Goal: Task Accomplishment & Management: Complete application form

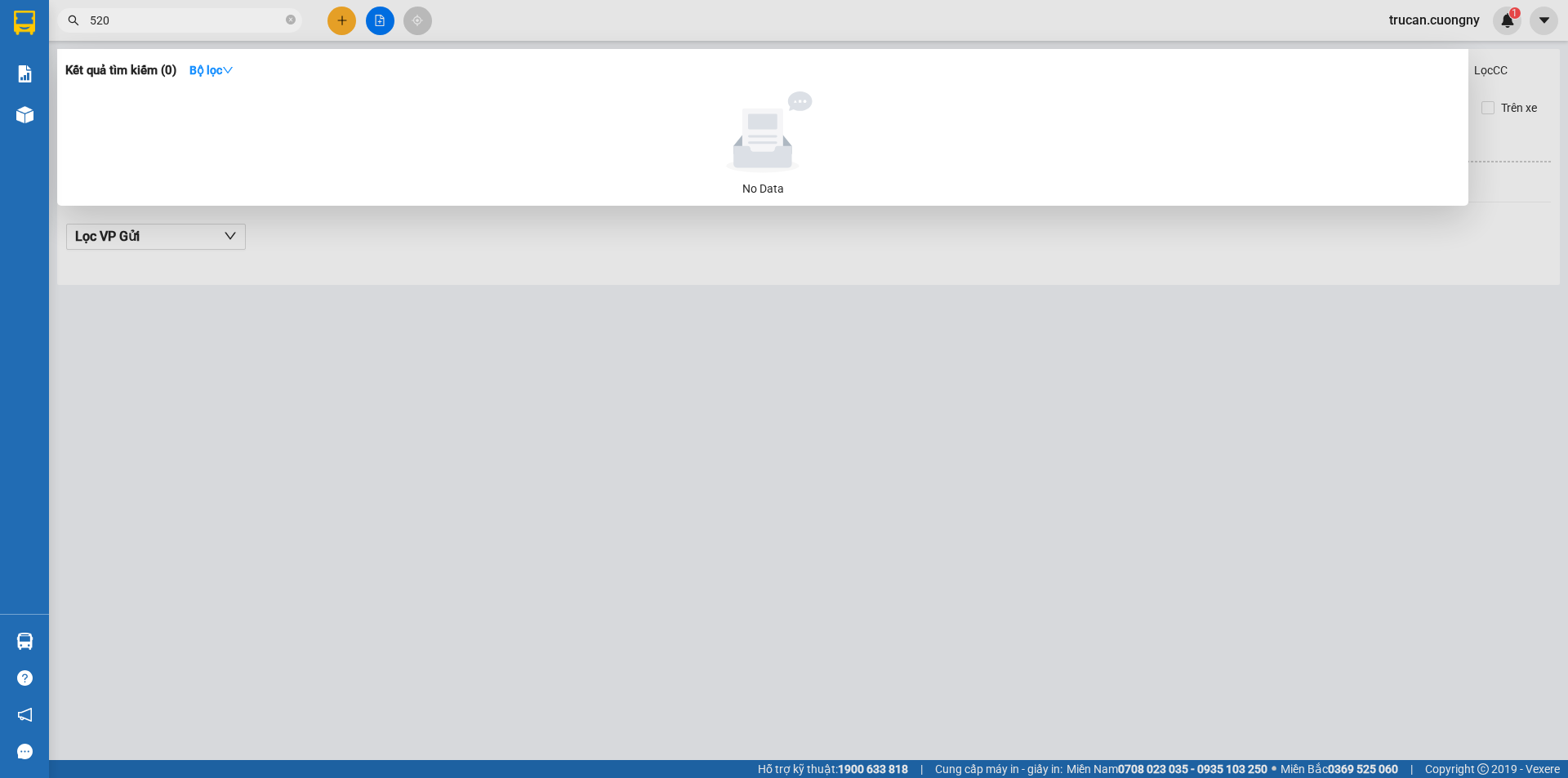
type input "5202"
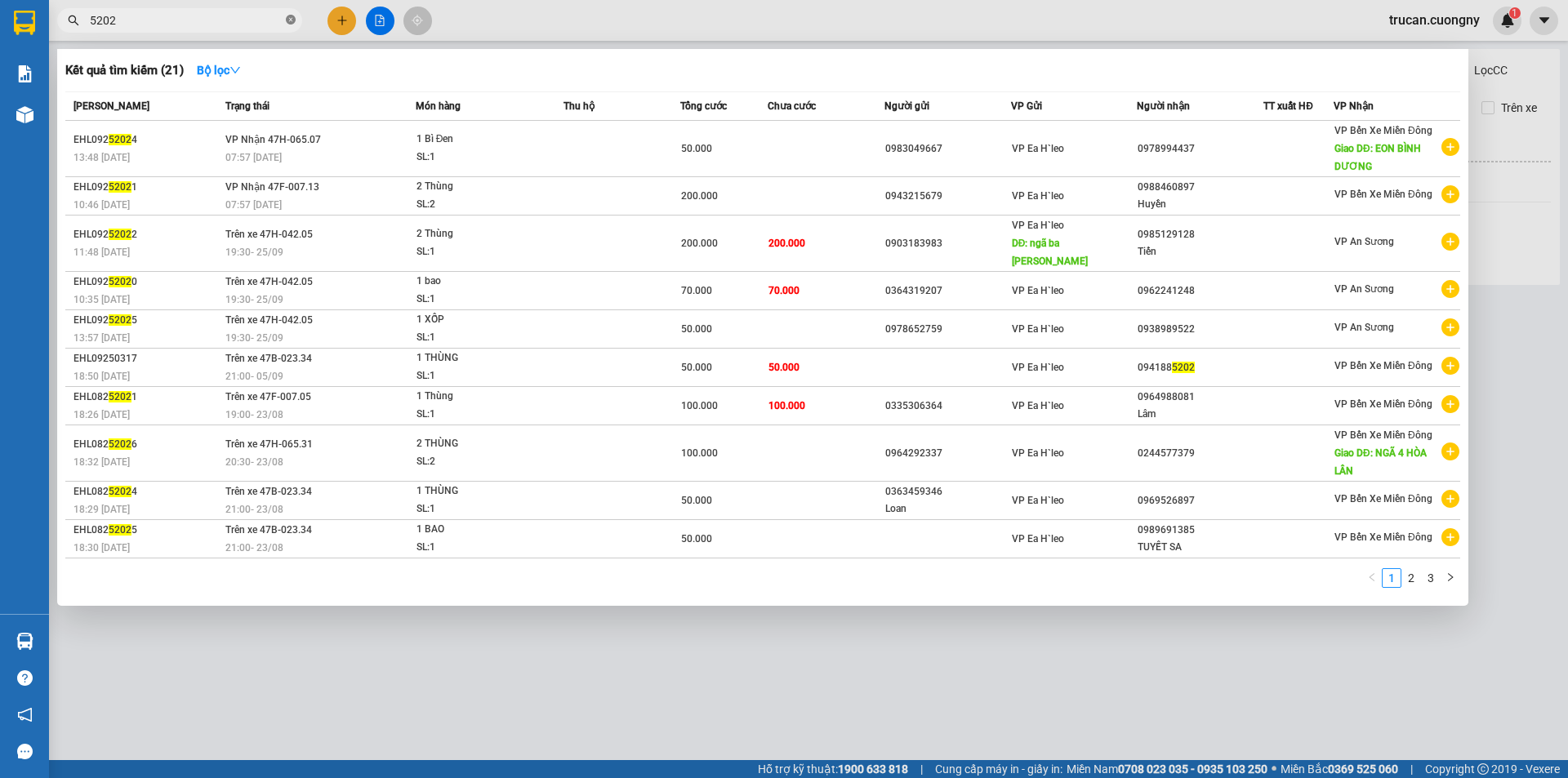
click at [294, 21] on icon "close-circle" at bounding box center [290, 19] width 10 height 10
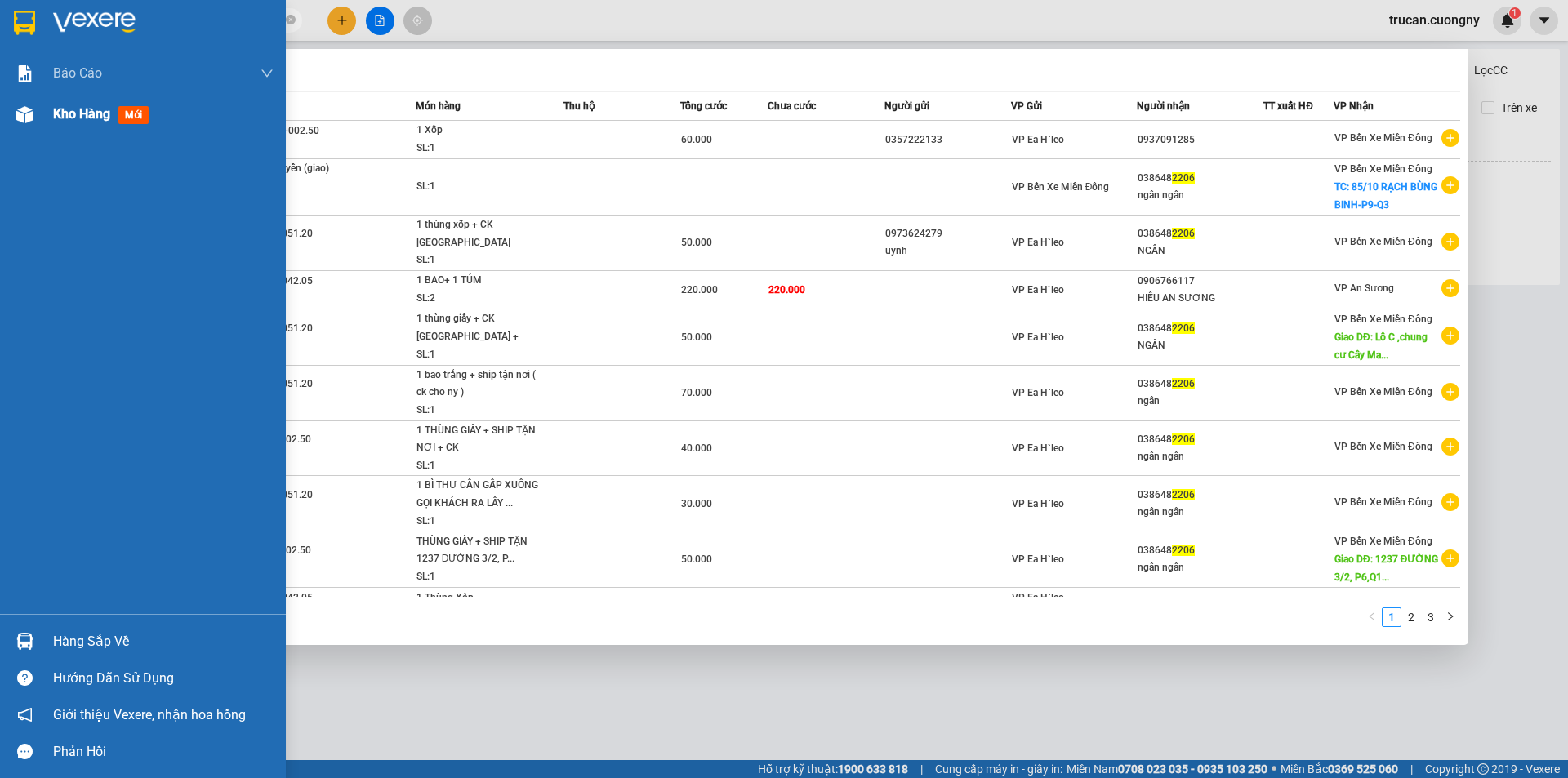
type input "2206"
click at [51, 108] on div "Kho hàng mới" at bounding box center [143, 114] width 286 height 41
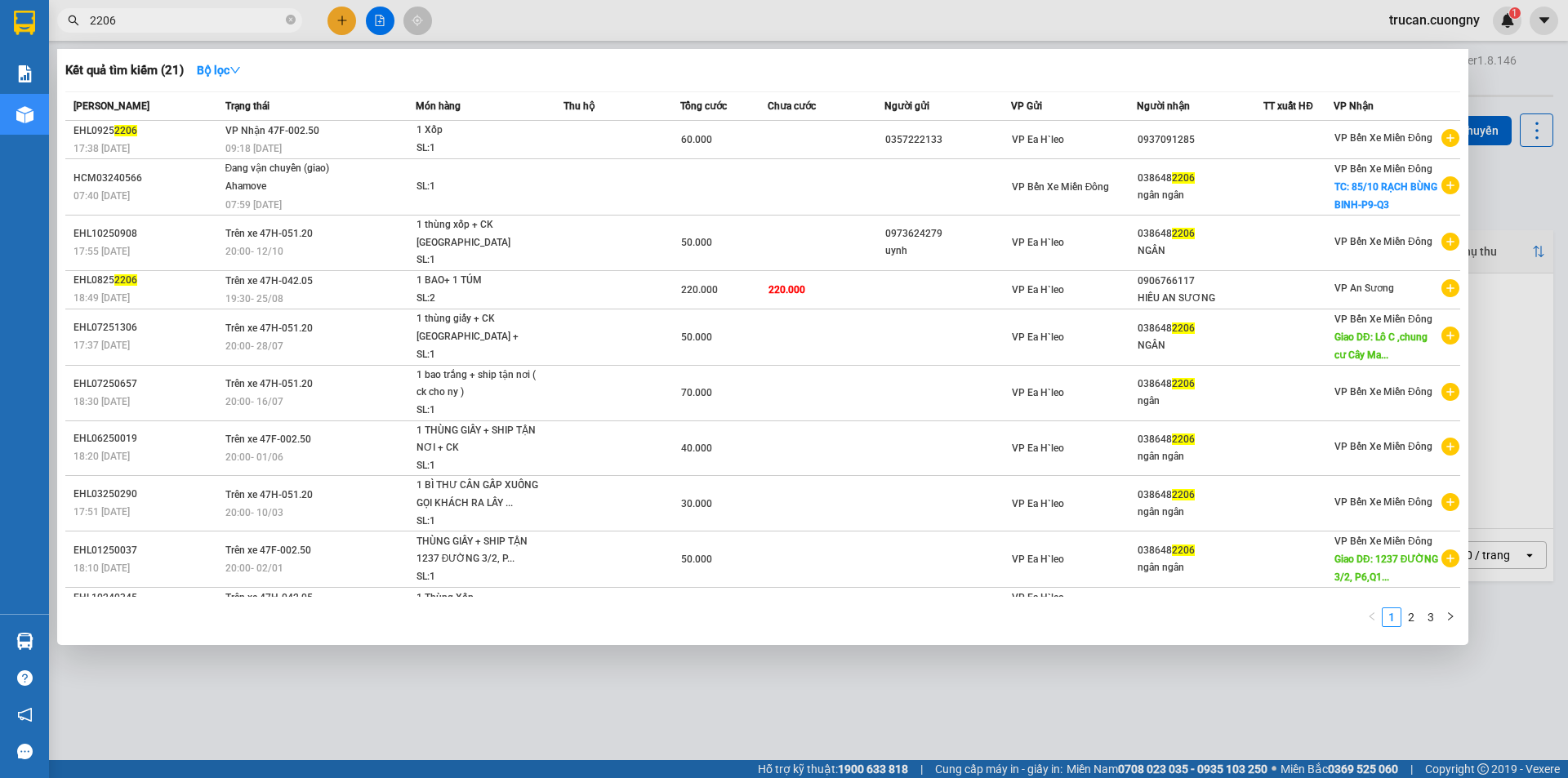
click at [769, 699] on div at bounding box center [784, 389] width 1568 height 778
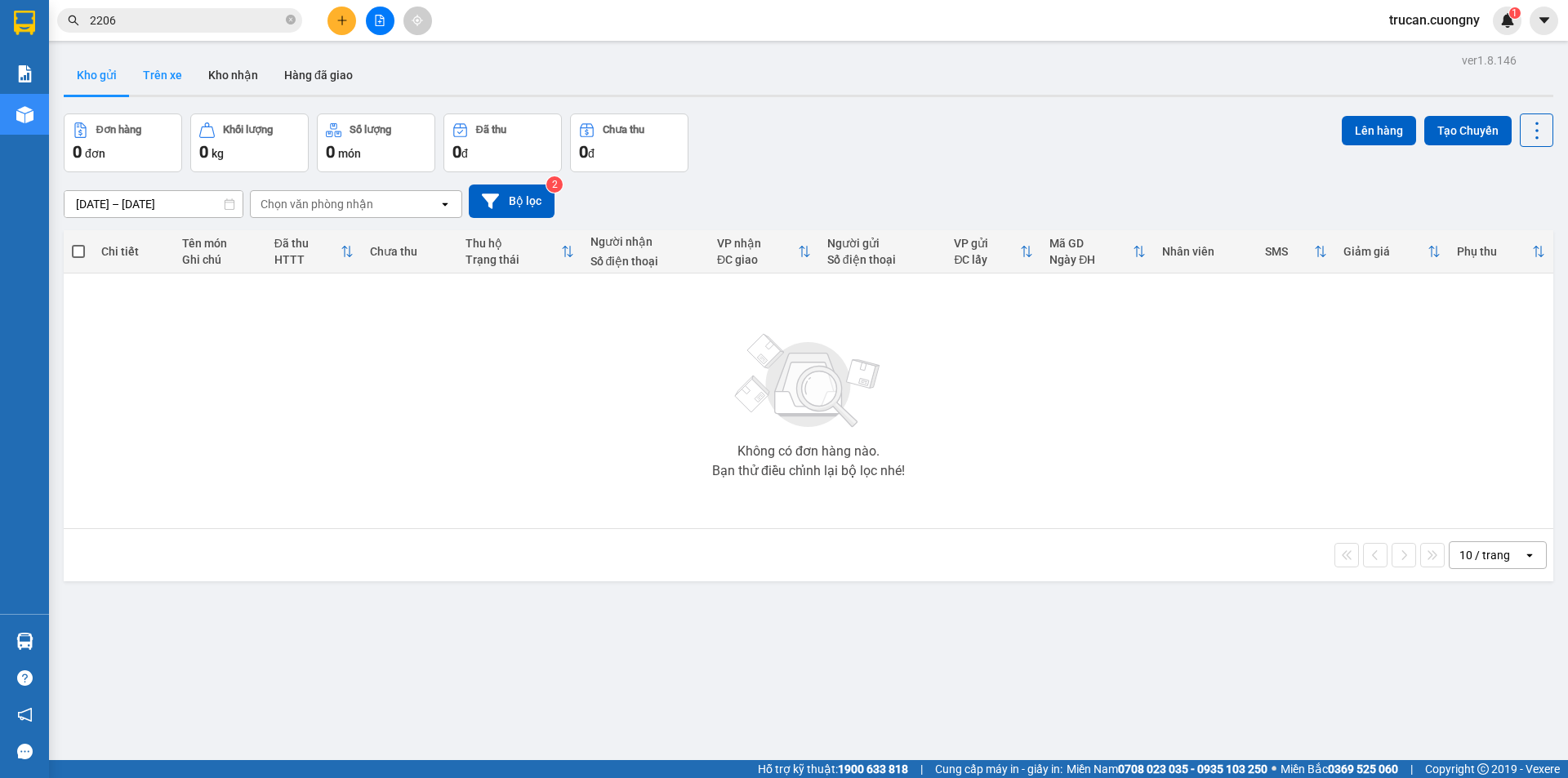
click at [173, 78] on button "Trên xe" at bounding box center [162, 75] width 65 height 39
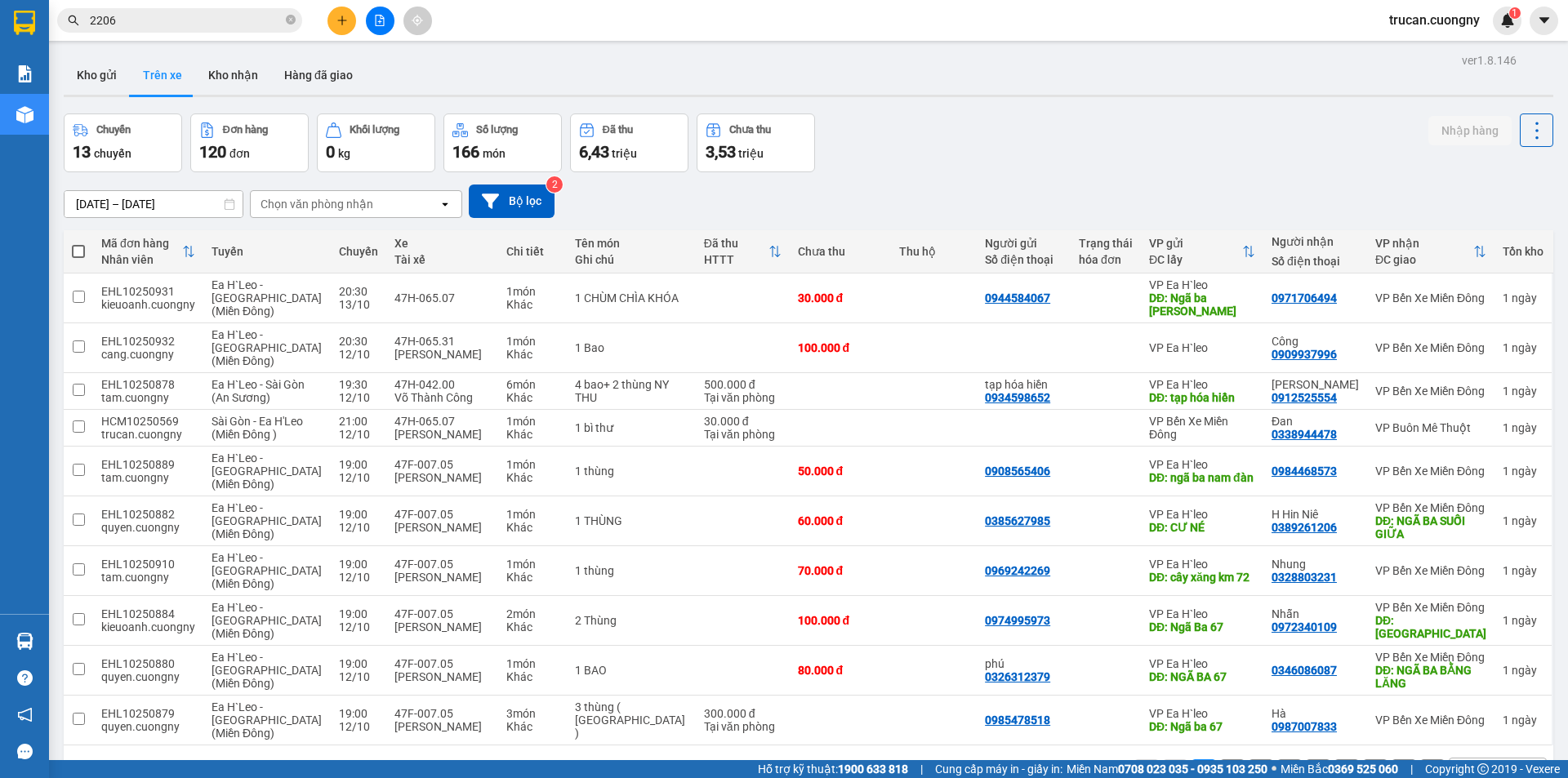
click at [91, 195] on input "[DATE] – [DATE]" at bounding box center [153, 204] width 178 height 26
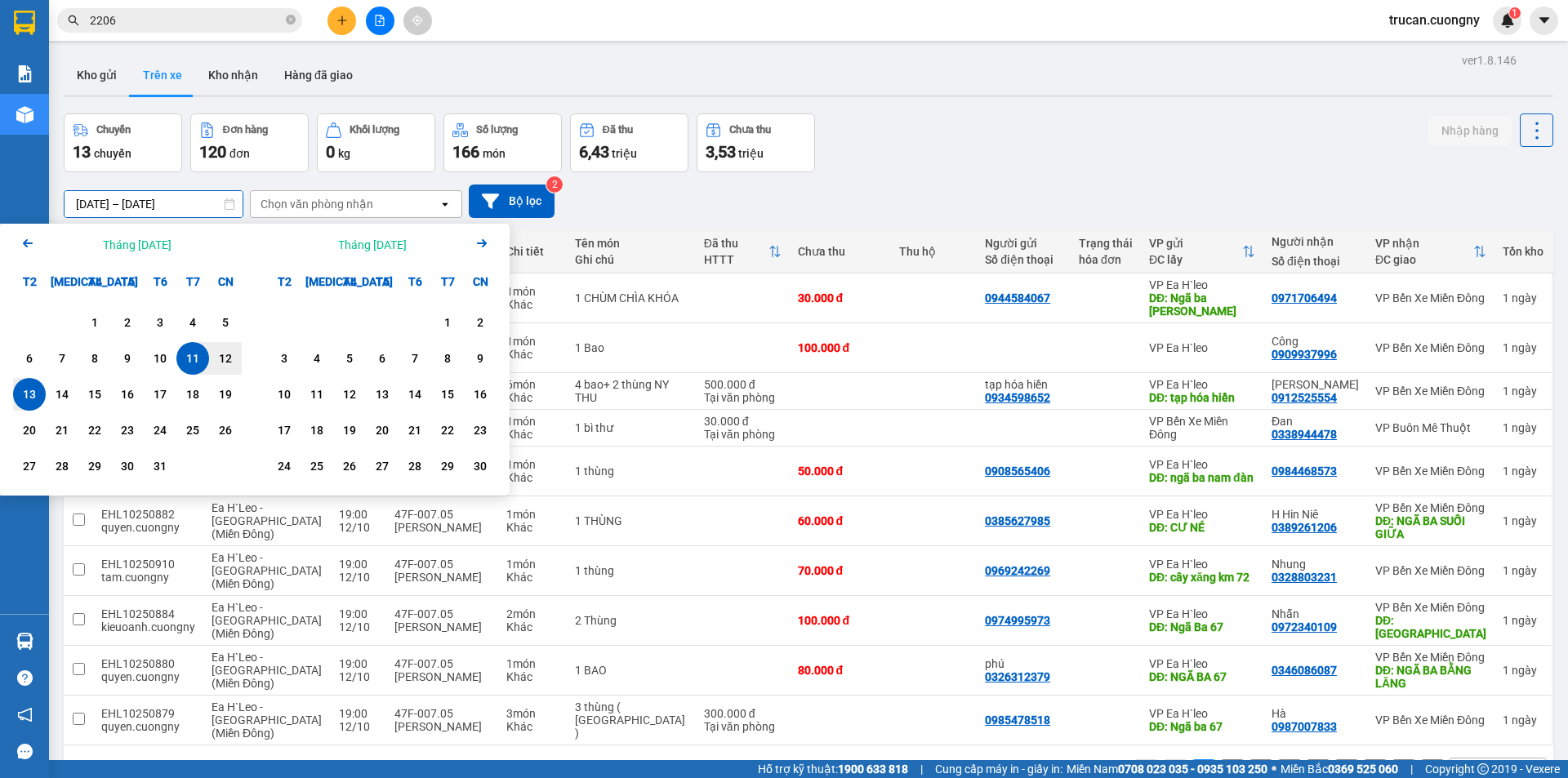
click at [91, 195] on input "[DATE] – [DATE]" at bounding box center [153, 204] width 178 height 26
click at [221, 354] on div "12" at bounding box center [225, 358] width 23 height 19
click at [236, 359] on div "12" at bounding box center [225, 358] width 23 height 19
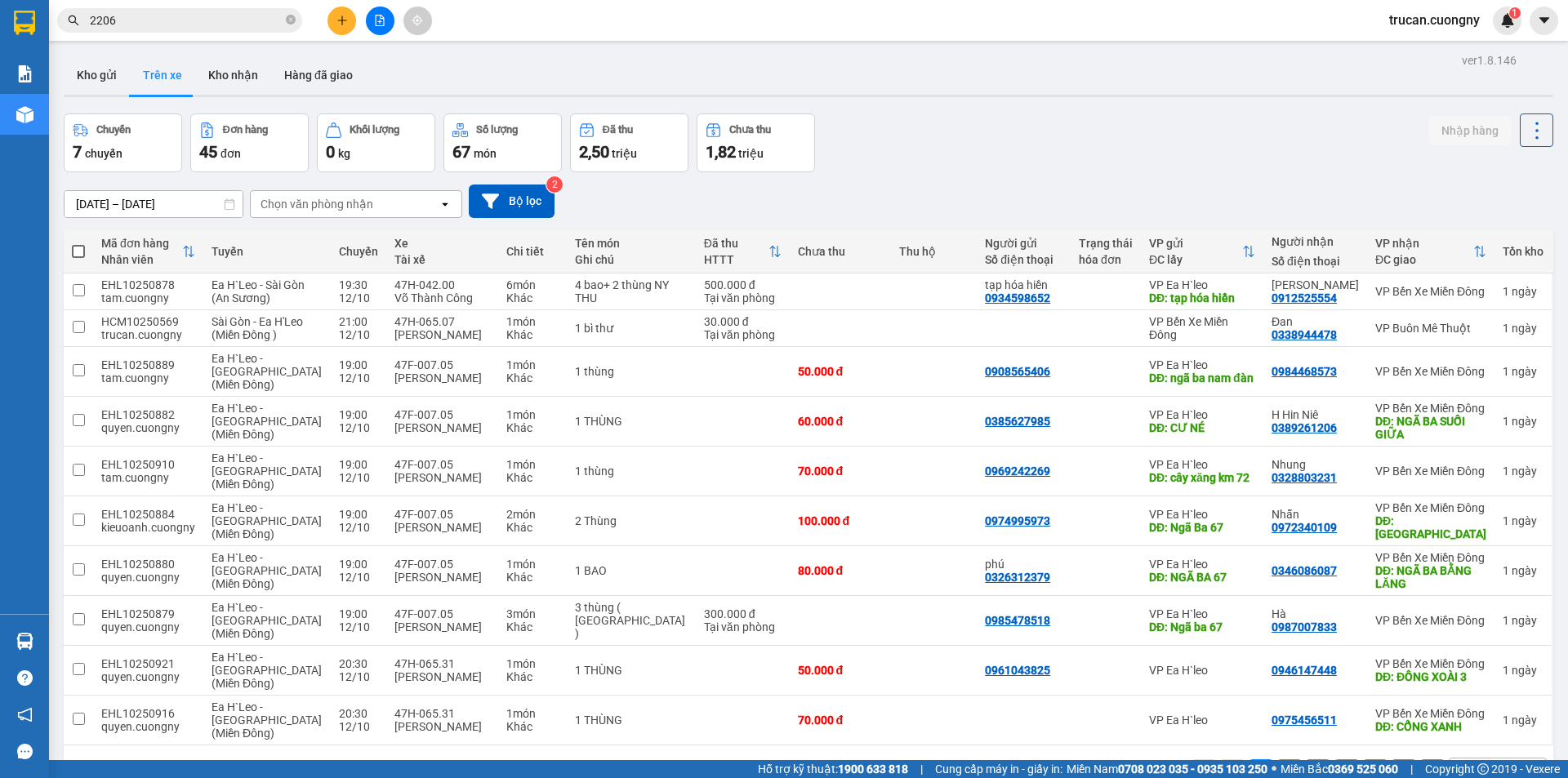
click at [96, 203] on input "12/10/2025 – 12/10/2025" at bounding box center [153, 204] width 178 height 26
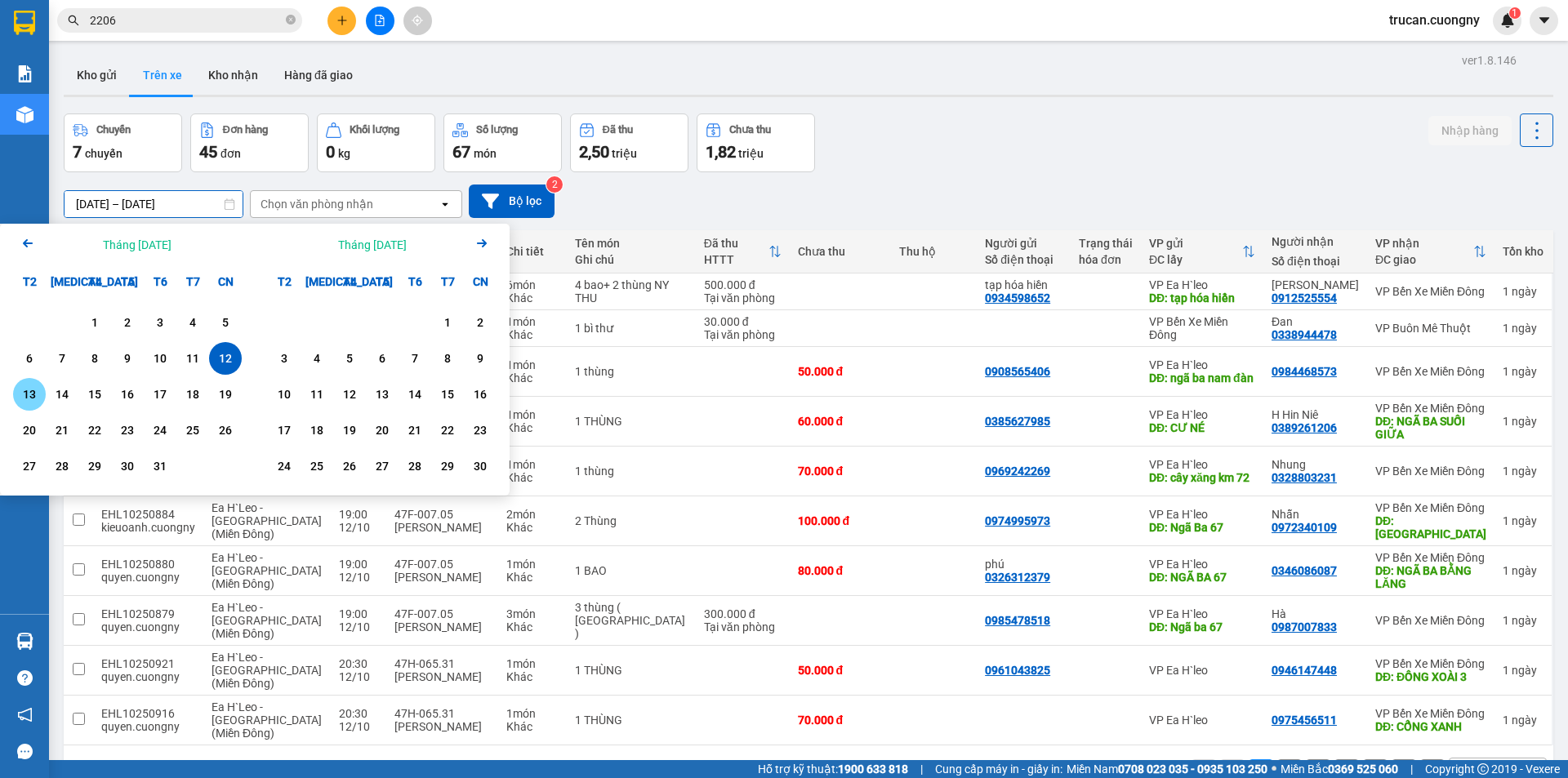
click at [40, 389] on div "13" at bounding box center [30, 394] width 23 height 19
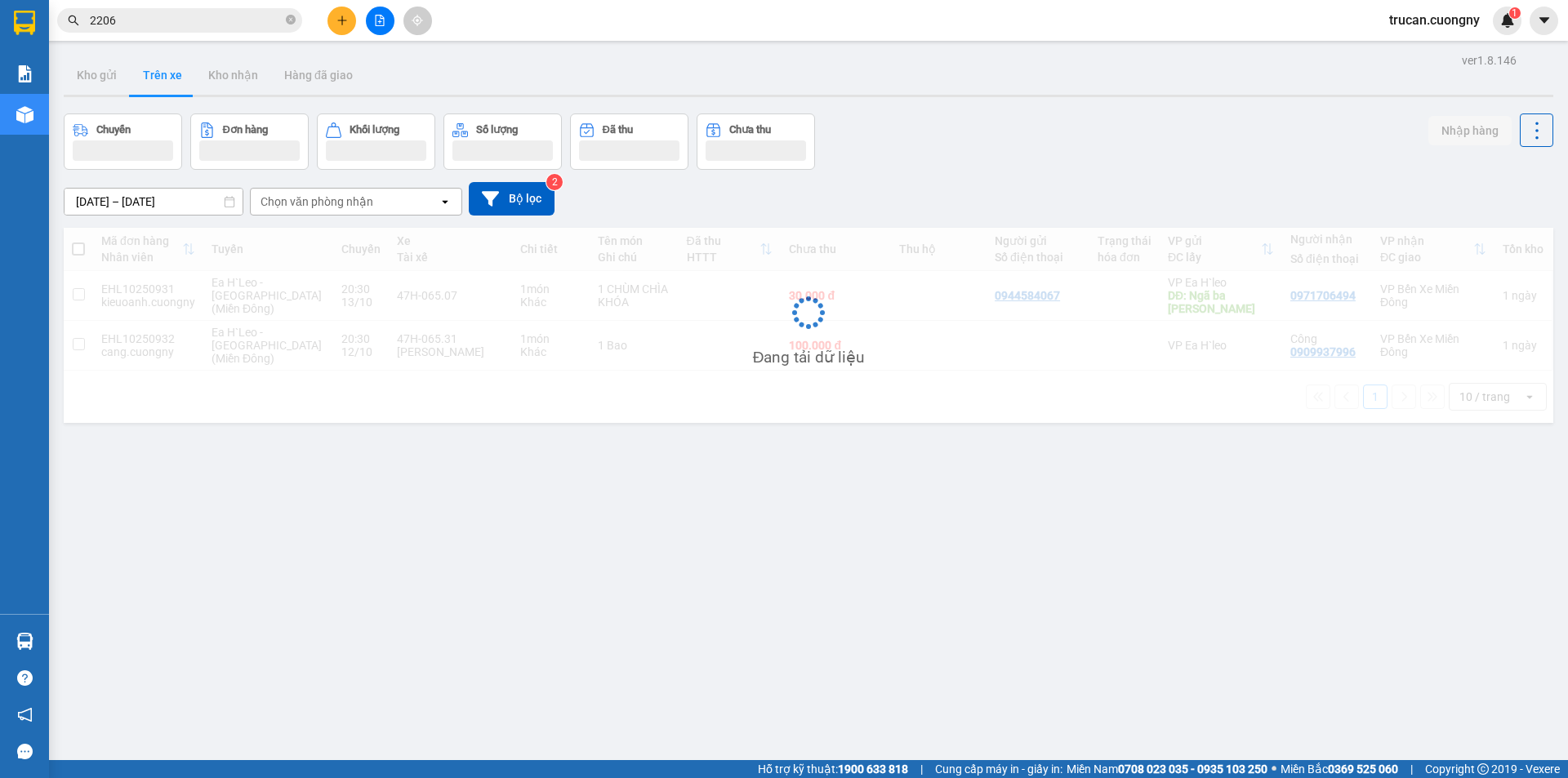
click at [362, 199] on div "Chọn văn phòng nhận" at bounding box center [317, 201] width 112 height 17
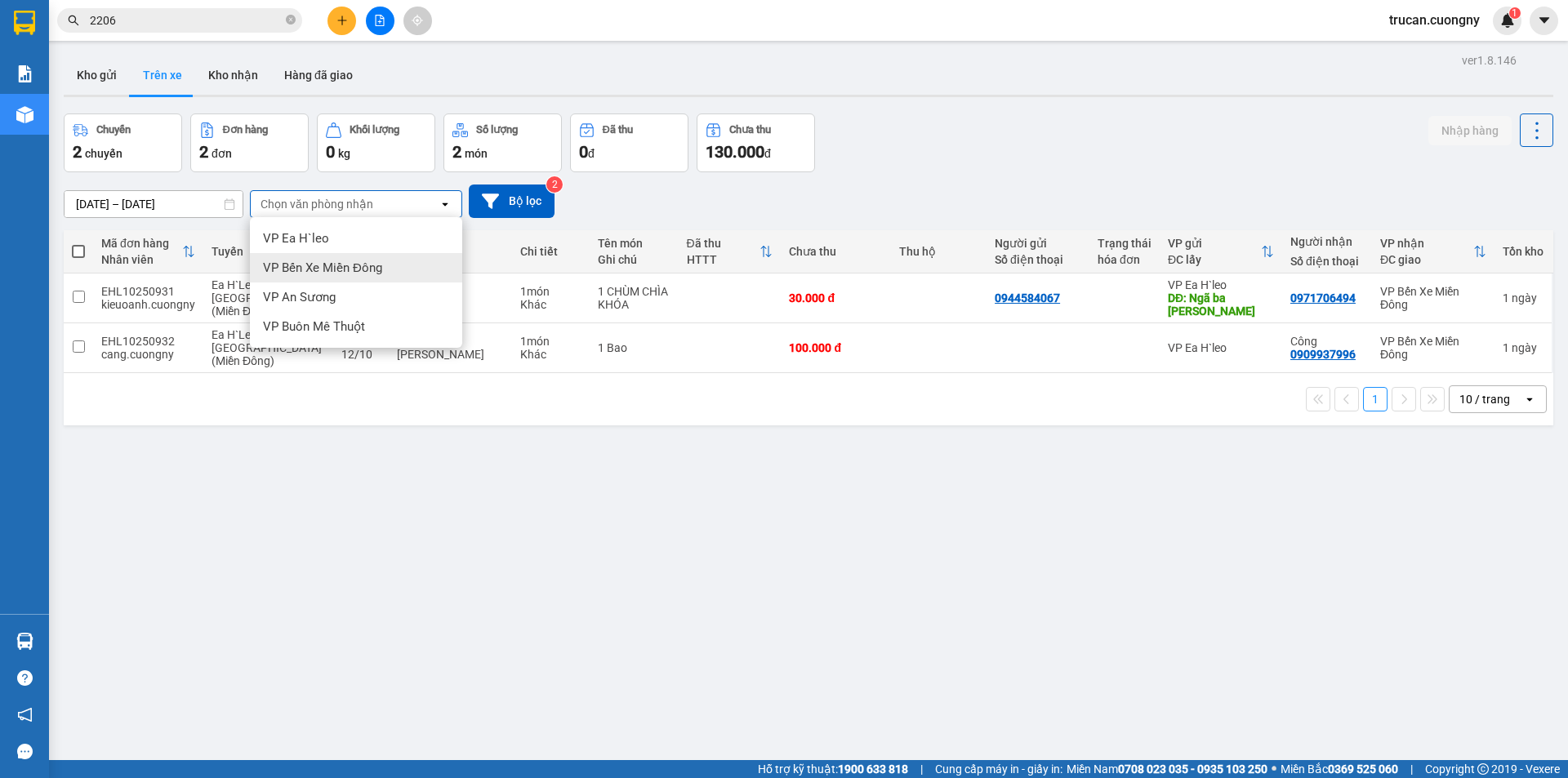
click at [356, 270] on span "VP Bến Xe Miền Đông" at bounding box center [323, 268] width 119 height 17
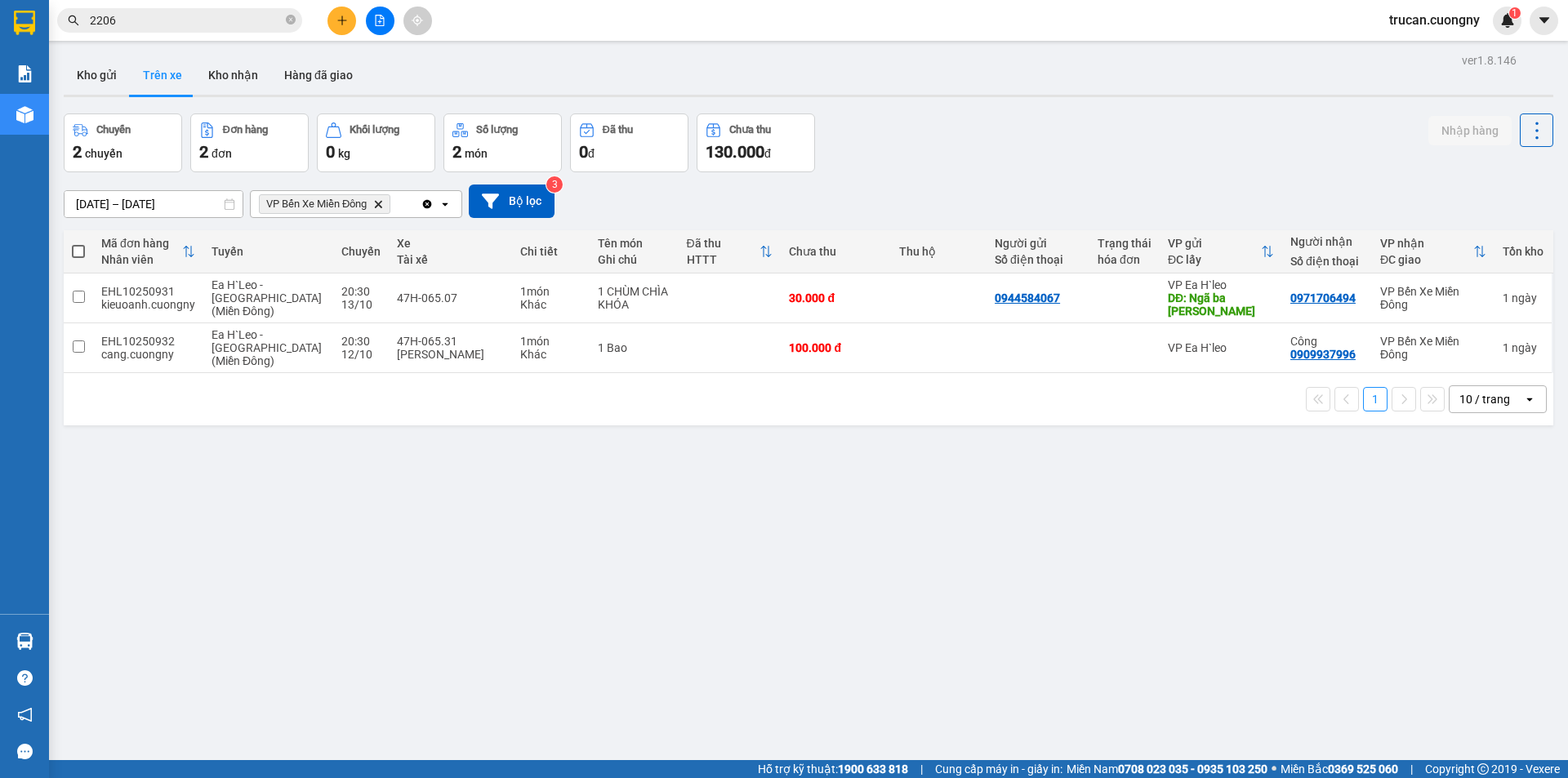
click at [1523, 406] on div "open" at bounding box center [1534, 399] width 23 height 26
click at [1472, 584] on span "100 / trang" at bounding box center [1478, 580] width 58 height 17
click at [83, 202] on input "13/10/2025 – 13/10/2025" at bounding box center [153, 204] width 178 height 26
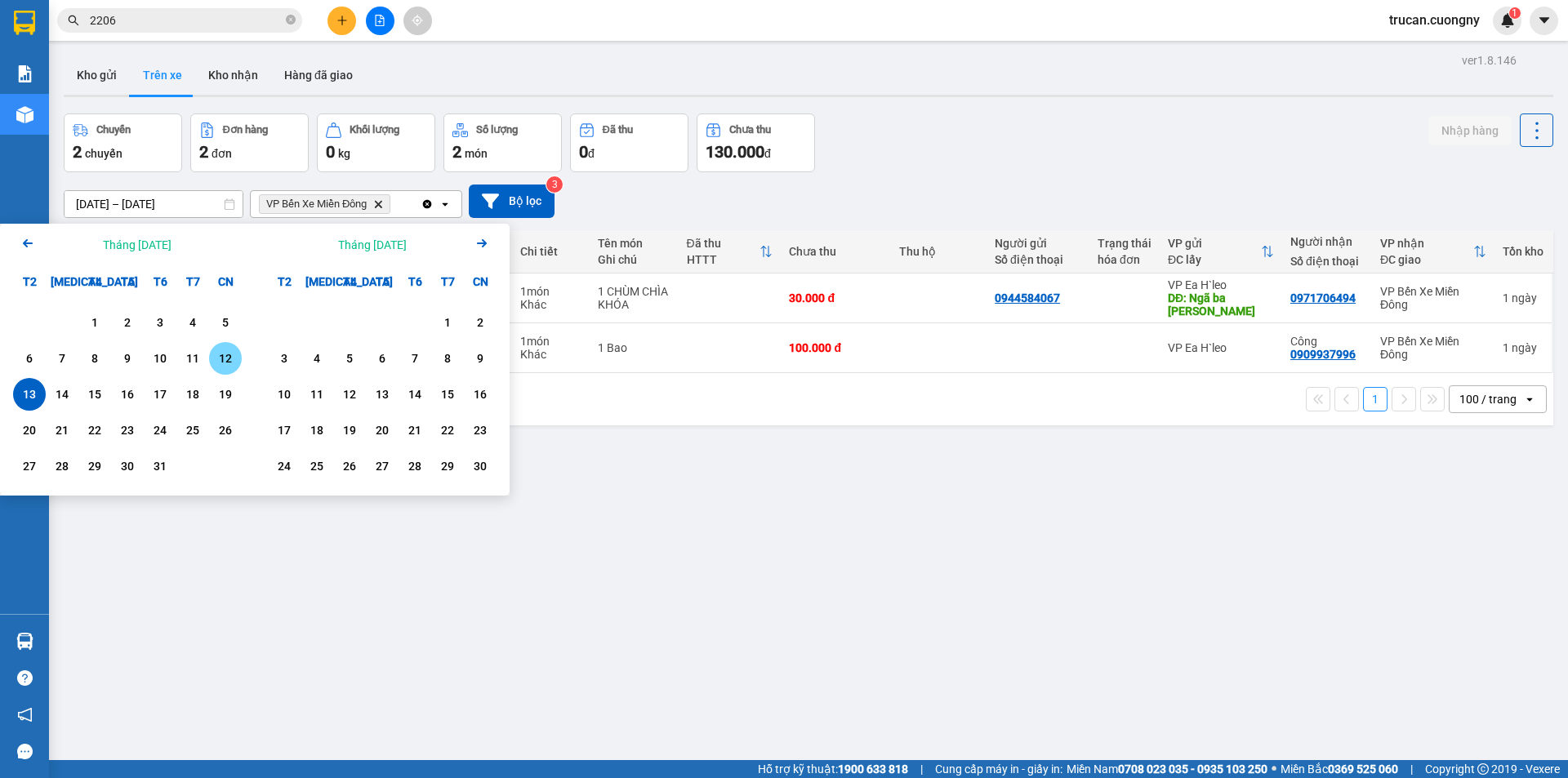
click at [220, 360] on div "12" at bounding box center [225, 358] width 23 height 19
click at [27, 389] on div "13" at bounding box center [30, 394] width 23 height 19
type input "12/10/2025 – 13/10/2025"
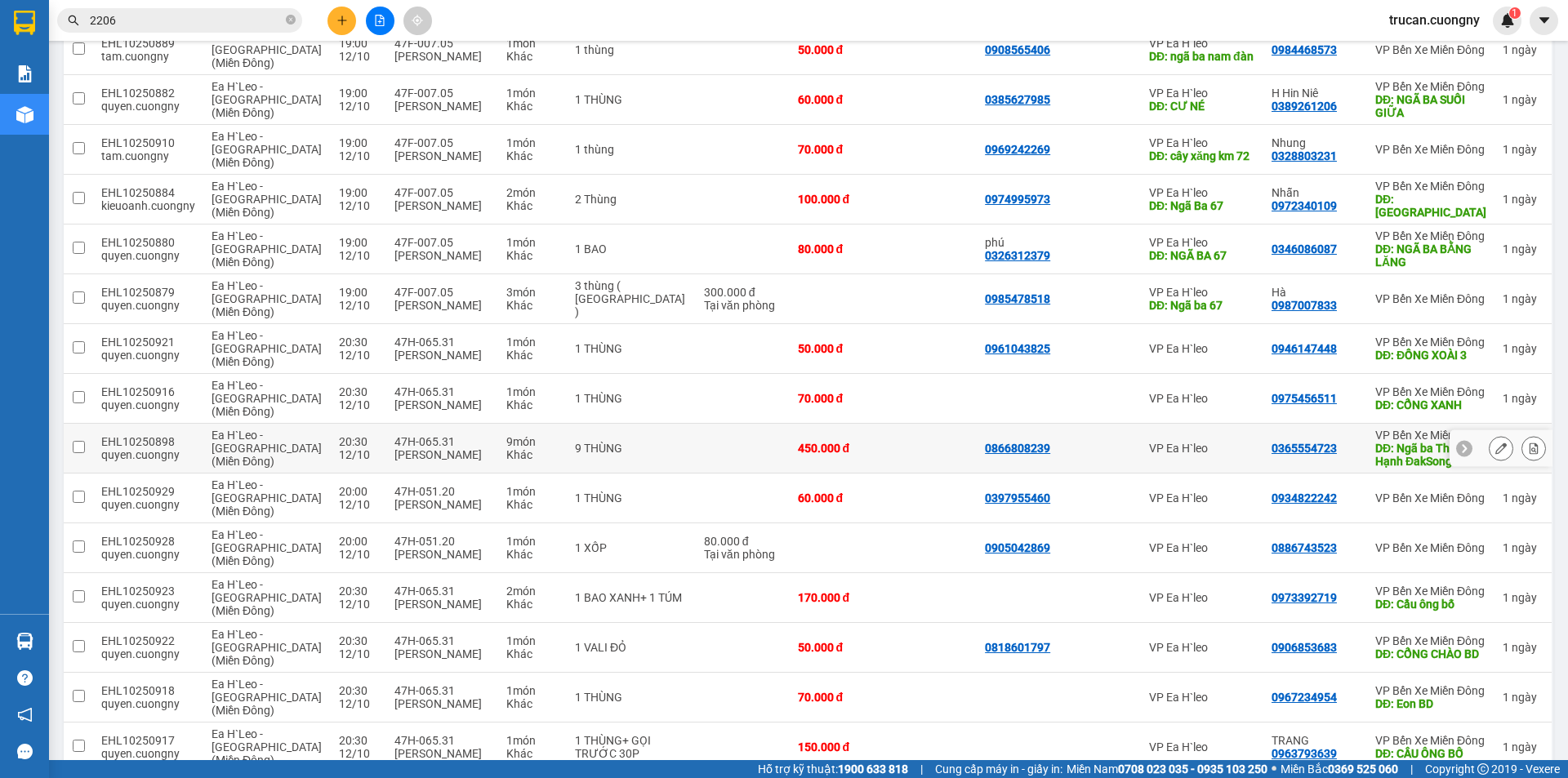
scroll to position [735, 0]
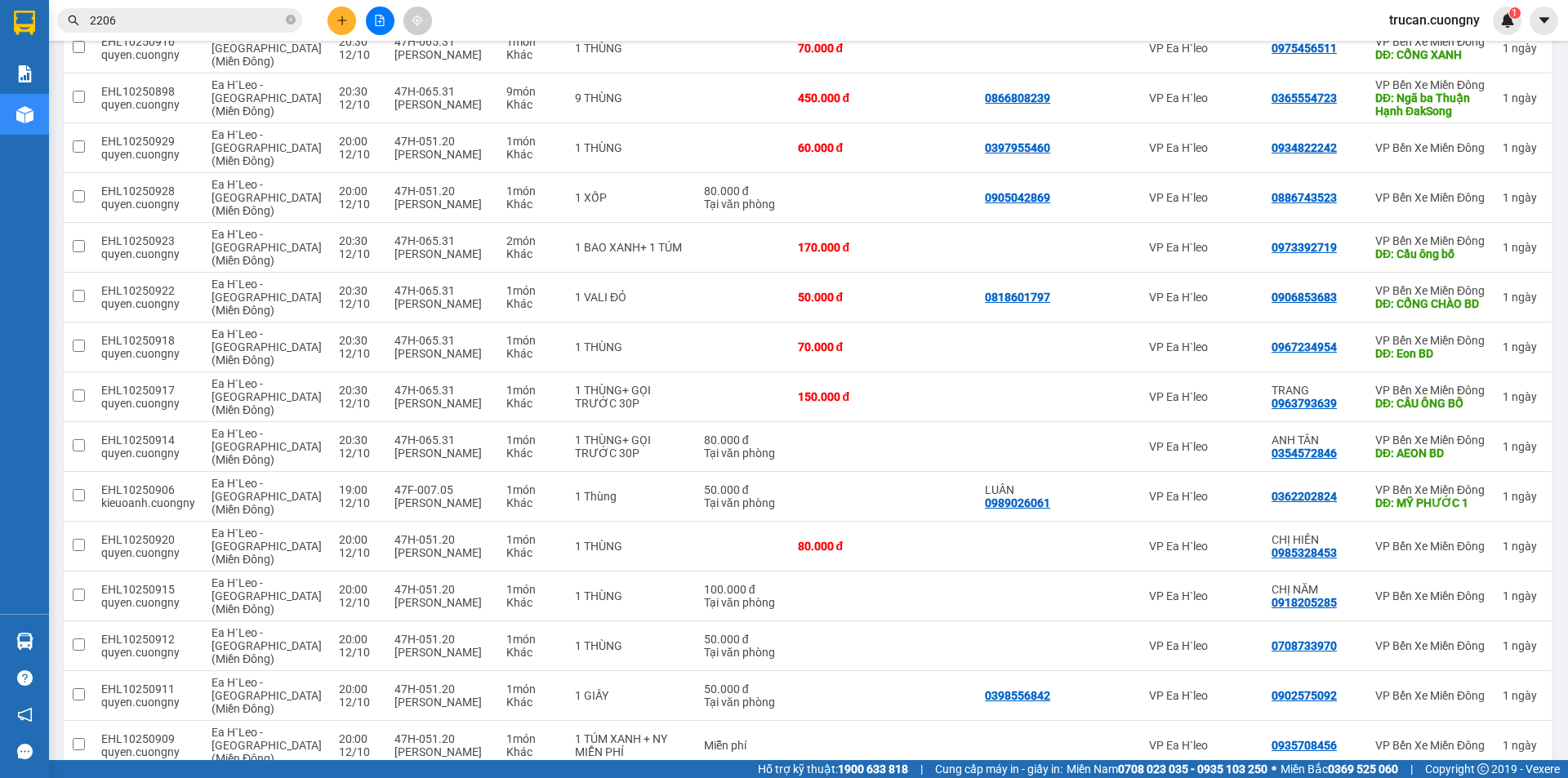
click at [161, 28] on input "2206" at bounding box center [186, 20] width 193 height 18
click at [160, 29] on input "2206" at bounding box center [186, 20] width 193 height 18
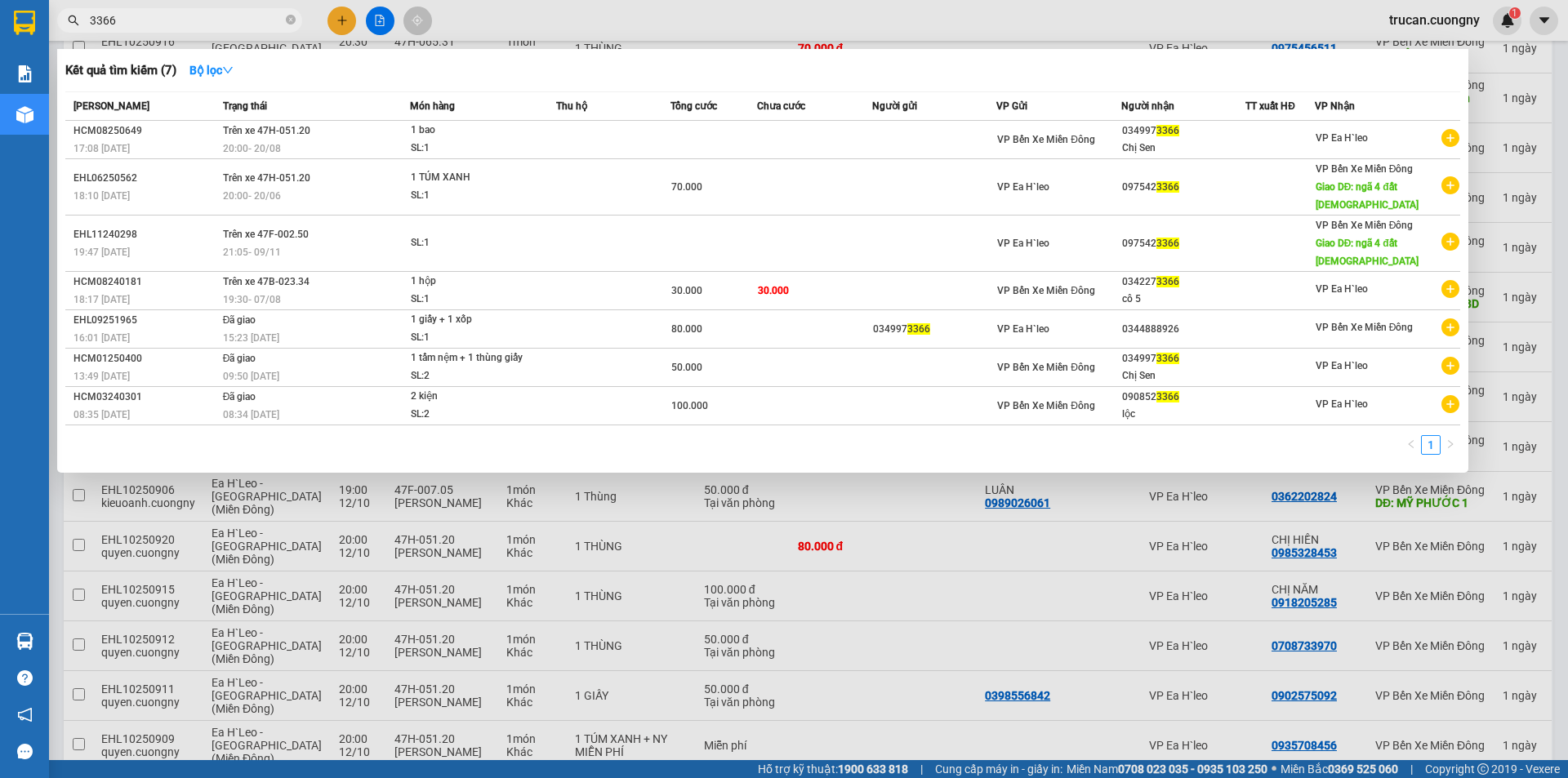
type input "3366"
click at [537, 583] on div at bounding box center [784, 389] width 1568 height 778
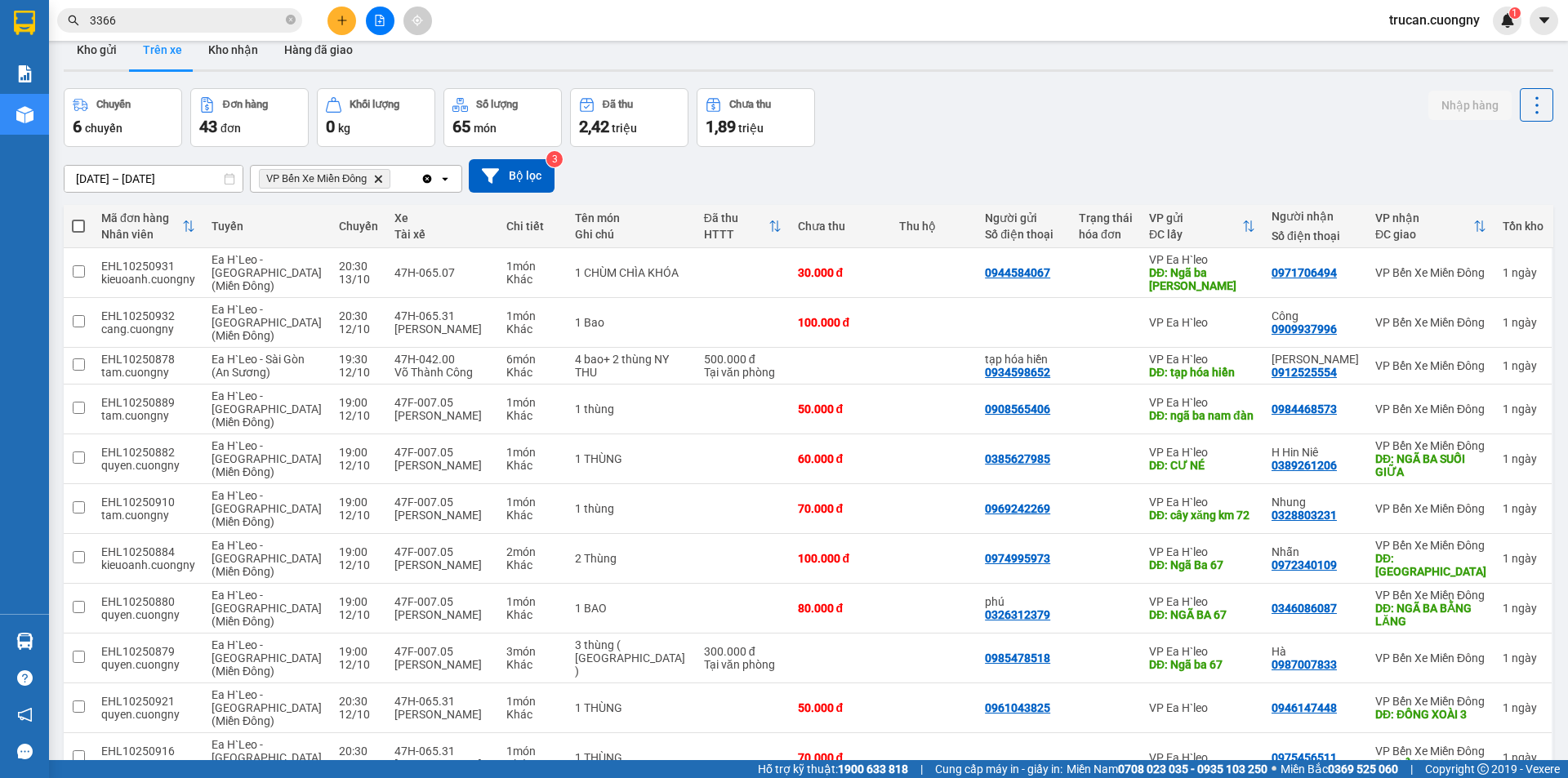
scroll to position [0, 0]
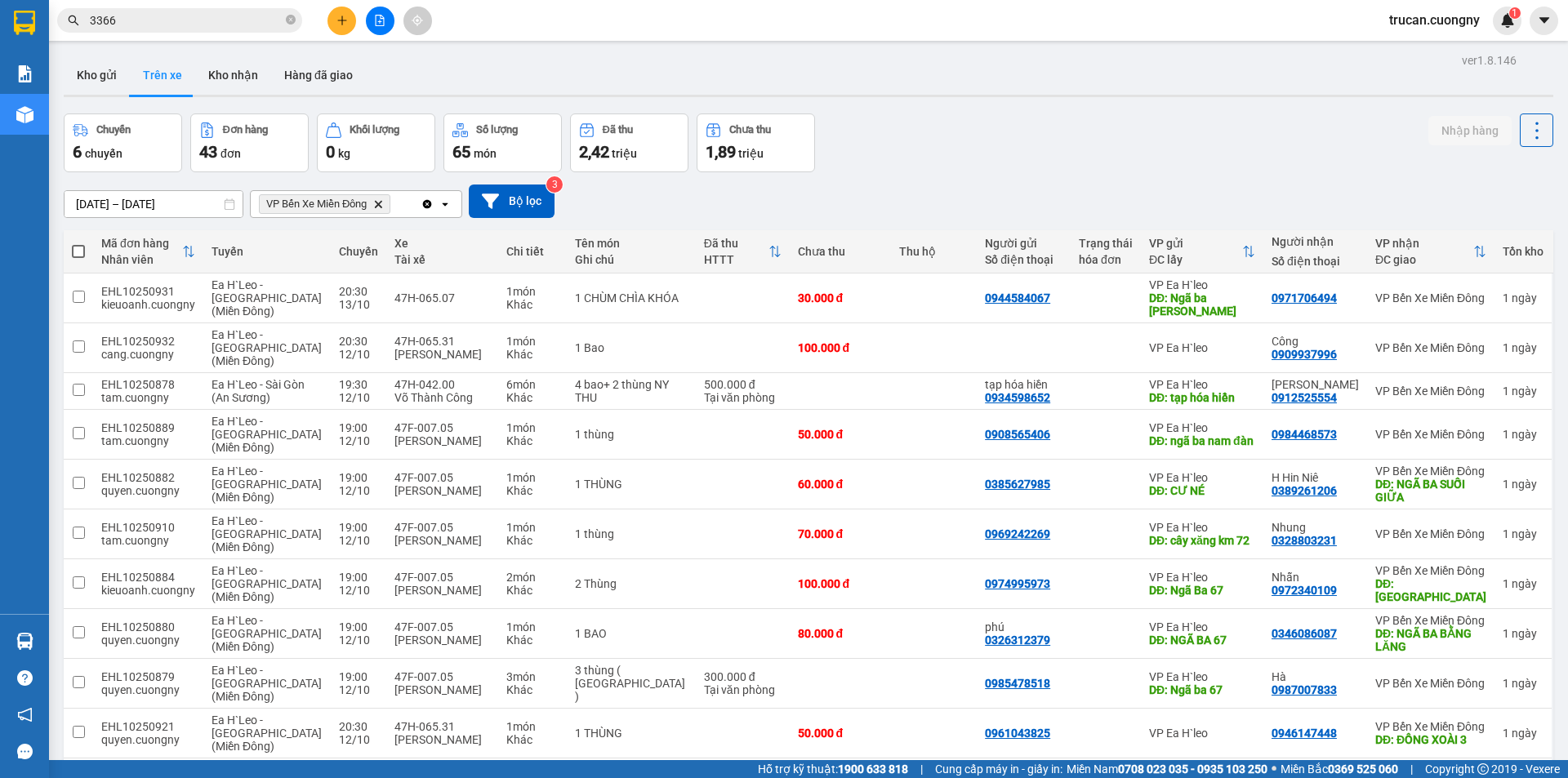
drag, startPoint x: 83, startPoint y: 248, endPoint x: 156, endPoint y: 250, distance: 73.0
click at [83, 249] on span at bounding box center [78, 251] width 13 height 13
click at [78, 243] on input "checkbox" at bounding box center [78, 243] width 0 height 0
checkbox input "true"
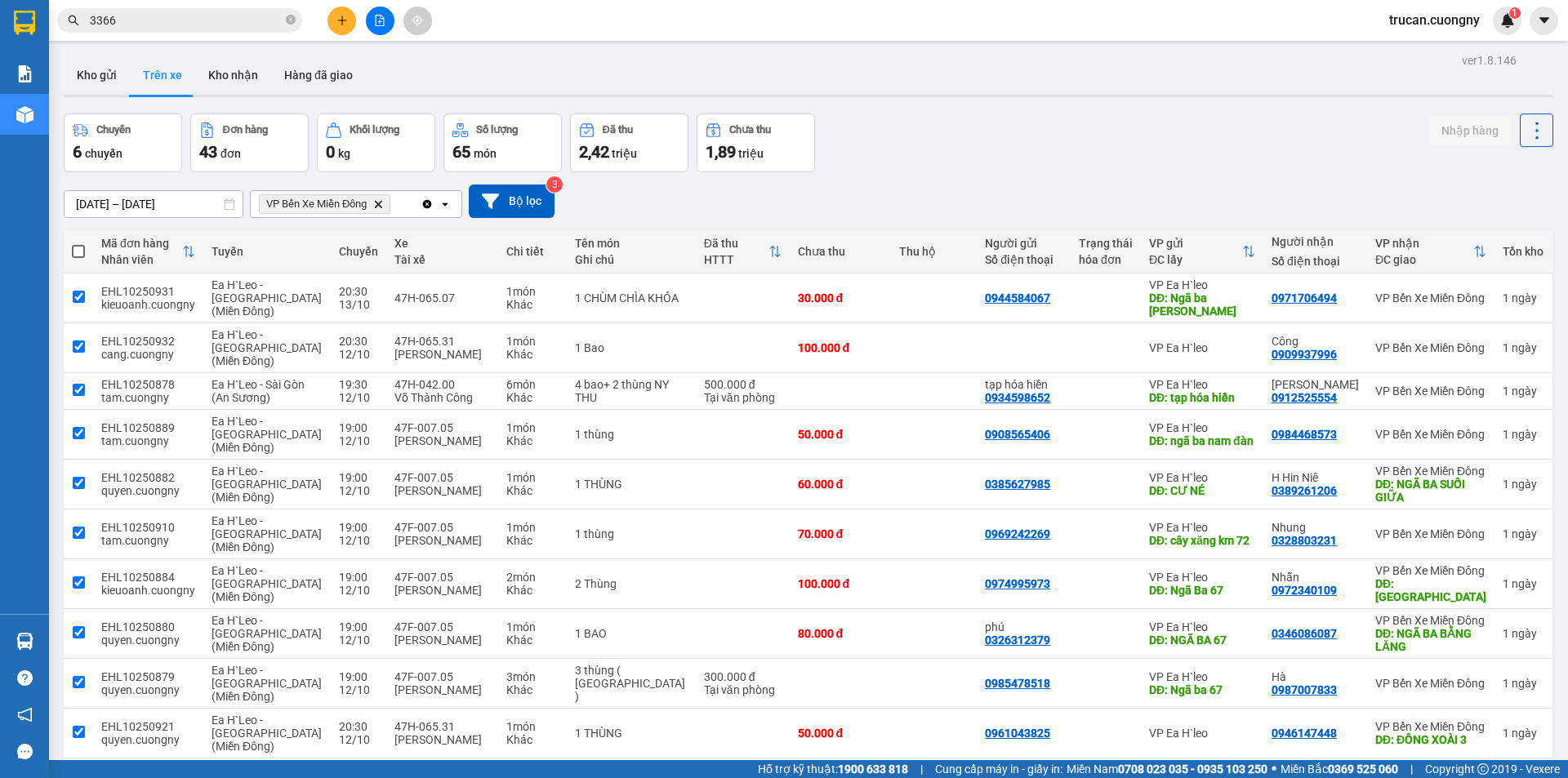
checkbox input "true"
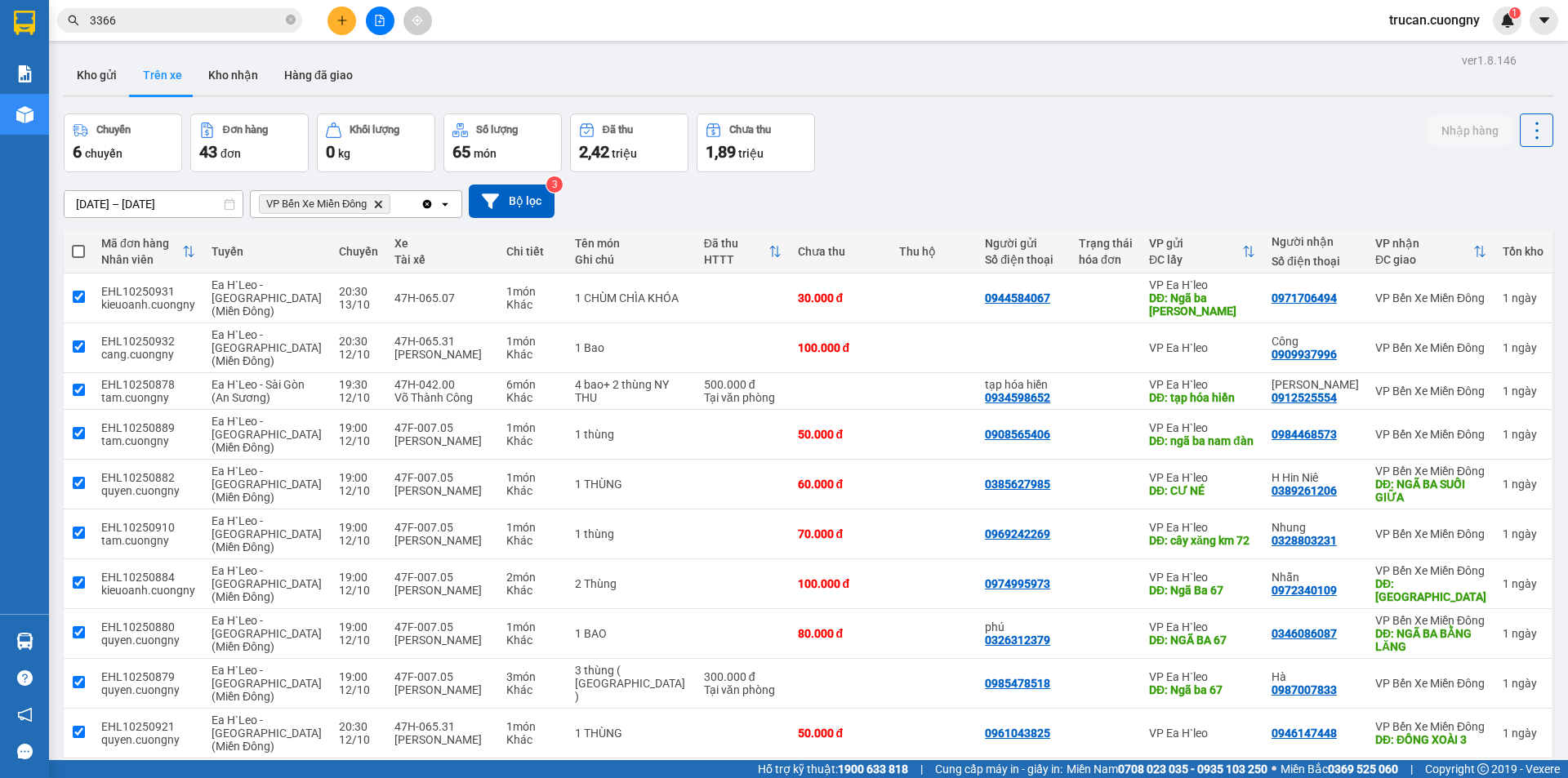
checkbox input "true"
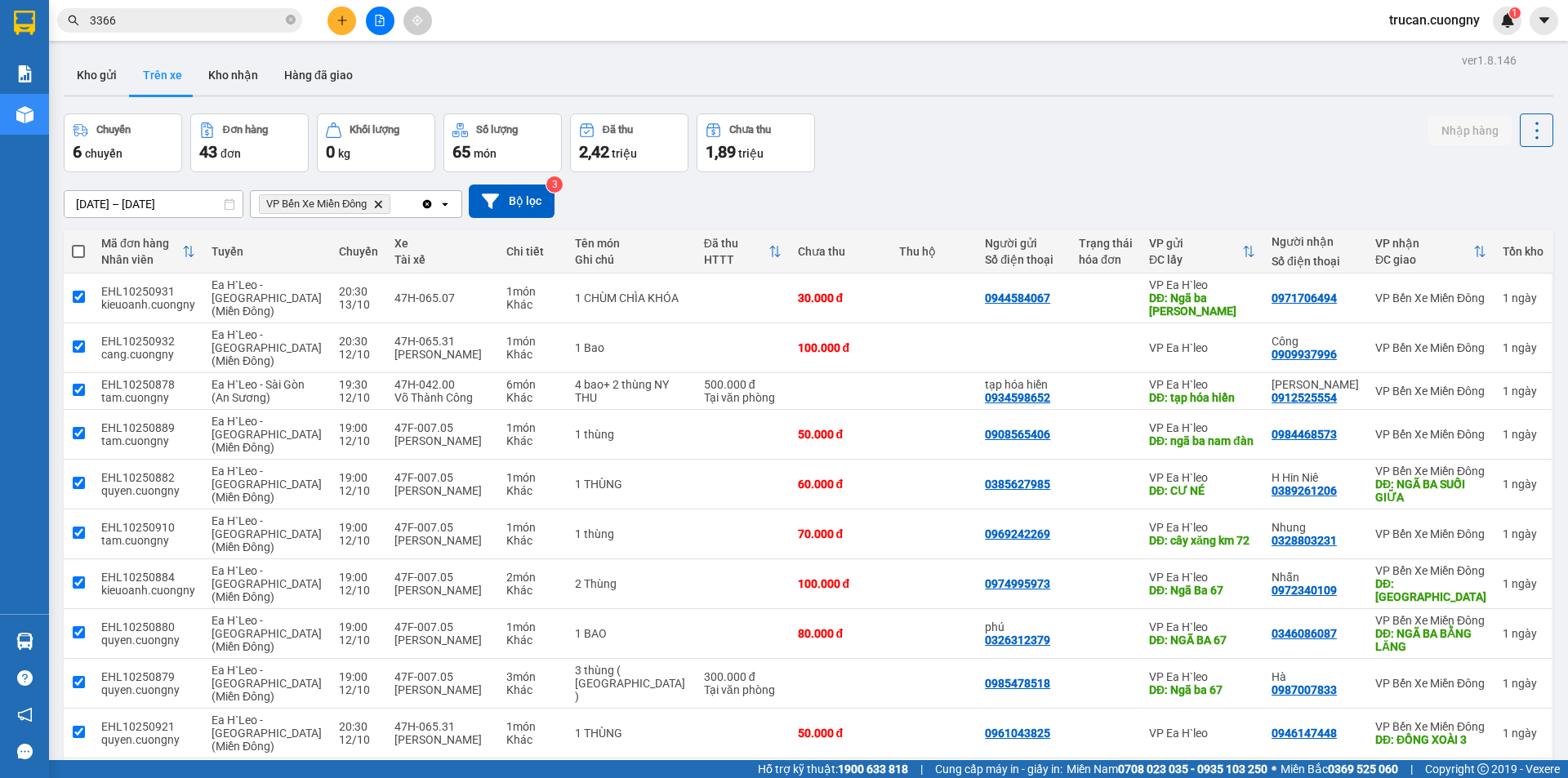
checkbox input "true"
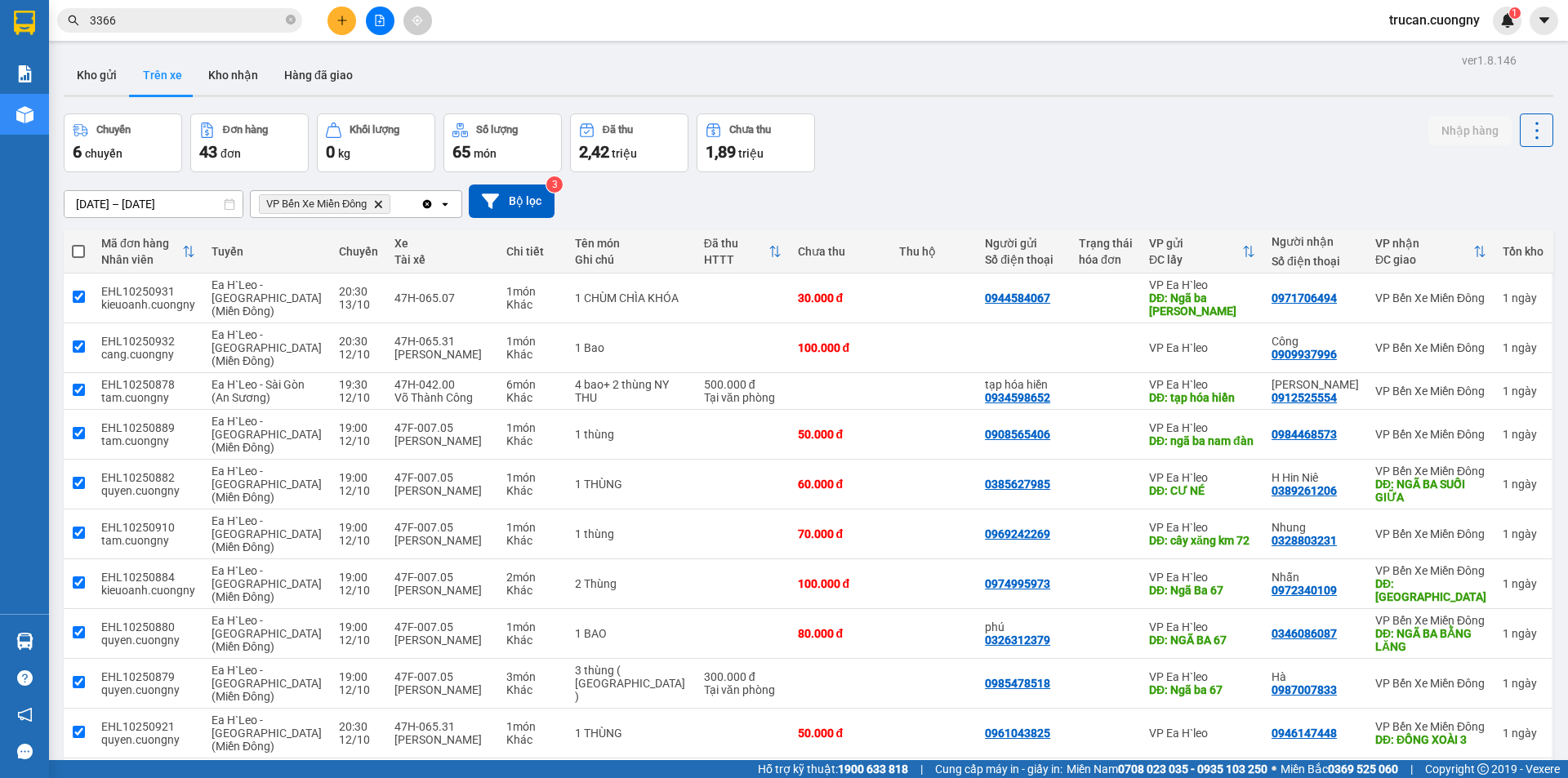
checkbox input "true"
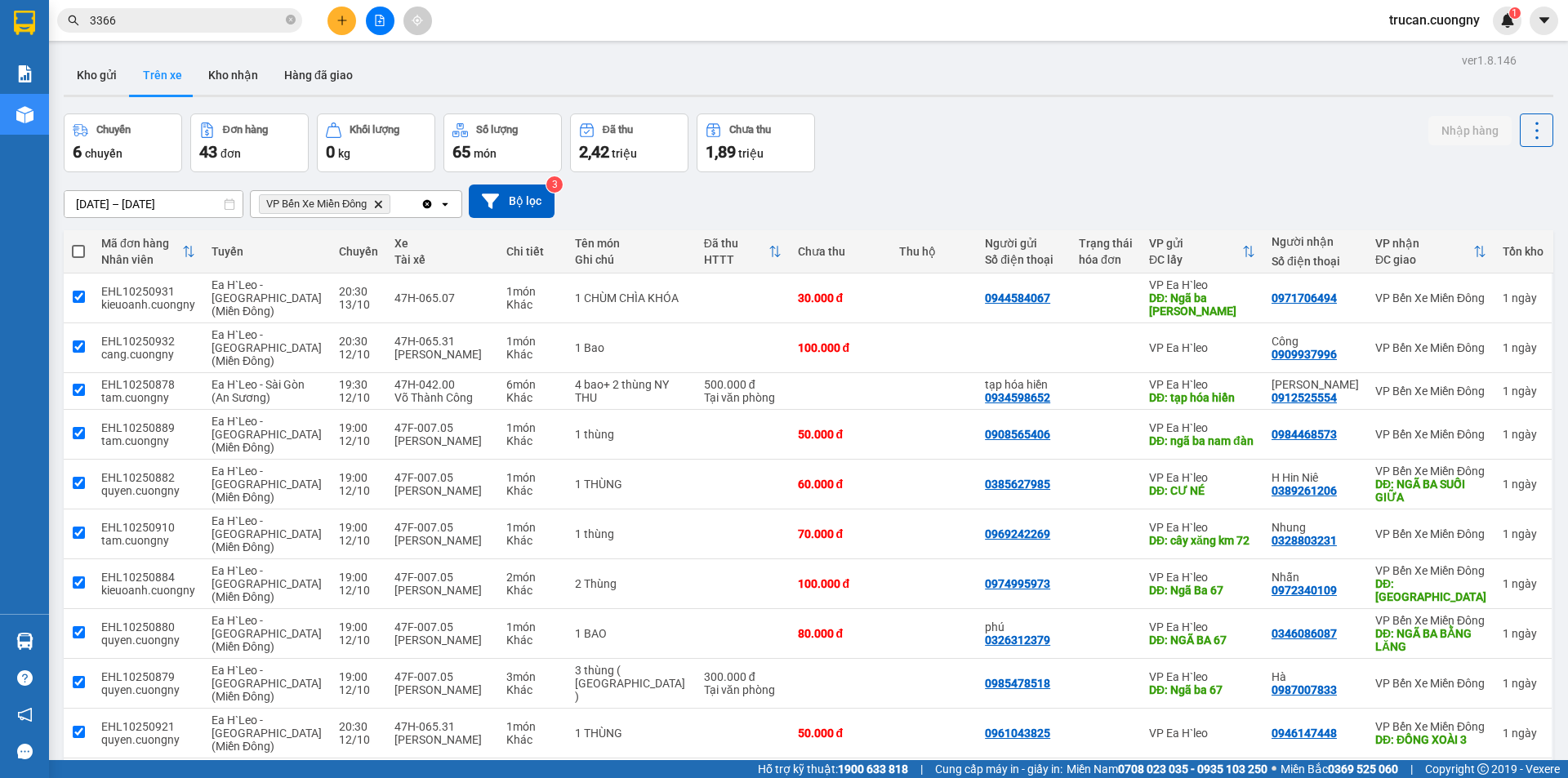
checkbox input "true"
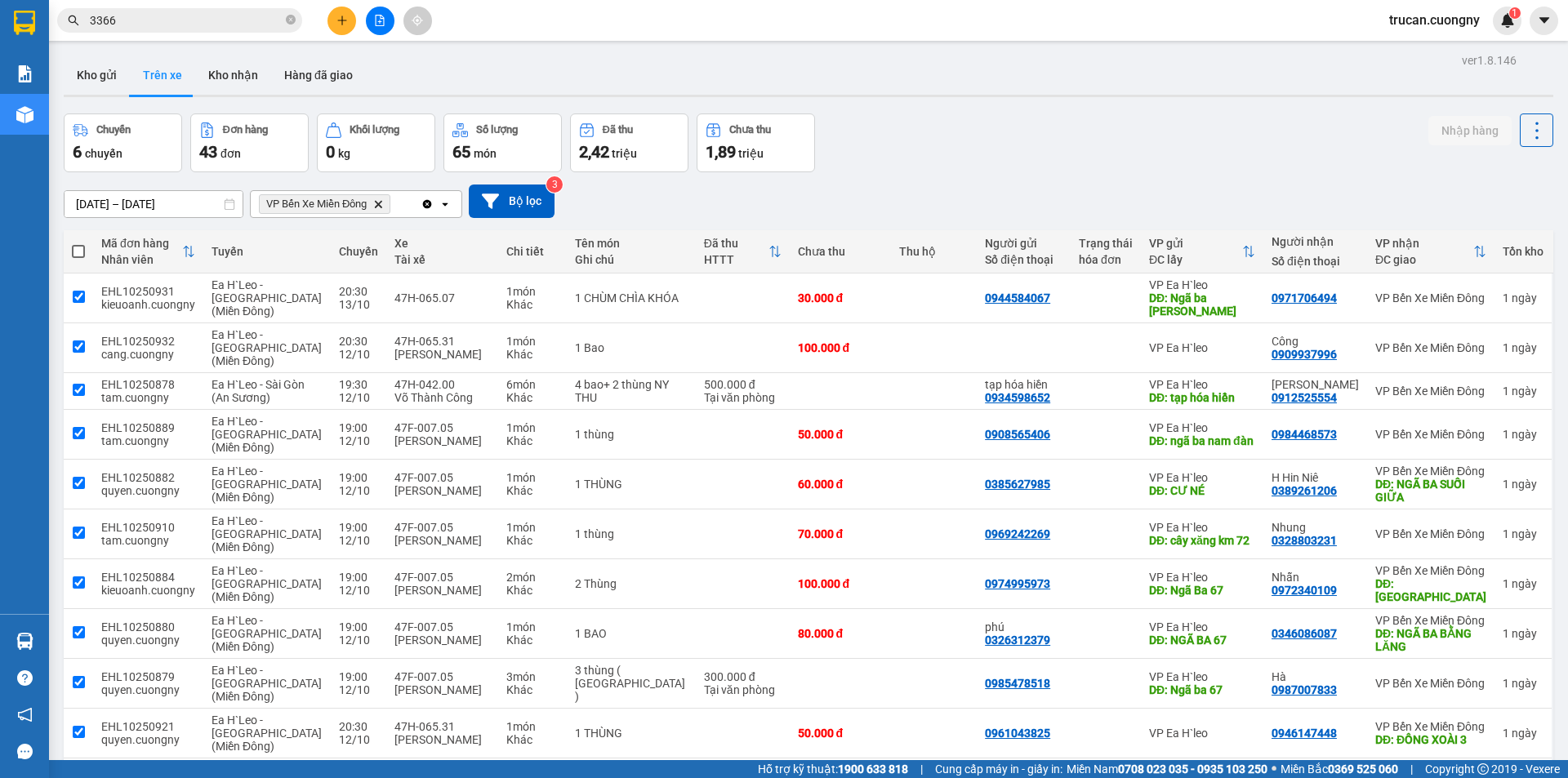
checkbox input "true"
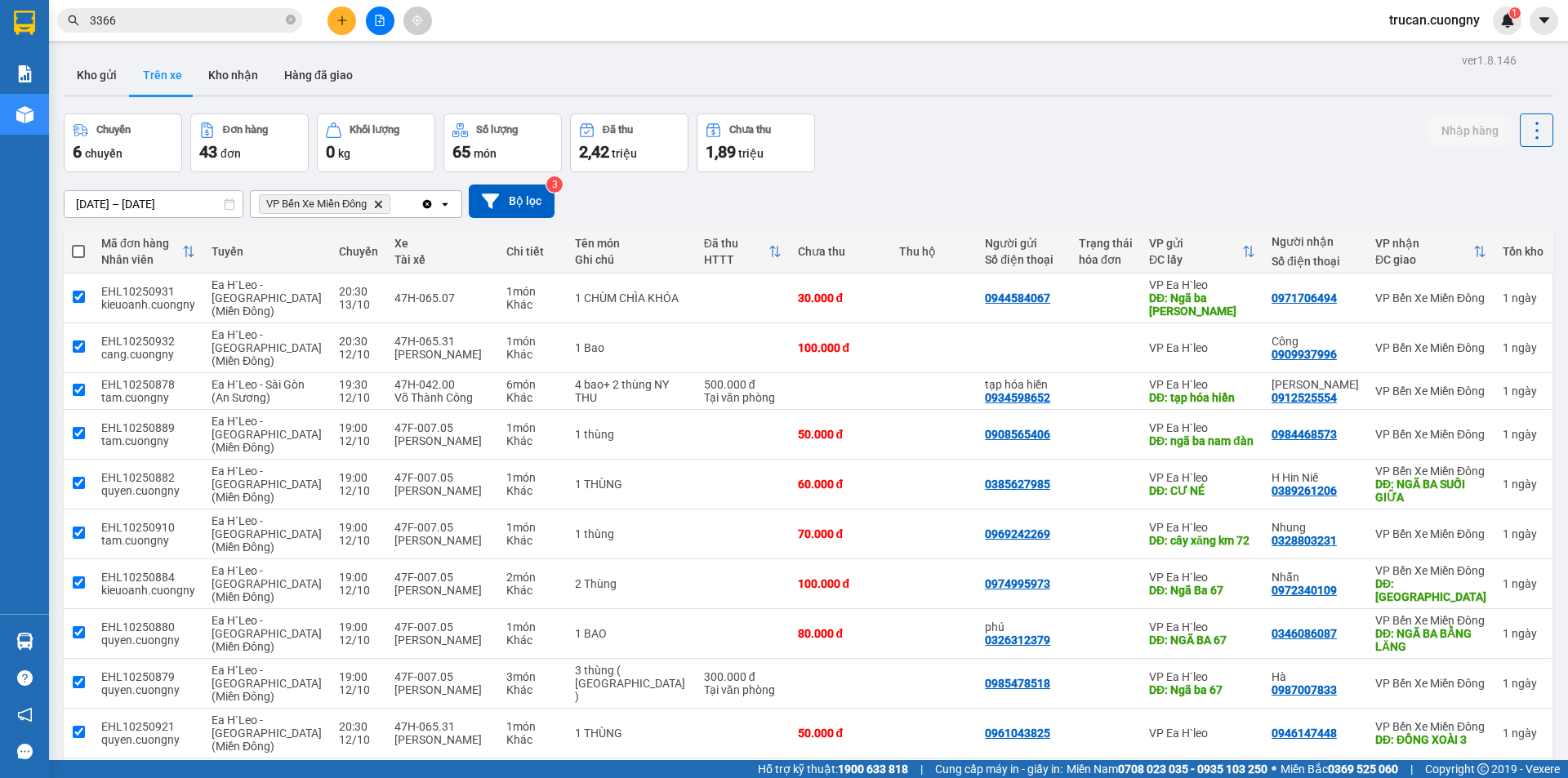
checkbox input "true"
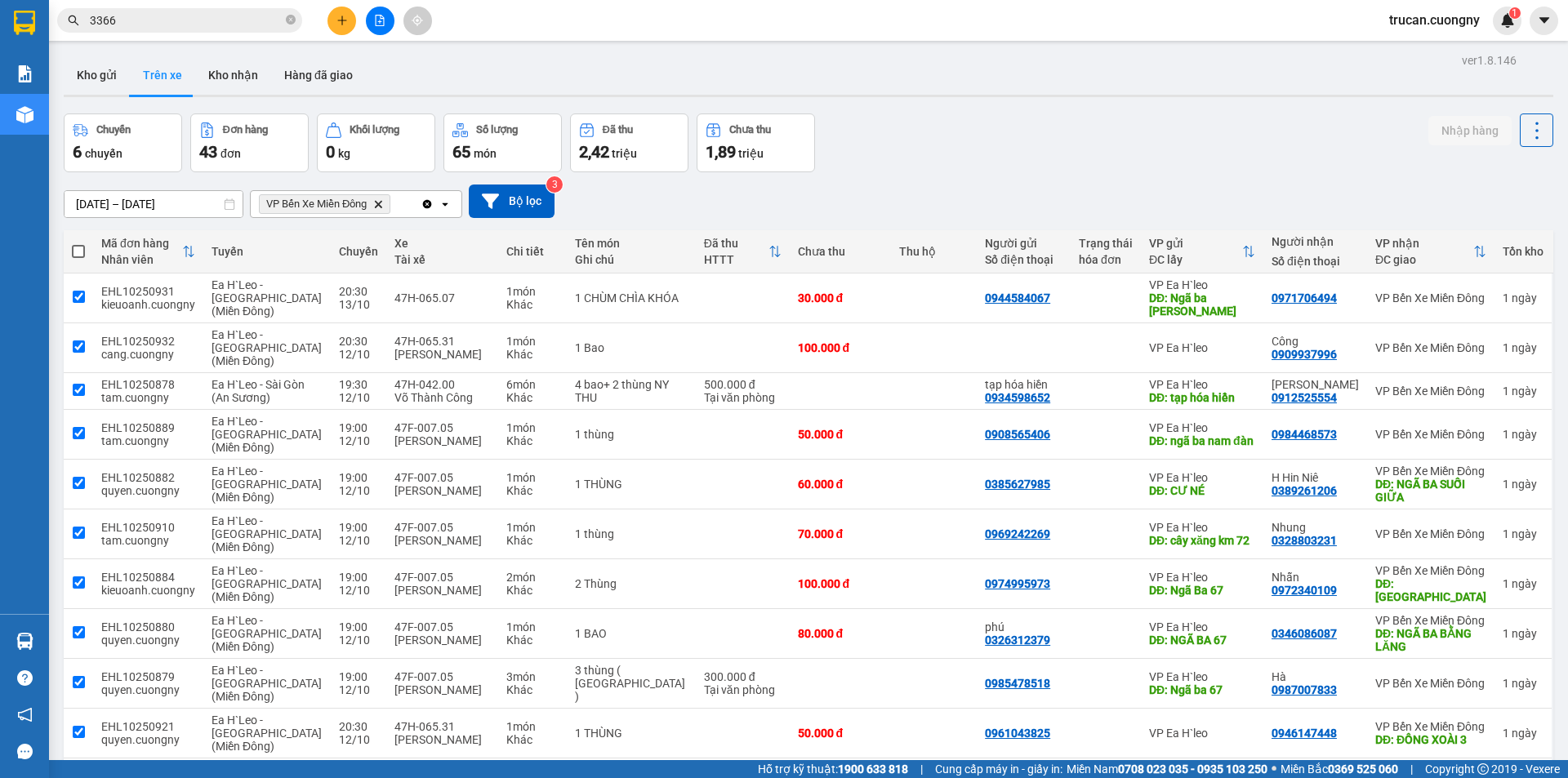
checkbox input "true"
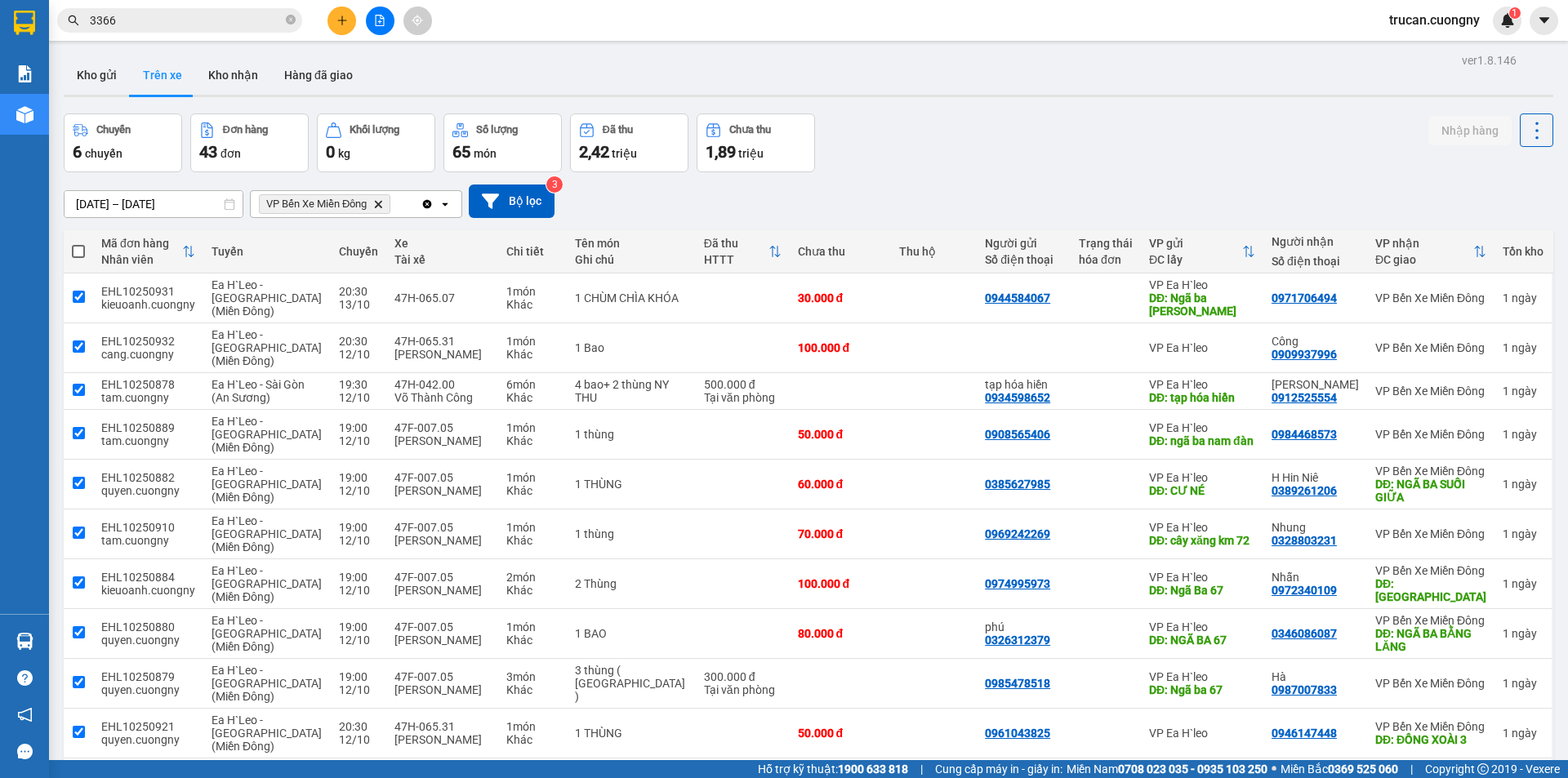
checkbox input "true"
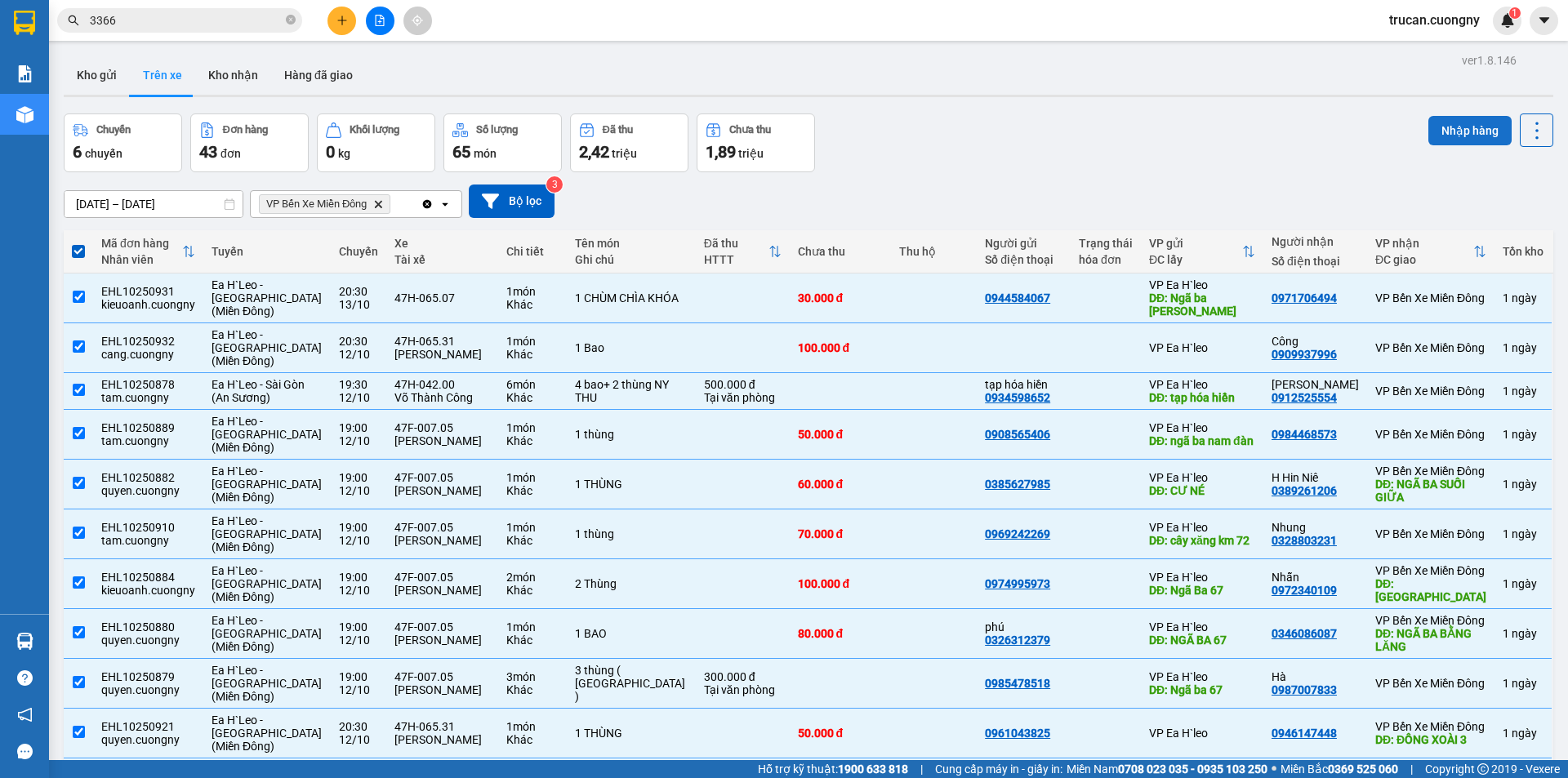
click at [1478, 131] on button "Nhập hàng" at bounding box center [1470, 131] width 84 height 30
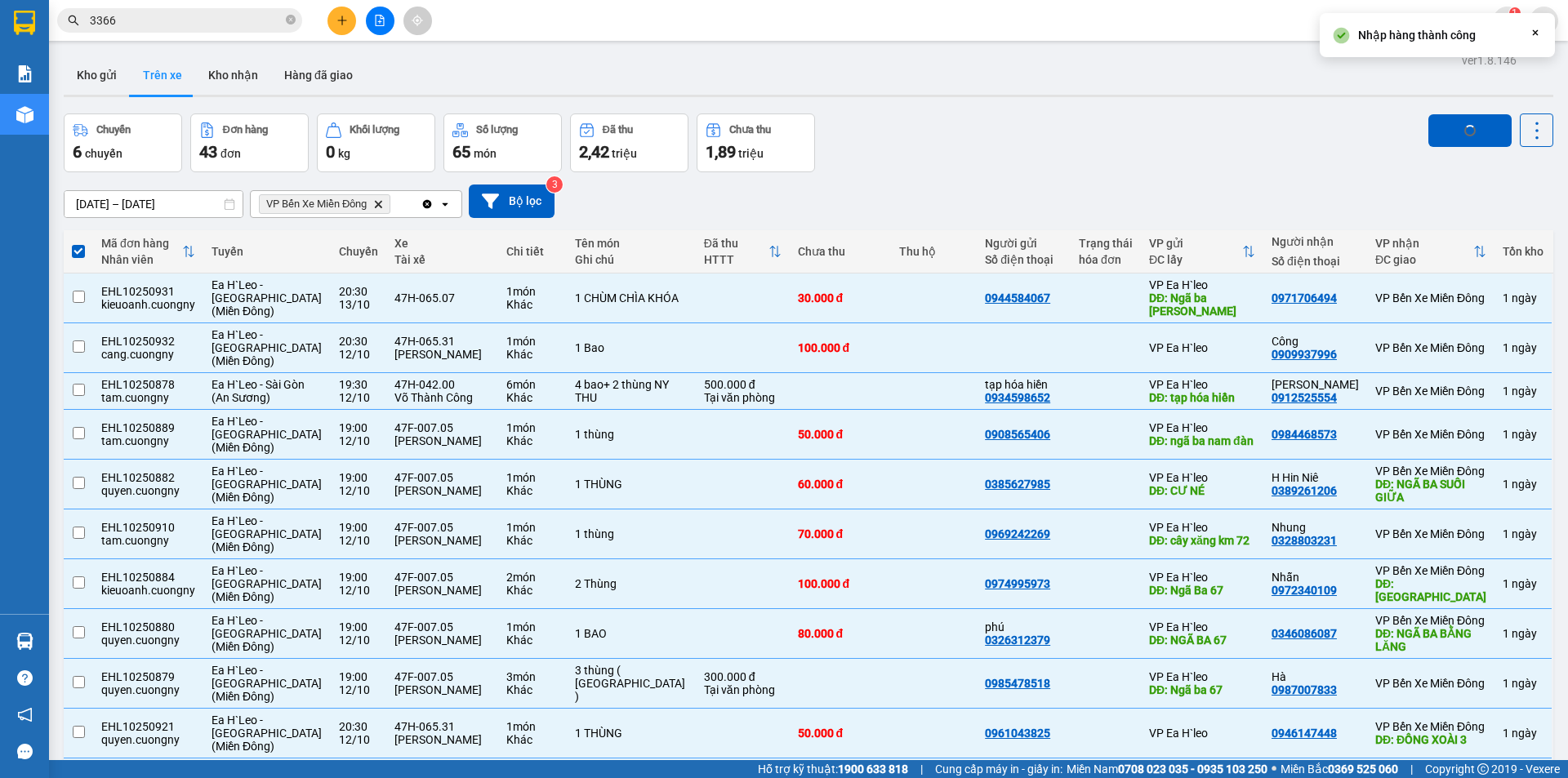
checkbox input "false"
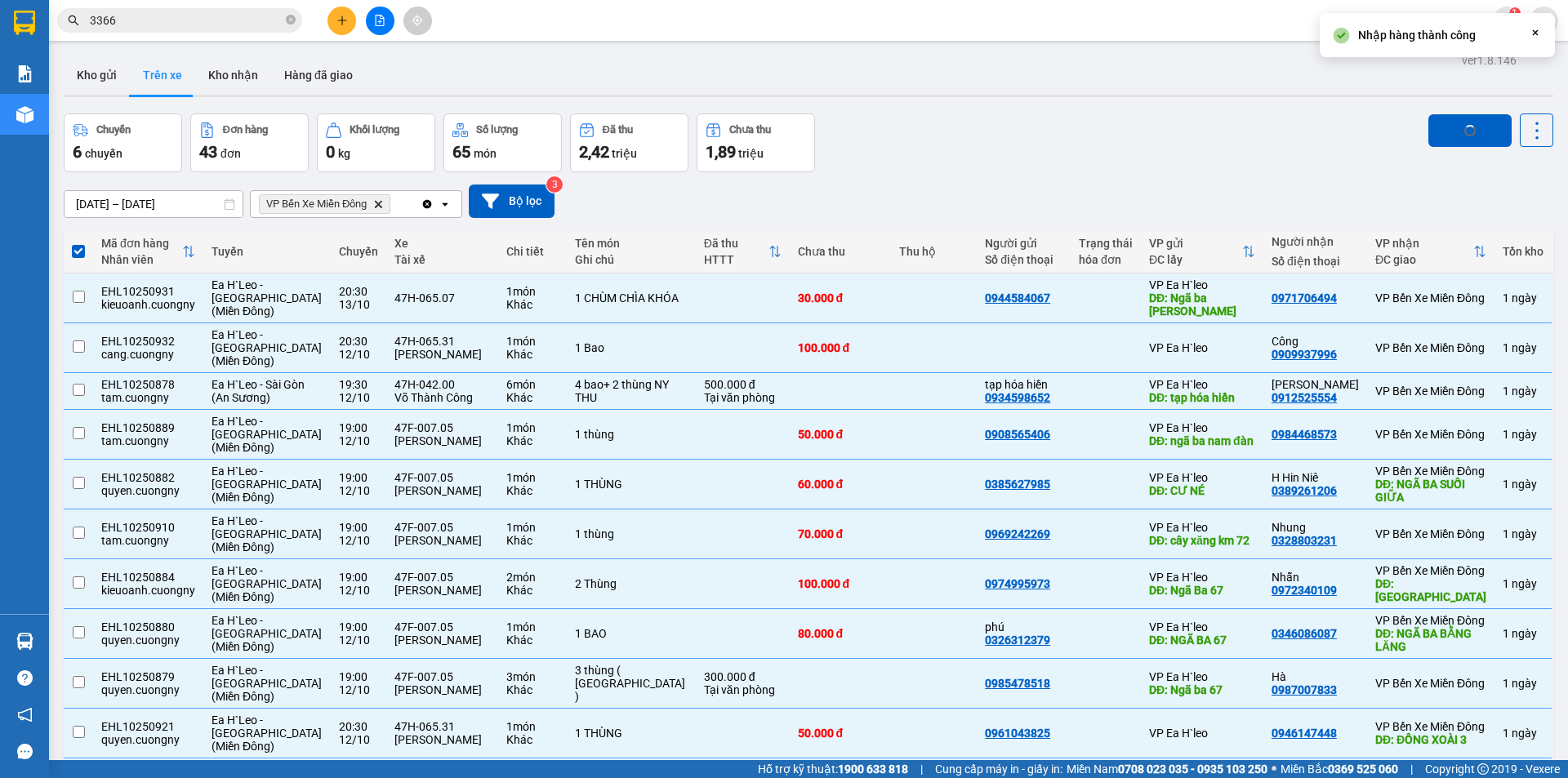
checkbox input "false"
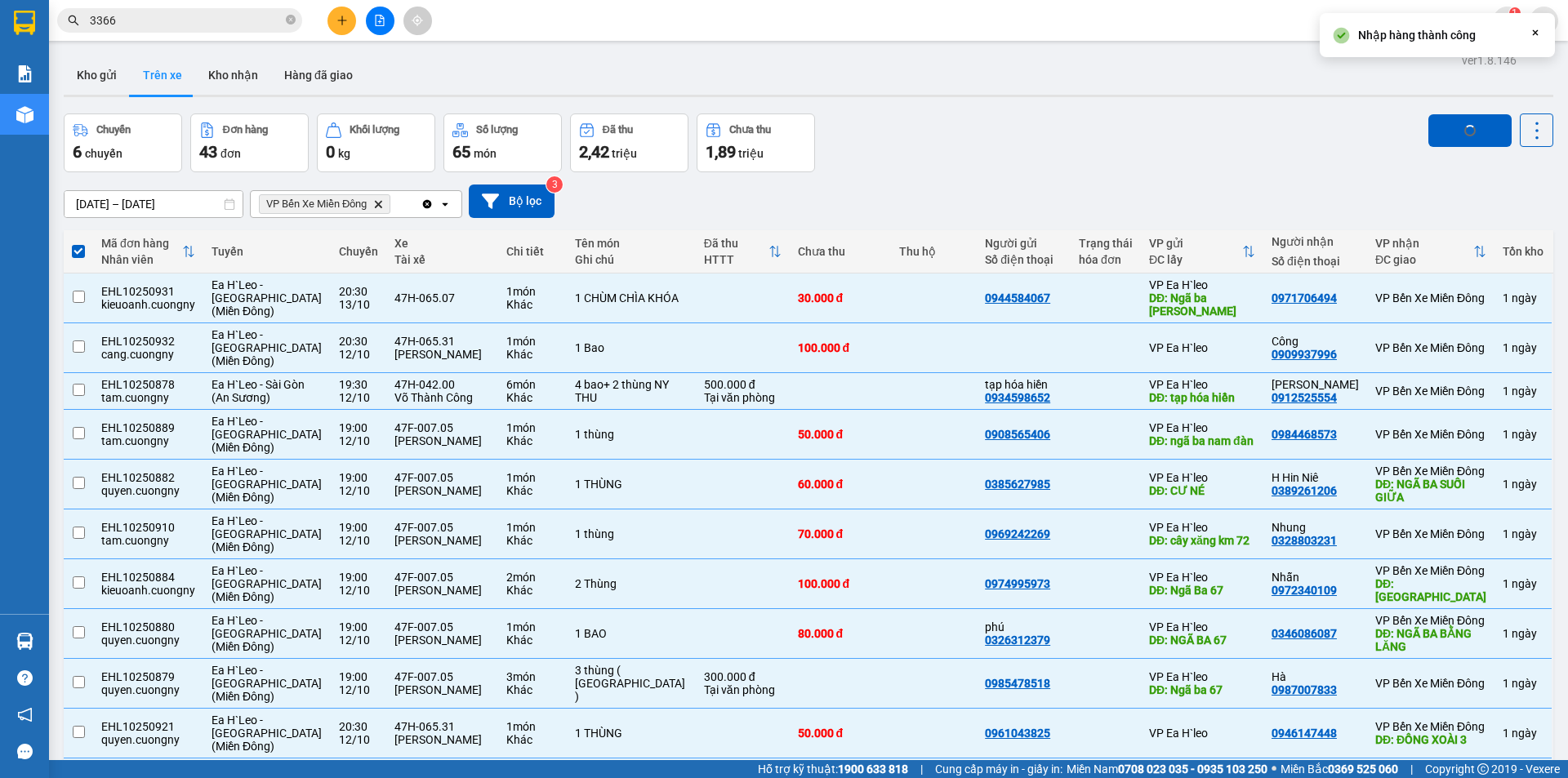
checkbox input "false"
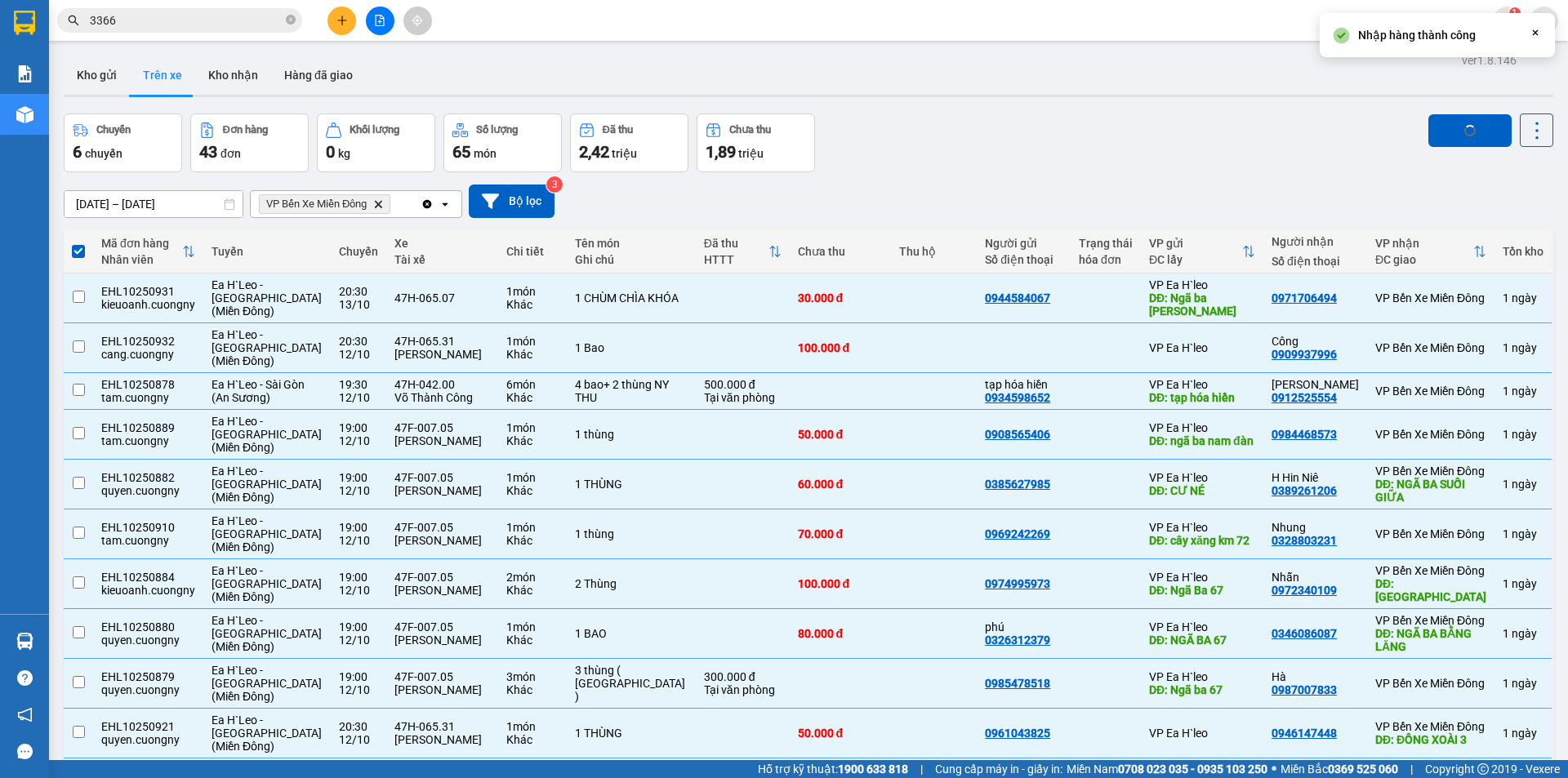
checkbox input "false"
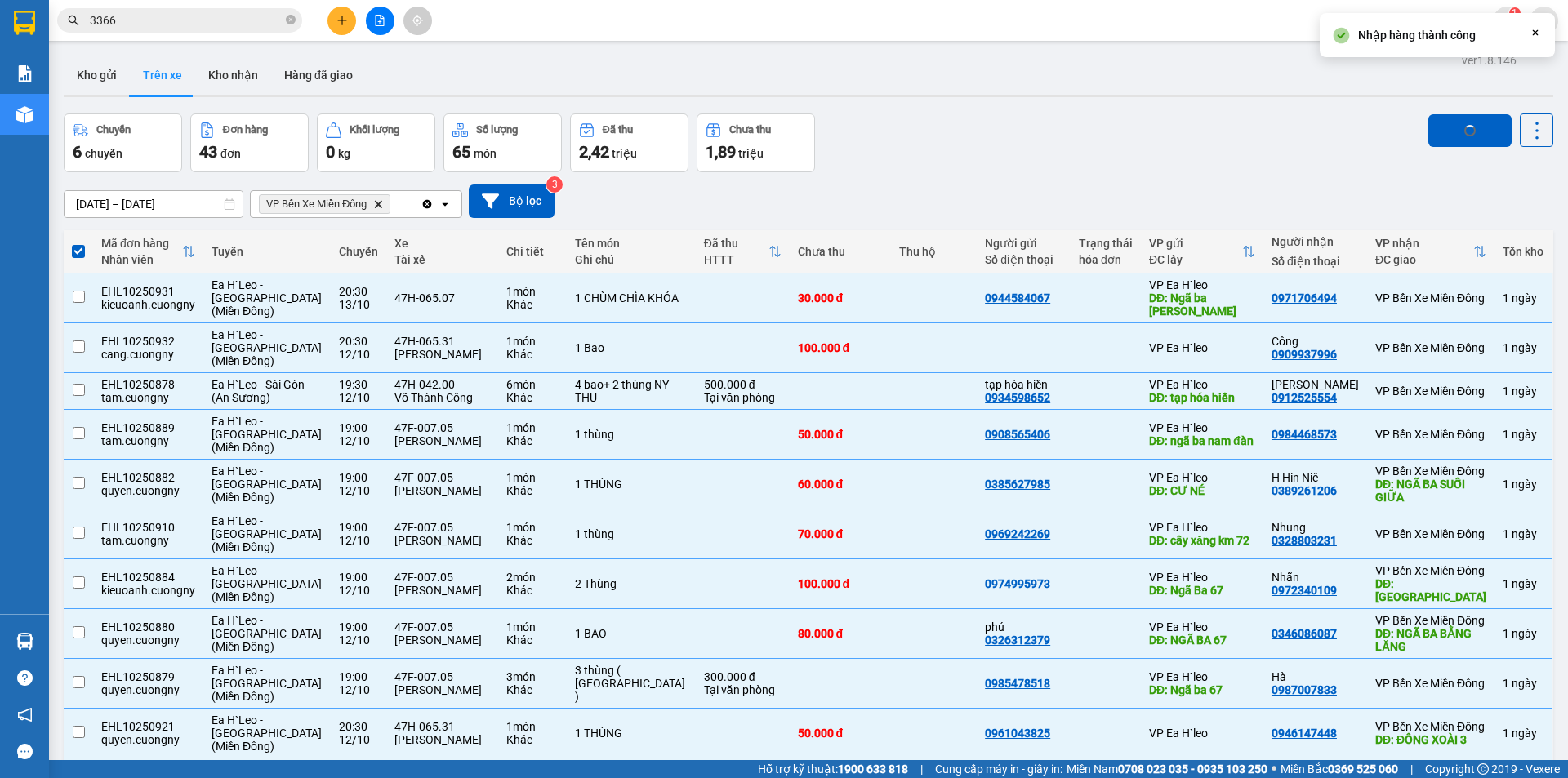
checkbox input "false"
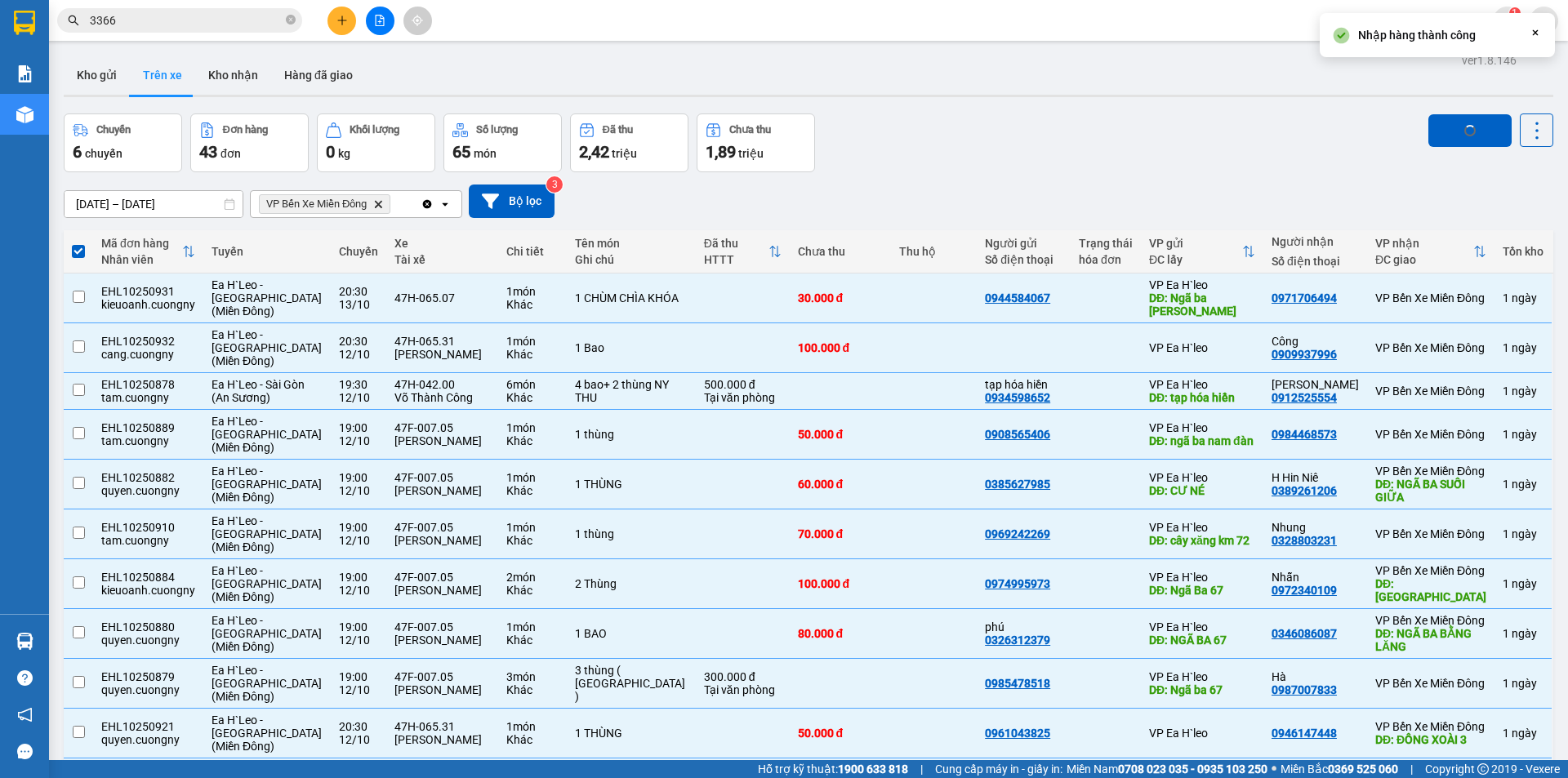
checkbox input "false"
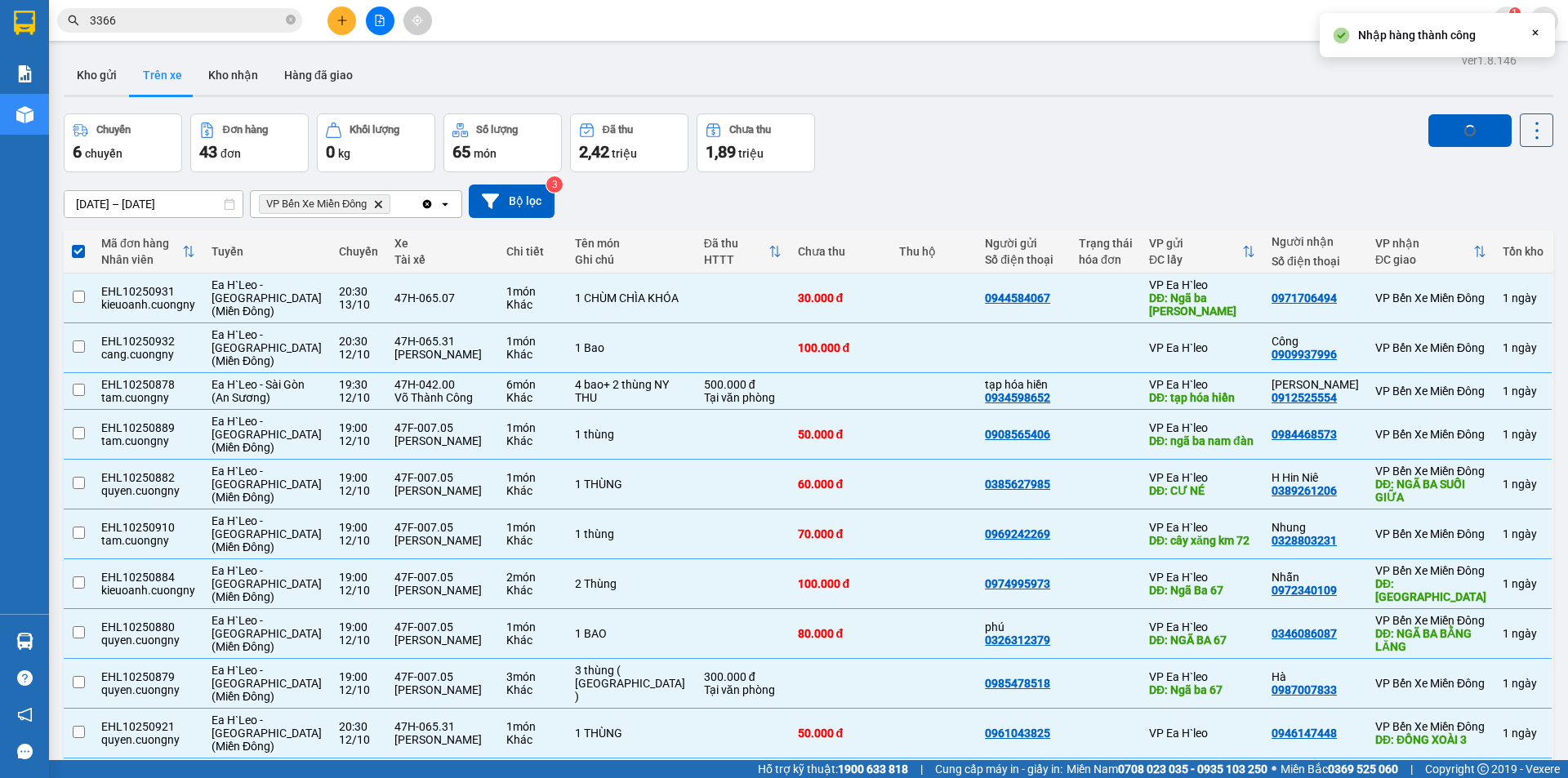
checkbox input "false"
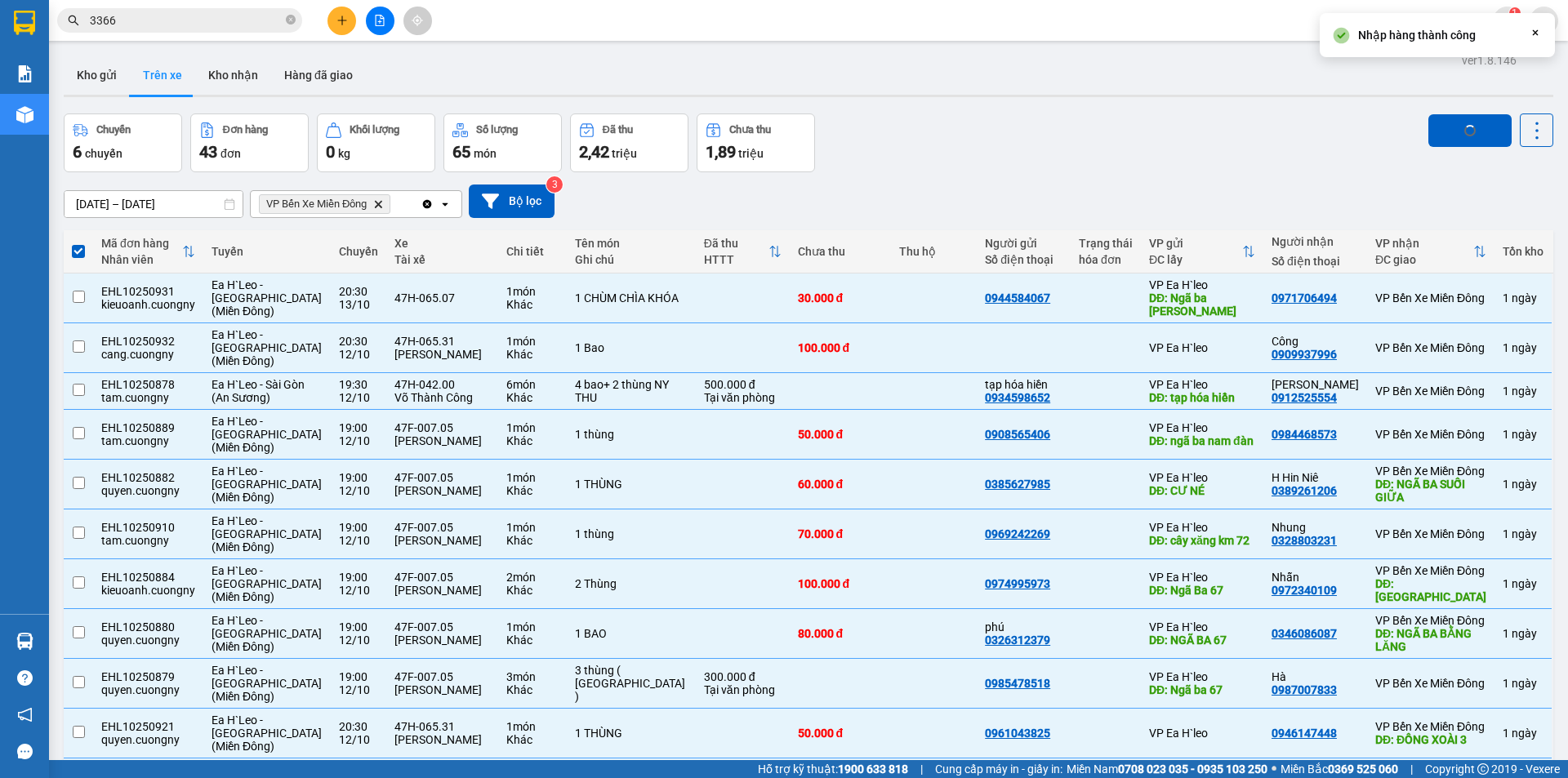
checkbox input "false"
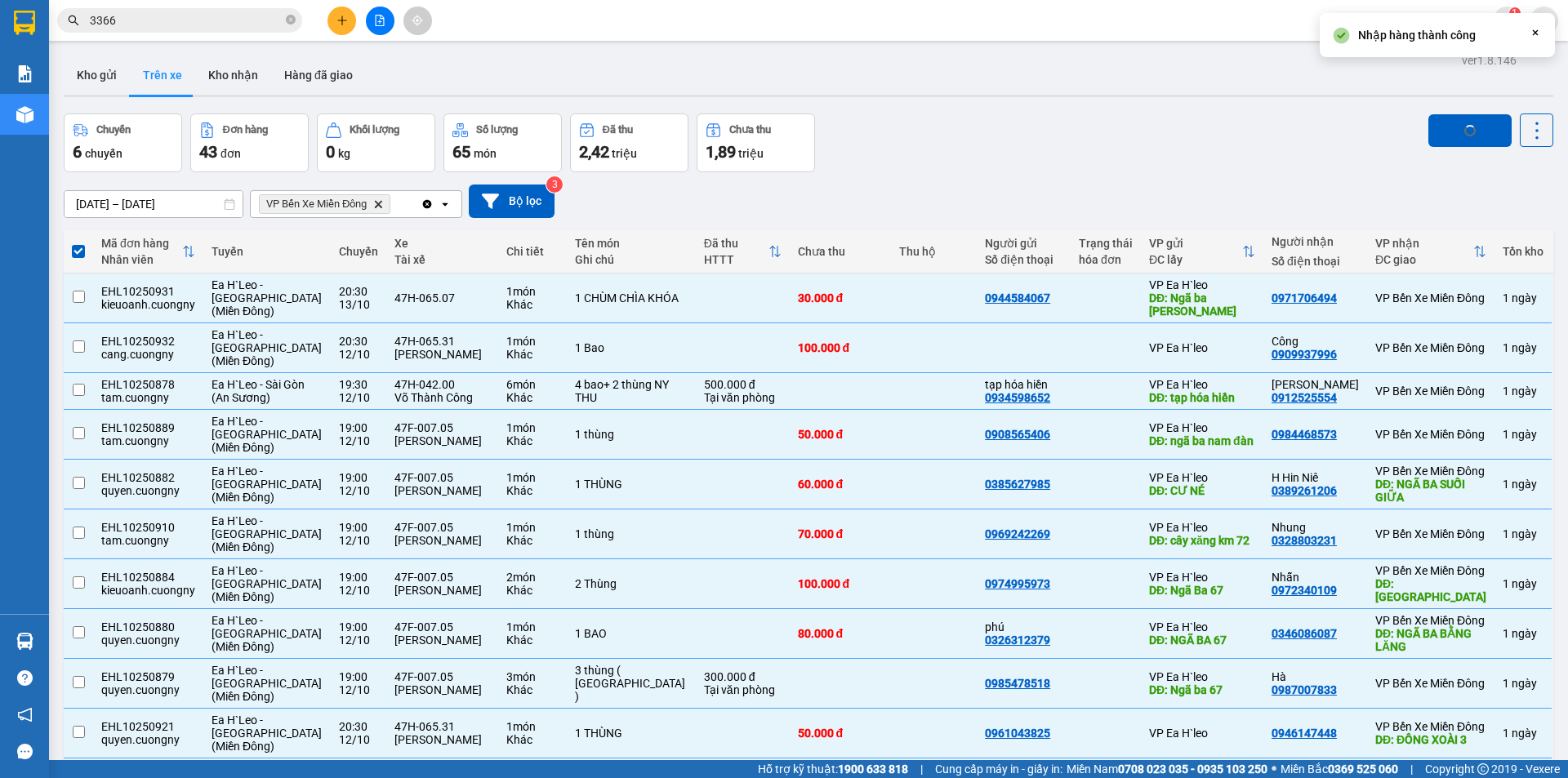
checkbox input "false"
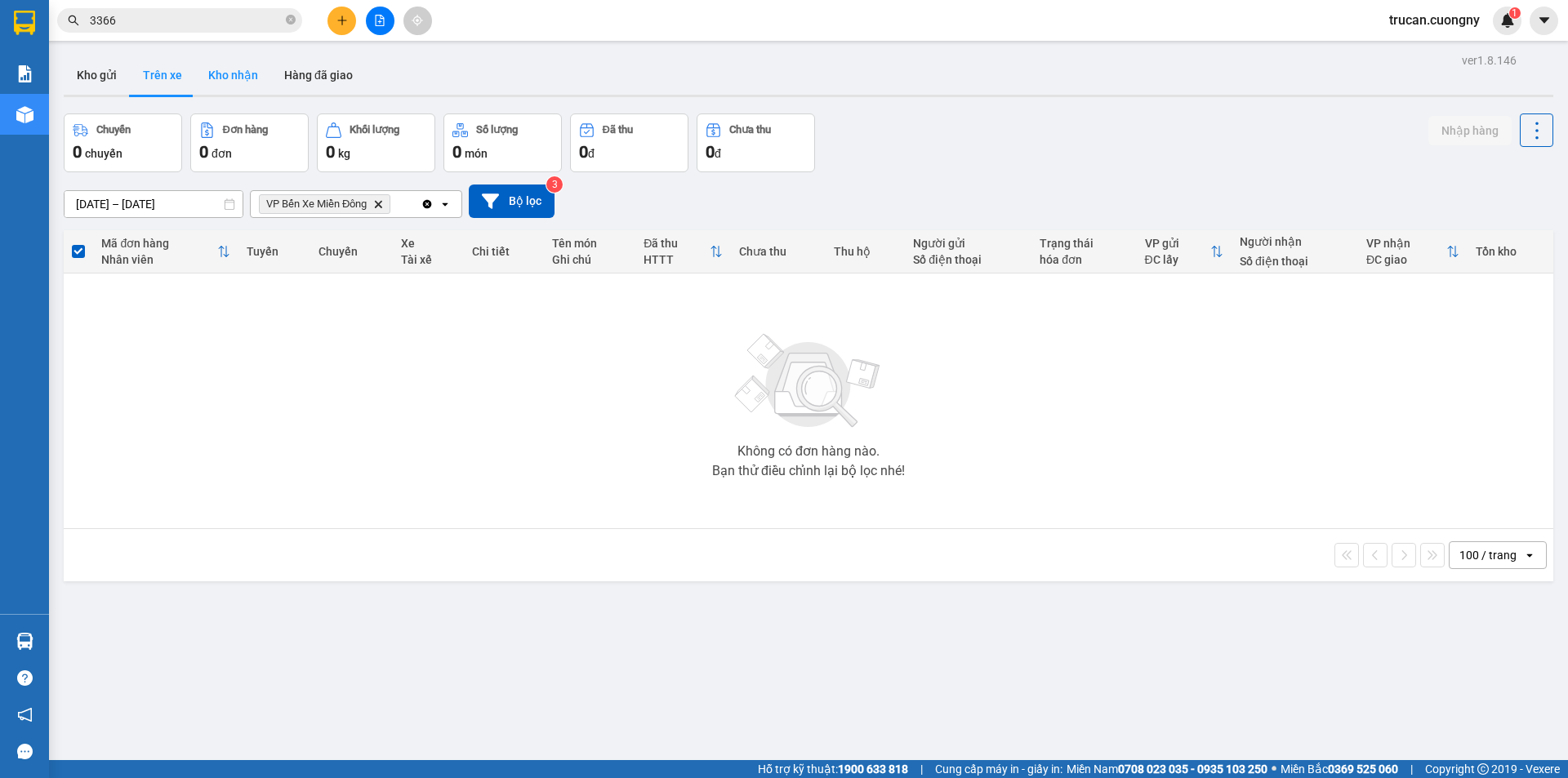
click at [222, 85] on button "Kho nhận" at bounding box center [233, 75] width 76 height 39
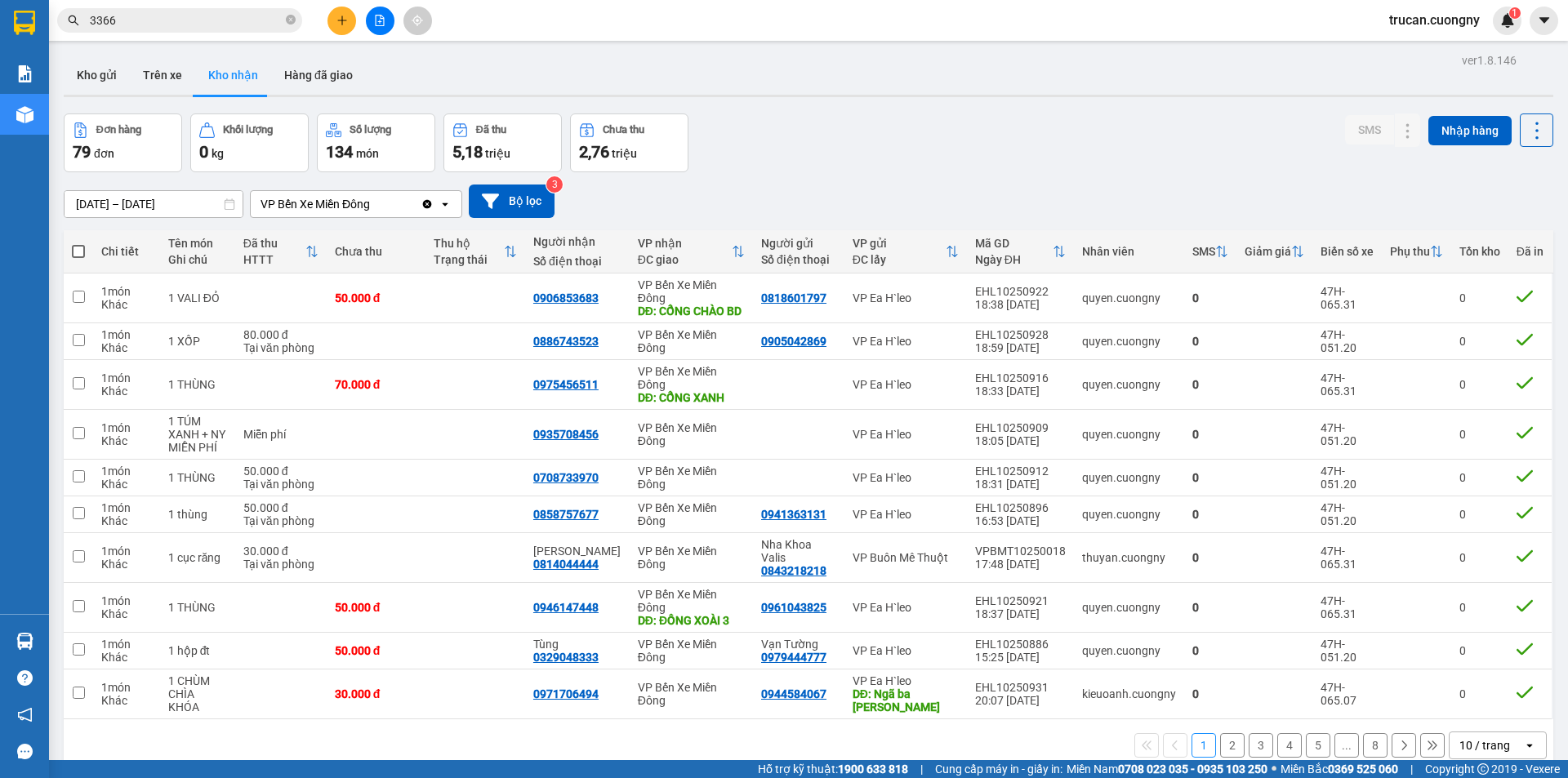
click at [85, 207] on input "[DATE] – [DATE]" at bounding box center [153, 204] width 178 height 26
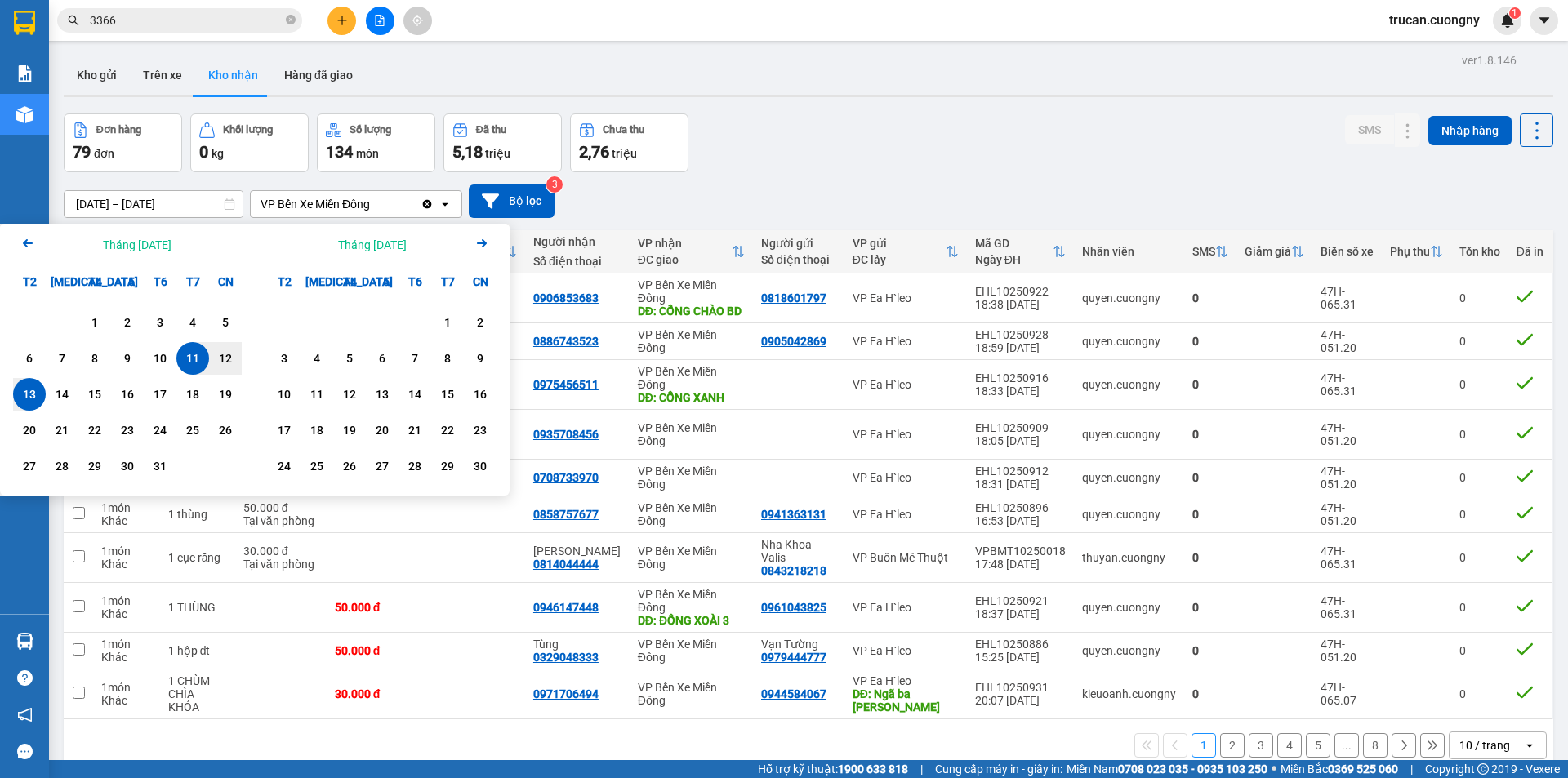
click at [35, 392] on div "13" at bounding box center [30, 394] width 23 height 19
type input "13/10/2025 – 13/10/2025"
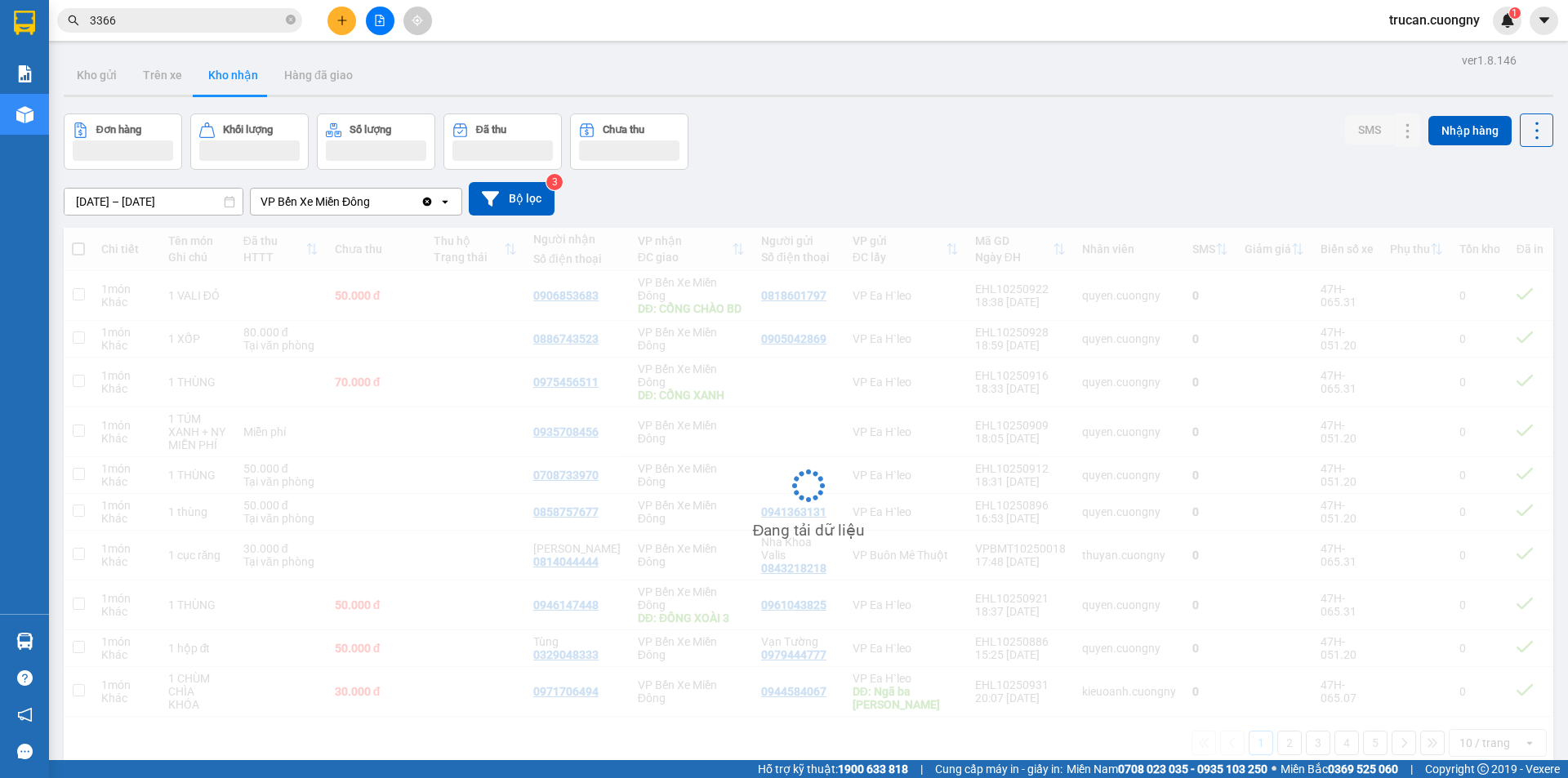
click at [896, 139] on div "Đơn hàng Khối lượng Số lượng Đã thu Chưa thu SMS Nhập hàng" at bounding box center [808, 141] width 1490 height 57
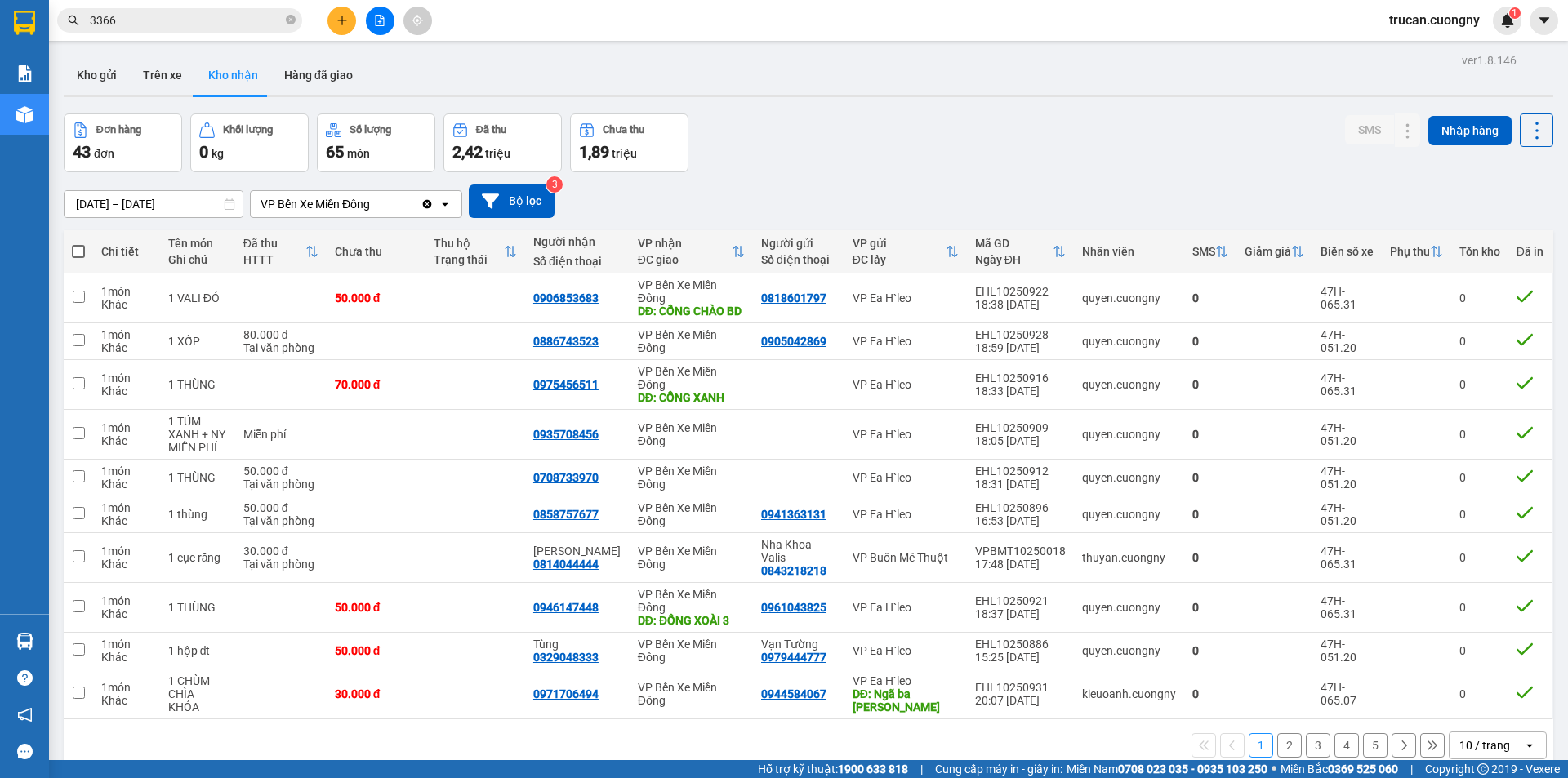
click at [158, 12] on input "3366" at bounding box center [186, 20] width 193 height 18
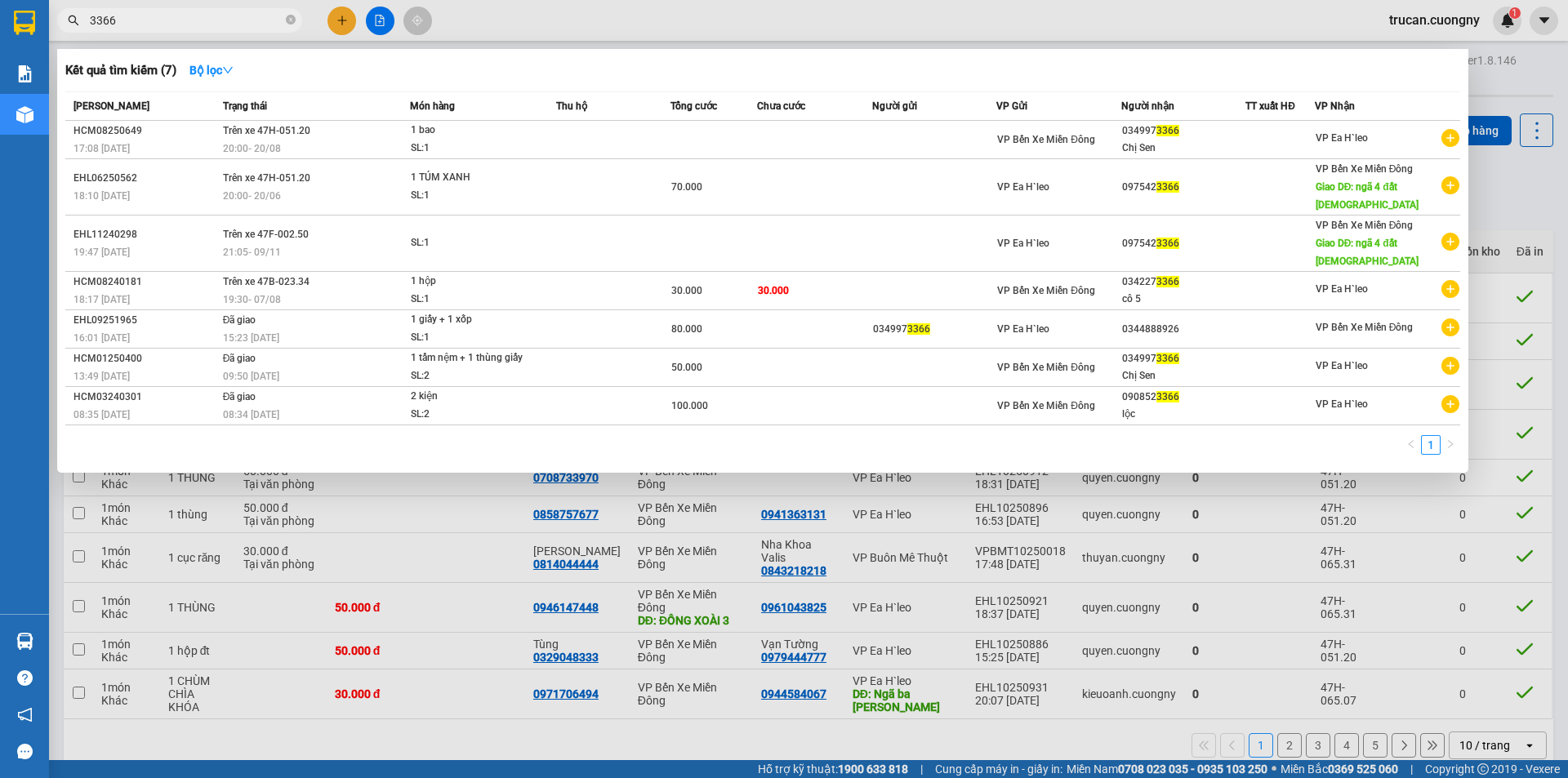
click at [159, 11] on input "3366" at bounding box center [186, 20] width 193 height 18
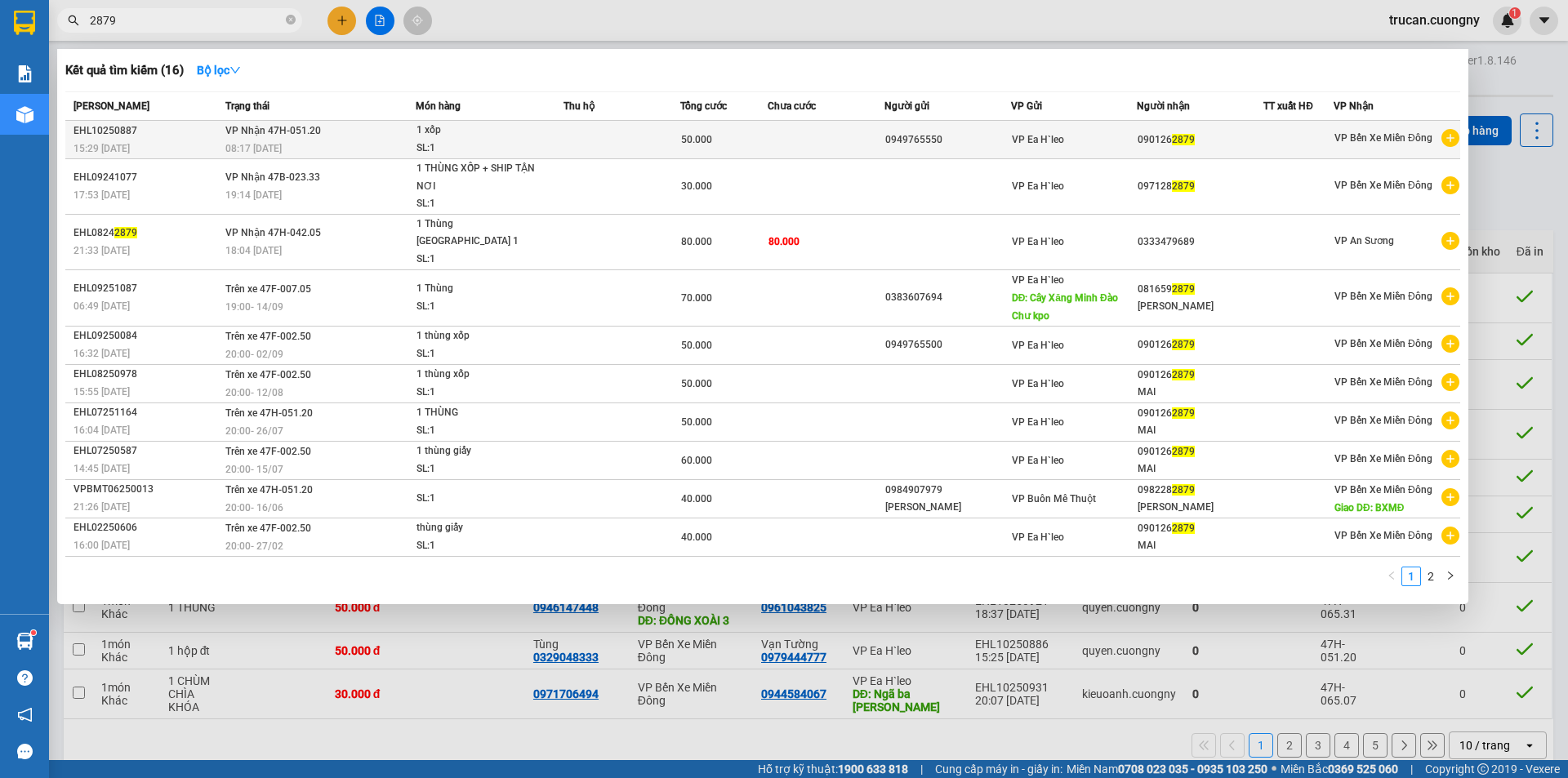
type input "2879"
click at [639, 136] on td at bounding box center [622, 140] width 117 height 38
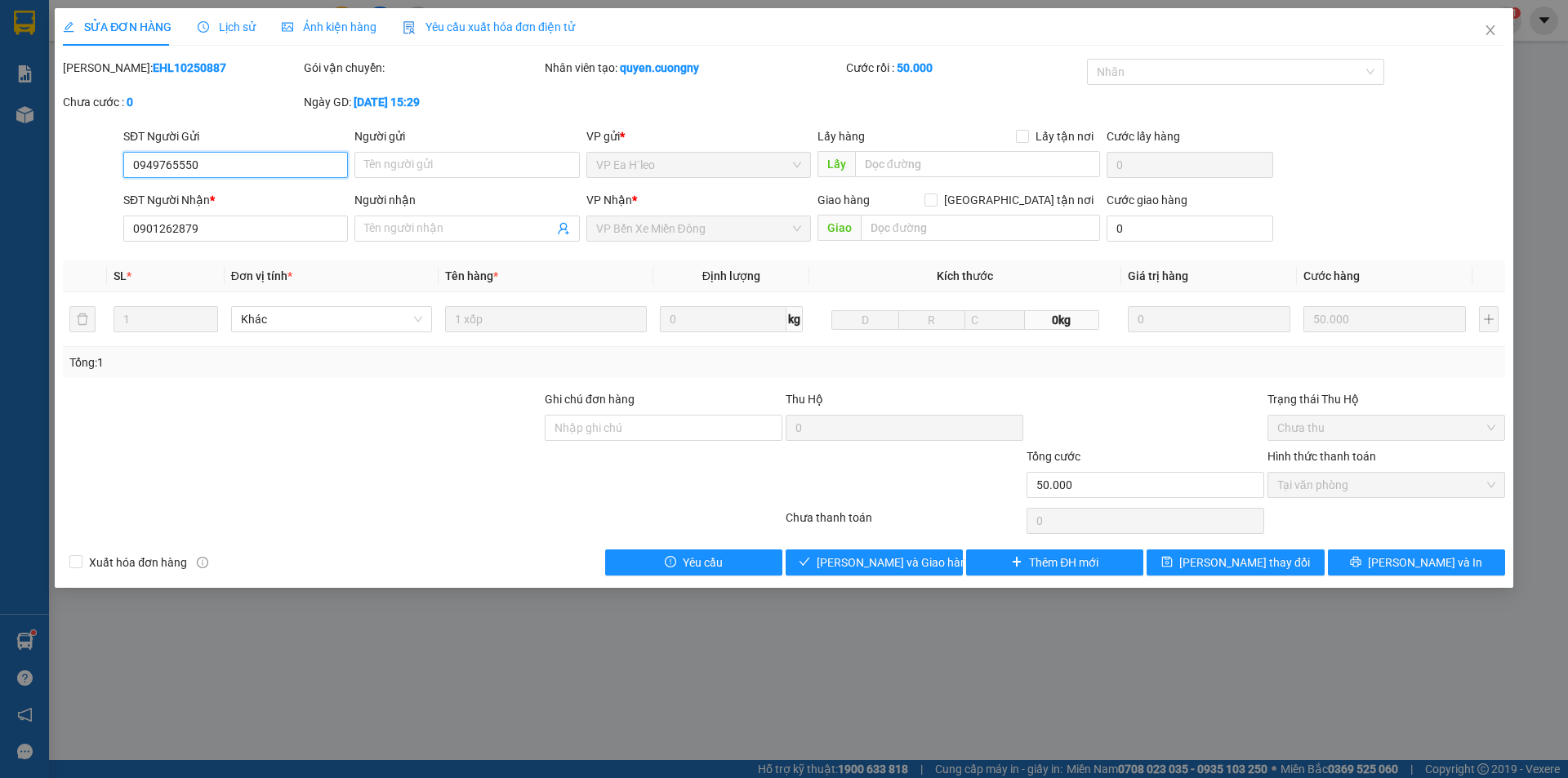
type input "0949765550"
type input "0901262879"
type input "50.000"
drag, startPoint x: 879, startPoint y: 563, endPoint x: 1224, endPoint y: 403, distance: 380.3
click at [878, 563] on span "Giao hàng" at bounding box center [883, 563] width 52 height 18
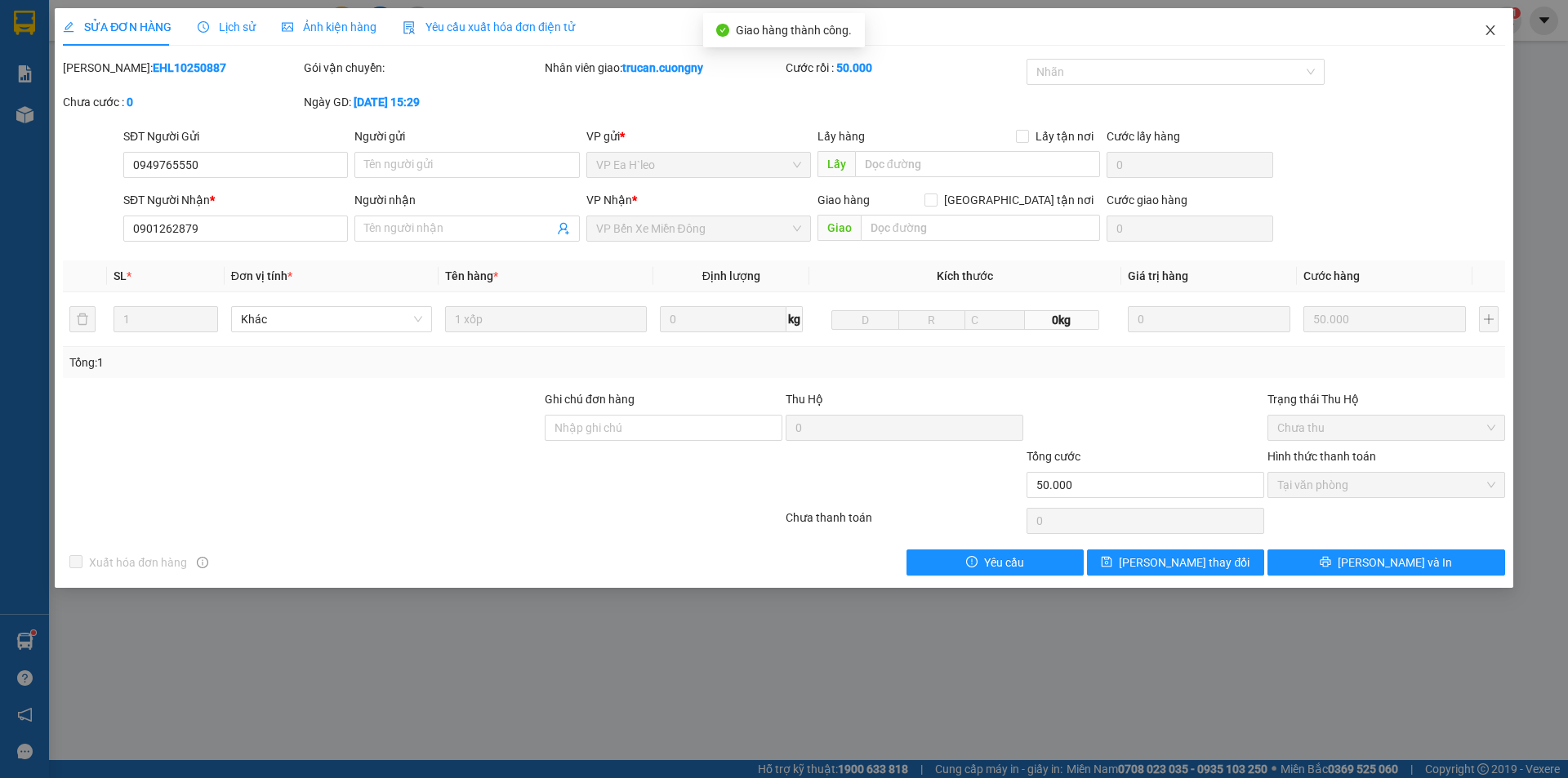
click at [1491, 22] on span "Close" at bounding box center [1490, 31] width 45 height 45
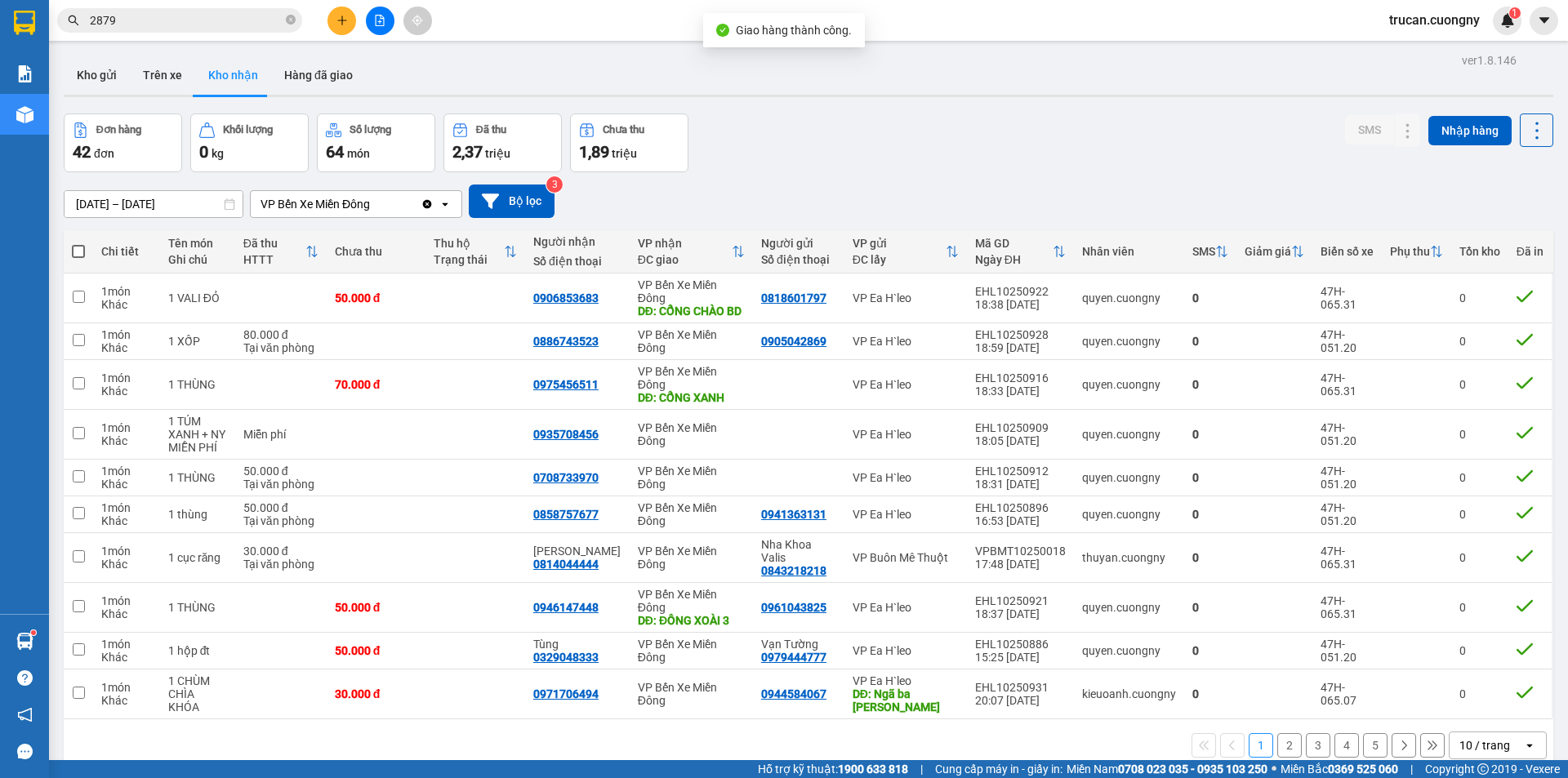
click at [983, 139] on div "Đơn hàng 42 đơn Khối lượng 0 kg Số lượng 64 món Đã thu 2,37 triệu Chưa thu 1,89…" at bounding box center [808, 142] width 1490 height 58
click at [191, 31] on span "2879" at bounding box center [180, 20] width 245 height 24
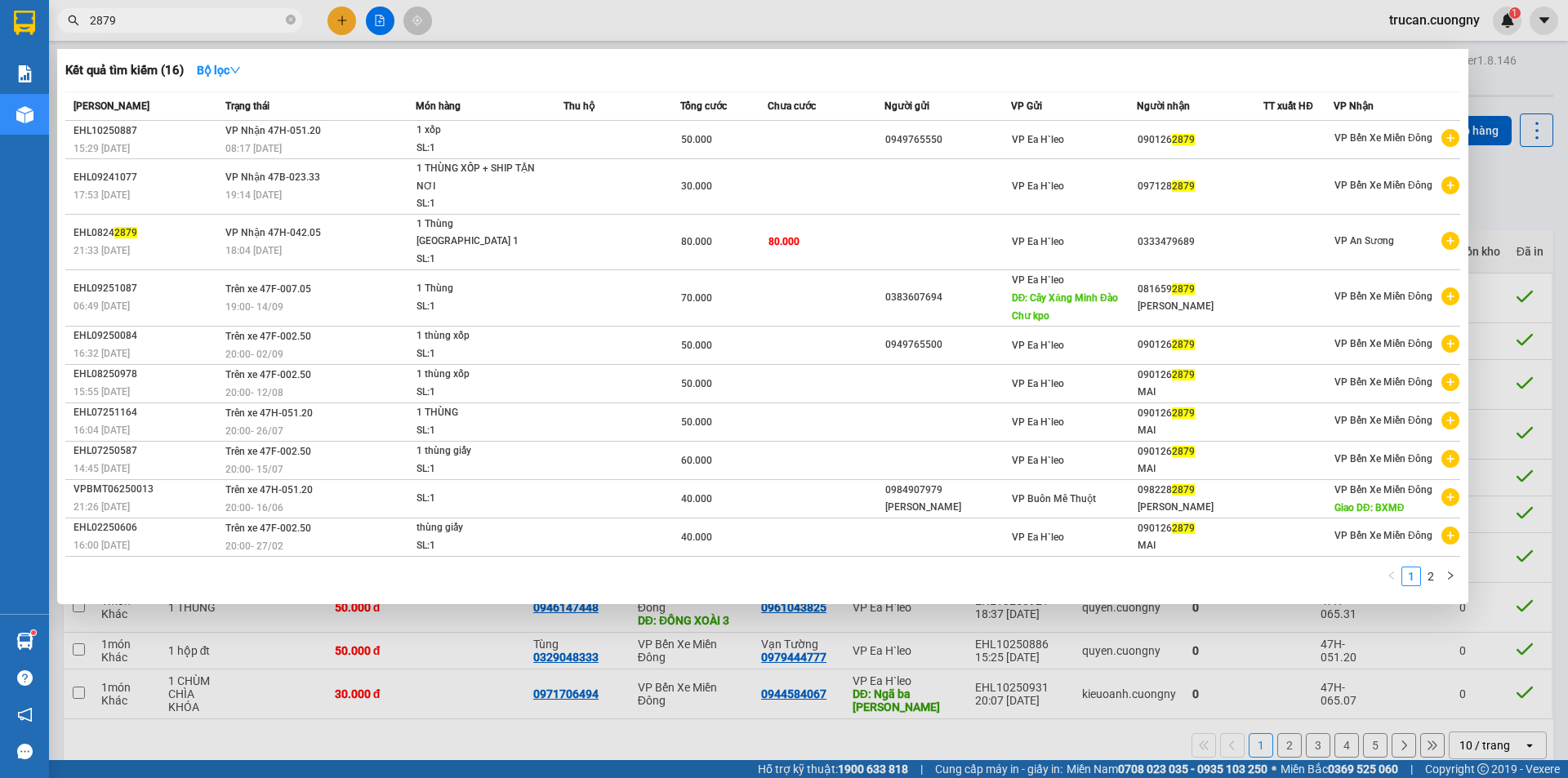
click at [193, 27] on input "2879" at bounding box center [186, 20] width 193 height 18
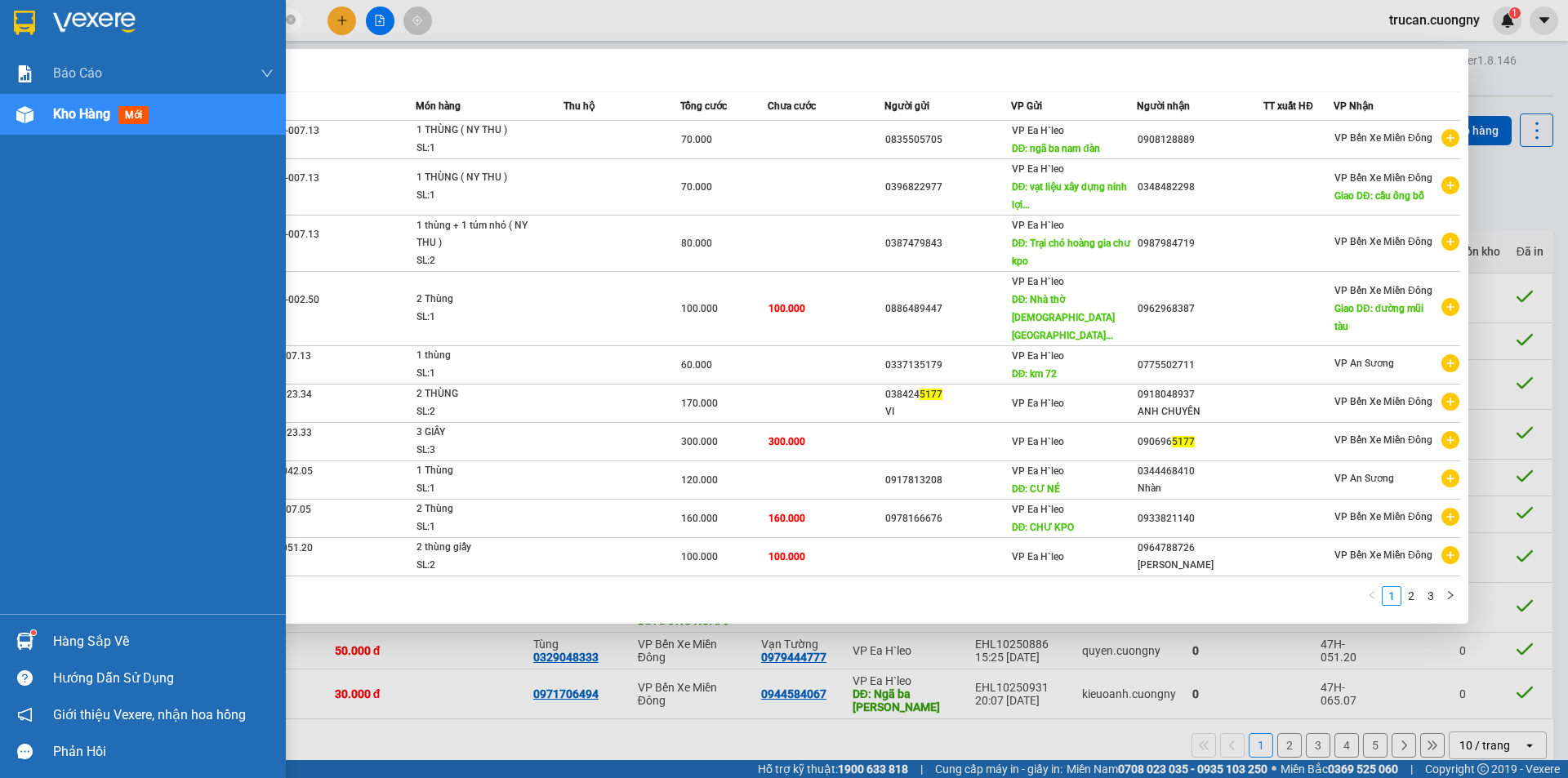
click at [91, 109] on span "Kho hàng" at bounding box center [82, 114] width 58 height 16
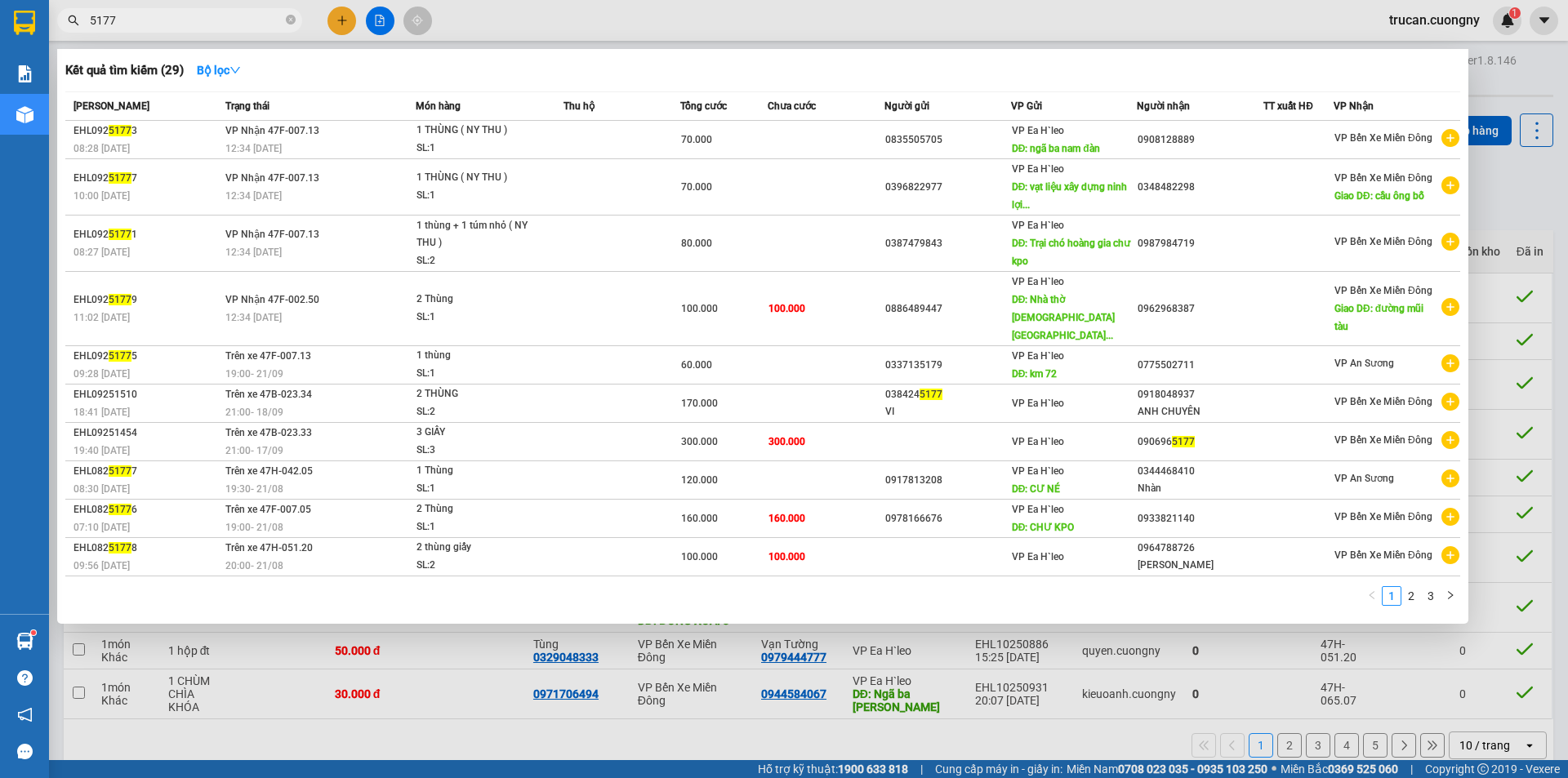
click at [1495, 68] on div at bounding box center [784, 389] width 1568 height 778
click at [135, 18] on input "5177" at bounding box center [186, 20] width 193 height 18
type input "5"
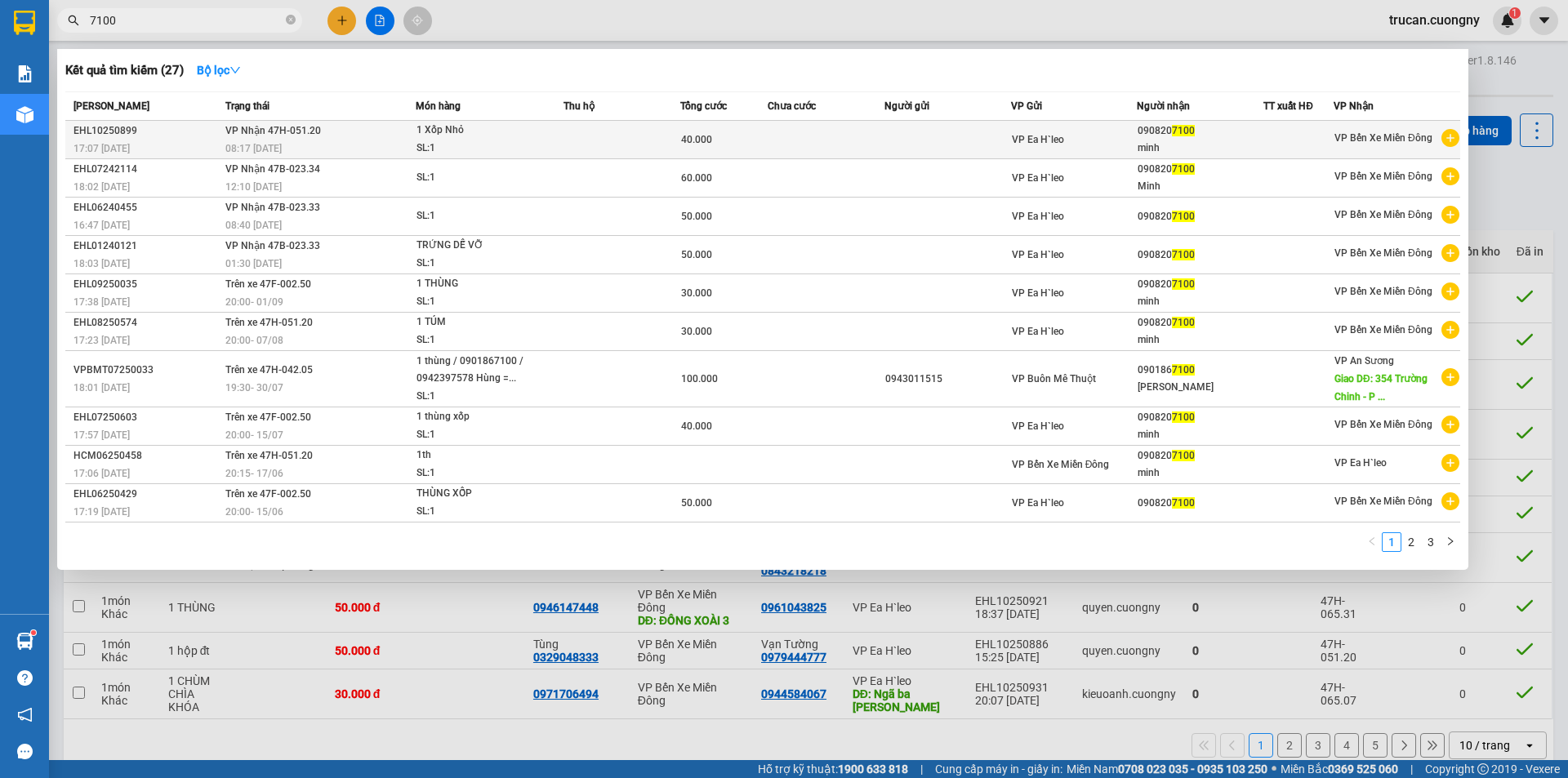
type input "7100"
click at [310, 141] on div "08:17 [DATE]" at bounding box center [319, 148] width 189 height 18
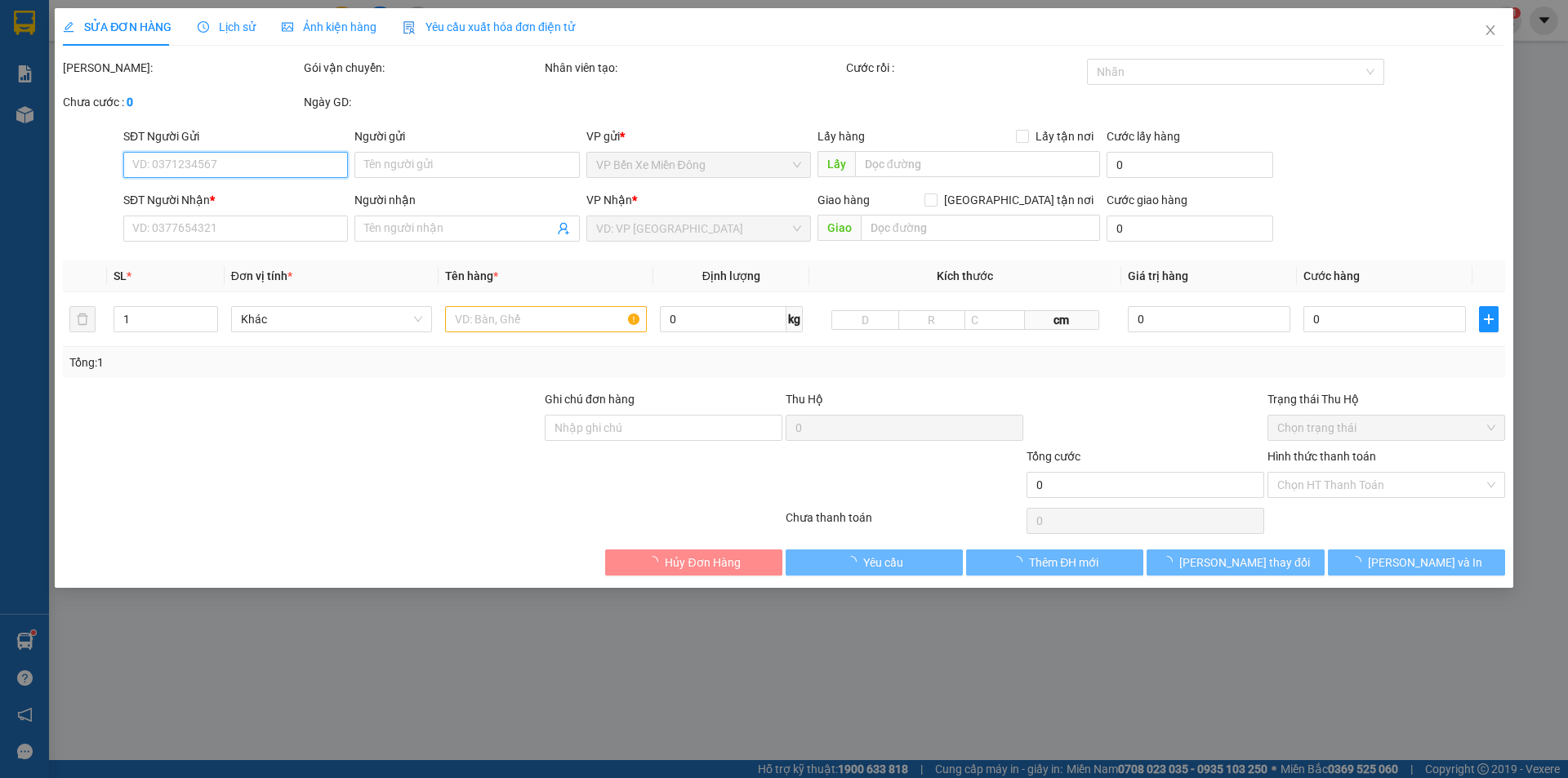
type input "0908207100"
type input "minh"
type input "40.000"
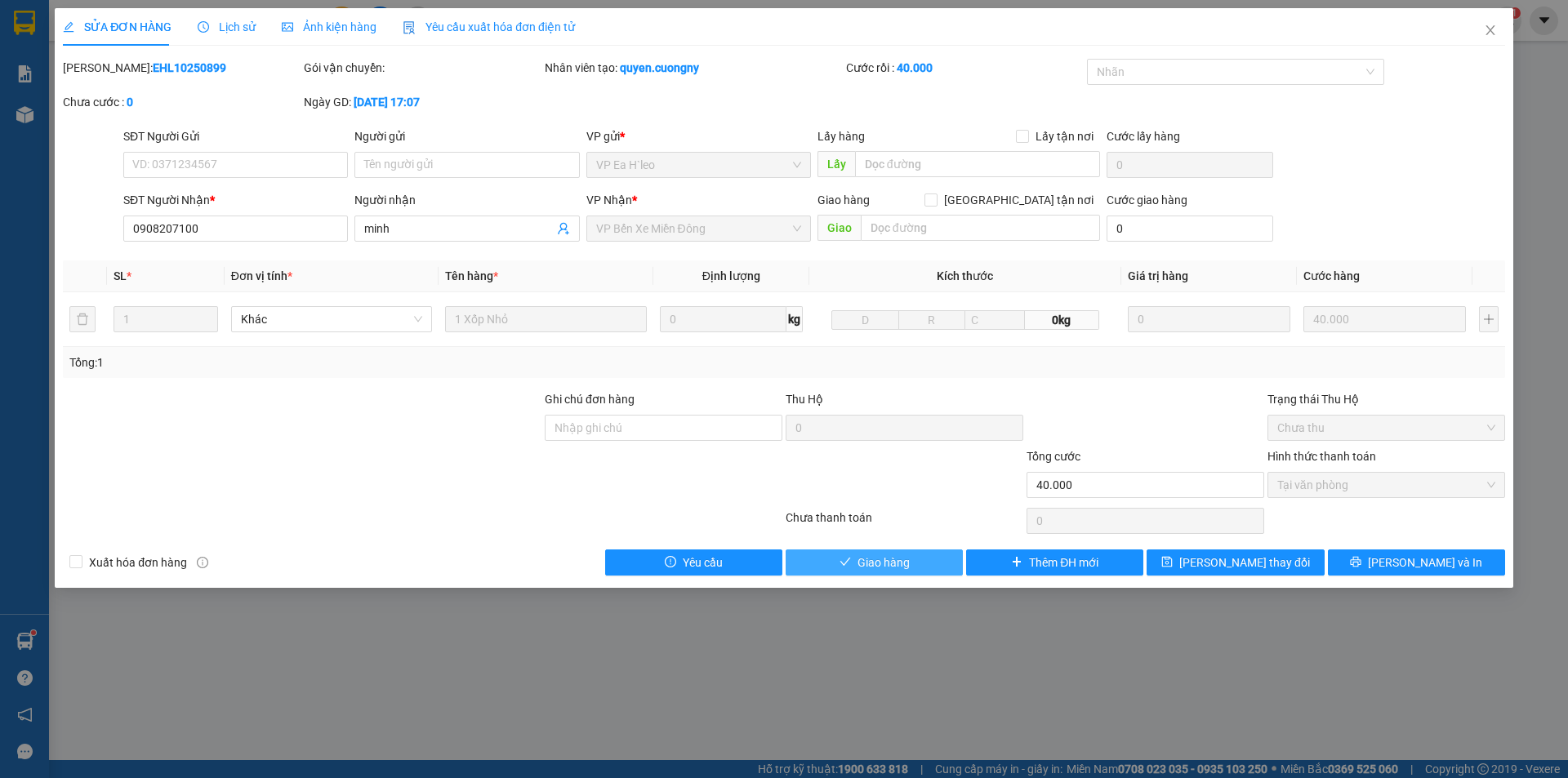
click at [881, 569] on span "Giao hàng" at bounding box center [883, 563] width 52 height 18
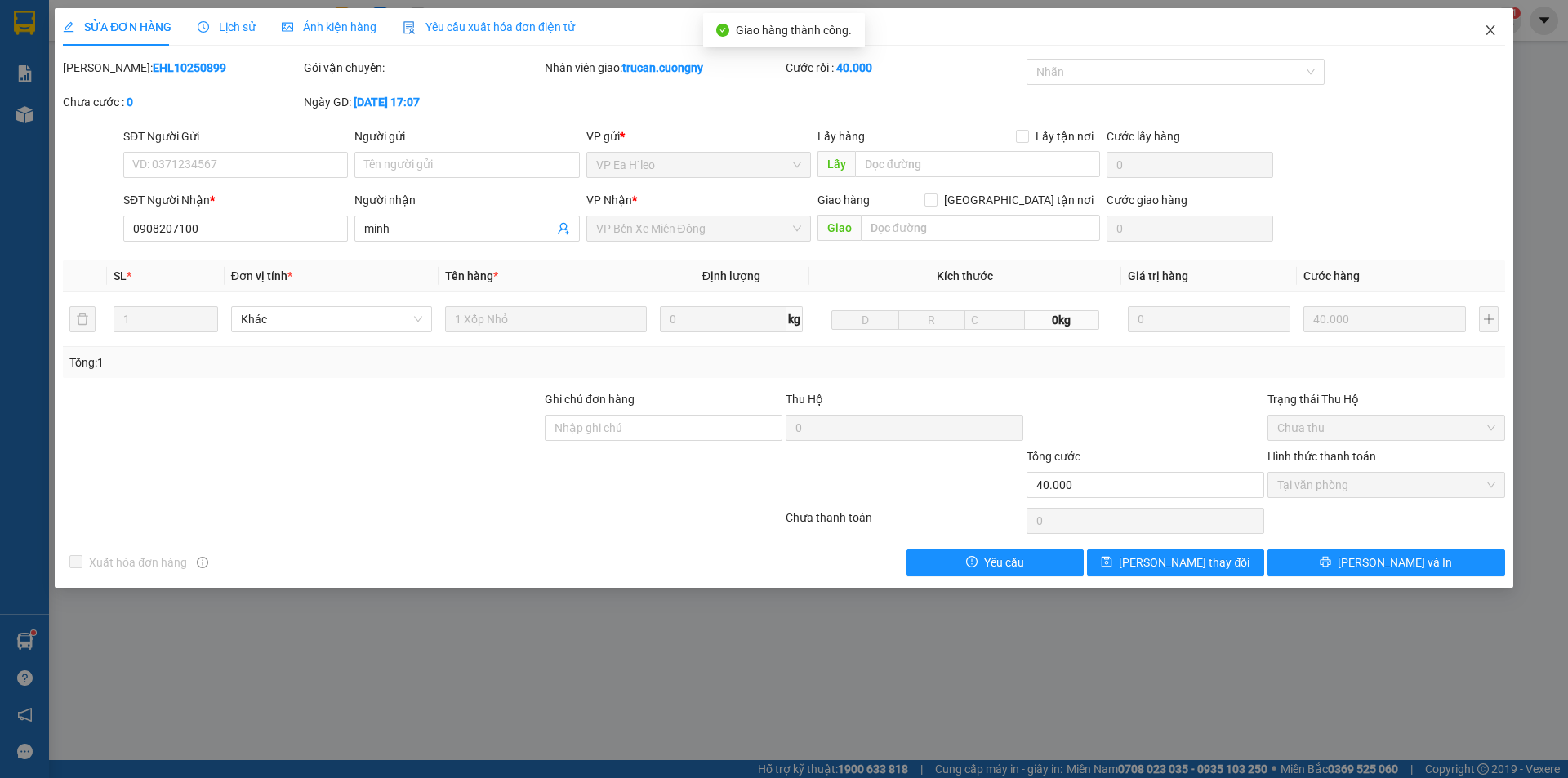
click at [1486, 21] on span "Close" at bounding box center [1490, 31] width 45 height 45
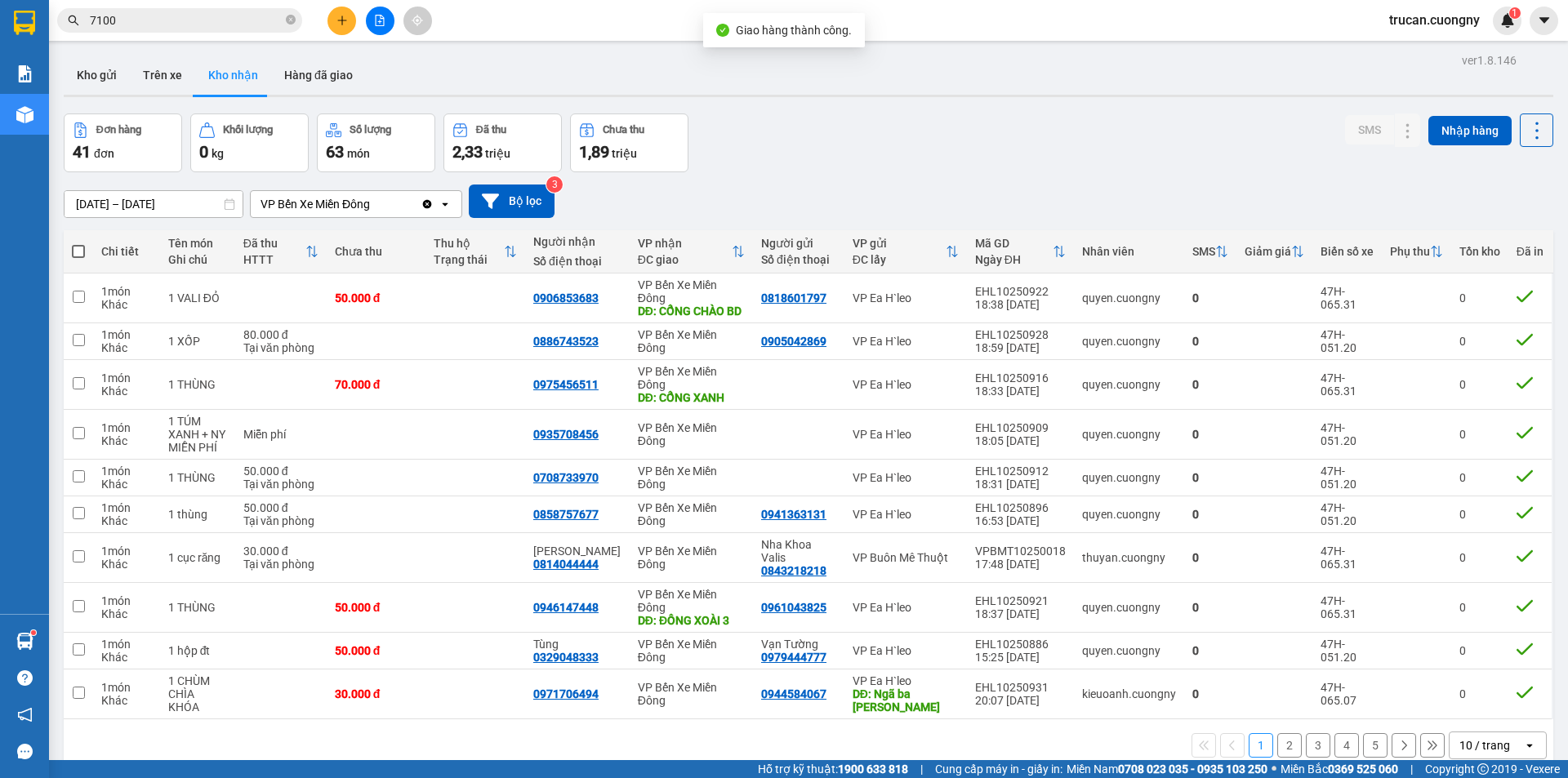
click at [216, 17] on input "7100" at bounding box center [186, 20] width 193 height 18
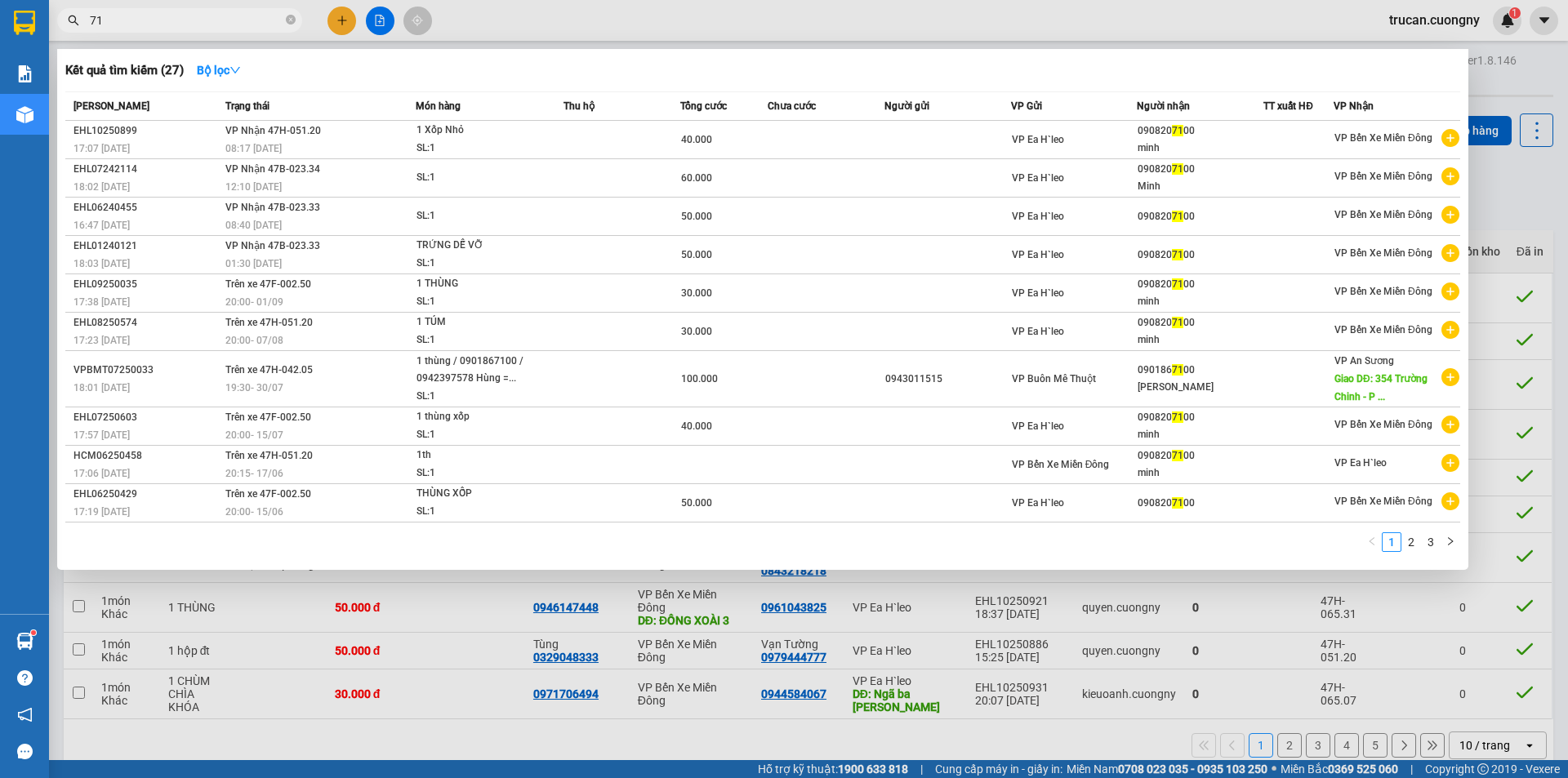
type input "7"
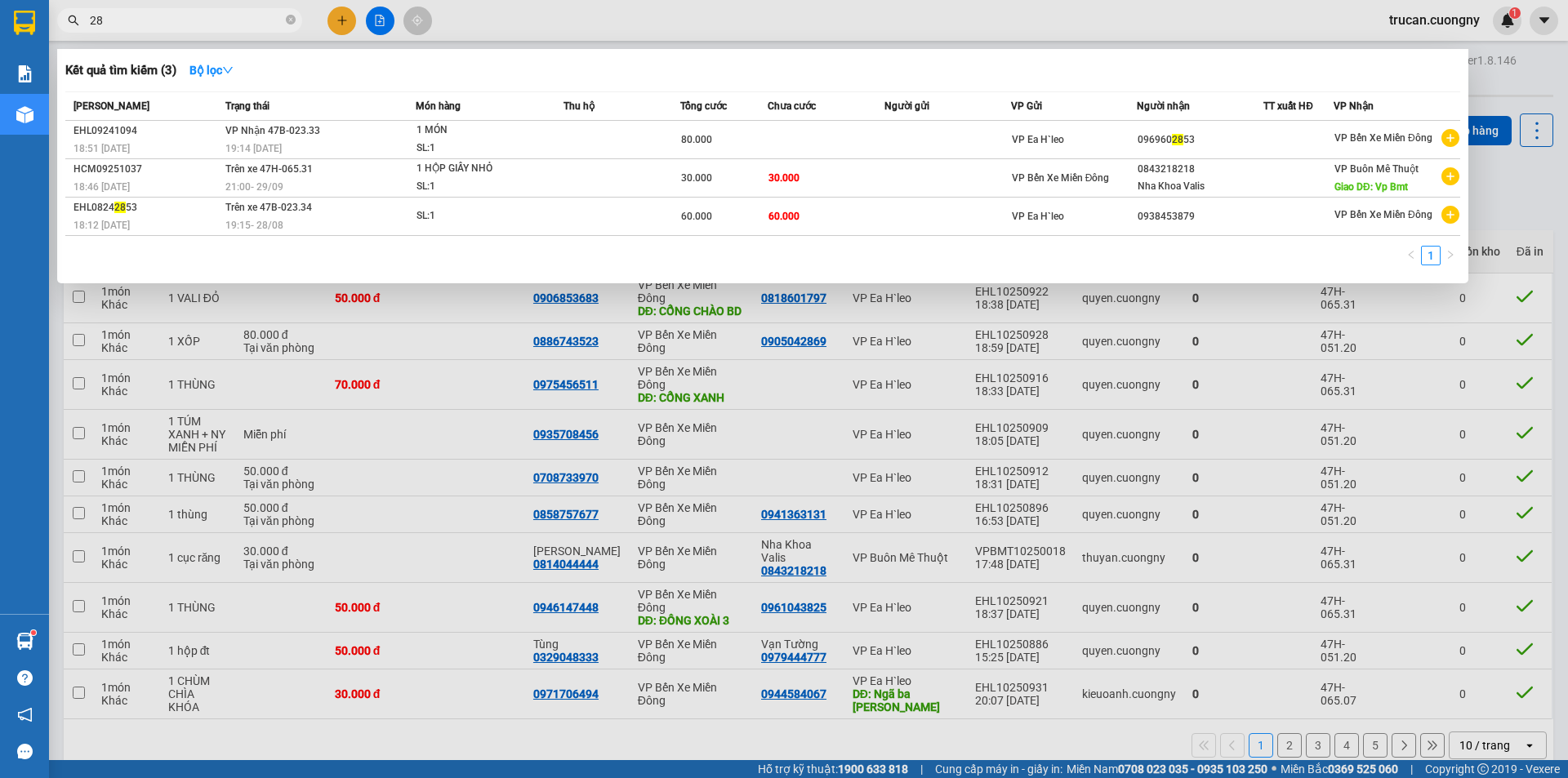
type input "2"
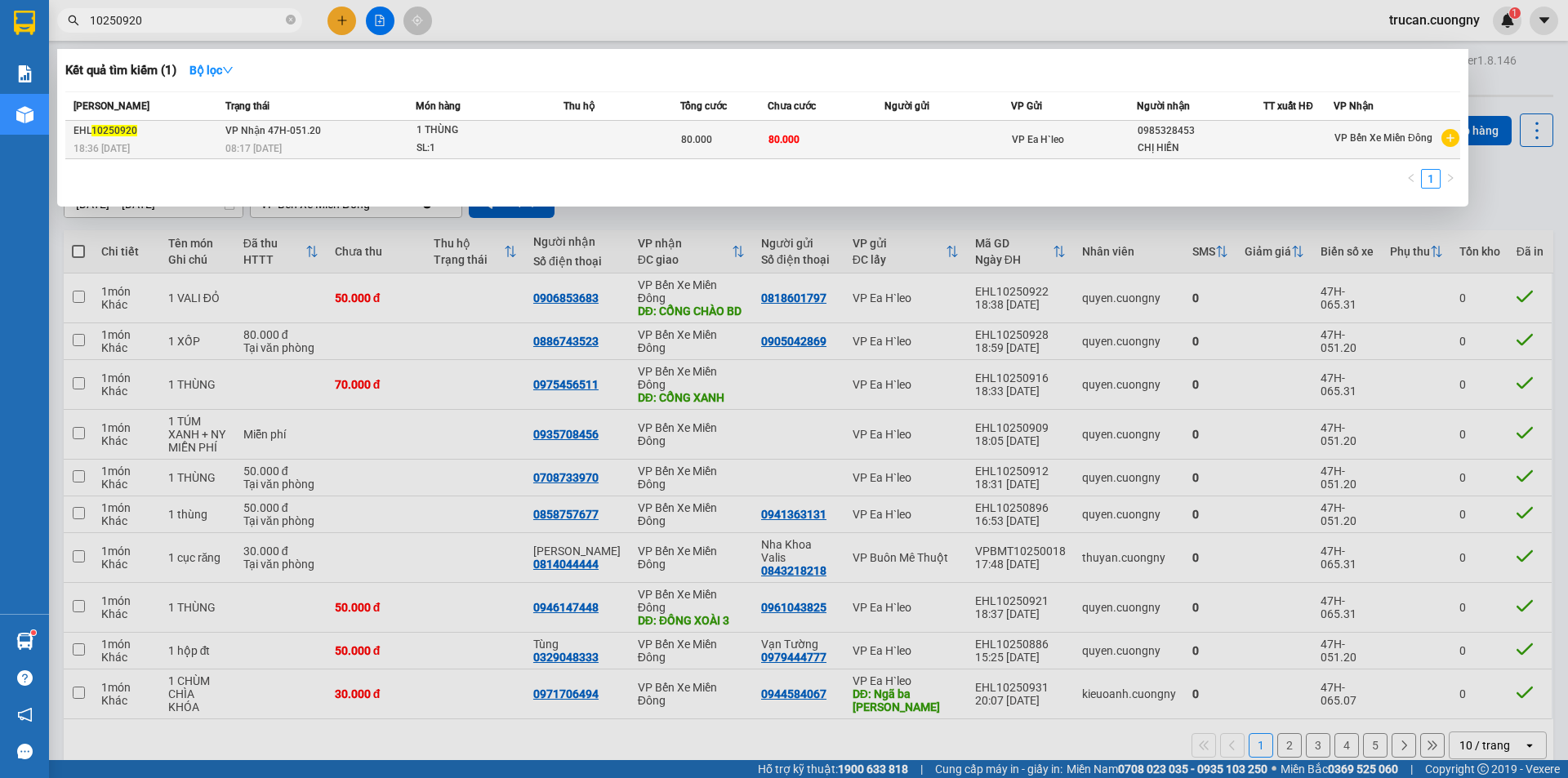
type input "10250920"
click at [636, 136] on td at bounding box center [622, 140] width 117 height 38
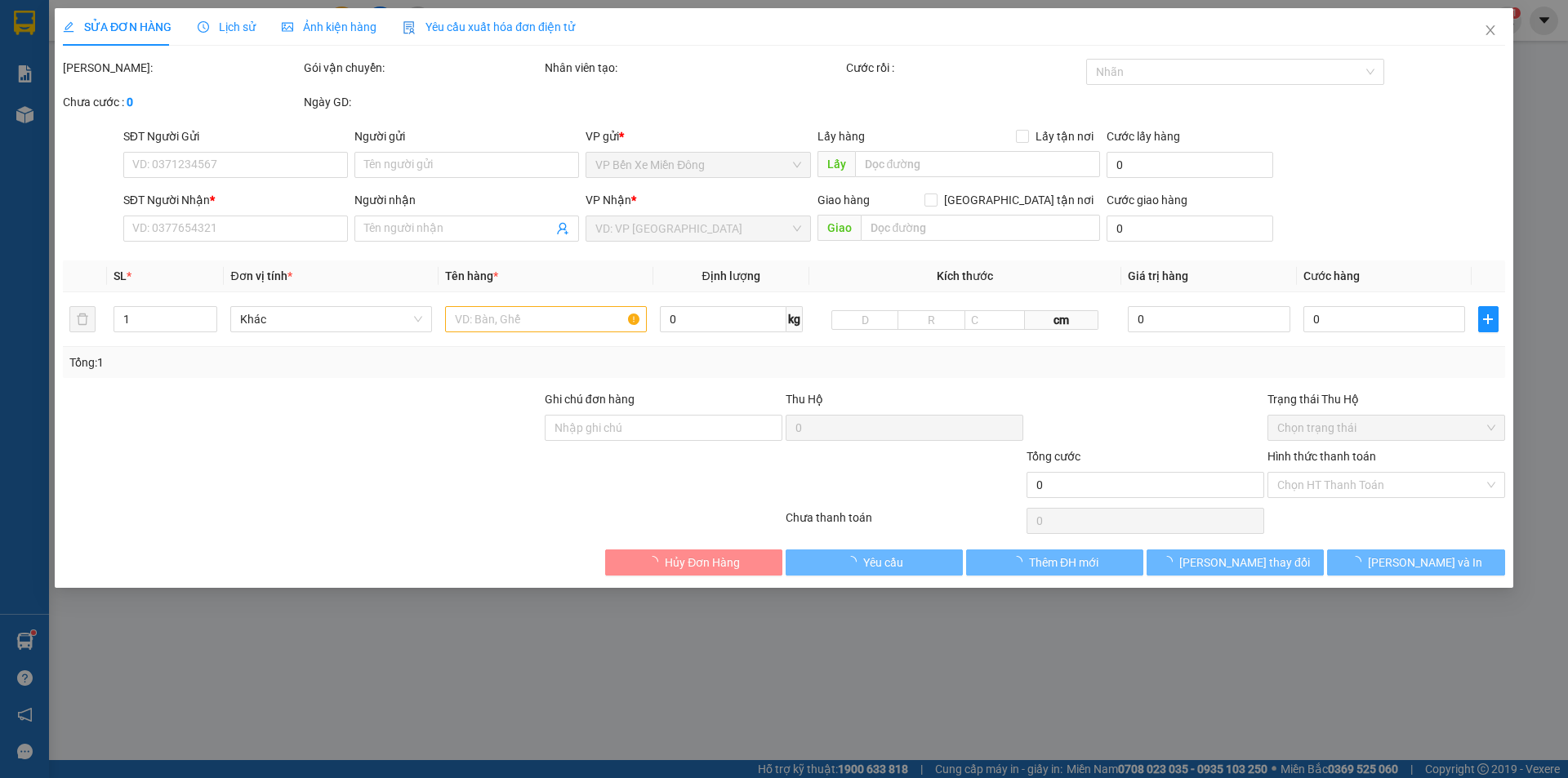
type input "0985328453"
type input "CHỊ HIỀN"
type input "80.000"
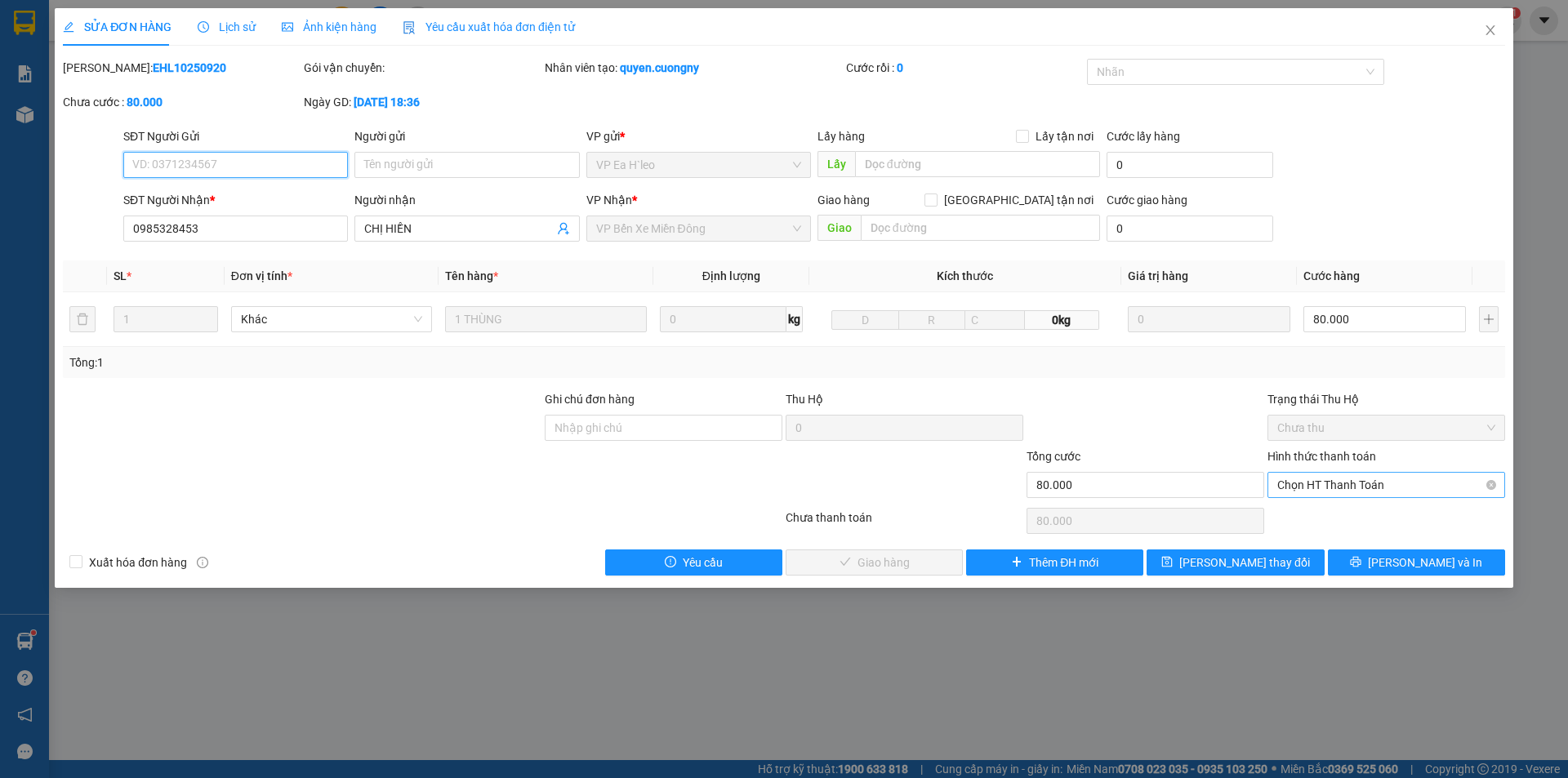
click at [1419, 497] on div "Chọn HT Thanh Toán" at bounding box center [1386, 485] width 237 height 26
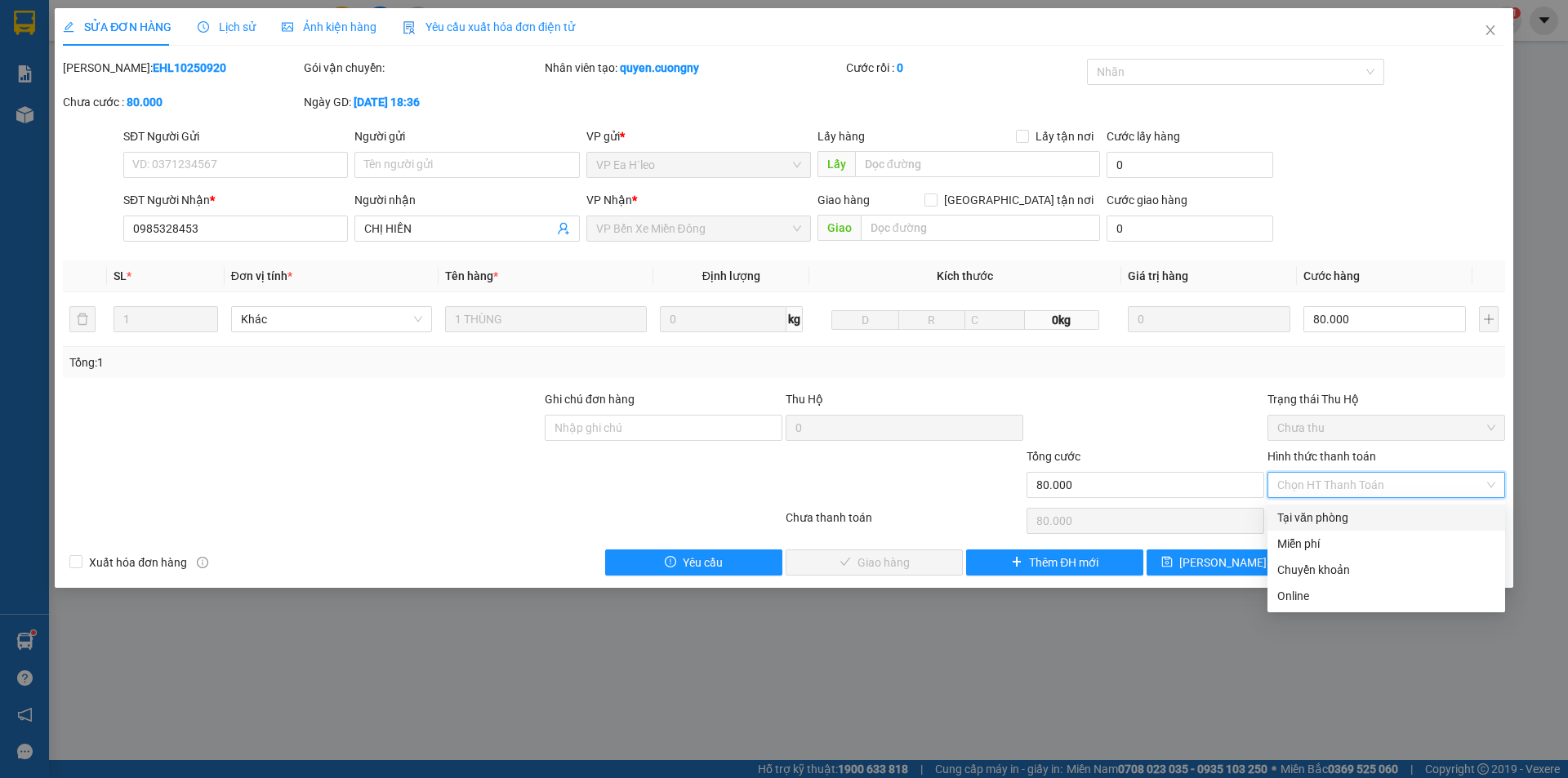
click at [1357, 522] on div "Tại văn phòng" at bounding box center [1387, 517] width 218 height 18
type input "0"
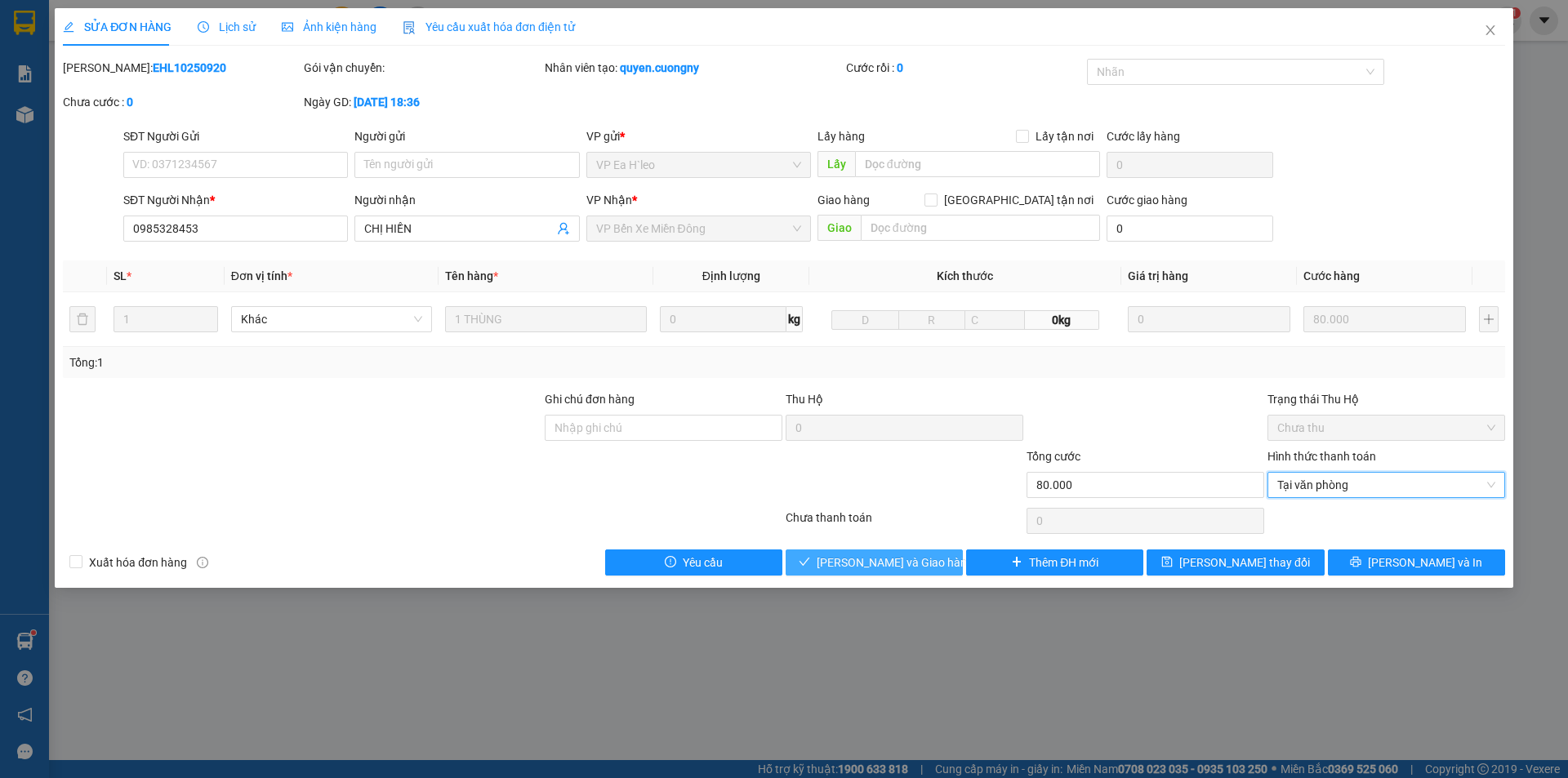
click at [873, 564] on span "[PERSON_NAME] và [PERSON_NAME] hàng" at bounding box center [895, 563] width 157 height 18
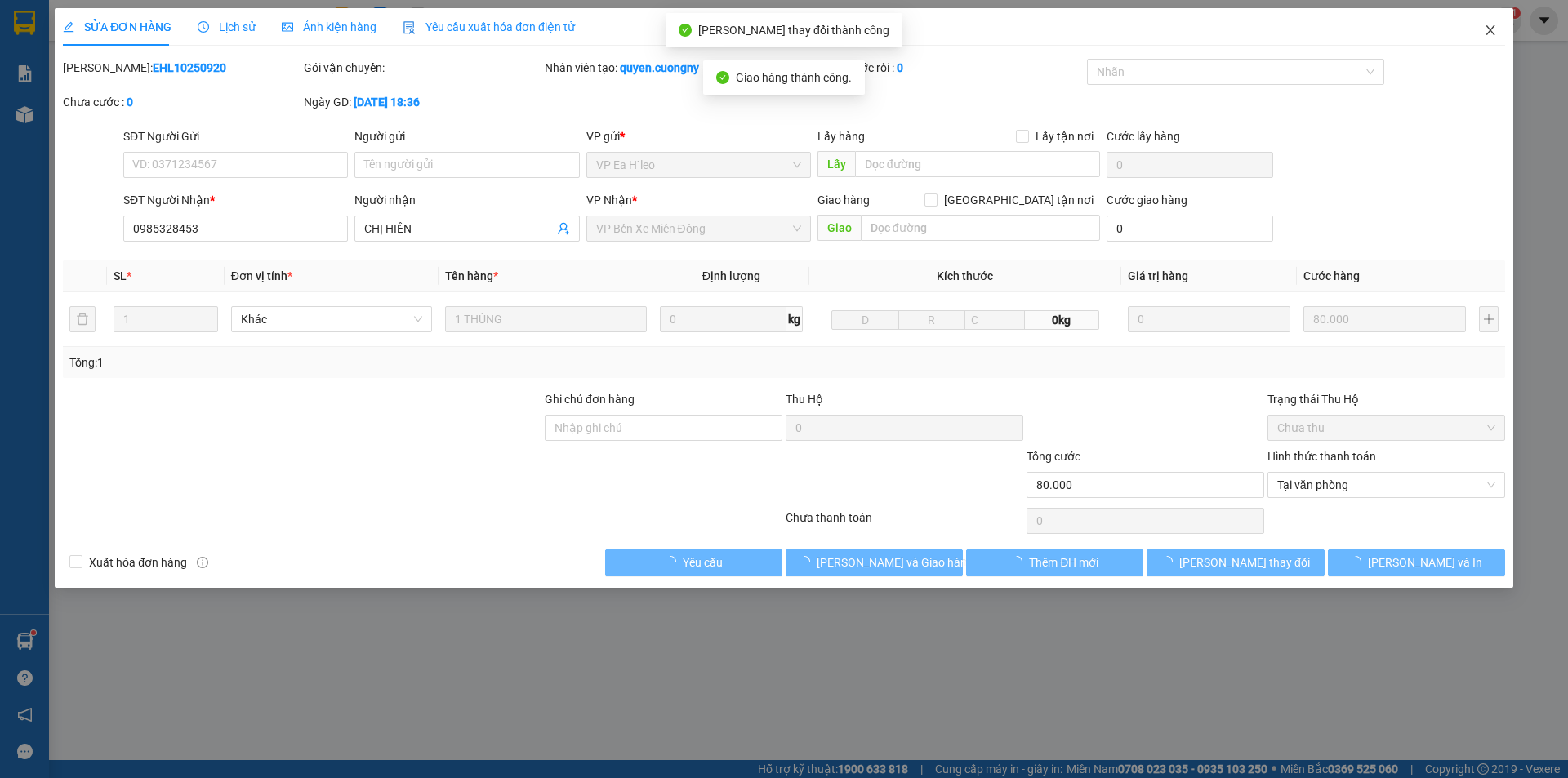
drag, startPoint x: 1486, startPoint y: 32, endPoint x: 224, endPoint y: 43, distance: 1262.0
click at [1485, 32] on icon "close" at bounding box center [1490, 30] width 13 height 13
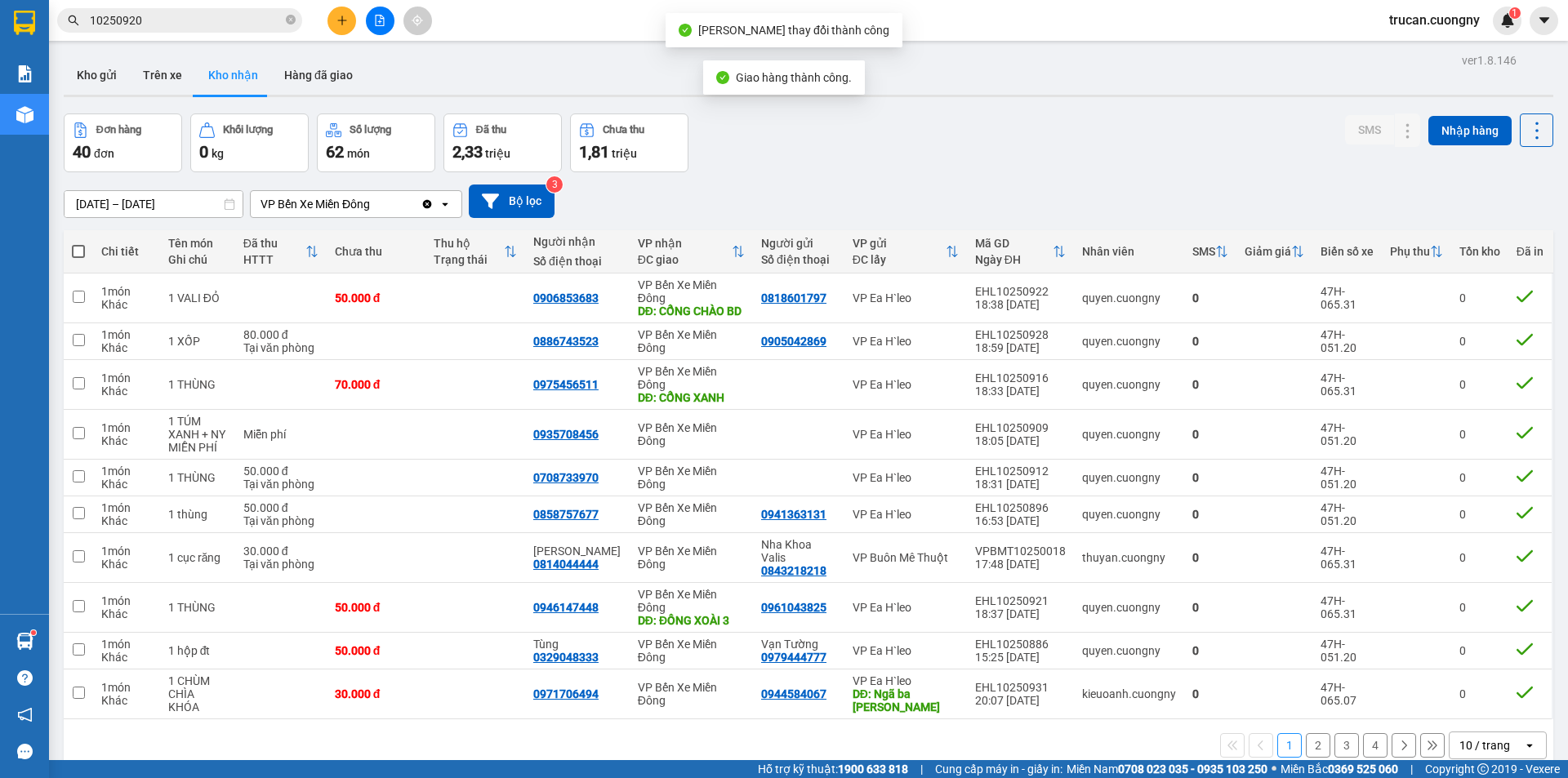
click at [156, 23] on input "10250920" at bounding box center [186, 20] width 193 height 18
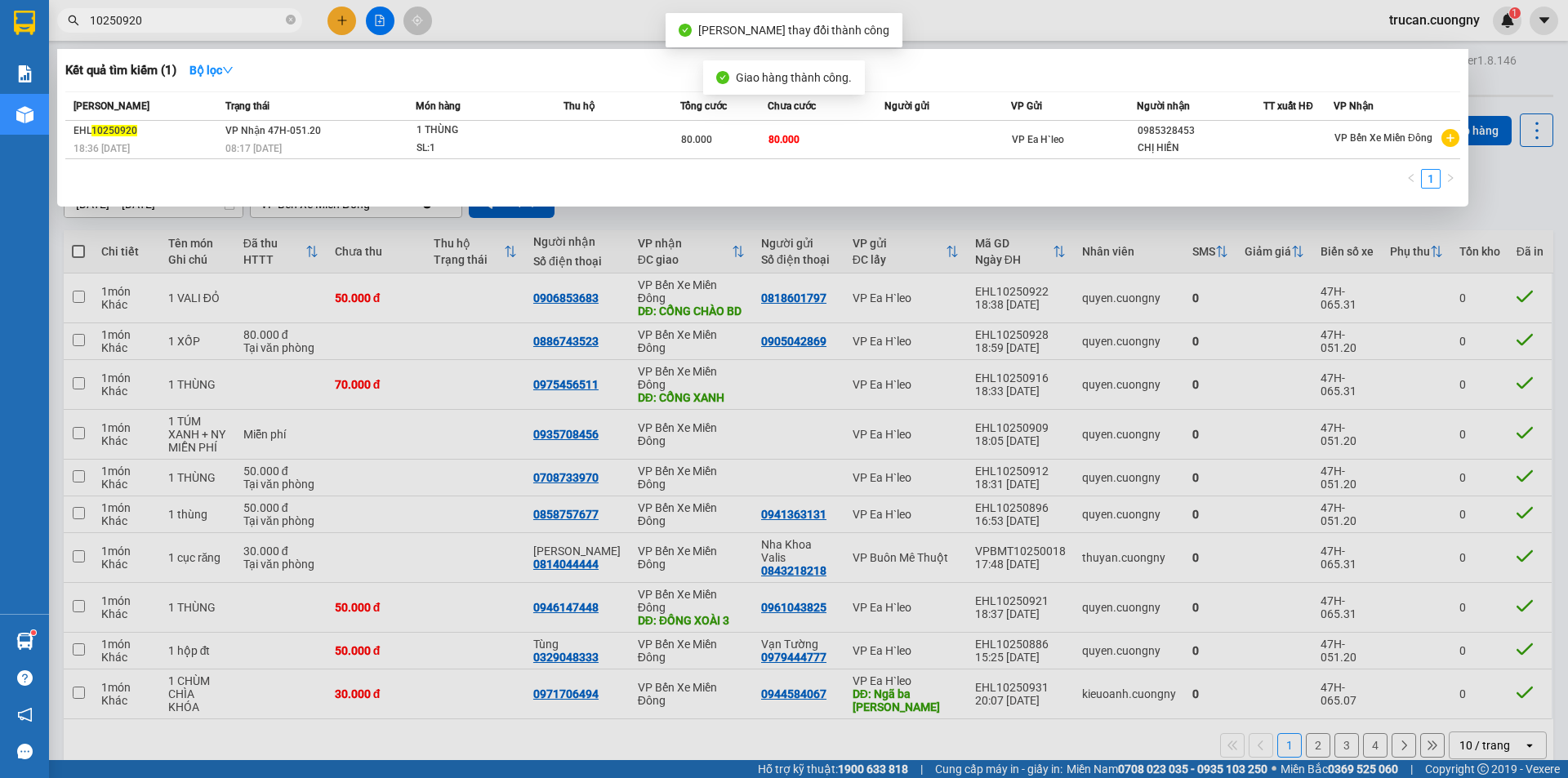
click at [156, 22] on input "10250920" at bounding box center [186, 20] width 193 height 18
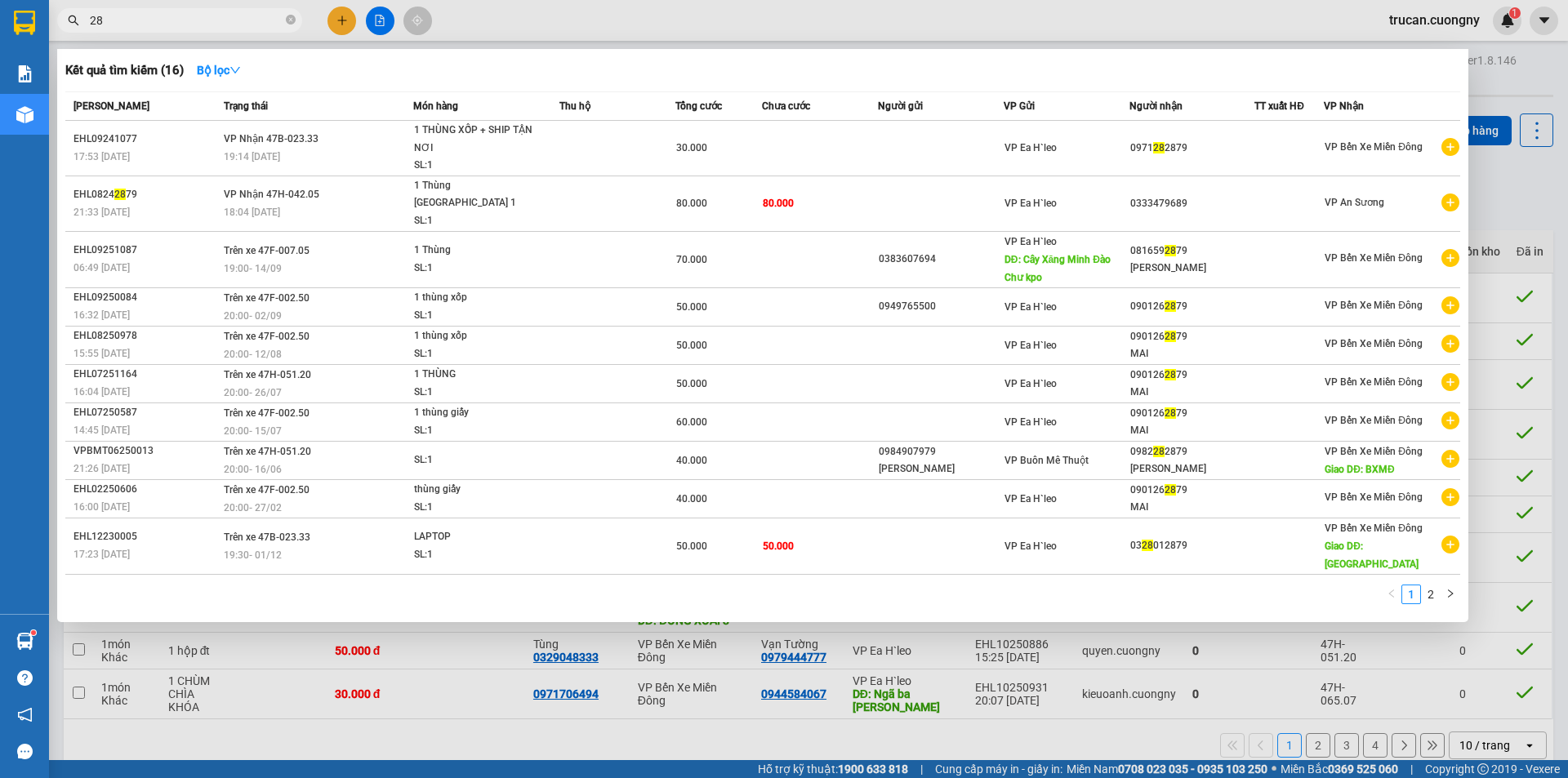
type input "2"
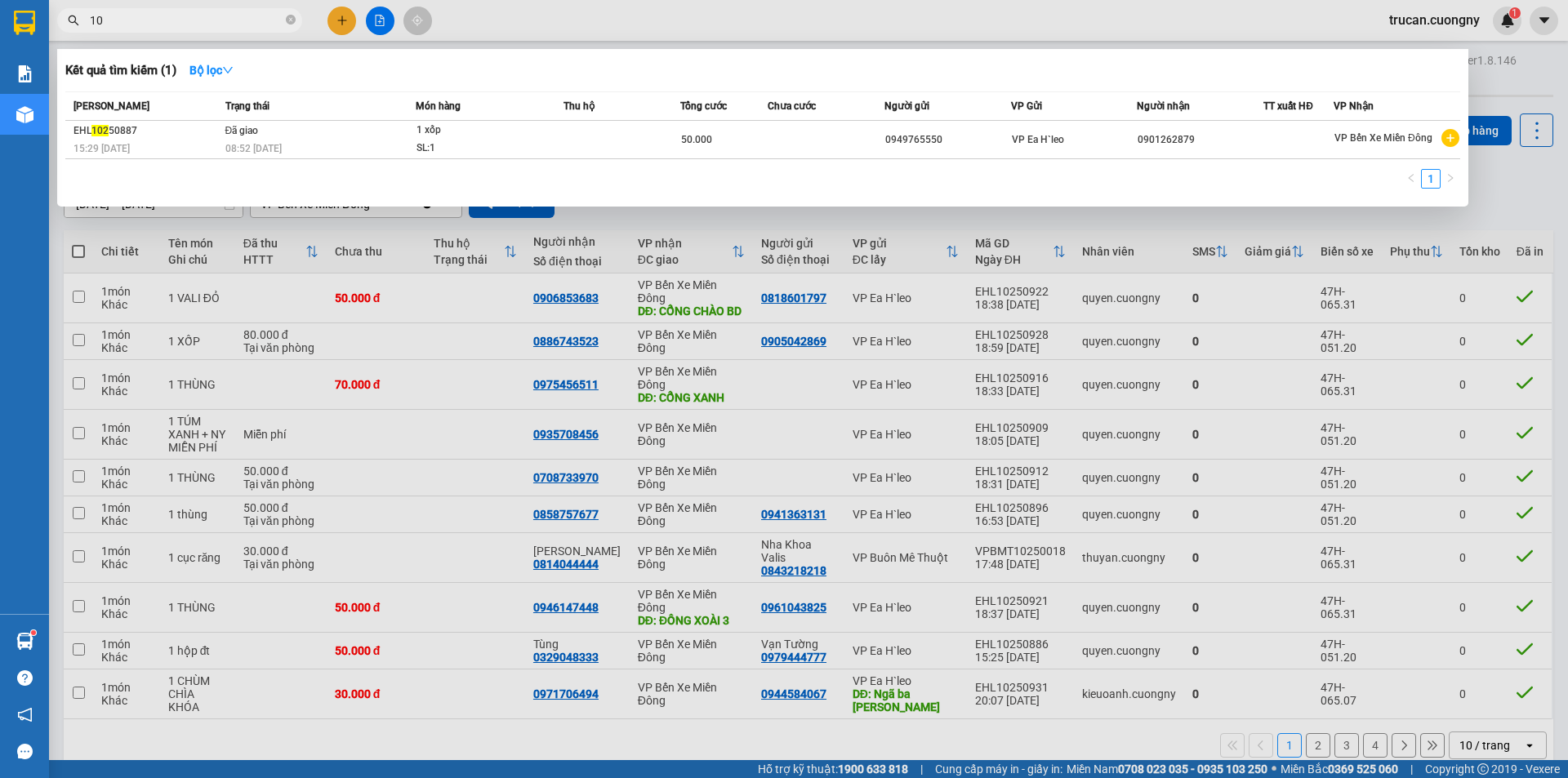
type input "1"
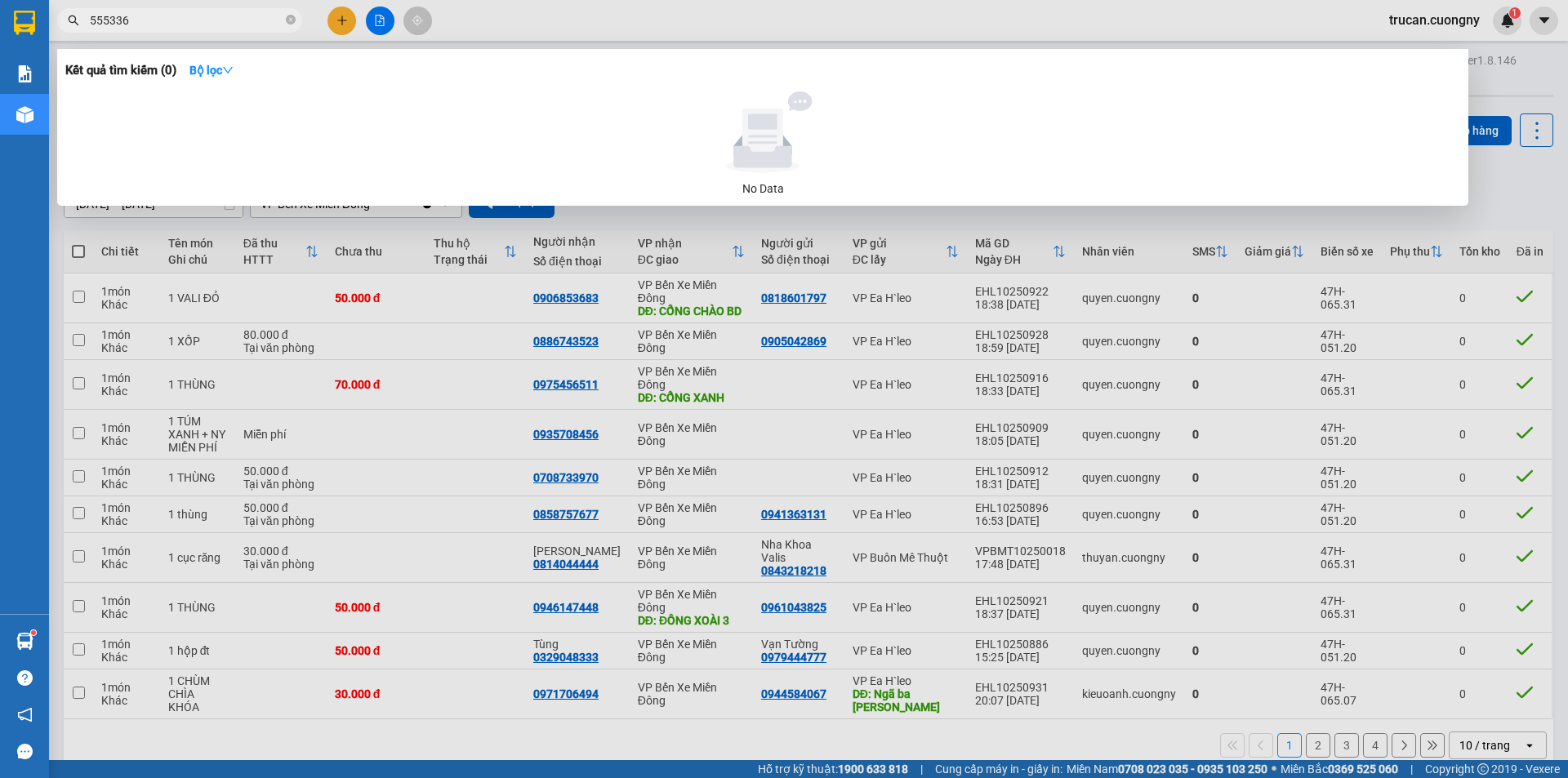
click at [102, 15] on input "555336" at bounding box center [186, 20] width 193 height 18
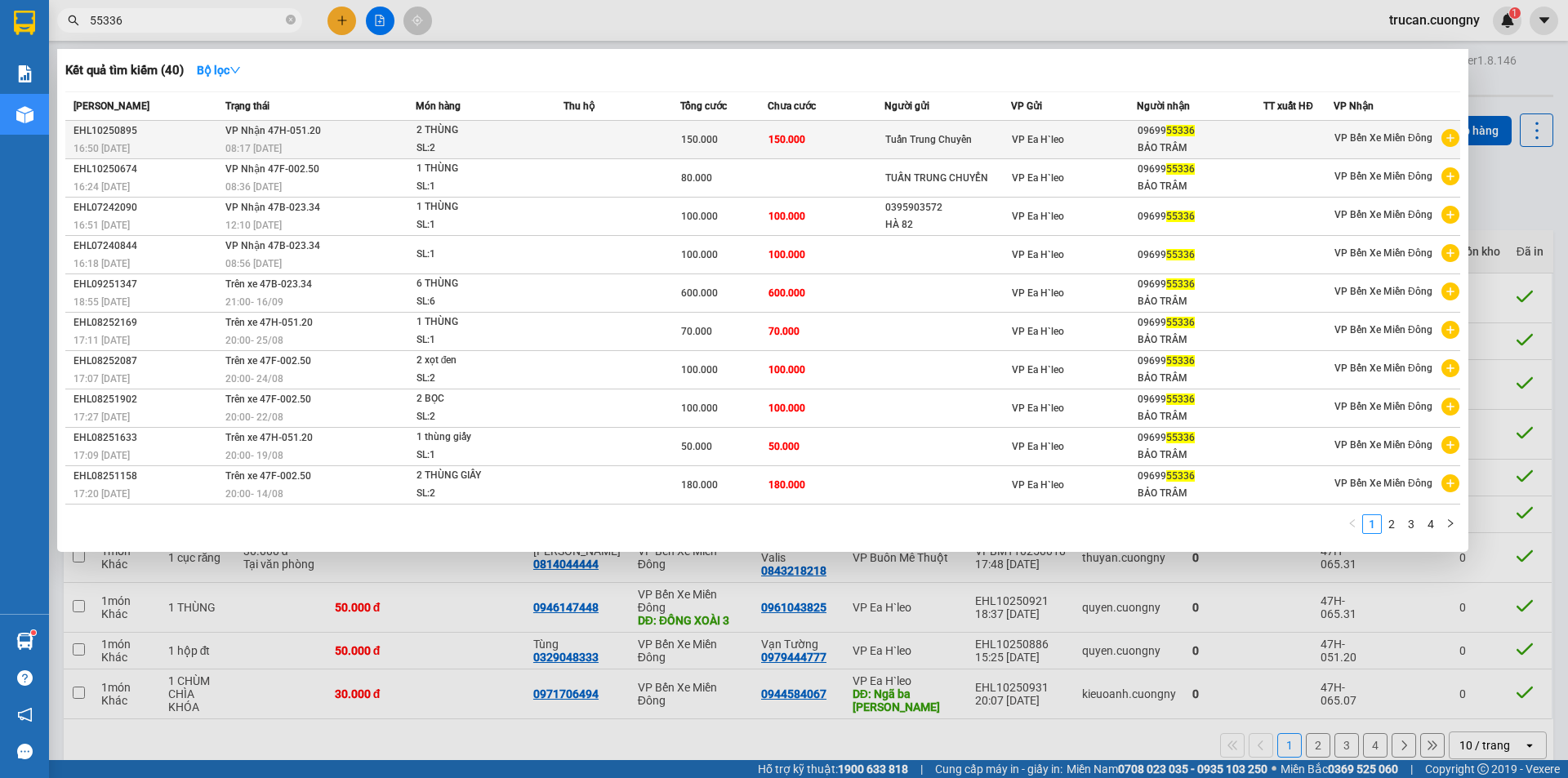
type input "55336"
click at [302, 143] on div "08:17 [DATE]" at bounding box center [319, 148] width 189 height 18
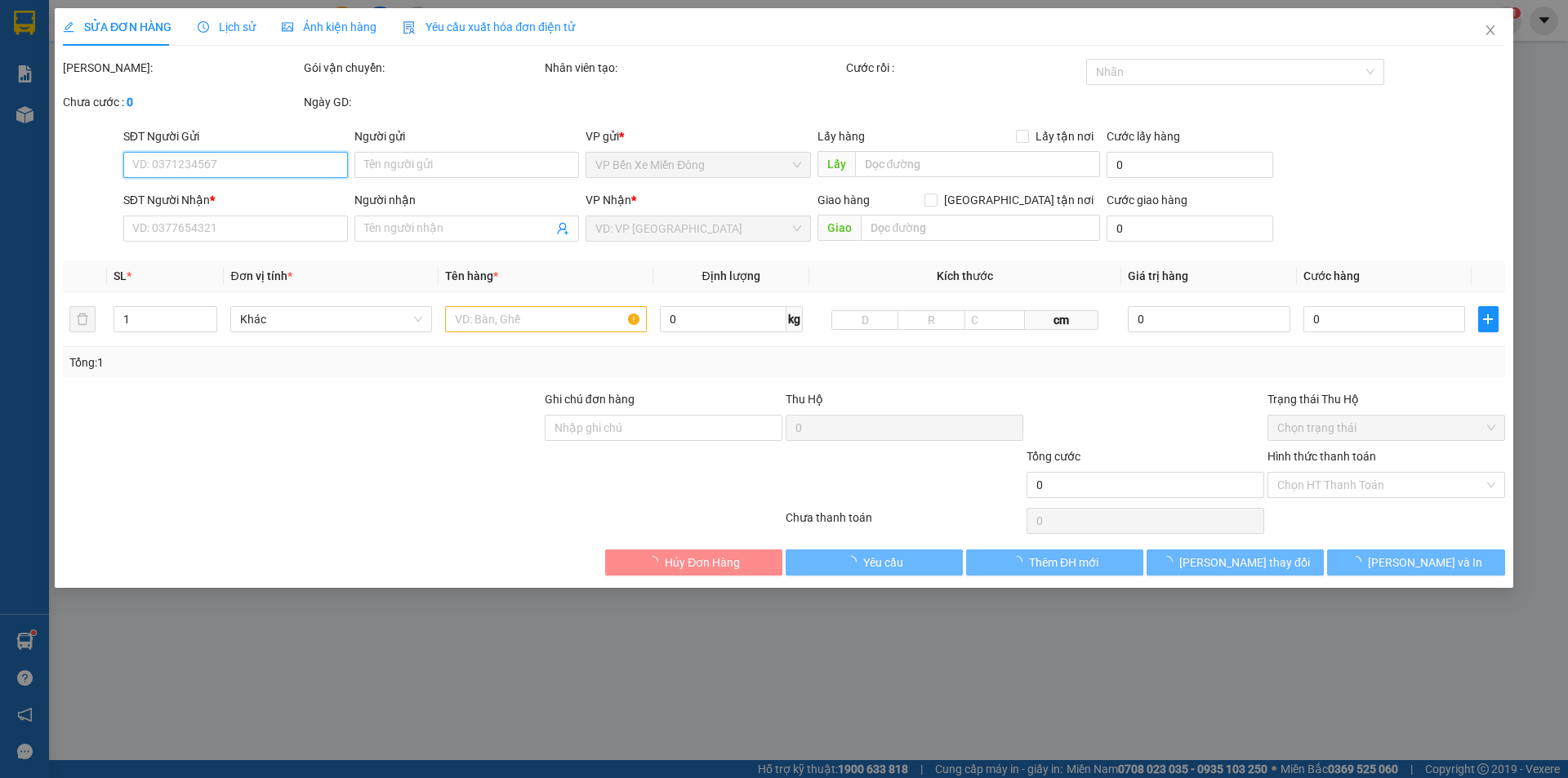
type input "Tuấn Trung Chuyển"
type input "0969955336"
type input "BẢO TRÂM"
type input "150.000"
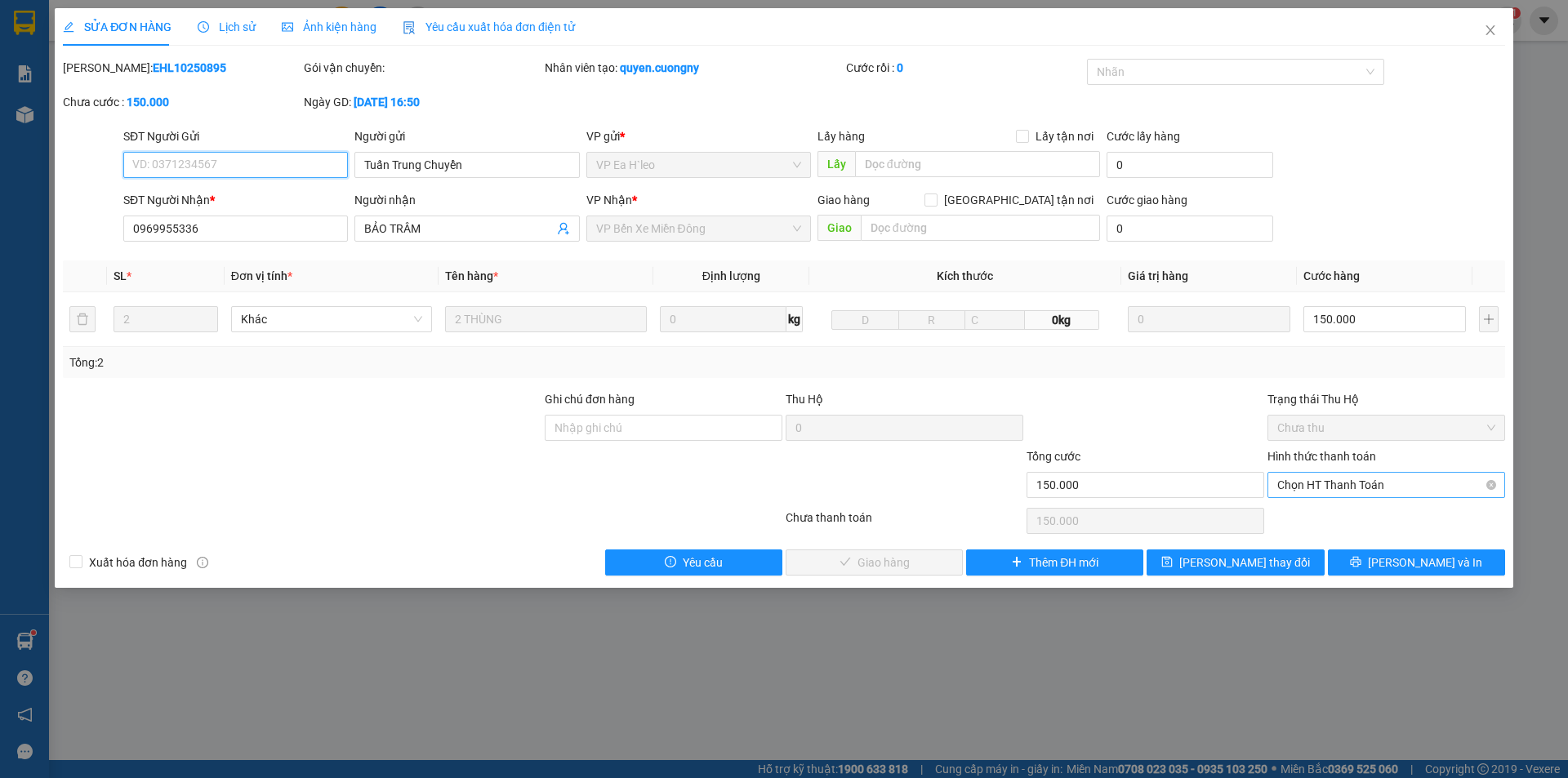
click at [1353, 485] on span "Chọn HT Thanh Toán" at bounding box center [1387, 485] width 218 height 24
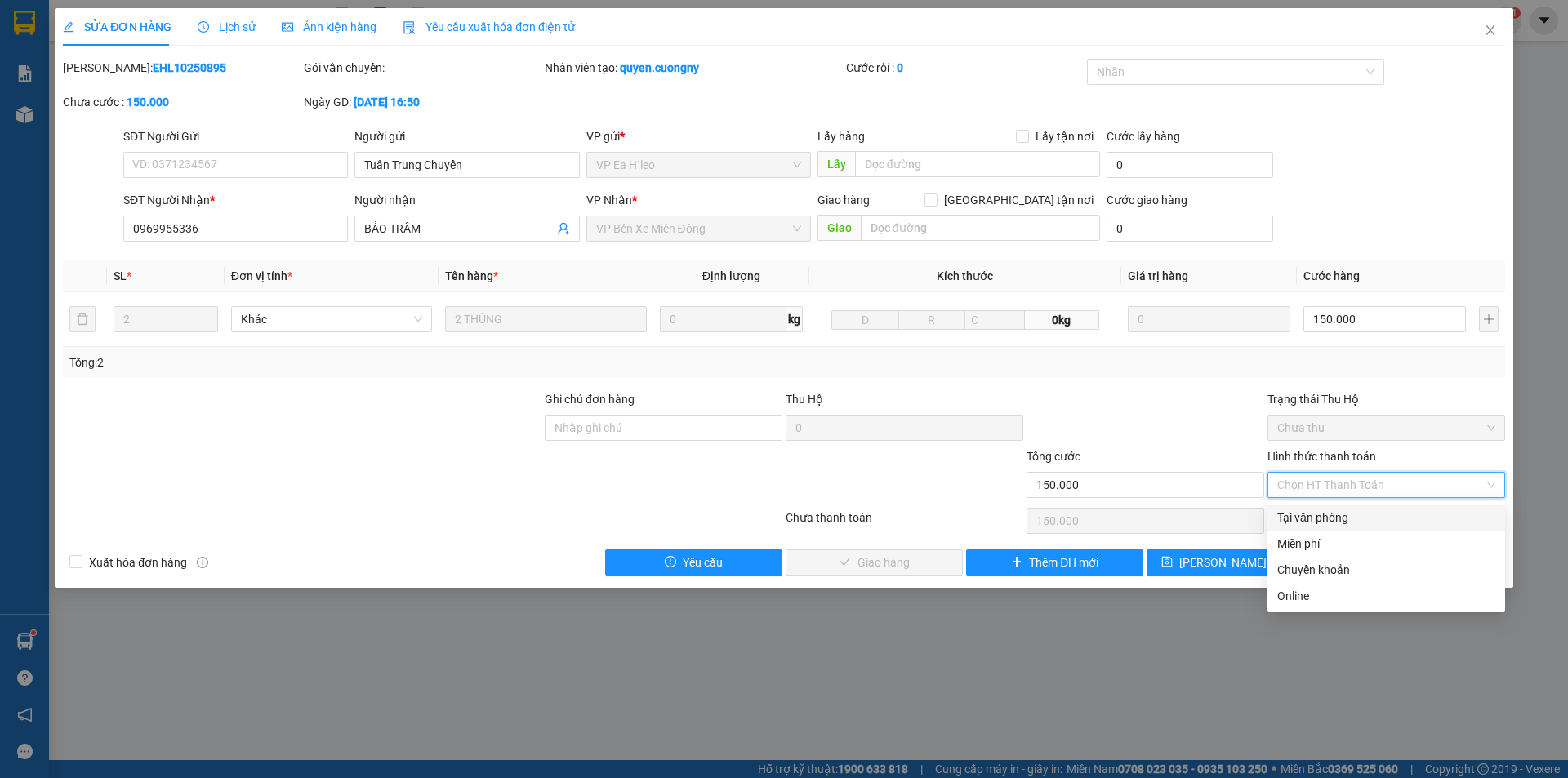
click at [1316, 522] on div "Tại văn phòng" at bounding box center [1387, 517] width 218 height 18
type input "0"
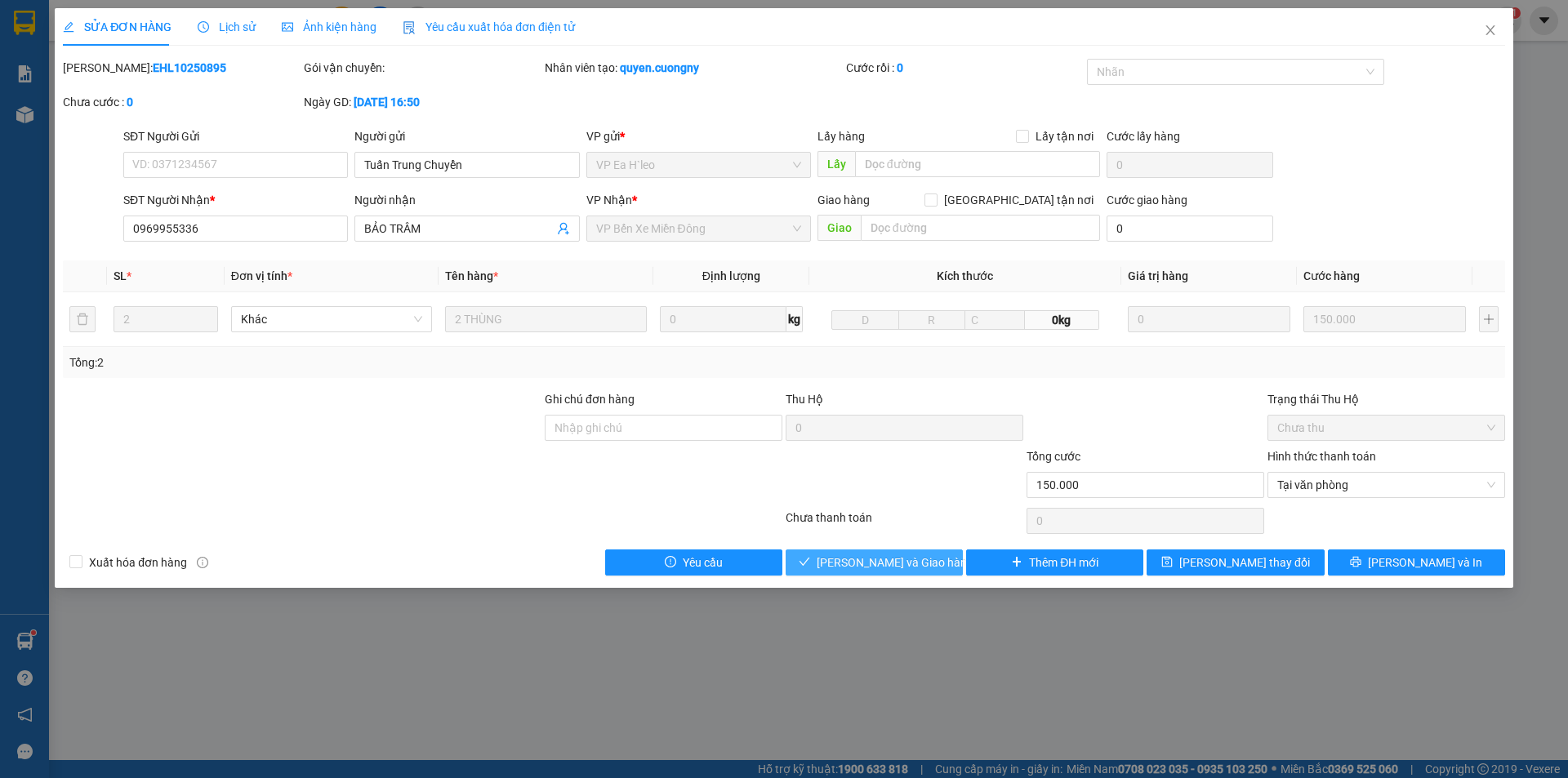
click at [890, 570] on span "[PERSON_NAME] và [PERSON_NAME] hàng" at bounding box center [895, 563] width 157 height 18
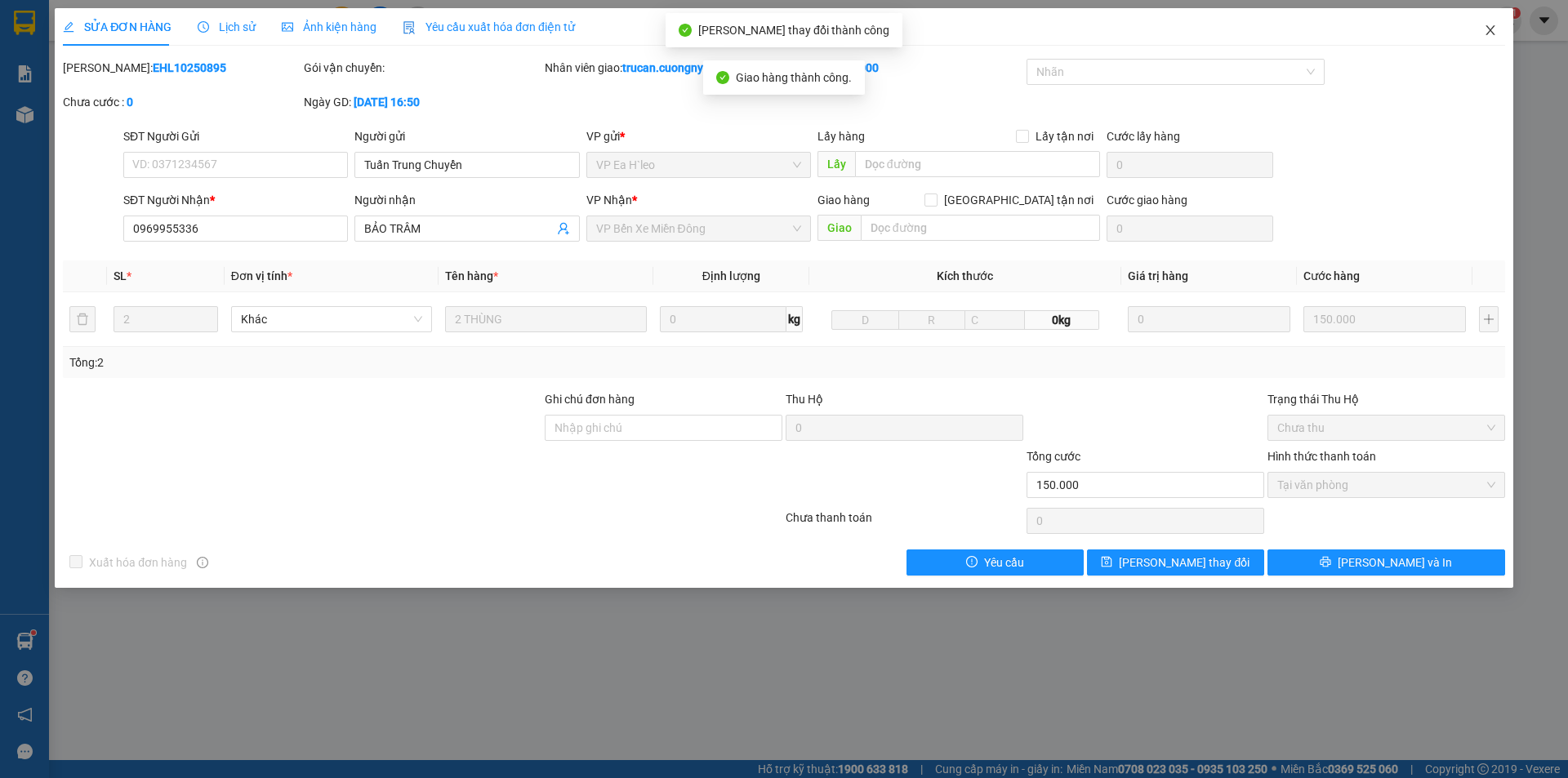
click at [1489, 30] on icon "close" at bounding box center [1490, 30] width 9 height 10
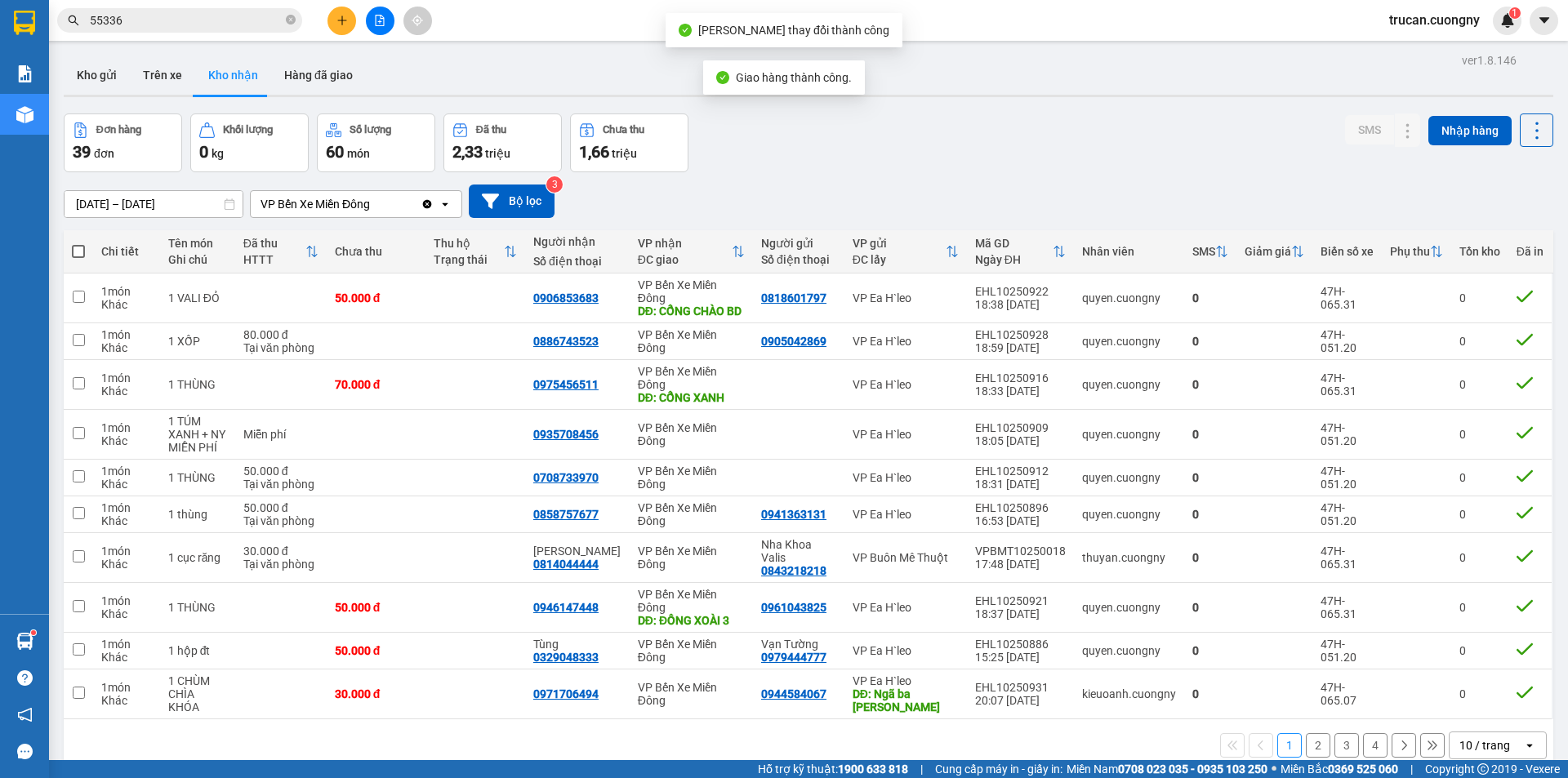
click at [147, 24] on input "55336" at bounding box center [186, 20] width 193 height 18
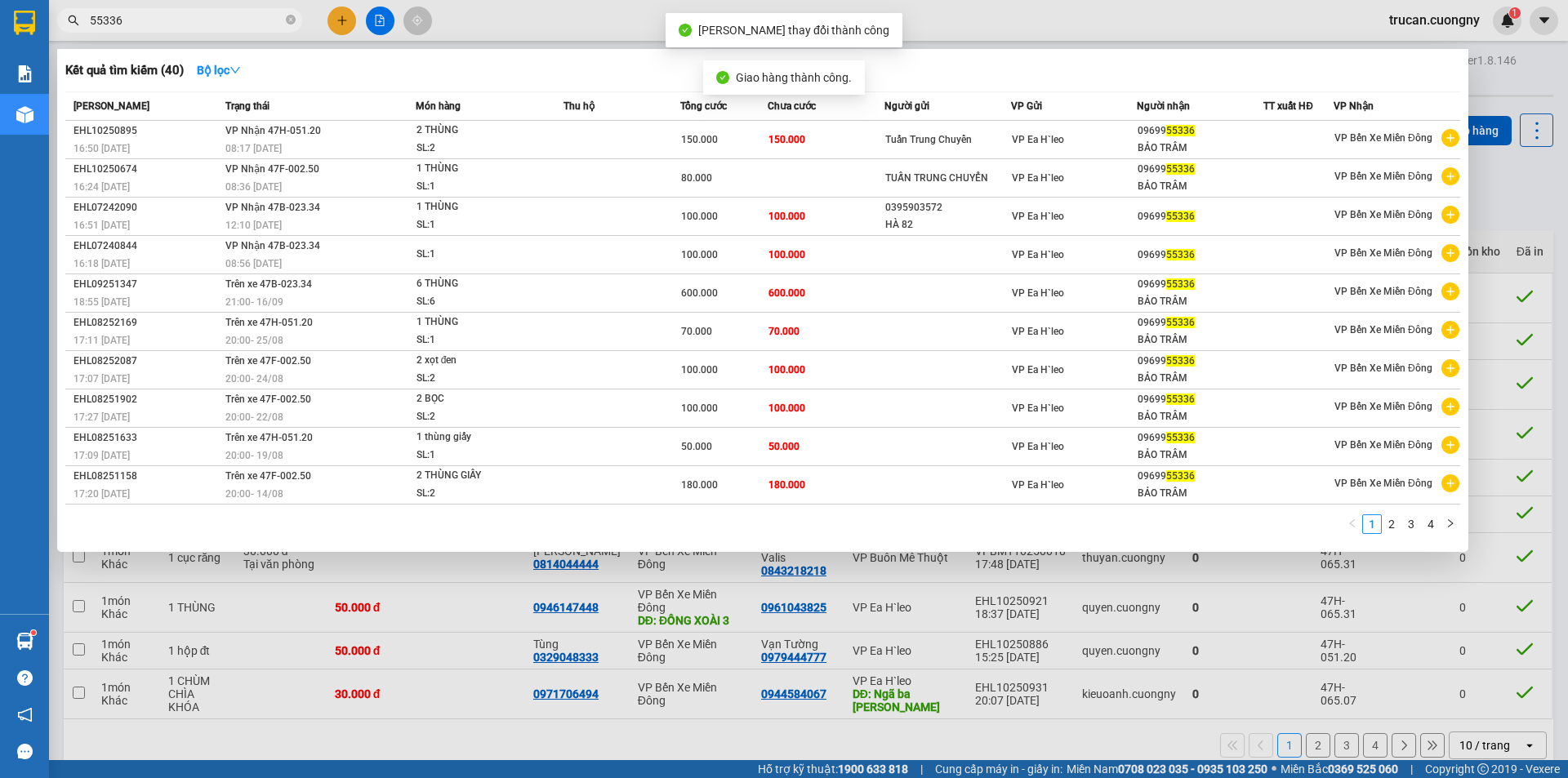
click at [147, 24] on input "55336" at bounding box center [186, 20] width 193 height 18
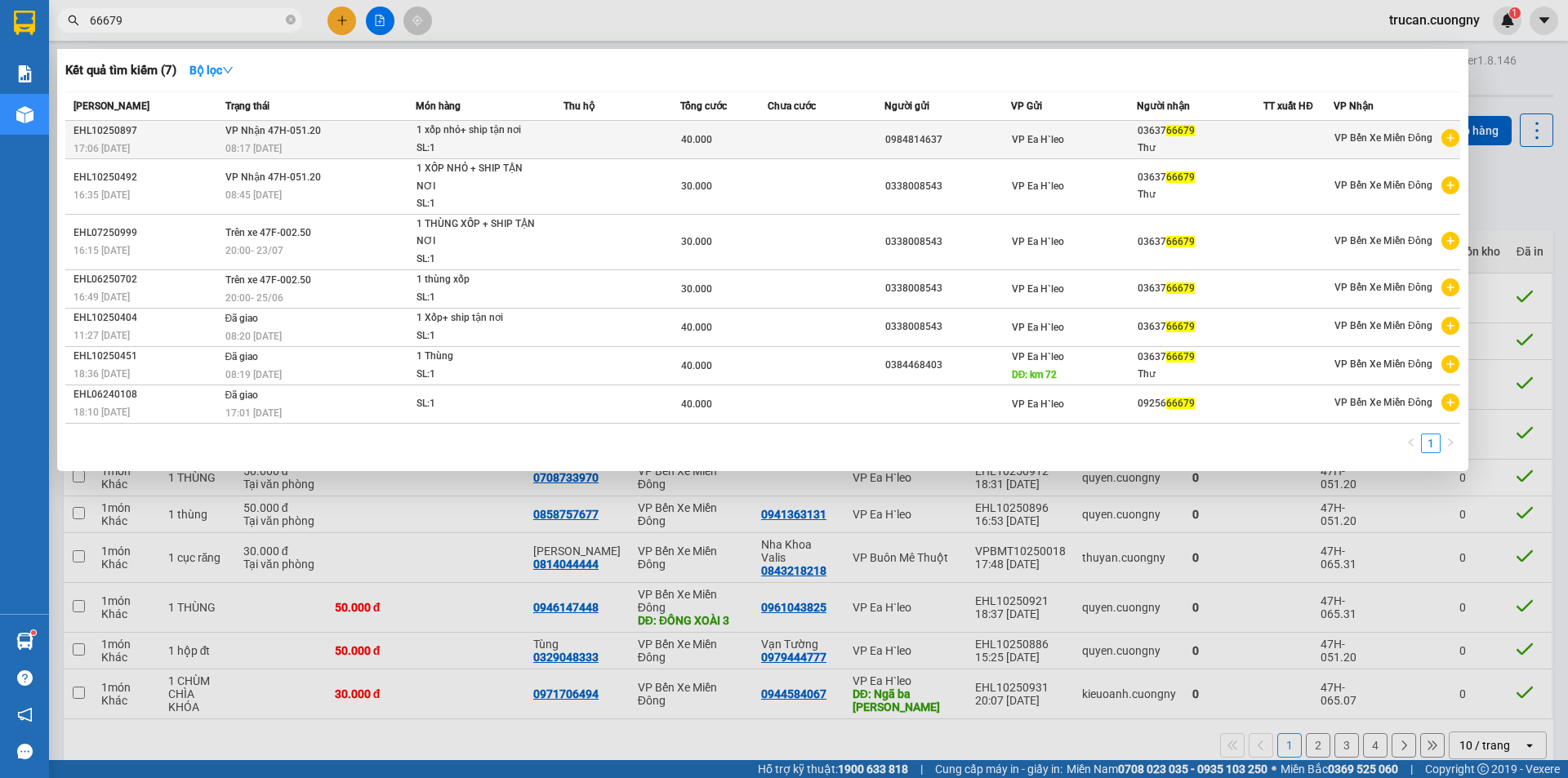
type input "66679"
click at [344, 138] on td "VP Nhận 47H-051.20 08:17 - 13/10" at bounding box center [318, 140] width 194 height 38
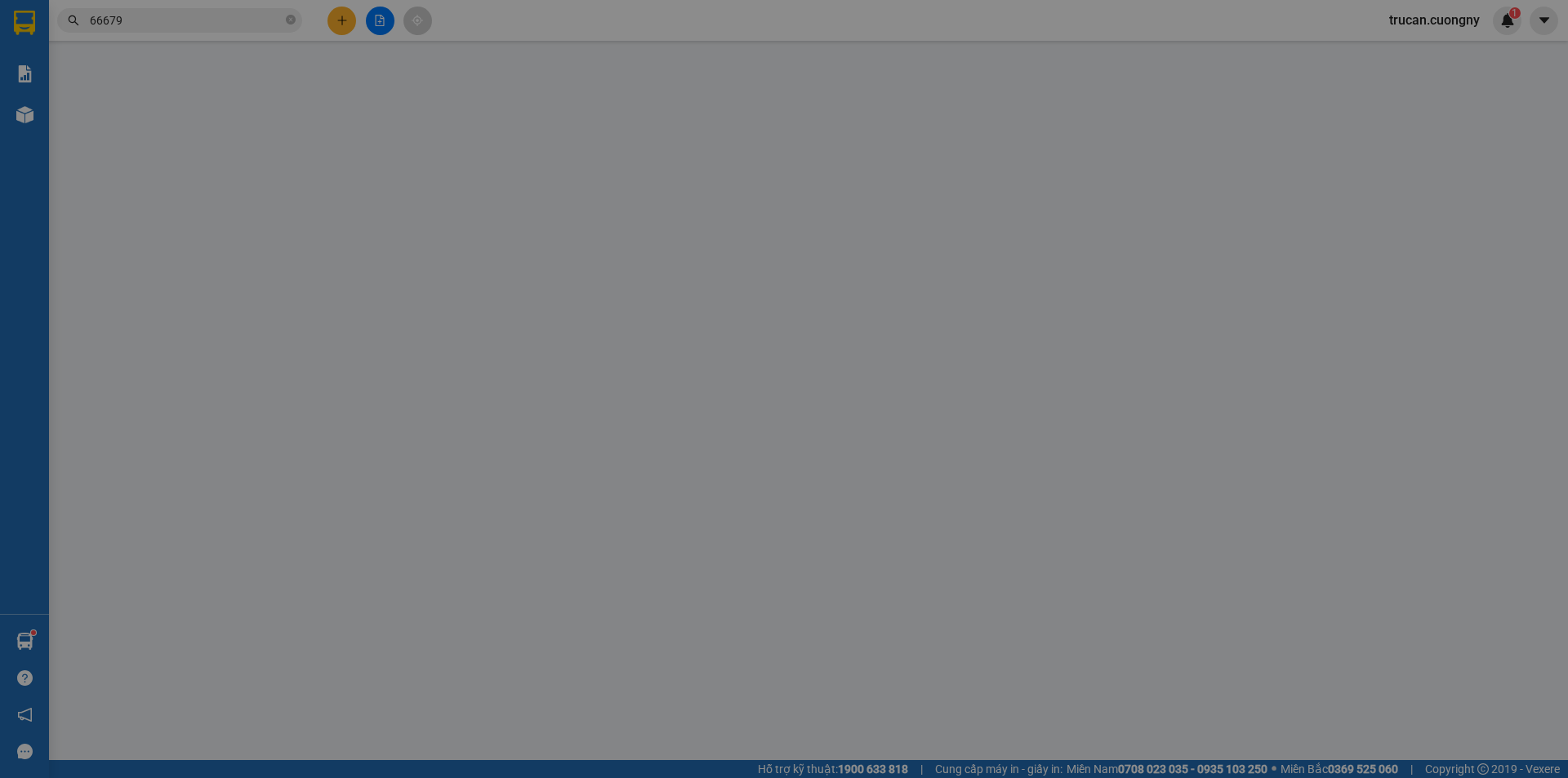
type input "0984814637"
type input "0363766679"
type input "Thư"
type input "40.000"
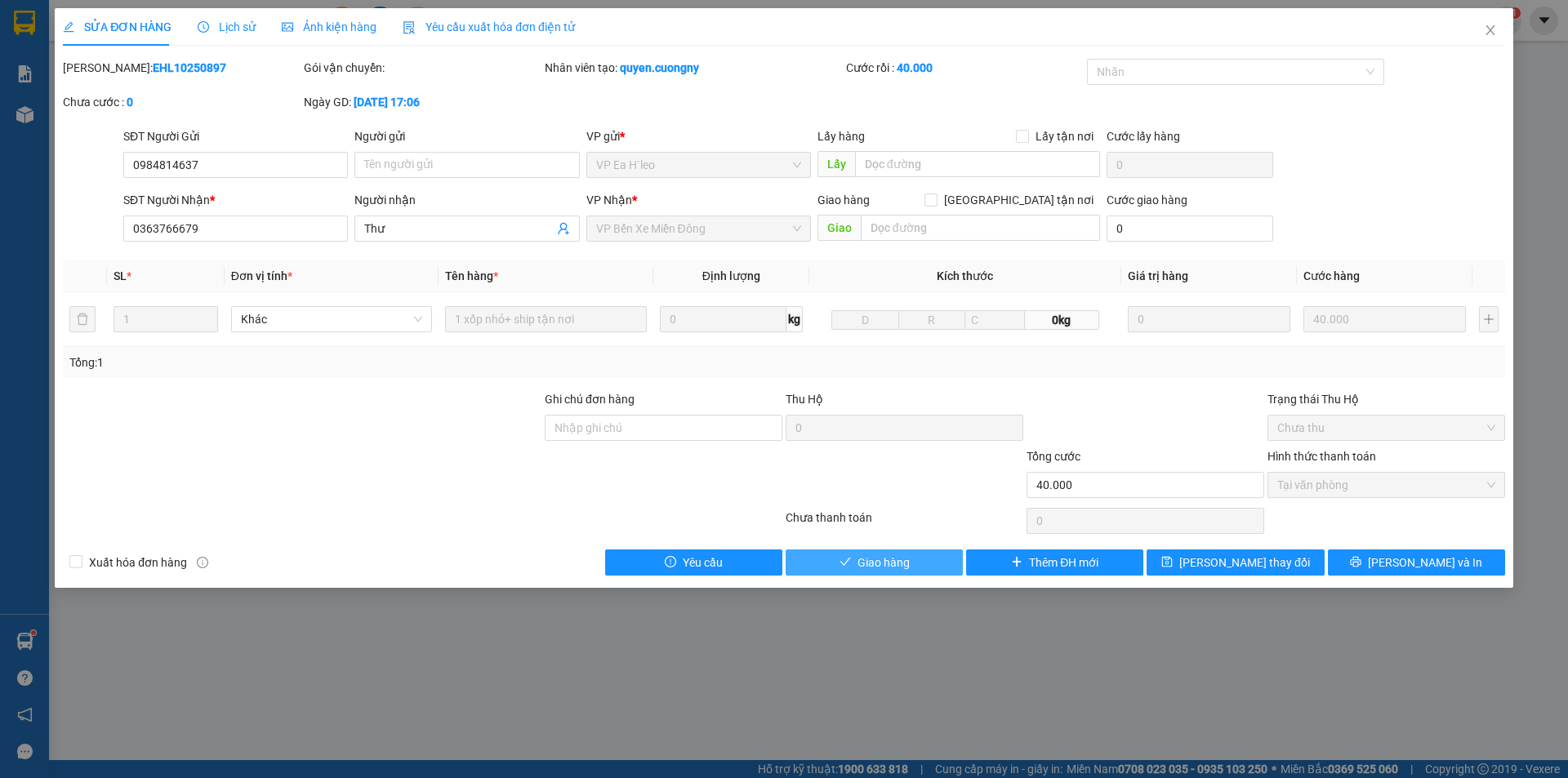
click at [857, 562] on span "Giao hàng" at bounding box center [883, 563] width 52 height 18
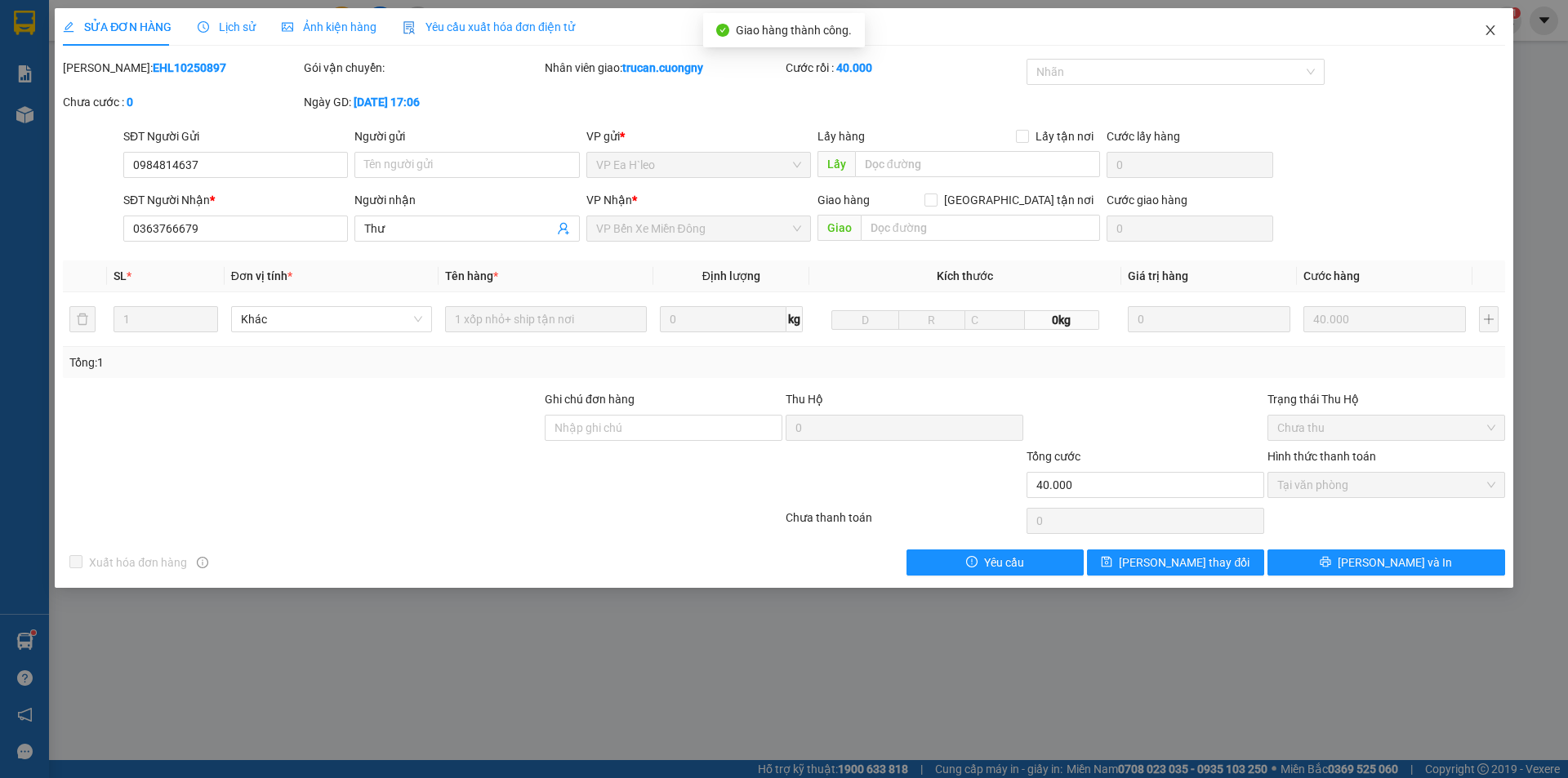
click at [1488, 25] on icon "close" at bounding box center [1490, 30] width 13 height 13
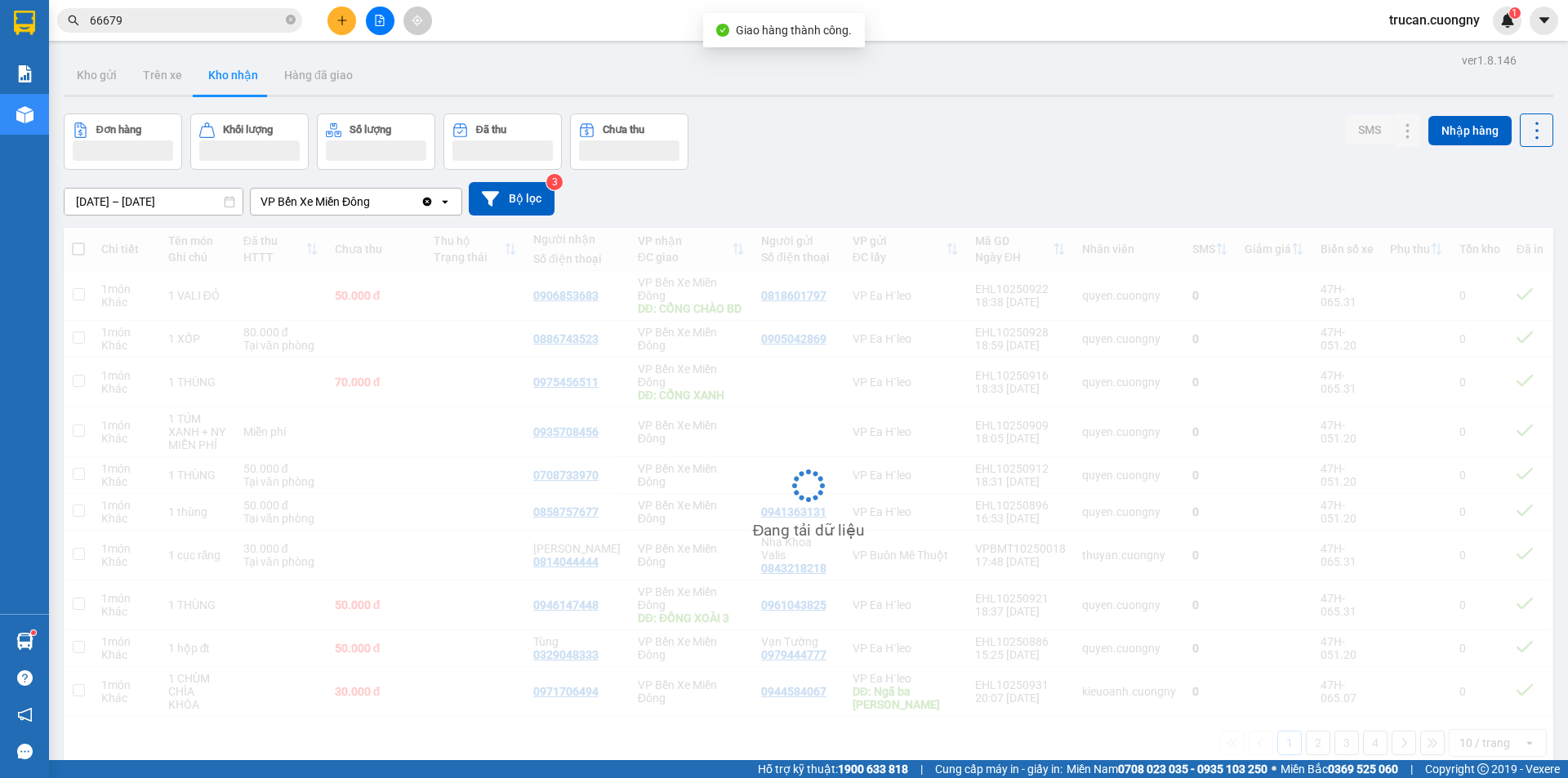
click at [205, 31] on span "66679" at bounding box center [180, 20] width 245 height 24
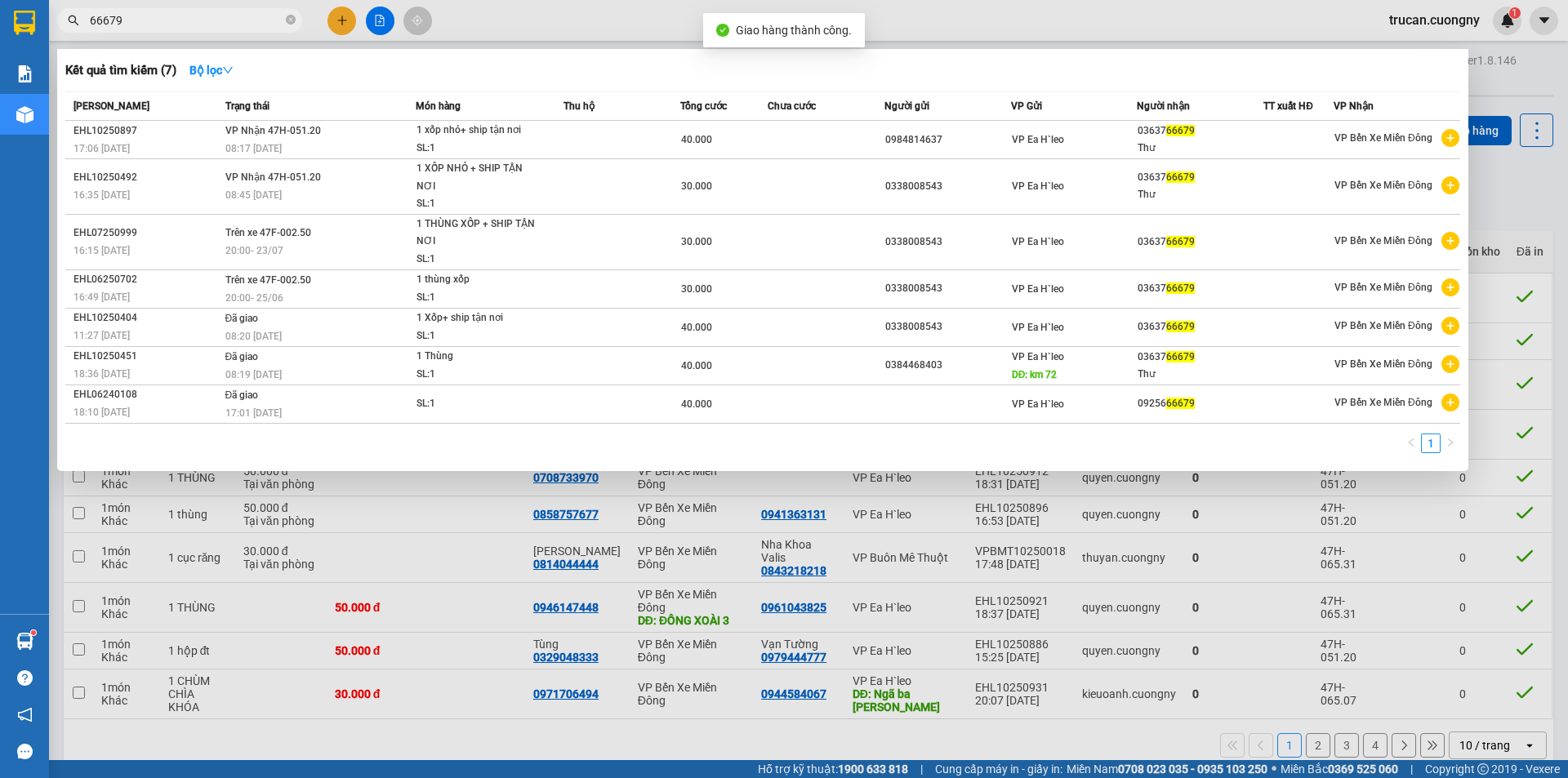
click at [206, 25] on input "66679" at bounding box center [186, 20] width 193 height 18
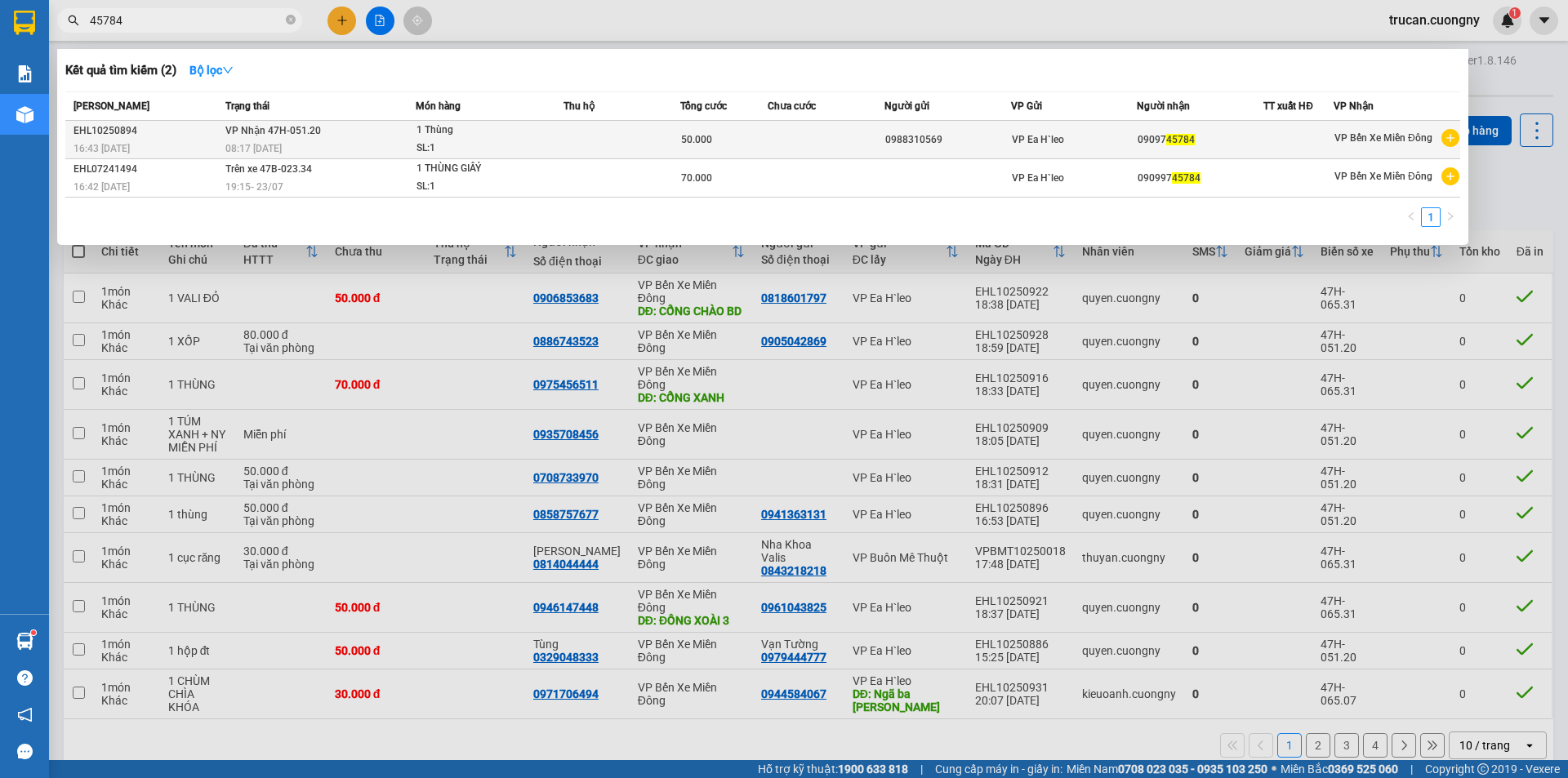
type input "45784"
click at [247, 138] on td "VP Nhận 47H-051.20 08:17 - 13/10" at bounding box center [318, 140] width 194 height 38
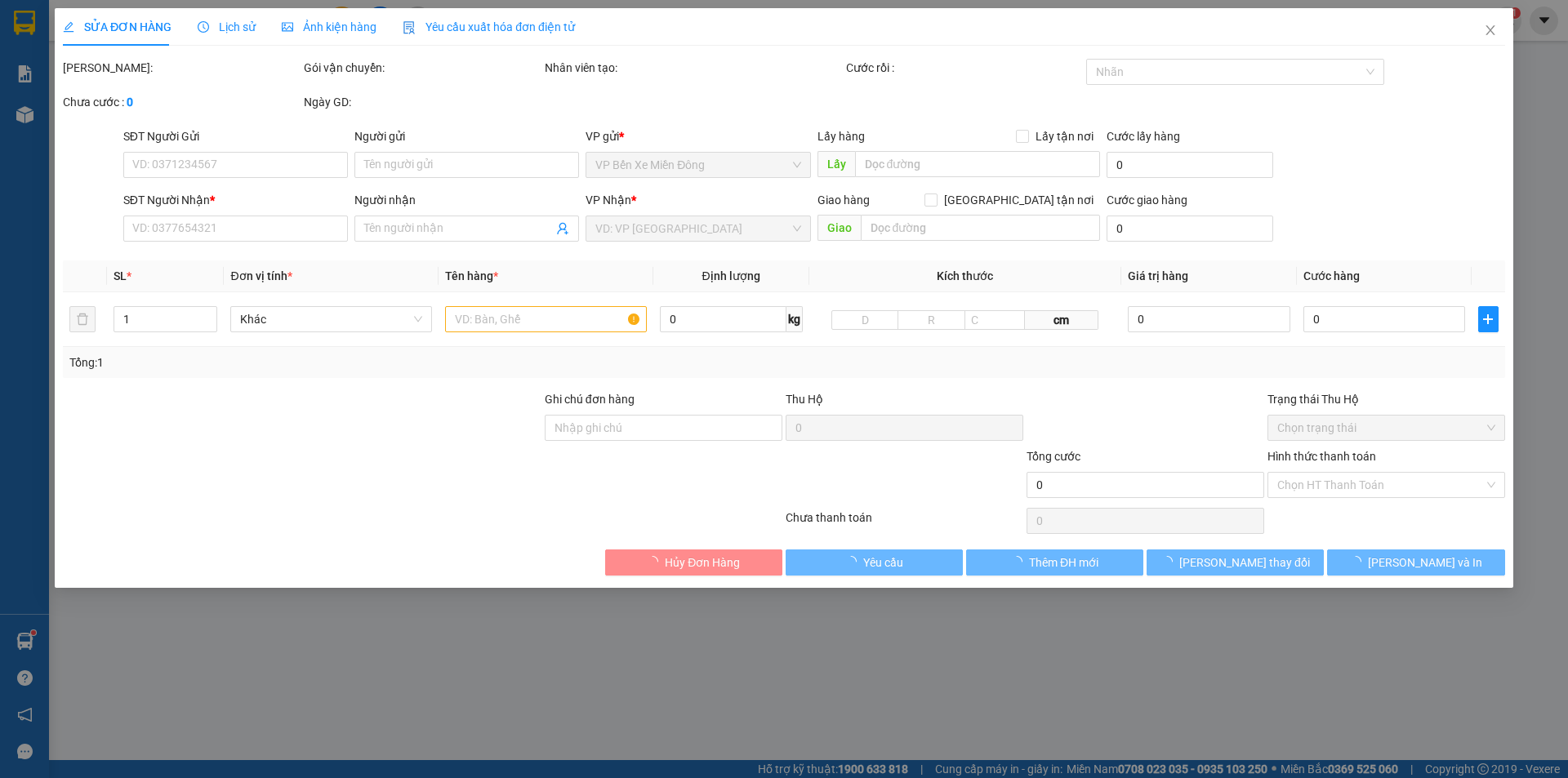
type input "0988310569"
type input "0909745784"
type input "50.000"
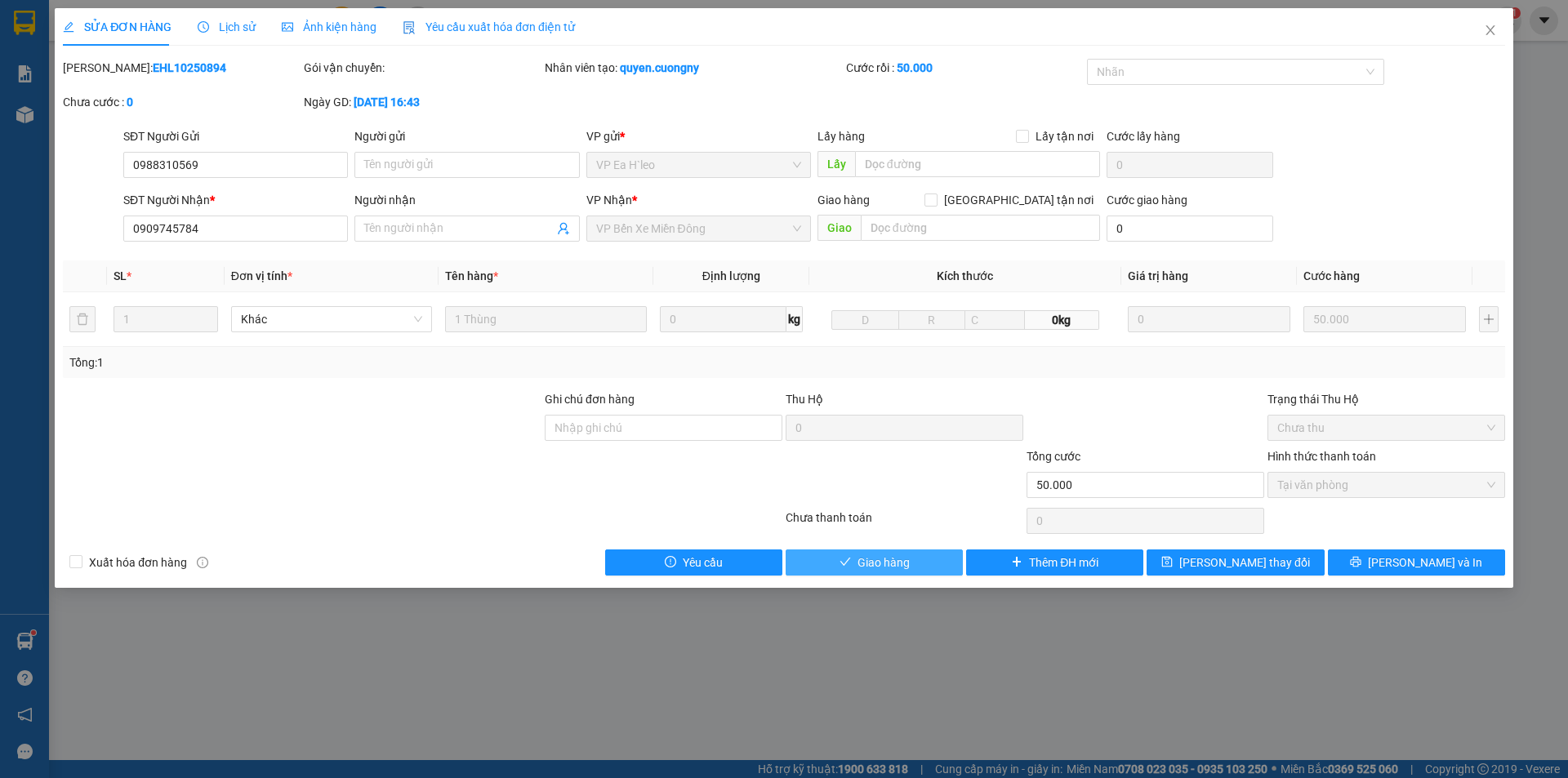
click at [857, 563] on span "Giao hàng" at bounding box center [883, 563] width 52 height 18
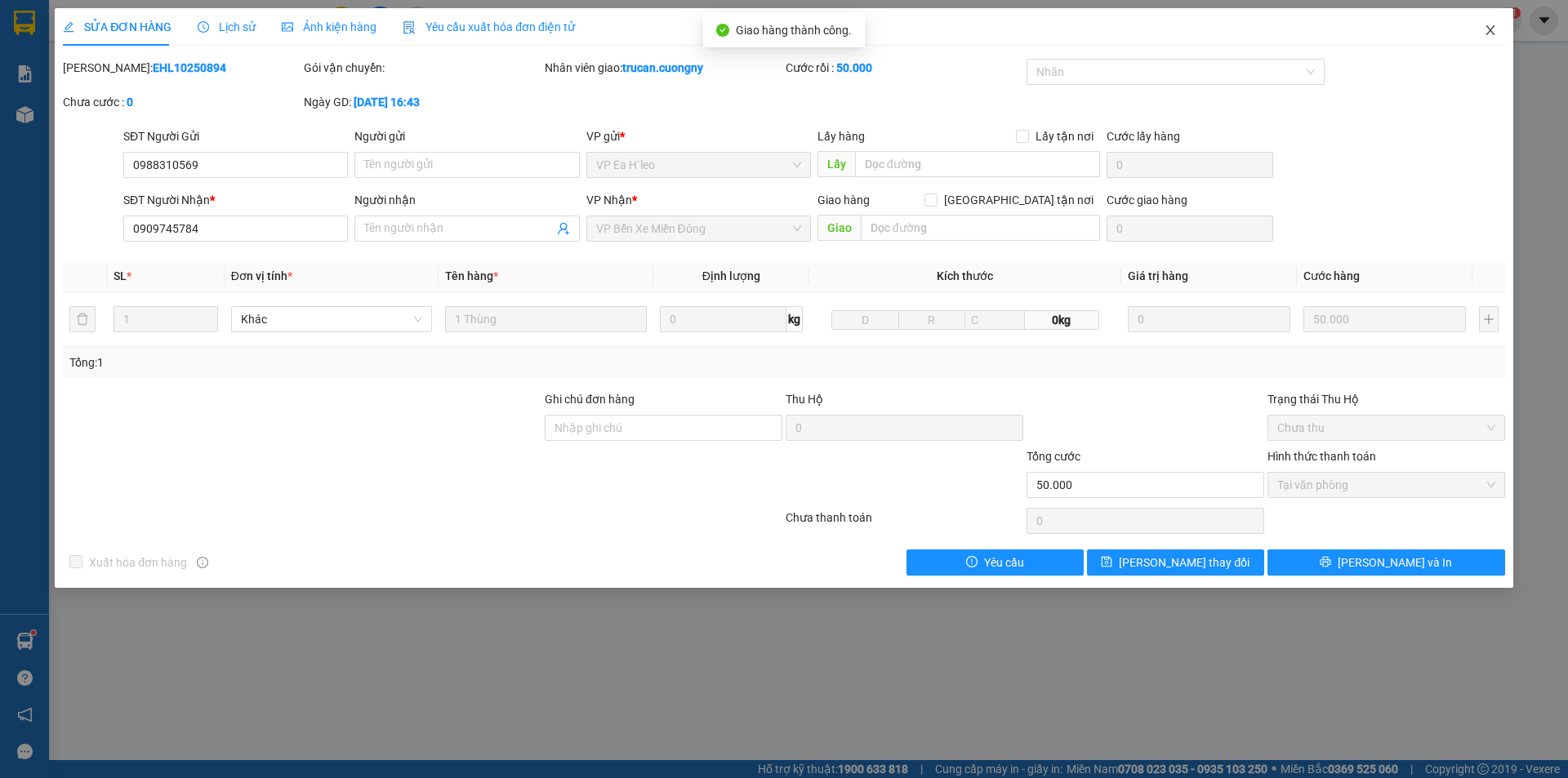
click at [1496, 35] on icon "close" at bounding box center [1490, 30] width 13 height 13
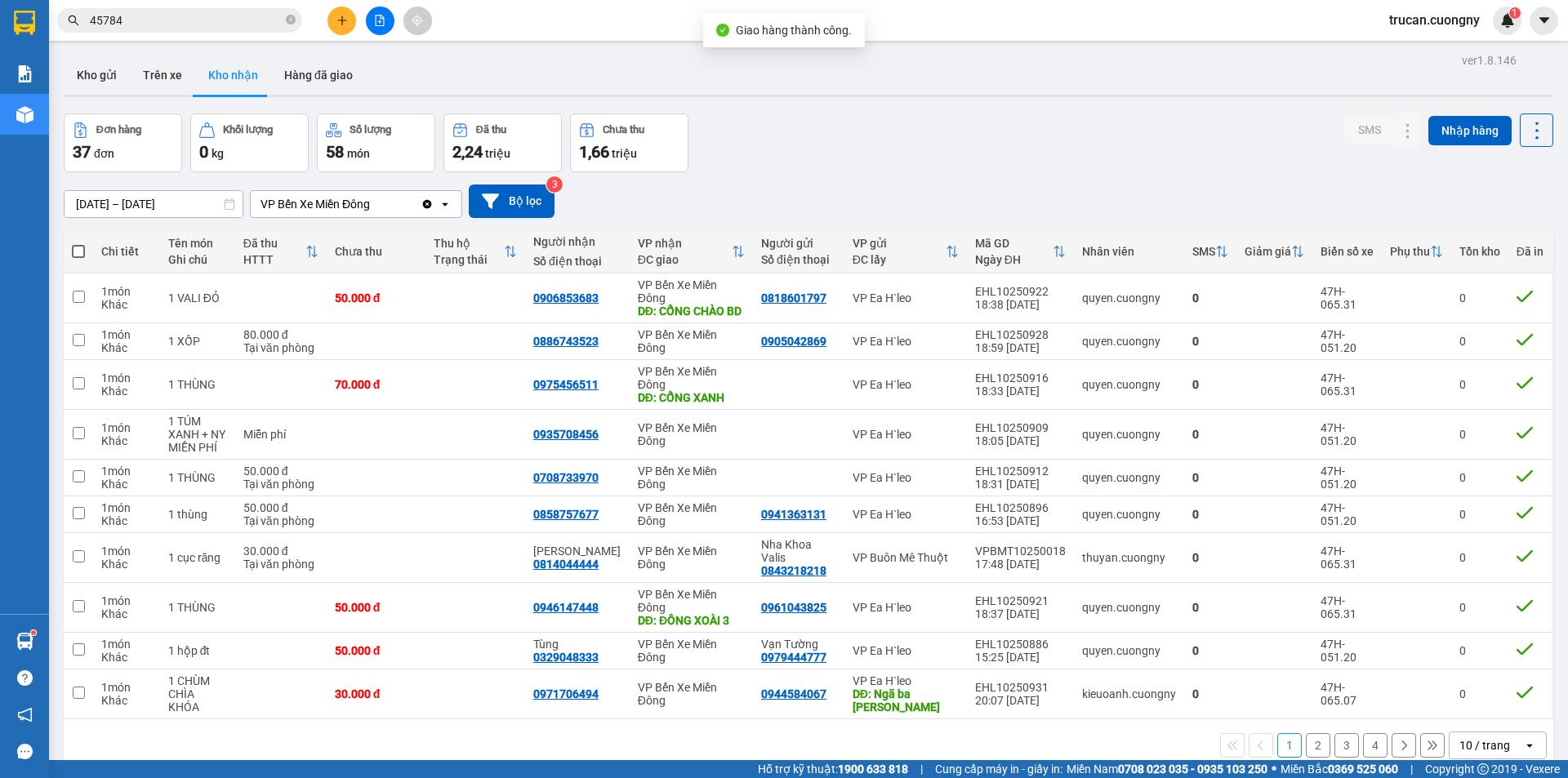
click at [211, 24] on input "45784" at bounding box center [186, 20] width 193 height 18
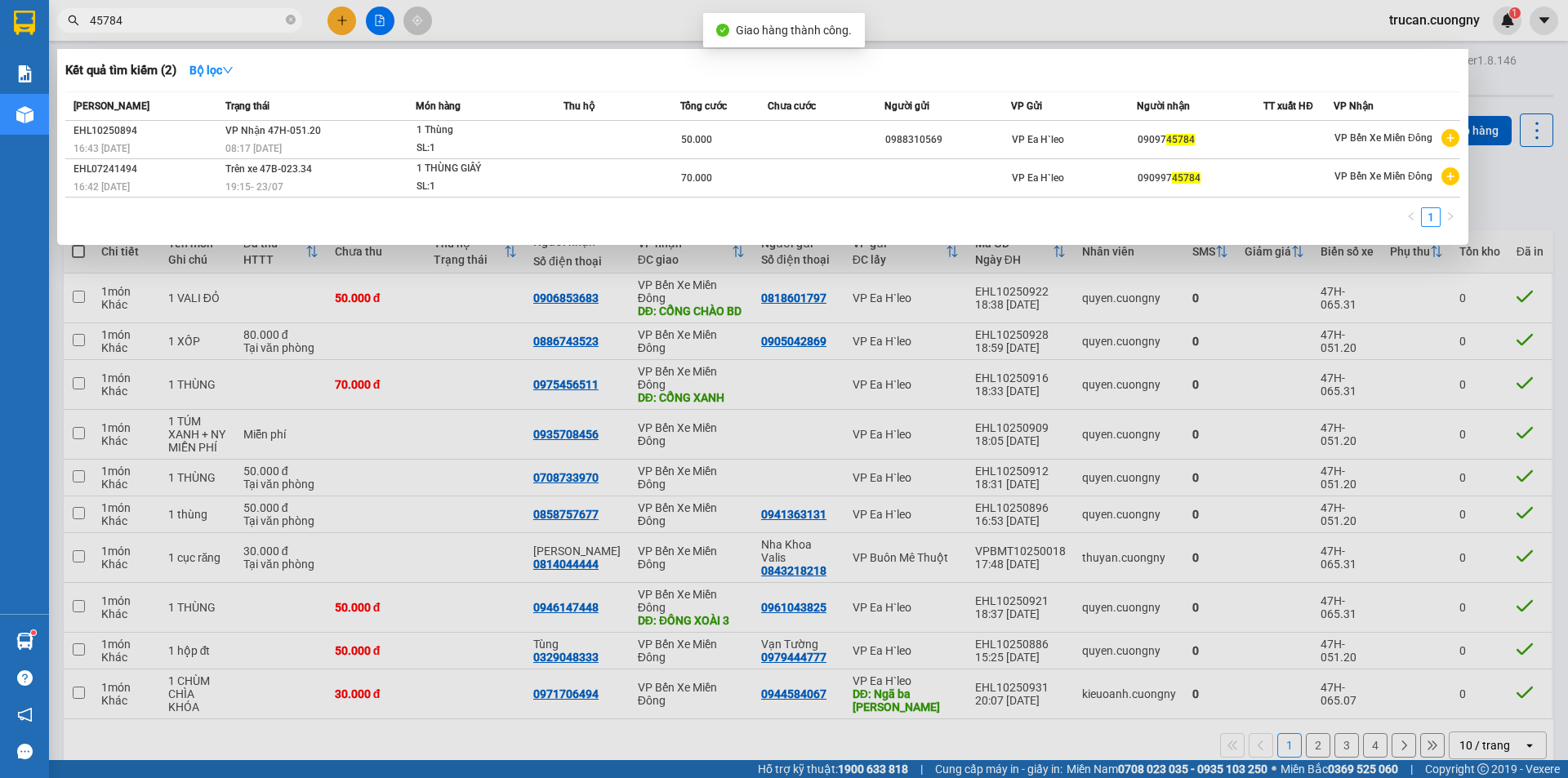
click at [211, 24] on input "45784" at bounding box center [186, 20] width 193 height 18
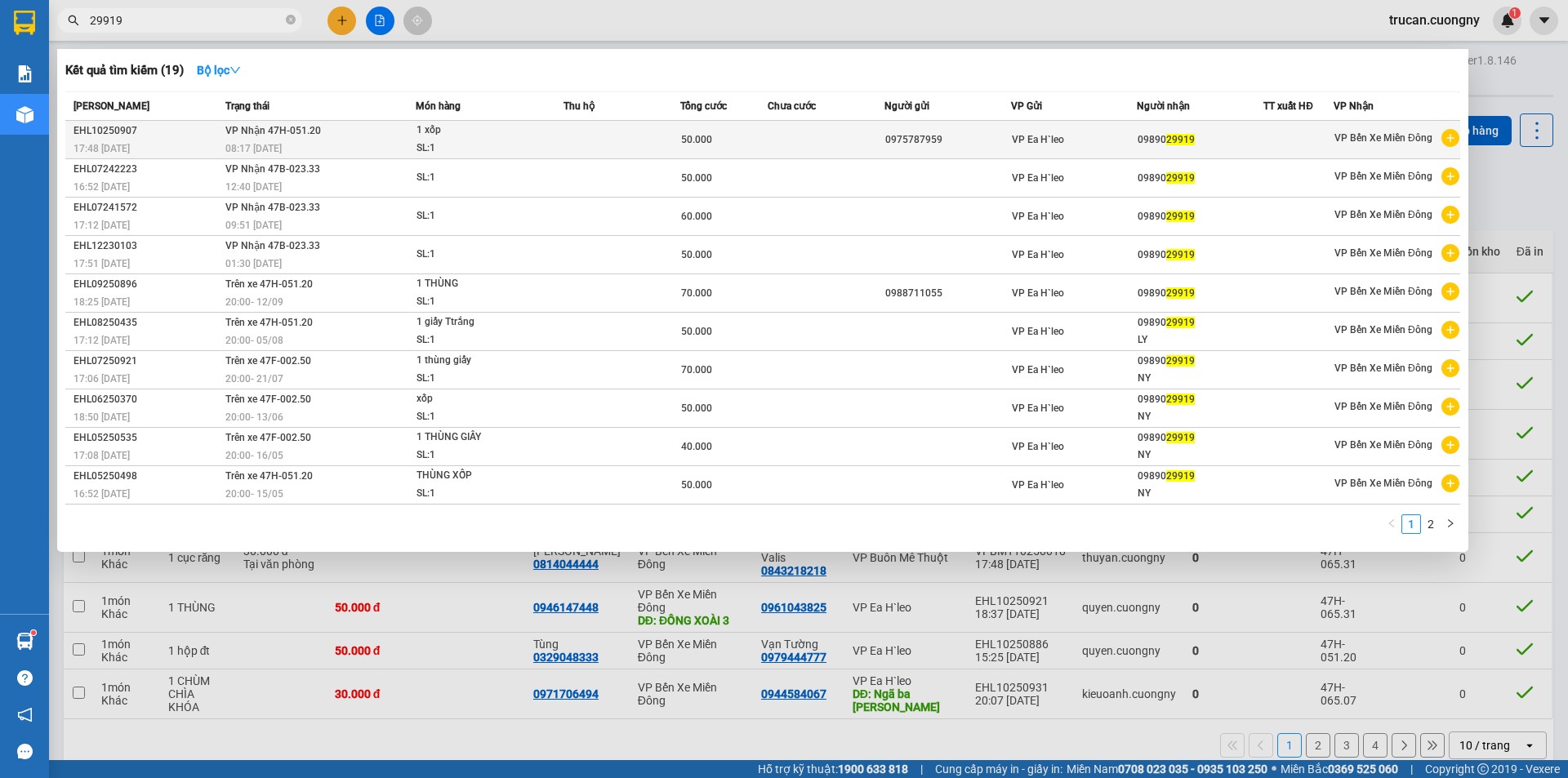
type input "29919"
click at [333, 133] on td "VP Nhận 47H-051.20 08:17 - 13/10" at bounding box center [318, 140] width 194 height 38
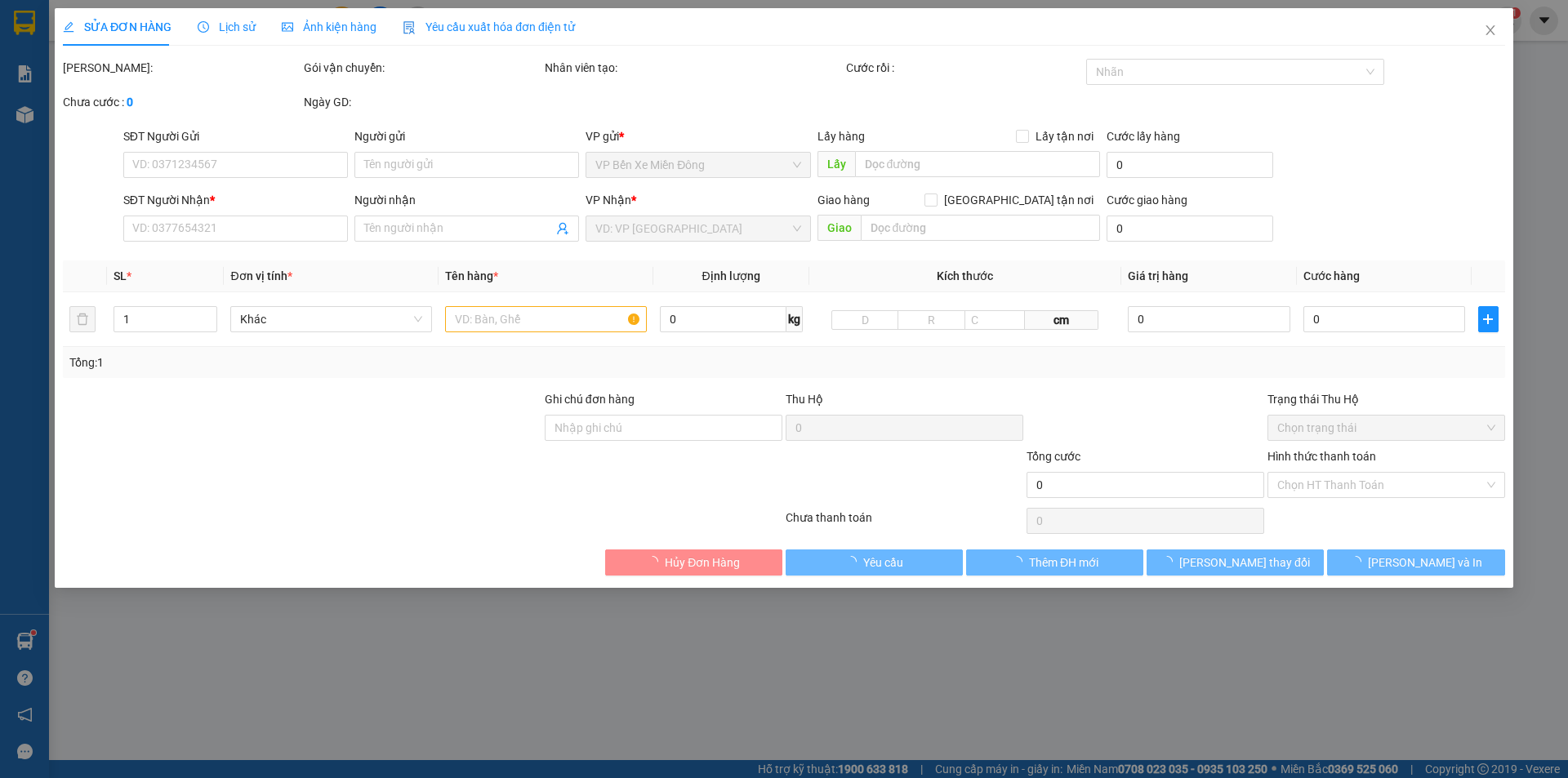
type input "0975787959"
type input "0989029919"
type input "50.000"
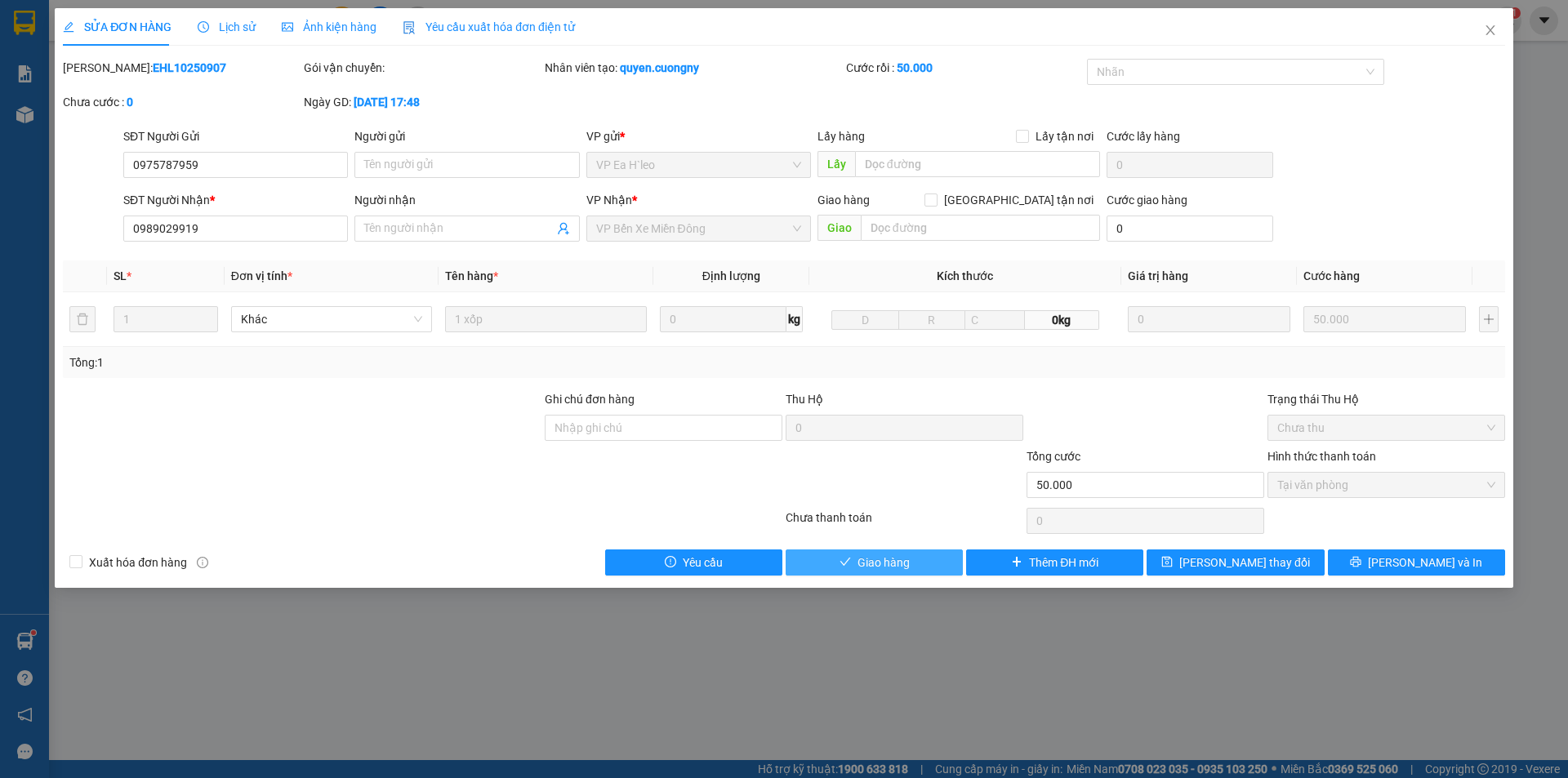
click at [873, 567] on span "Giao hàng" at bounding box center [883, 563] width 52 height 18
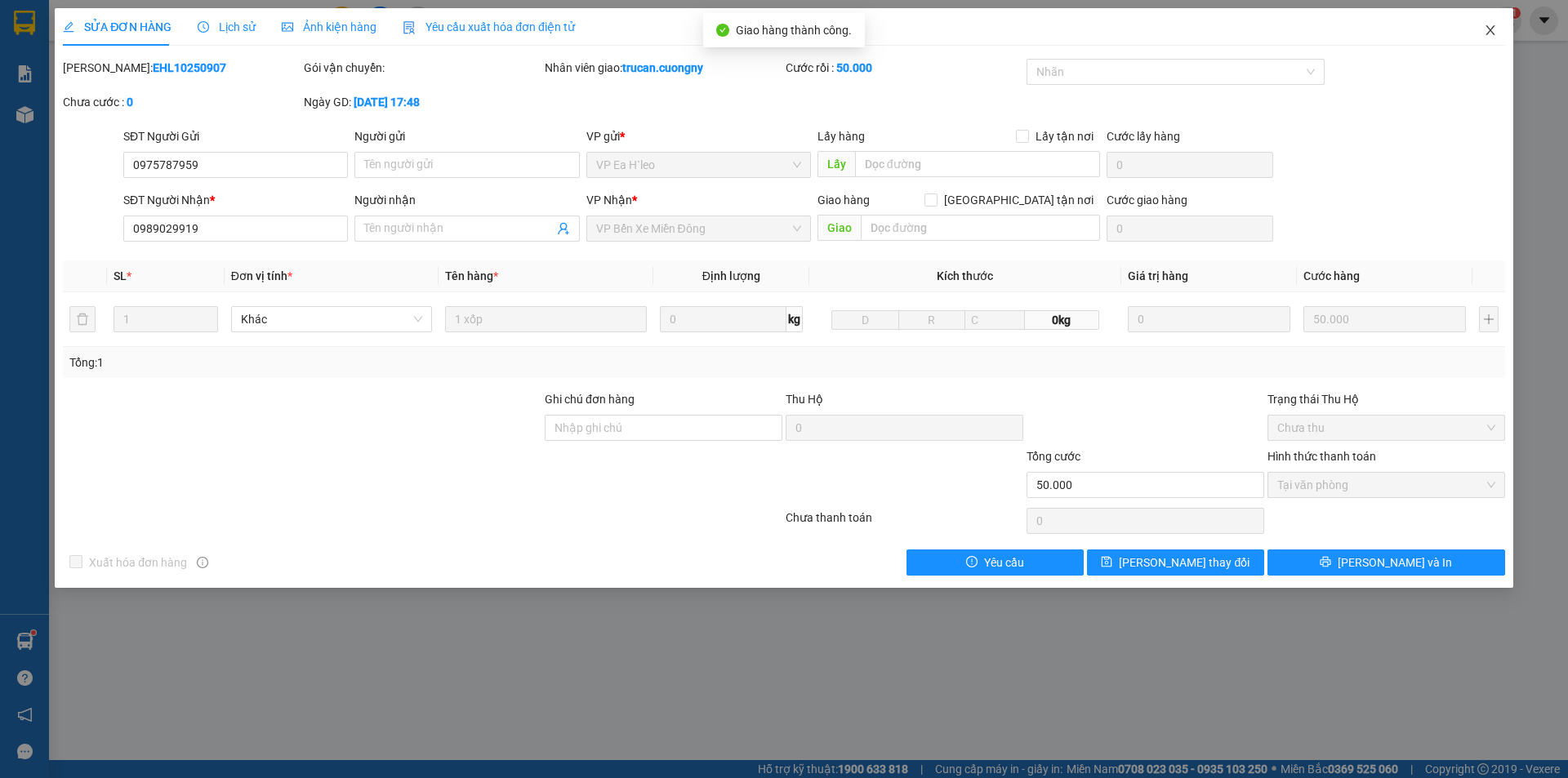
click at [1489, 28] on icon "close" at bounding box center [1490, 30] width 13 height 13
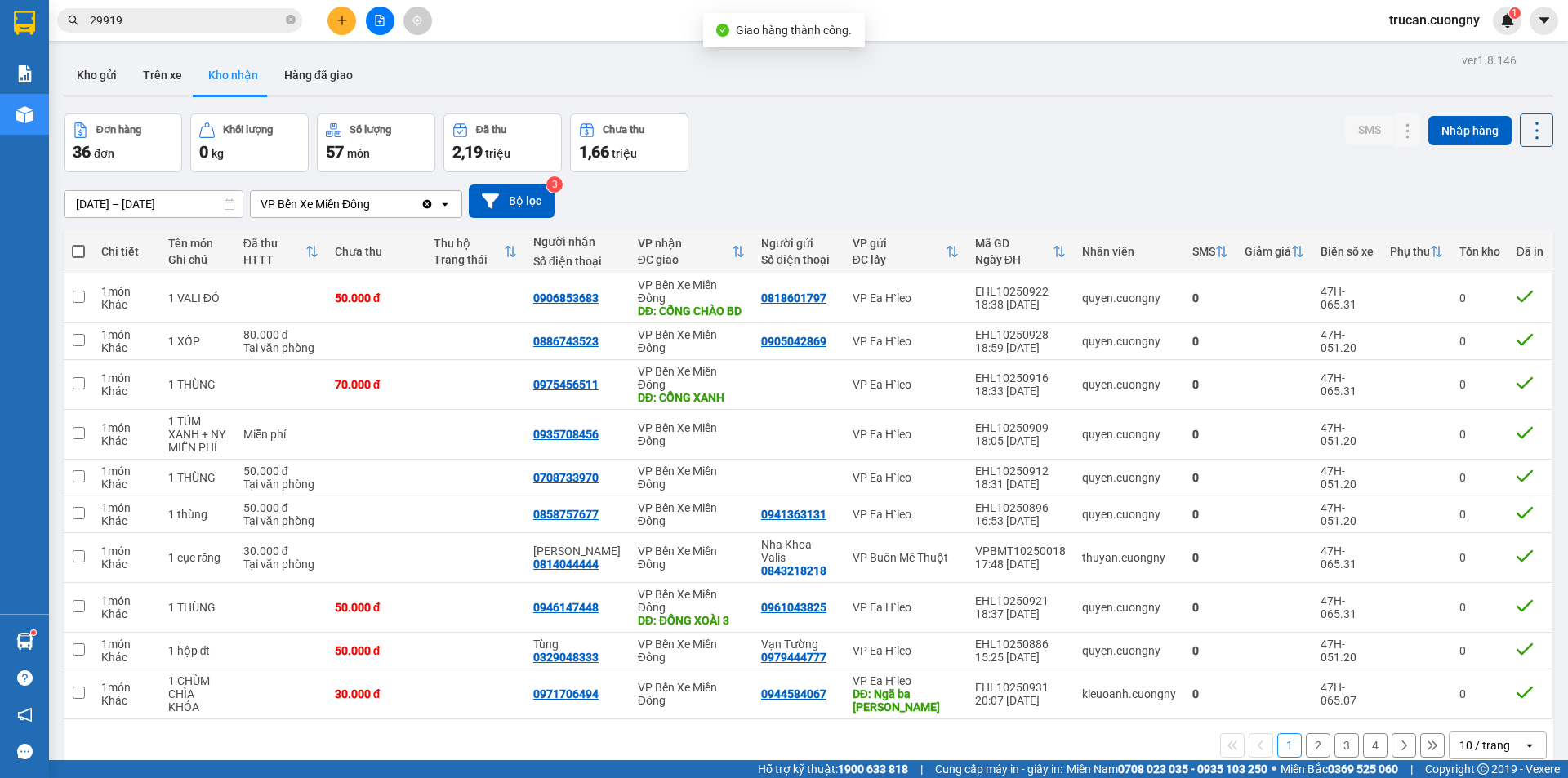
click at [181, 19] on input "29919" at bounding box center [186, 20] width 193 height 18
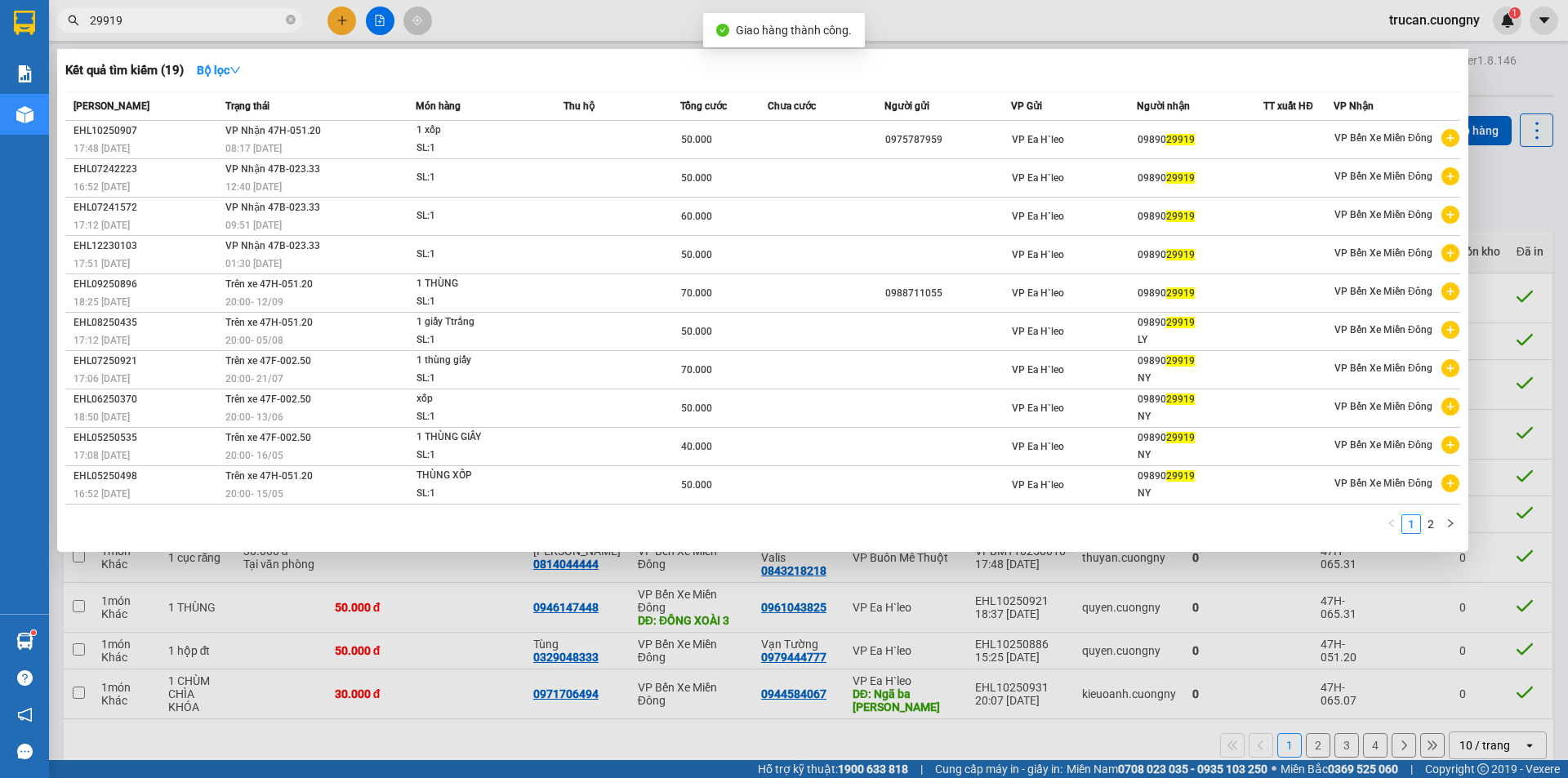
click at [181, 19] on input "29919" at bounding box center [186, 20] width 193 height 18
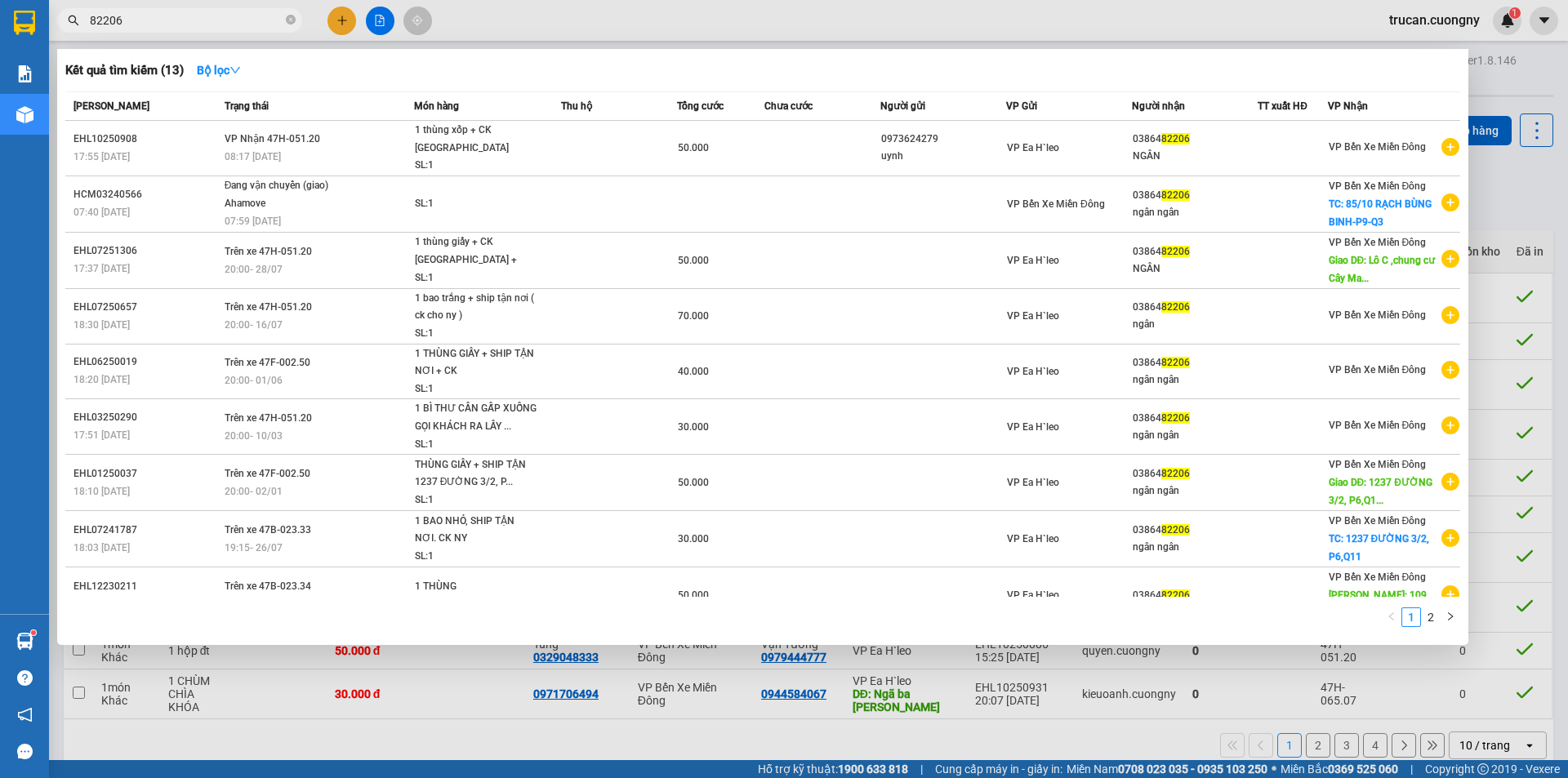
type input "82206"
click at [283, 119] on th "Trạng thái" at bounding box center [317, 106] width 194 height 29
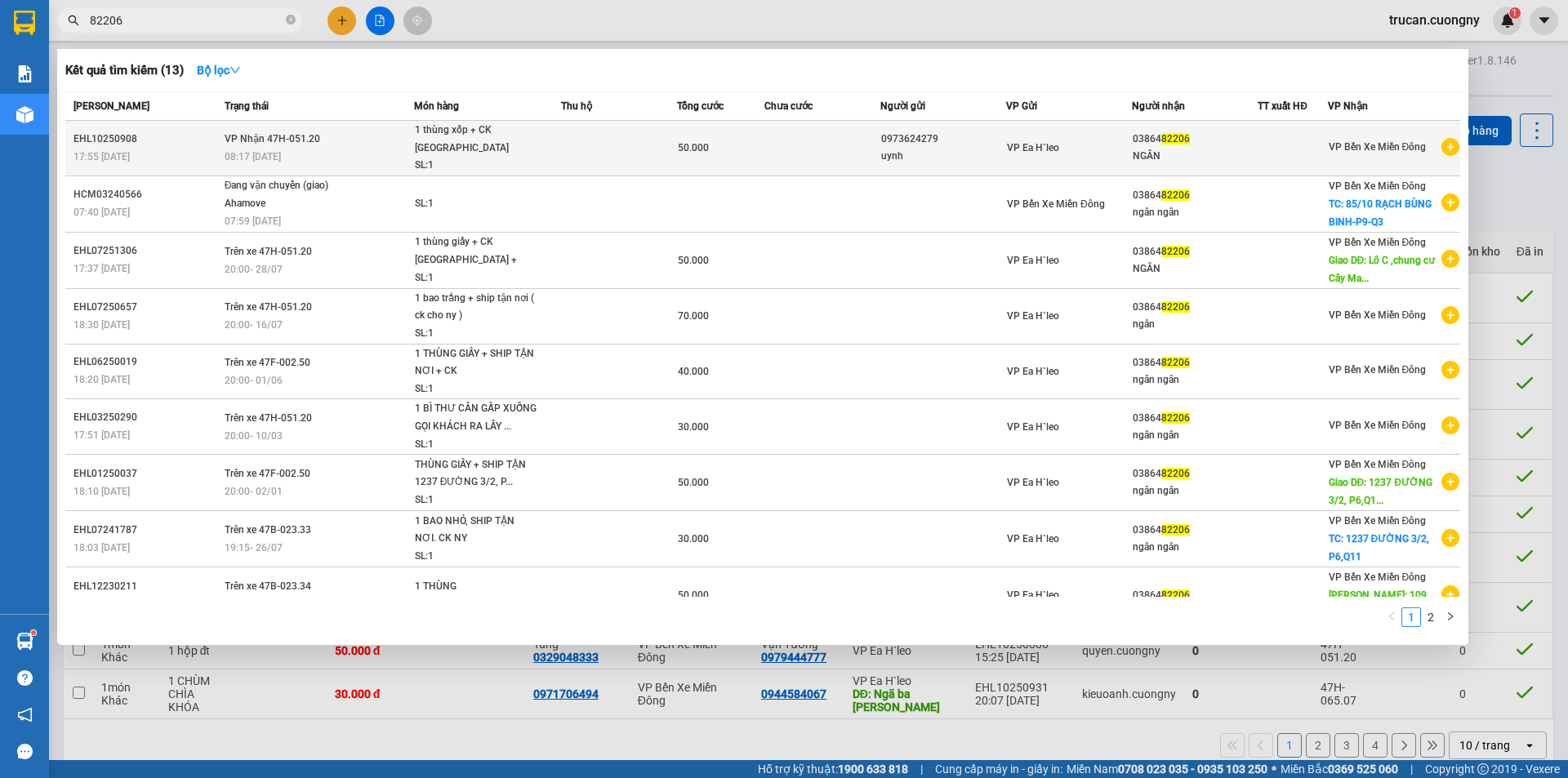
click at [516, 133] on div "1 thùng xốp + CK NY" at bounding box center [476, 140] width 122 height 35
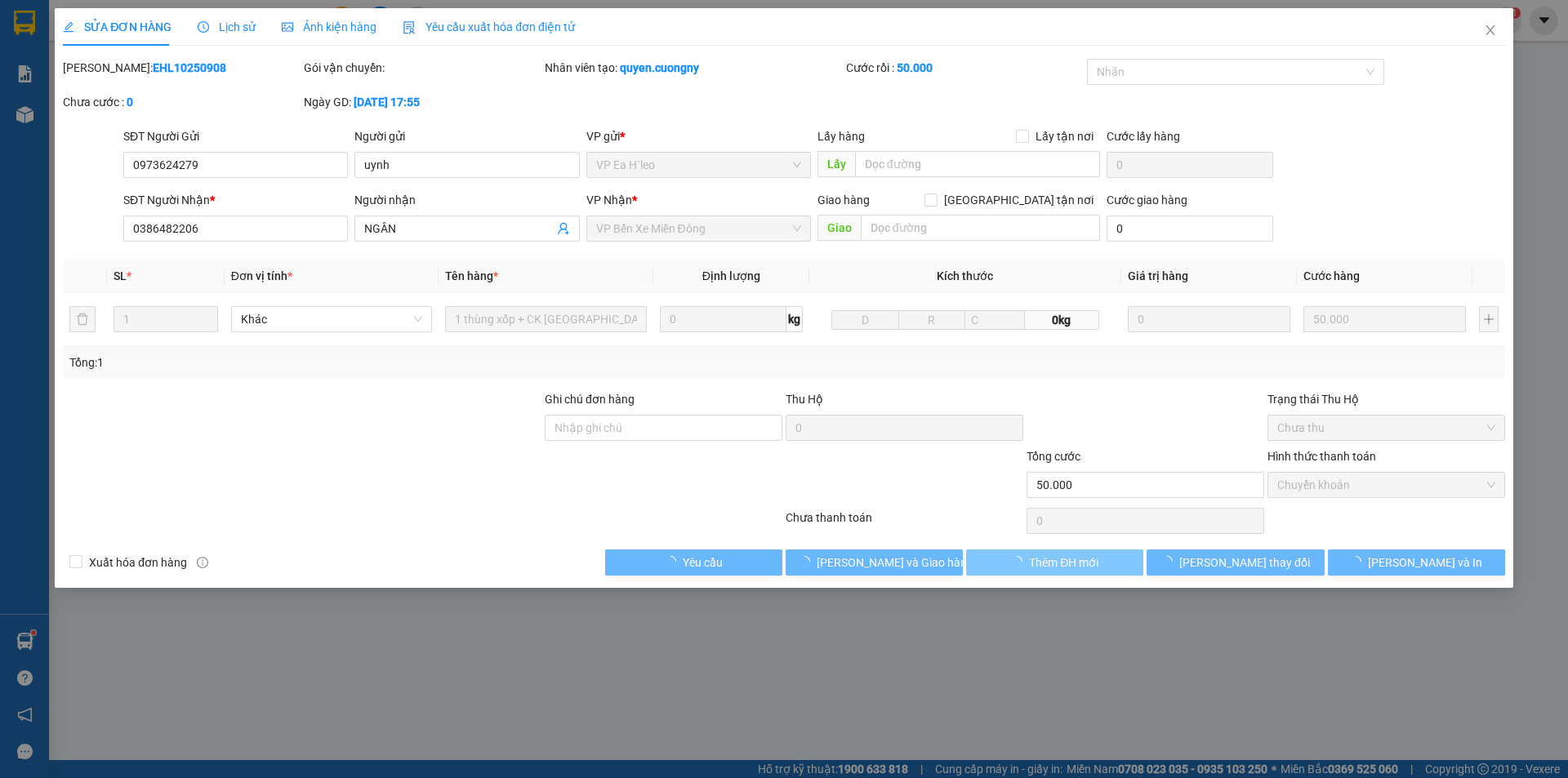
type input "0973624279"
type input "uynh"
type input "0386482206"
type input "NGÂN"
type input "50.000"
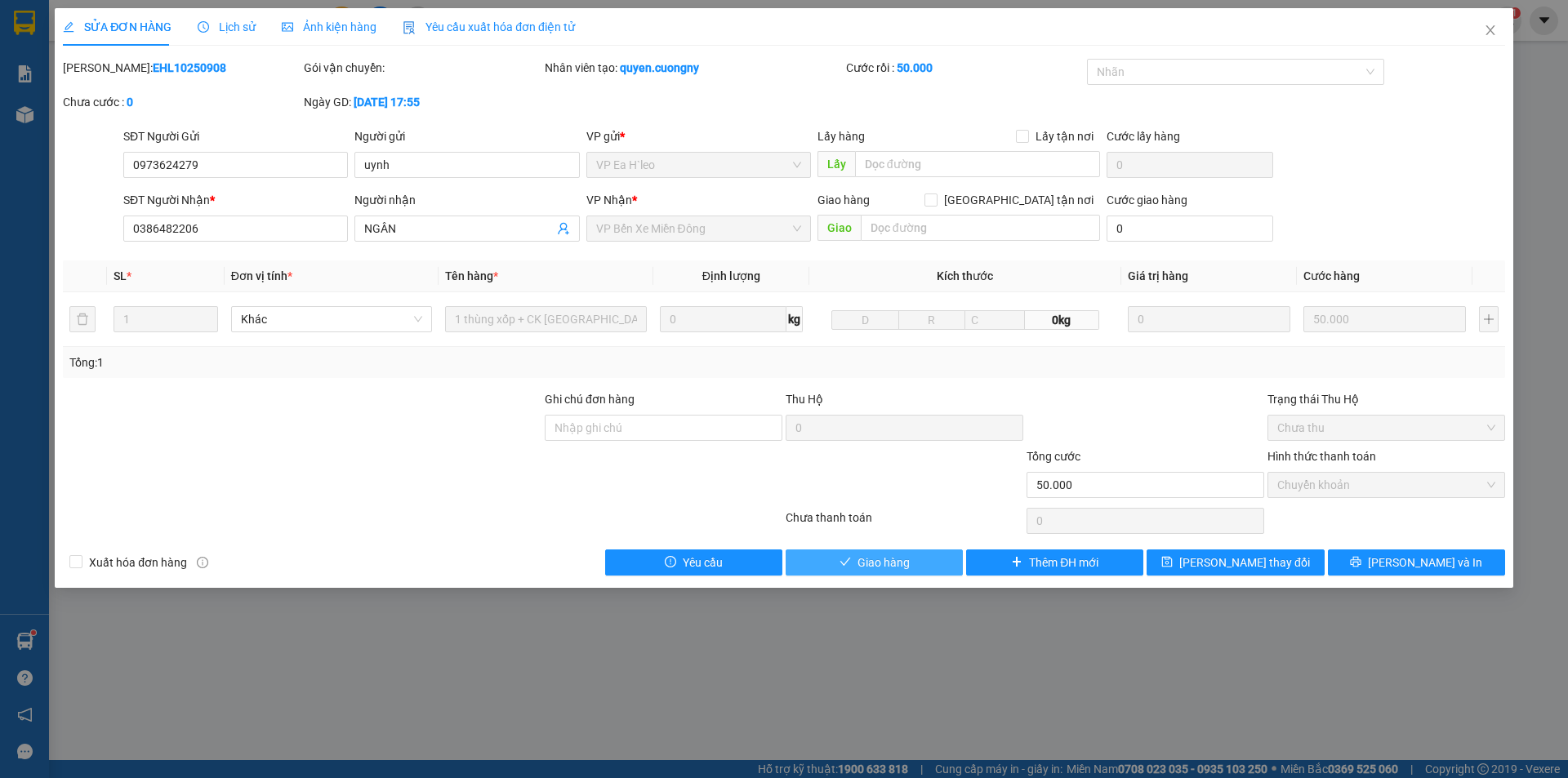
click at [849, 563] on icon "check" at bounding box center [845, 562] width 11 height 11
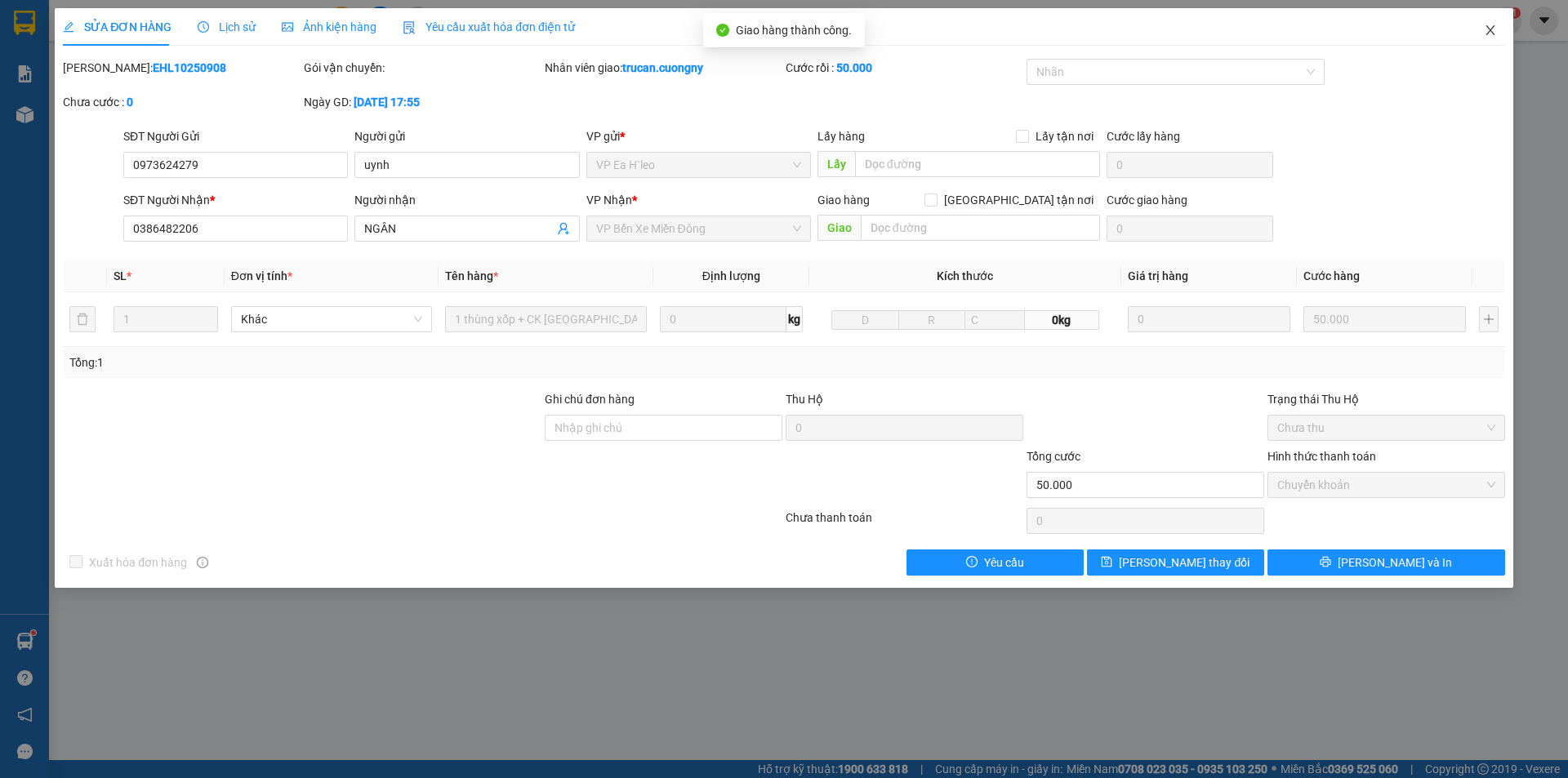
click at [1487, 29] on icon "close" at bounding box center [1490, 30] width 13 height 13
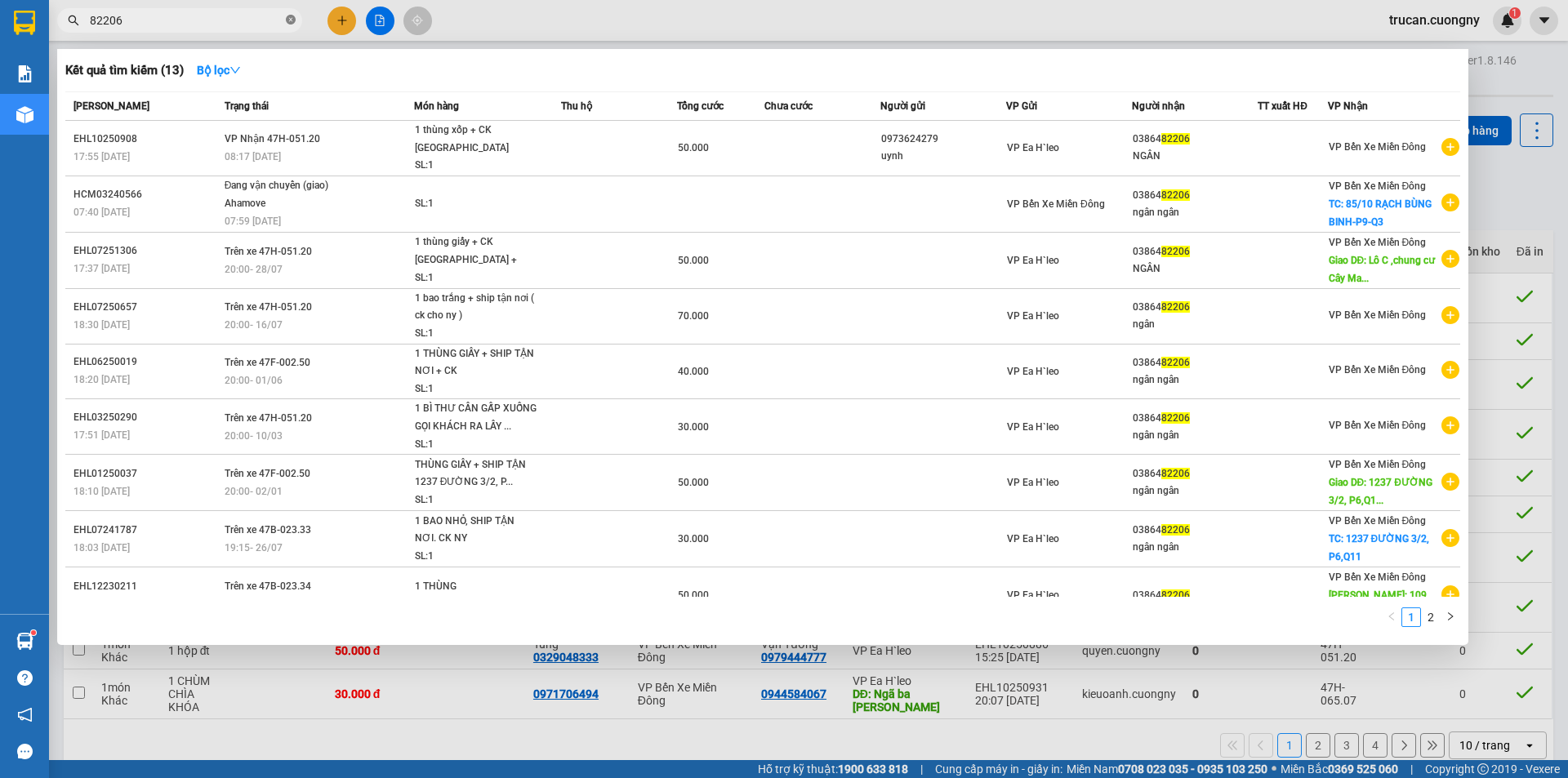
click at [290, 19] on icon "close-circle" at bounding box center [290, 19] width 10 height 10
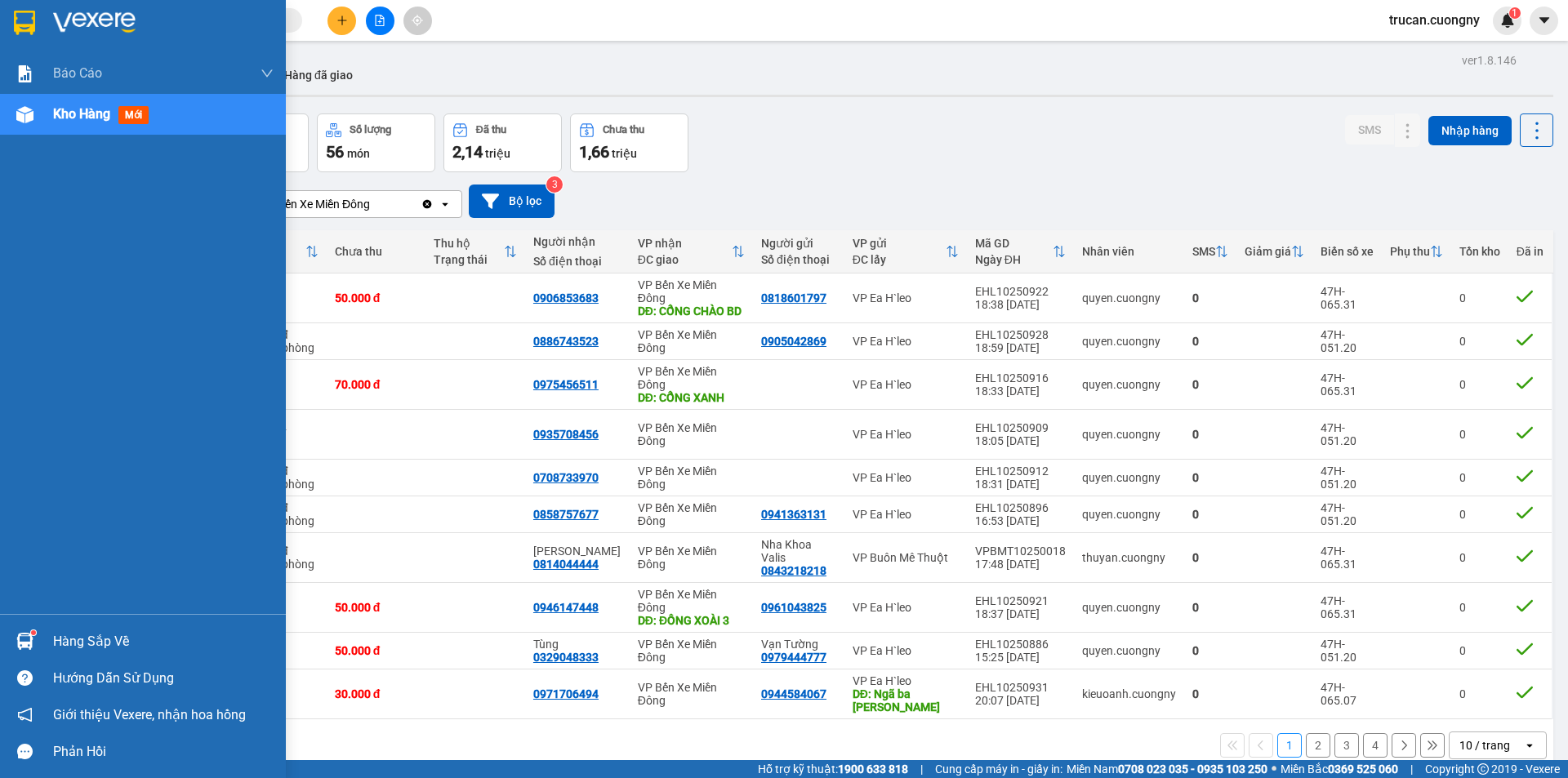
click at [36, 120] on div at bounding box center [24, 114] width 29 height 29
click at [64, 118] on span "Kho hàng" at bounding box center [82, 114] width 58 height 16
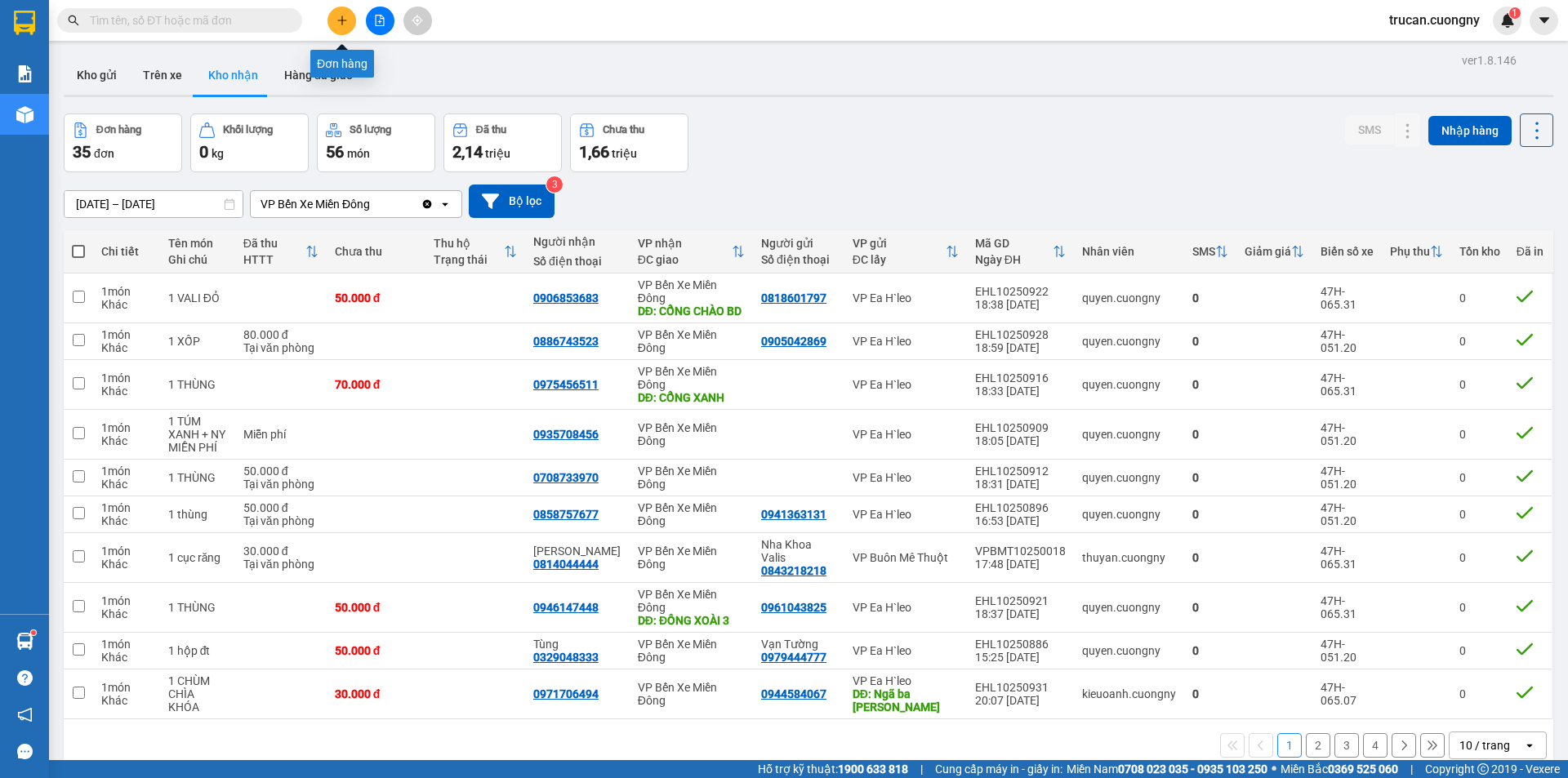
click at [351, 16] on button at bounding box center [342, 20] width 29 height 29
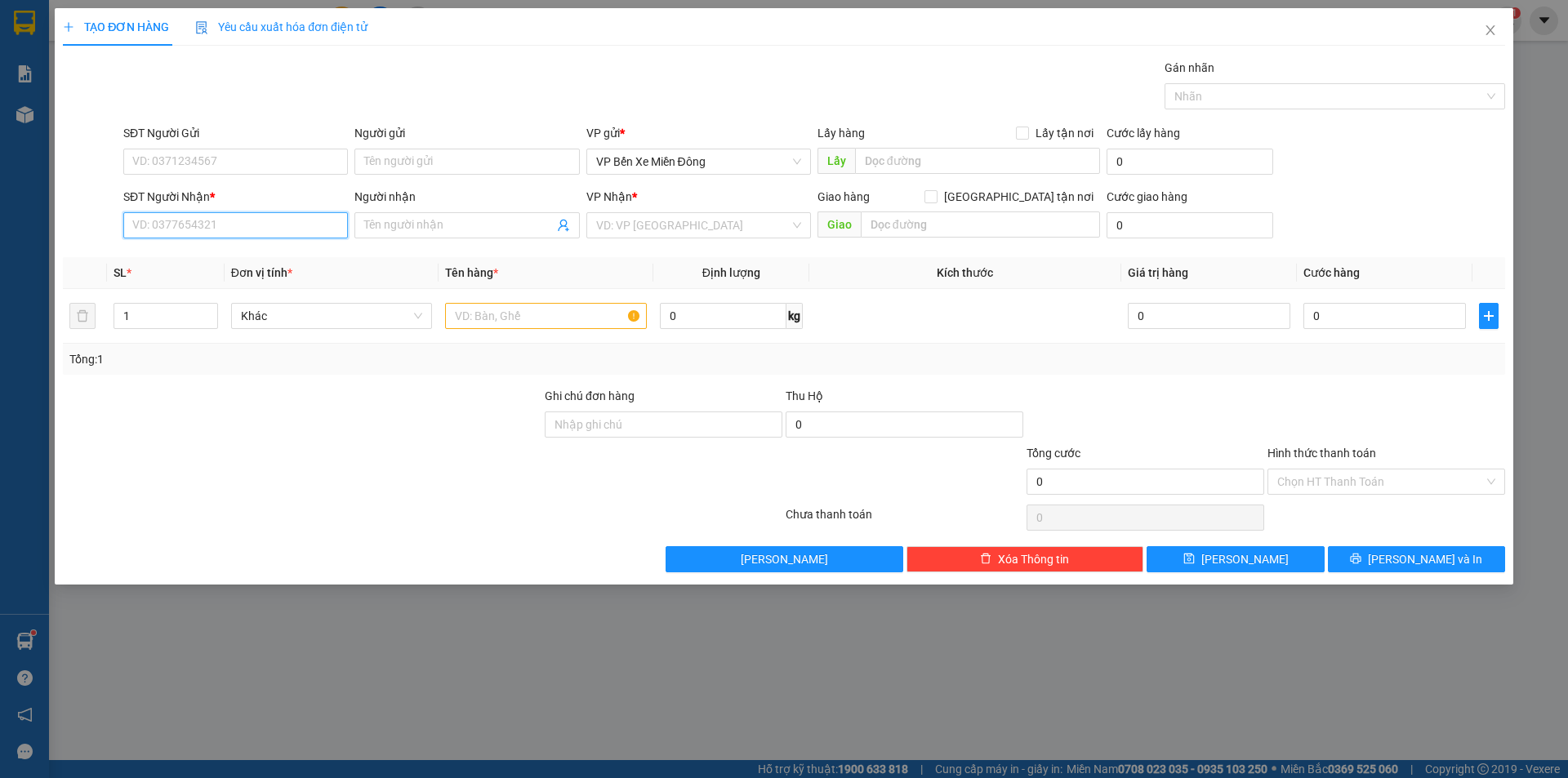
click at [208, 225] on input "SĐT Người Nhận *" at bounding box center [235, 225] width 225 height 26
click at [207, 146] on div "SĐT Người Gửi" at bounding box center [235, 136] width 225 height 24
click at [192, 160] on input "SĐT Người Gửi" at bounding box center [235, 161] width 225 height 26
type input "02822401448"
click at [212, 195] on div "02822401448 - tản đà" at bounding box center [235, 194] width 205 height 18
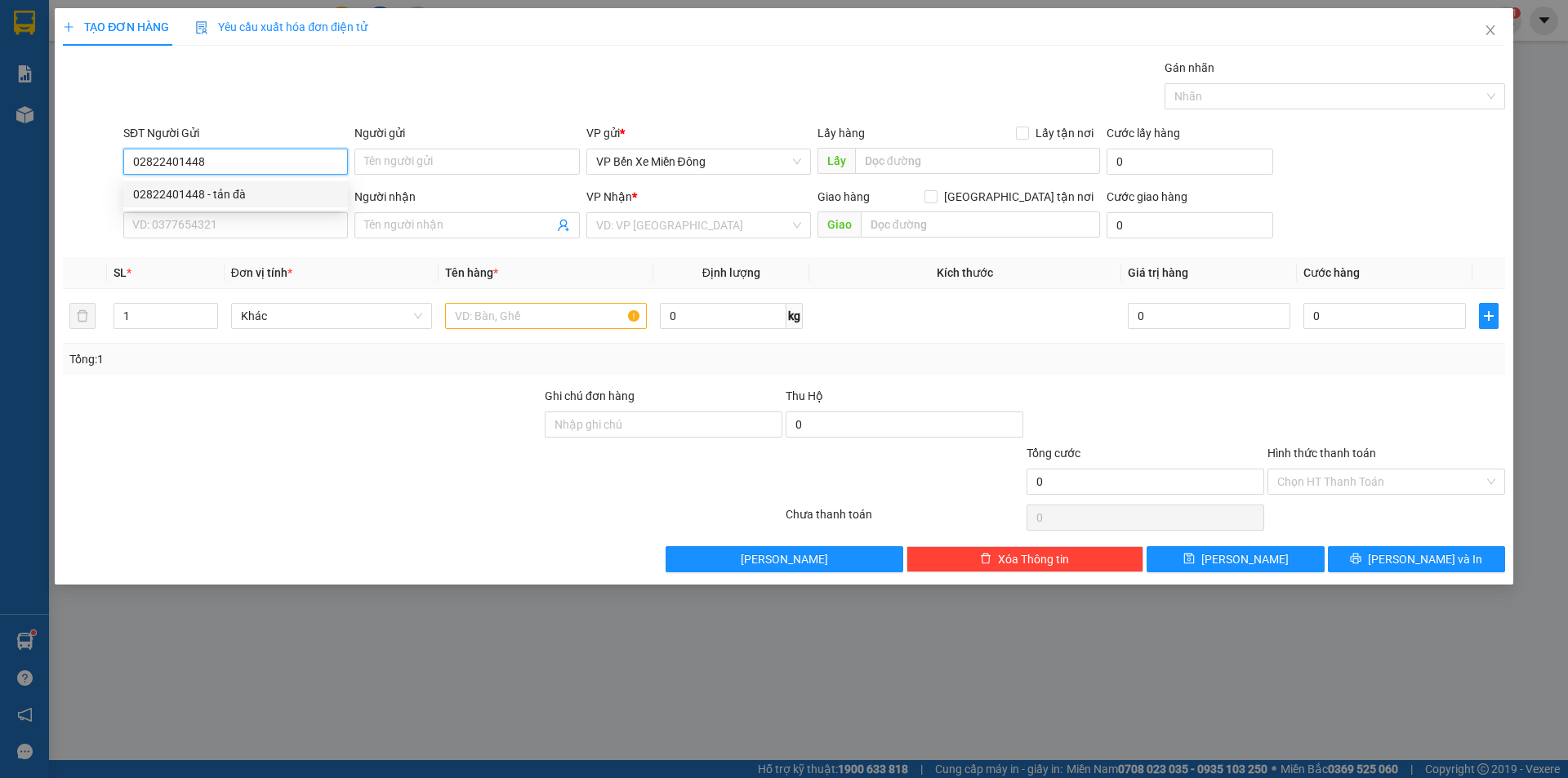
type input "tản đà"
type input "02606500007"
type input "NK pháp việt"
type input "02822401448"
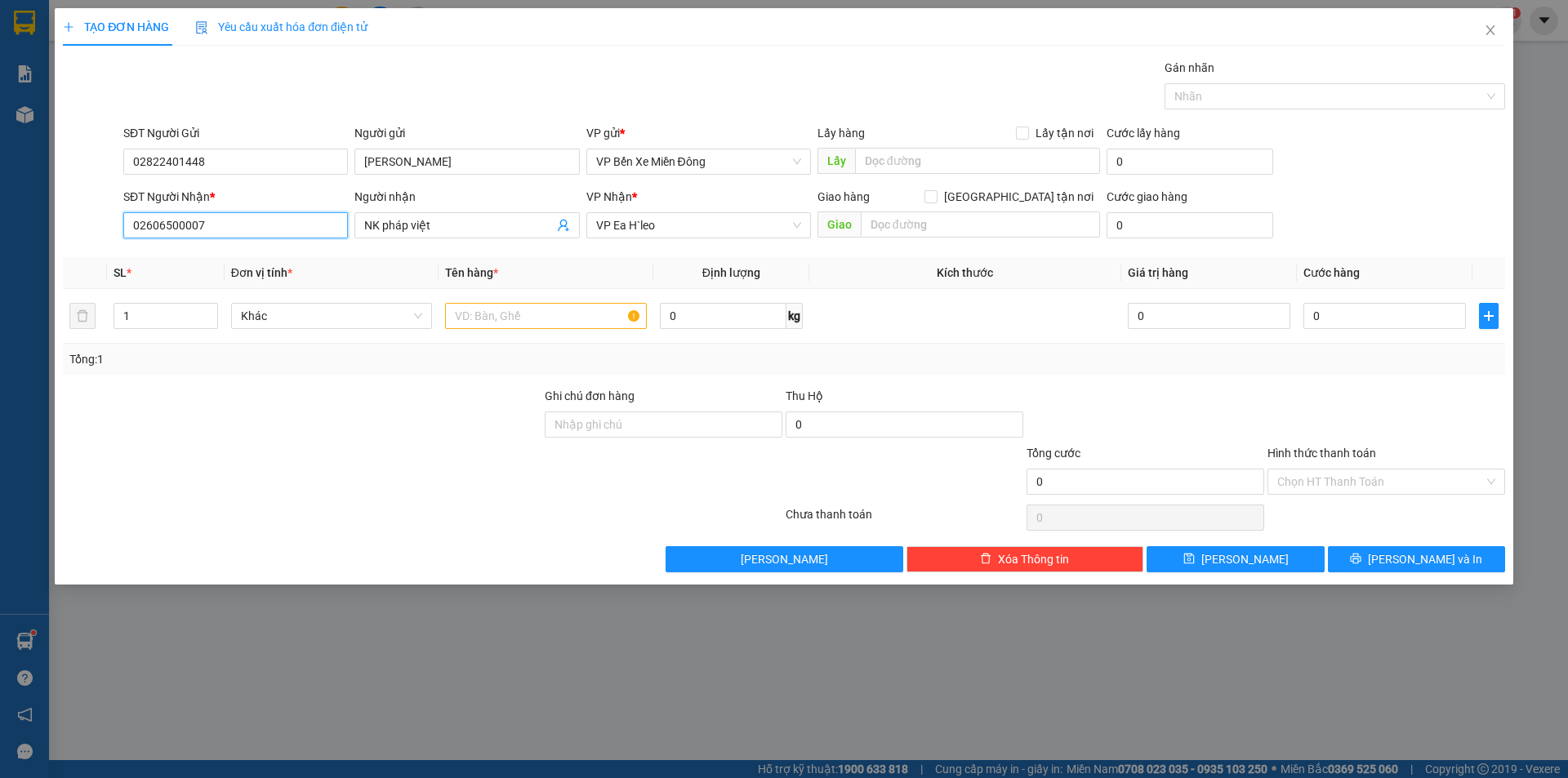
click at [215, 222] on input "02606500007" at bounding box center [235, 225] width 225 height 26
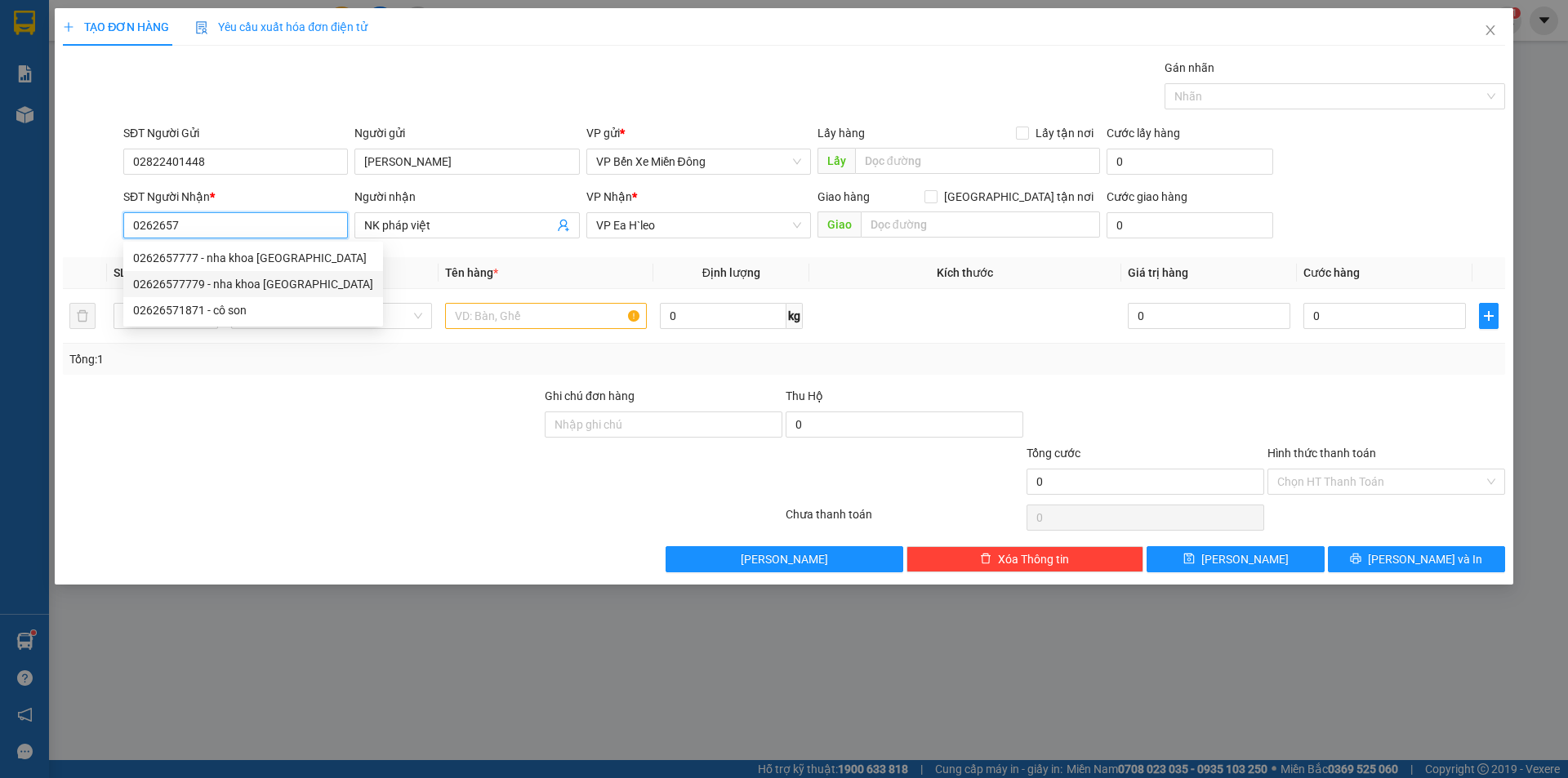
click at [219, 279] on div "02626577779 - nha khoa việt mỹ" at bounding box center [253, 284] width 240 height 18
type input "02626577779"
type input "nha khoa việt mỹ"
type input "02626577779"
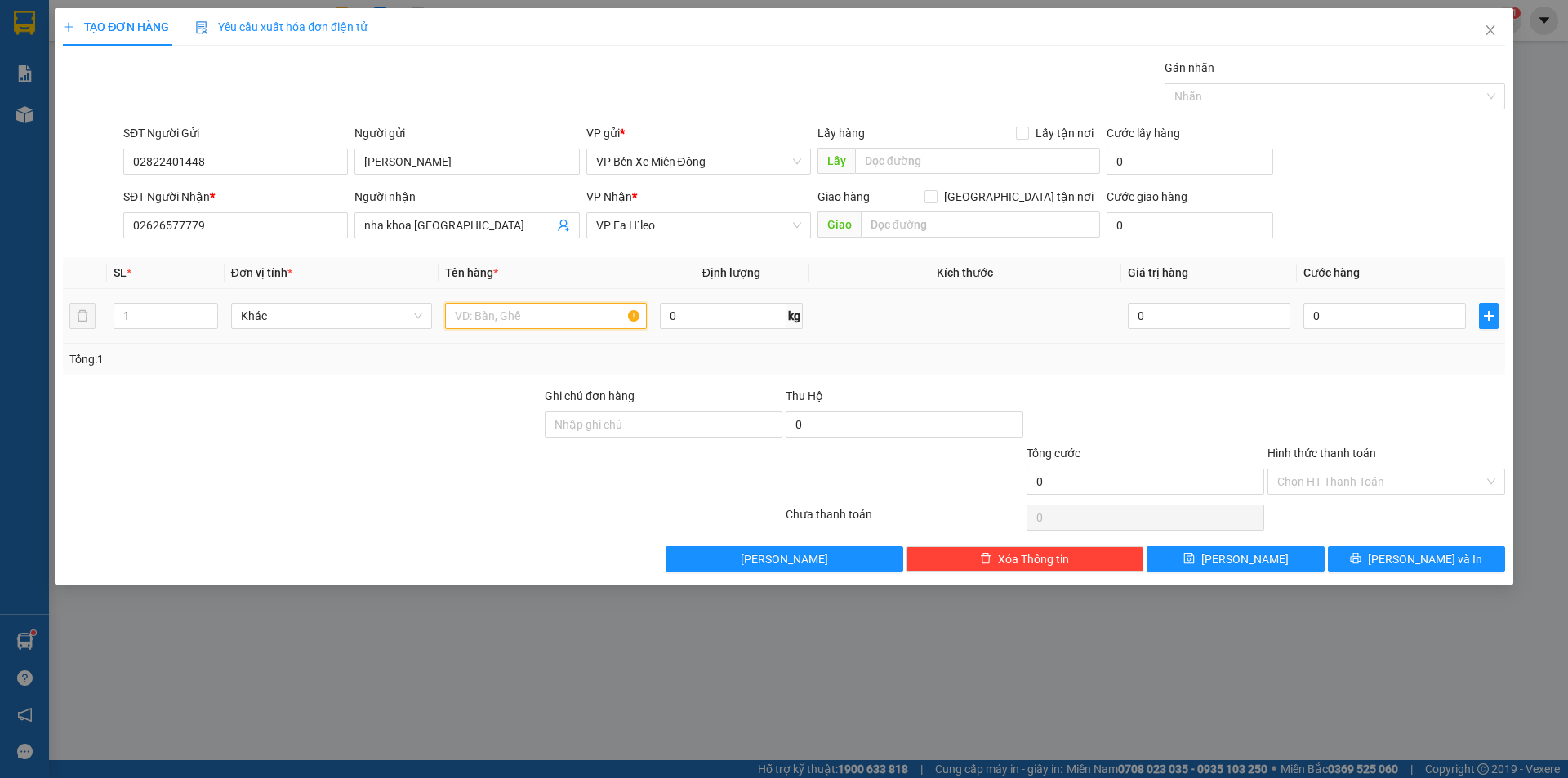
click at [540, 311] on input "text" at bounding box center [545, 316] width 201 height 26
type input "1 thùng ( đồ nha khoa )"
click at [1326, 322] on input "0" at bounding box center [1385, 316] width 162 height 26
click at [1335, 325] on input "0" at bounding box center [1385, 316] width 162 height 26
drag, startPoint x: 1306, startPoint y: 315, endPoint x: 1329, endPoint y: 309, distance: 23.8
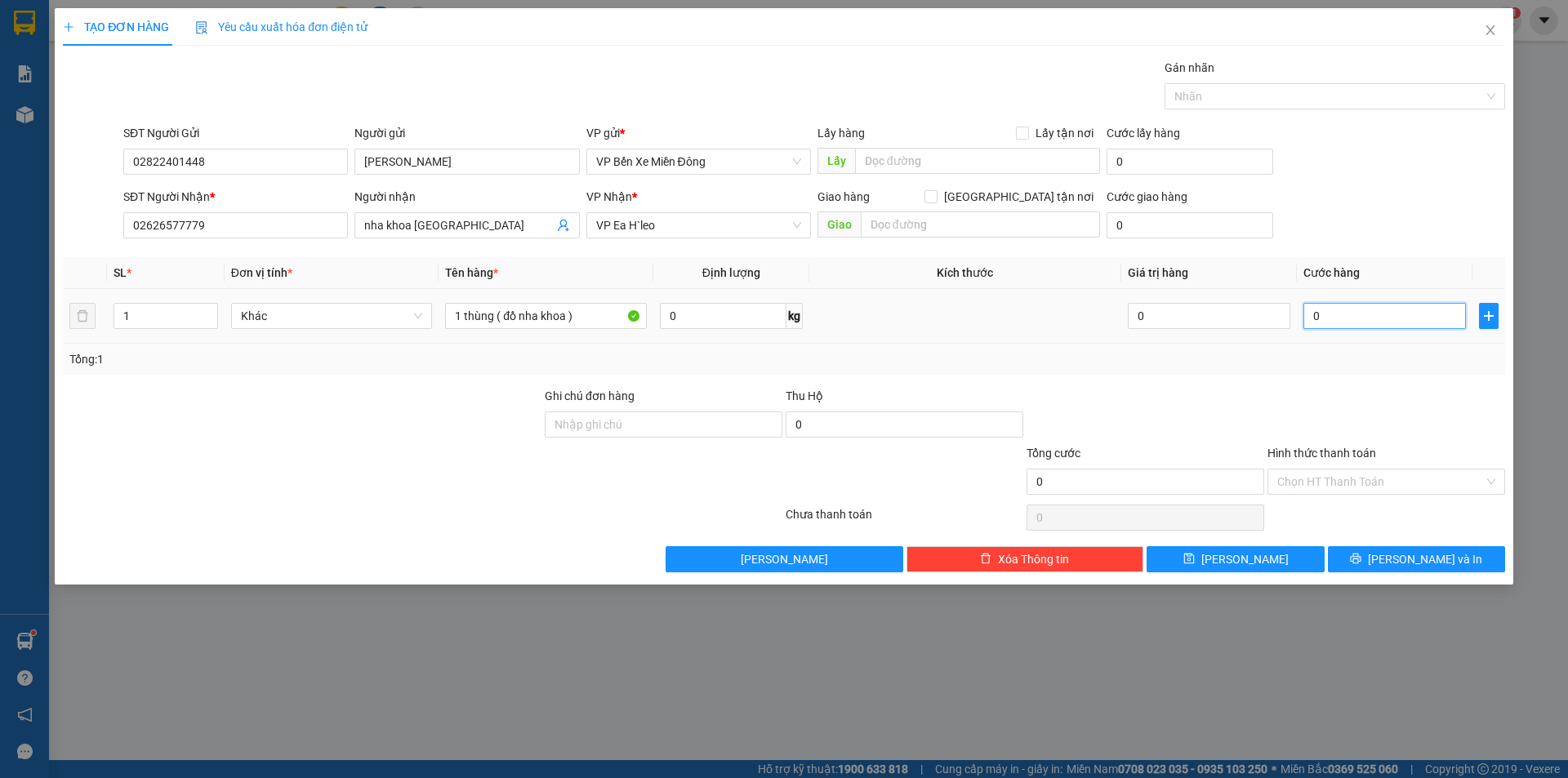
click at [1306, 315] on input "0" at bounding box center [1385, 316] width 162 height 26
click at [1337, 317] on input "0" at bounding box center [1385, 316] width 162 height 26
type input "50"
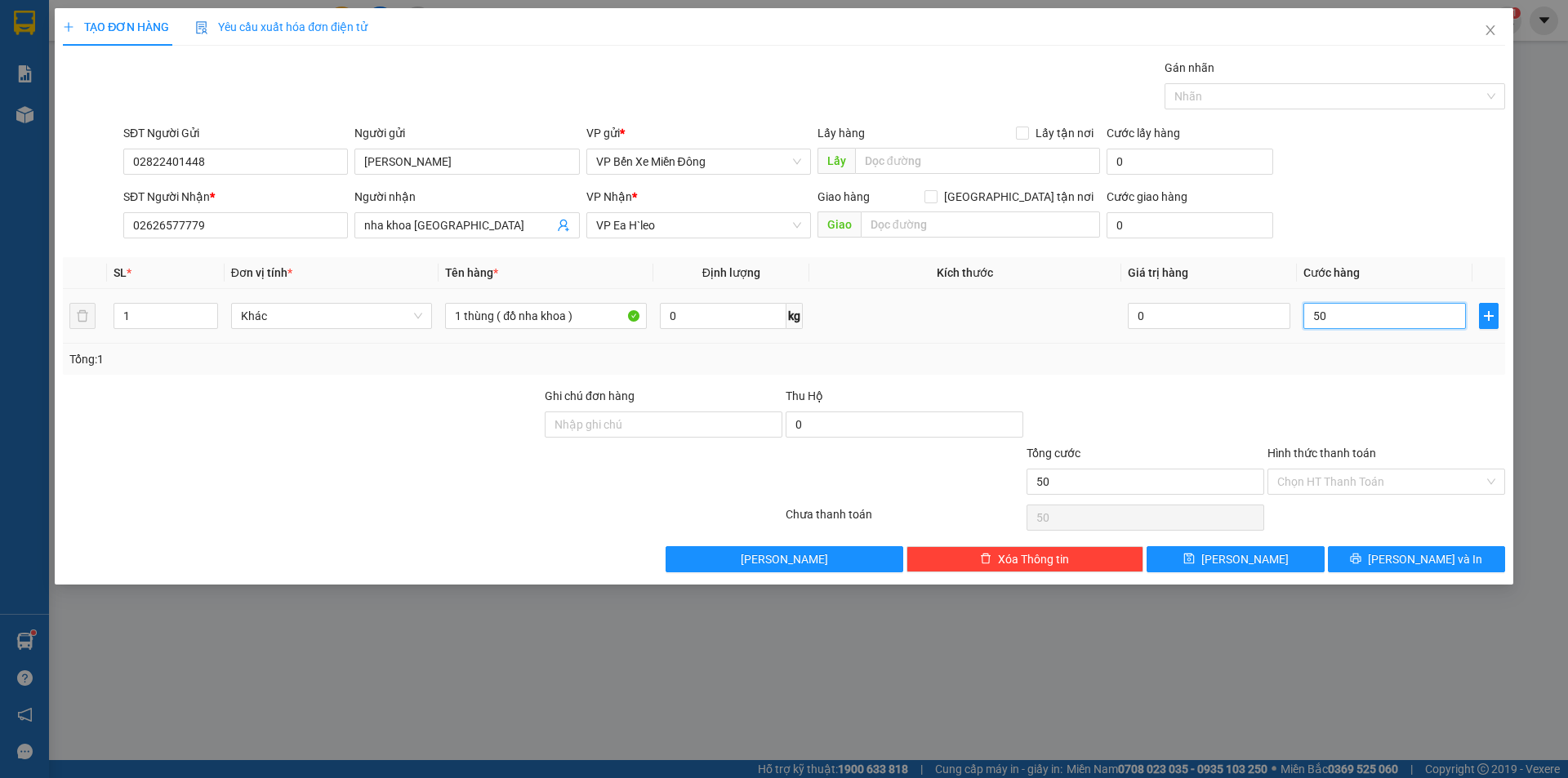
type input "500"
type input "5.000"
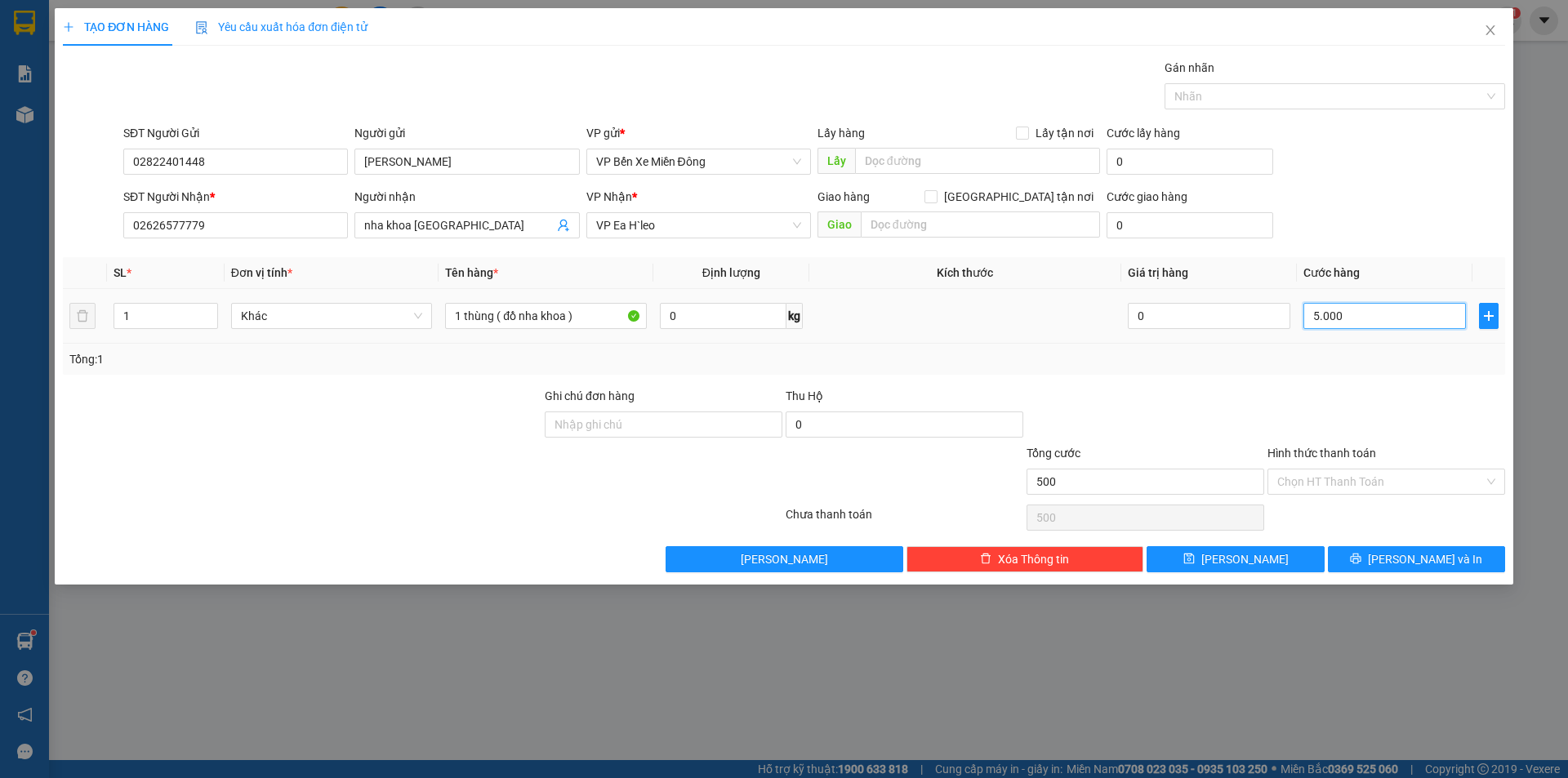
type input "5.000"
type input "50.000"
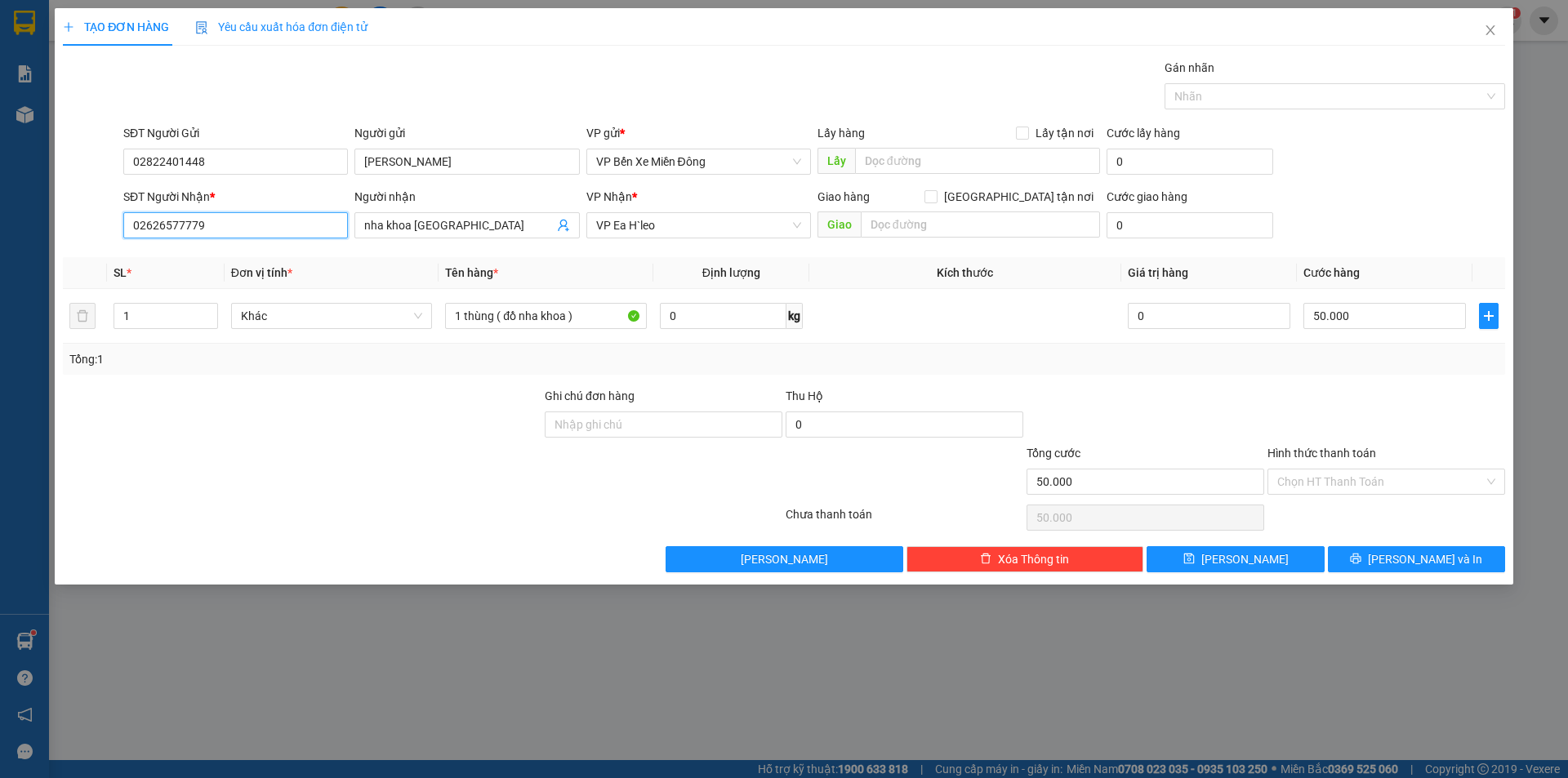
click at [280, 227] on input "02626577779" at bounding box center [235, 225] width 225 height 26
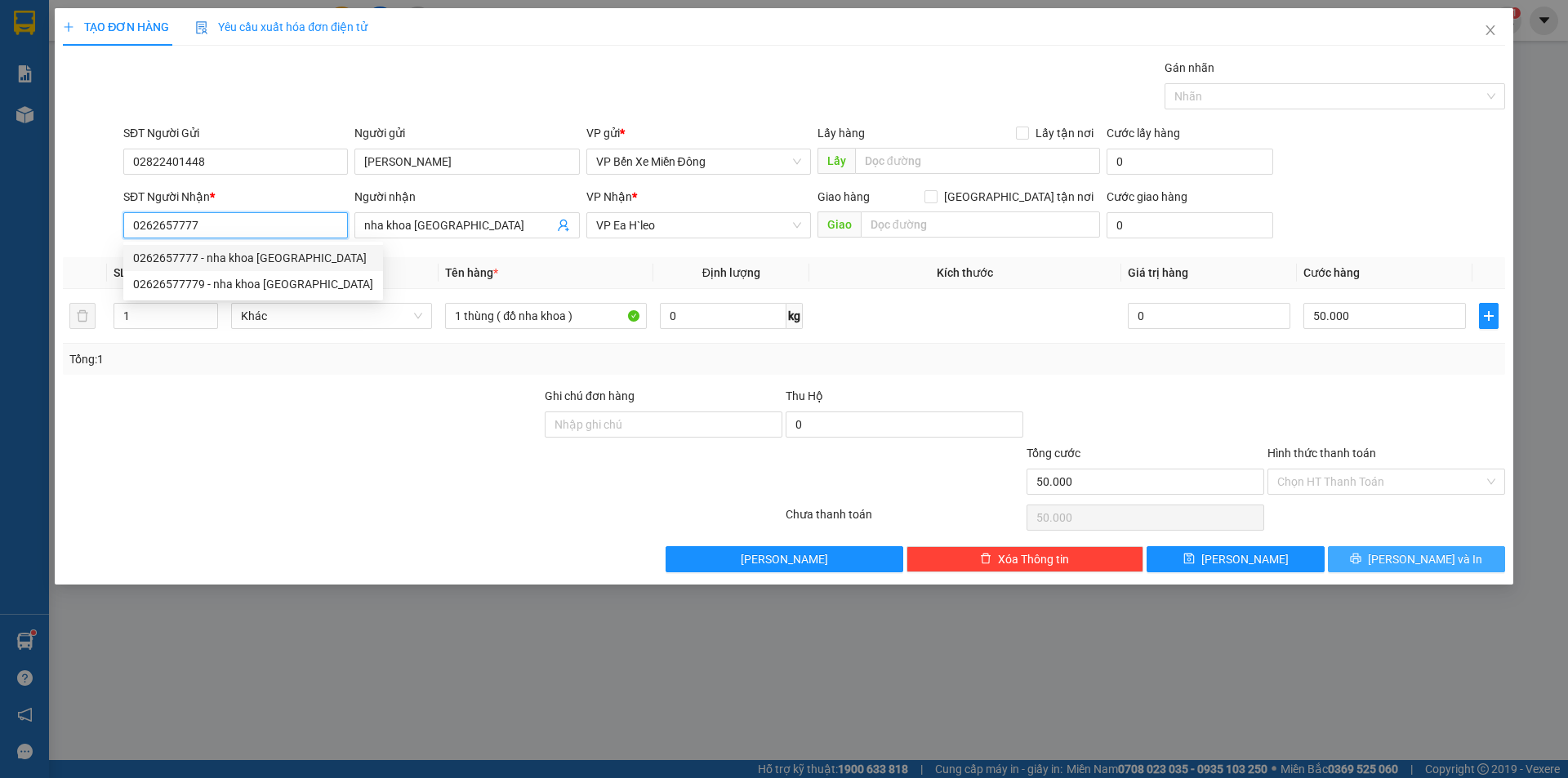
type input "0262657777"
click at [1413, 561] on span "[PERSON_NAME] và In" at bounding box center [1424, 559] width 114 height 18
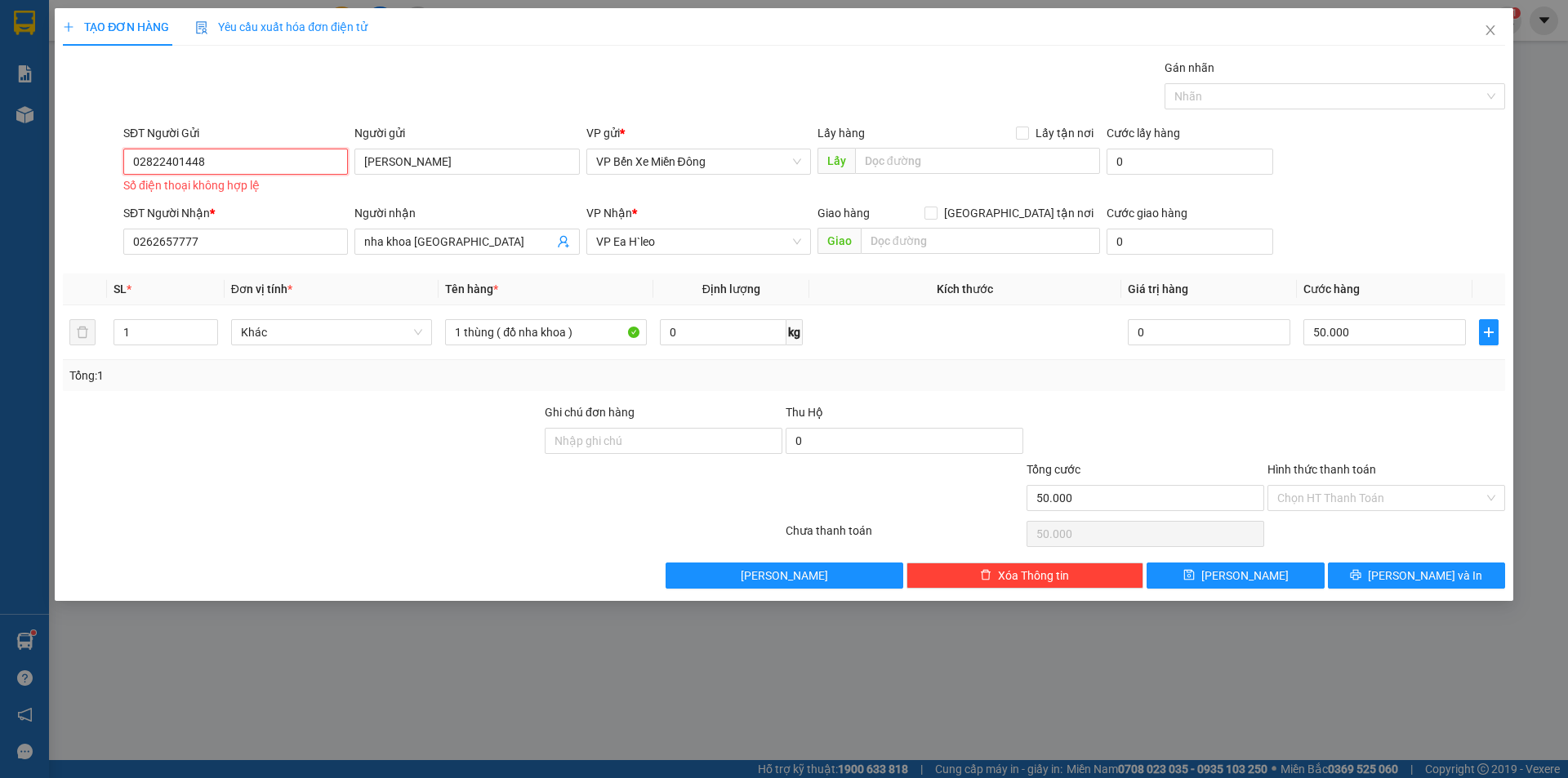
click at [293, 151] on input "02822401448" at bounding box center [235, 161] width 225 height 26
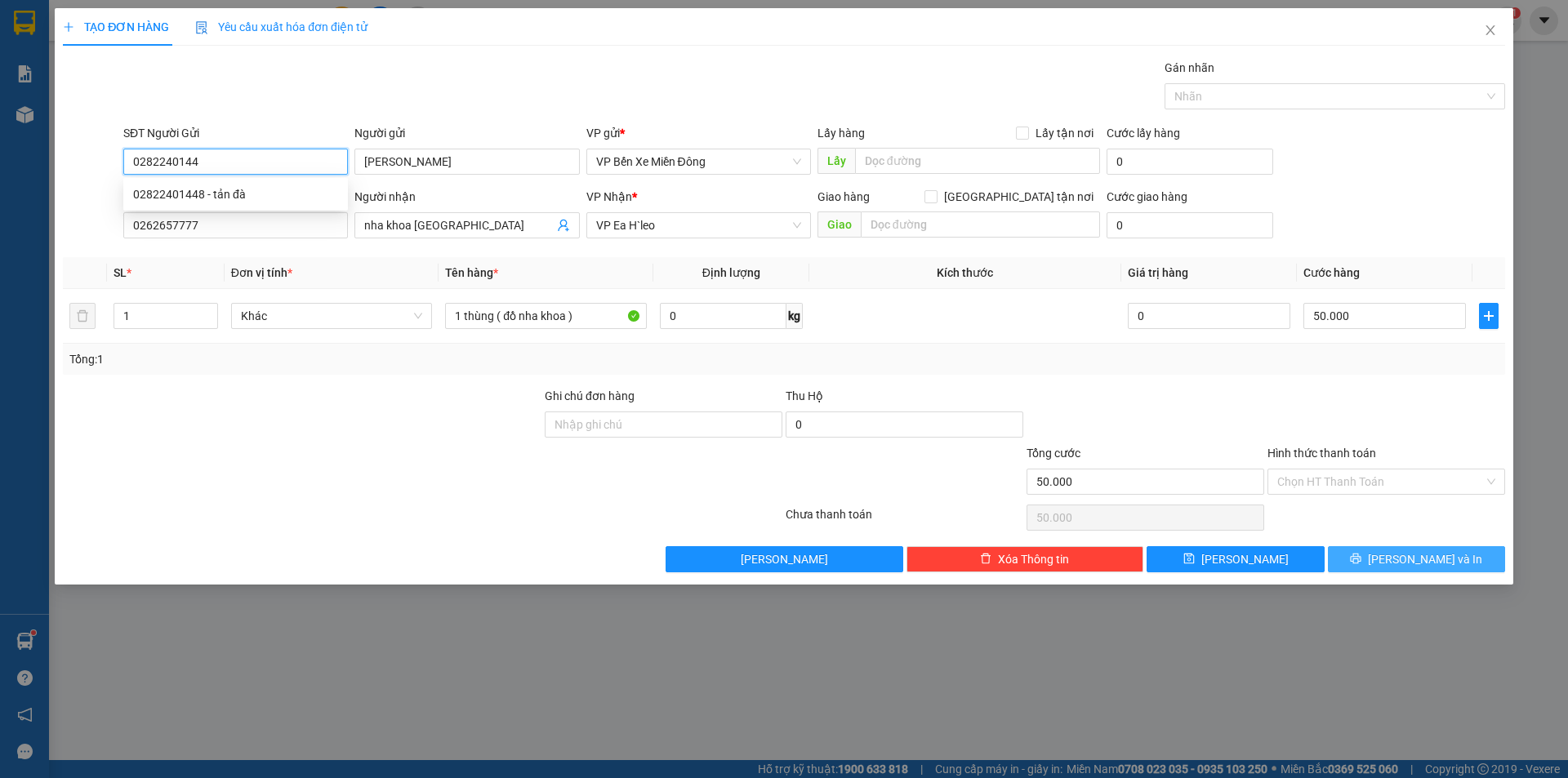
type input "0282240144"
click at [1361, 557] on icon "printer" at bounding box center [1356, 559] width 10 height 10
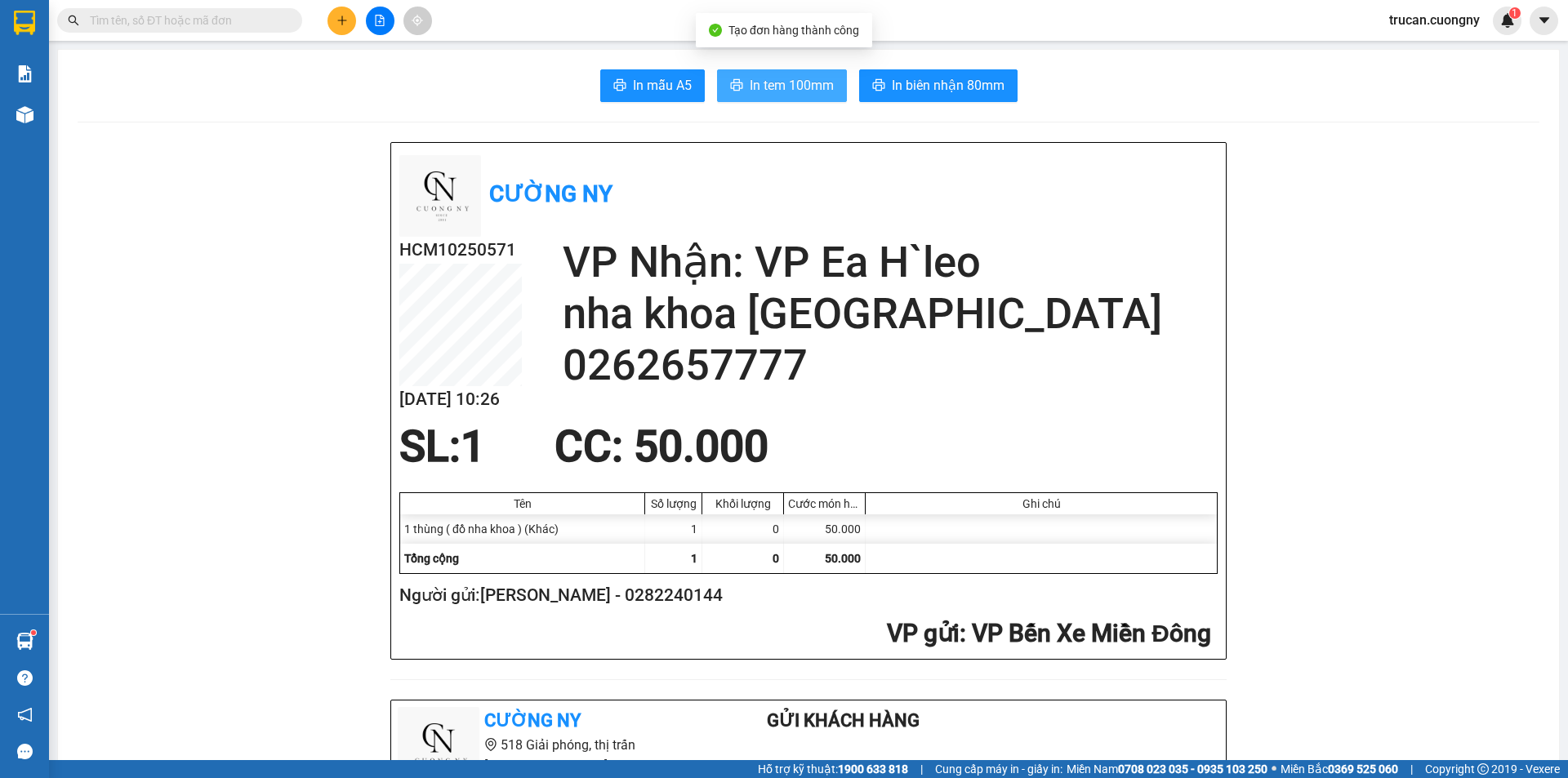
click at [772, 76] on span "In tem 100mm" at bounding box center [792, 85] width 84 height 20
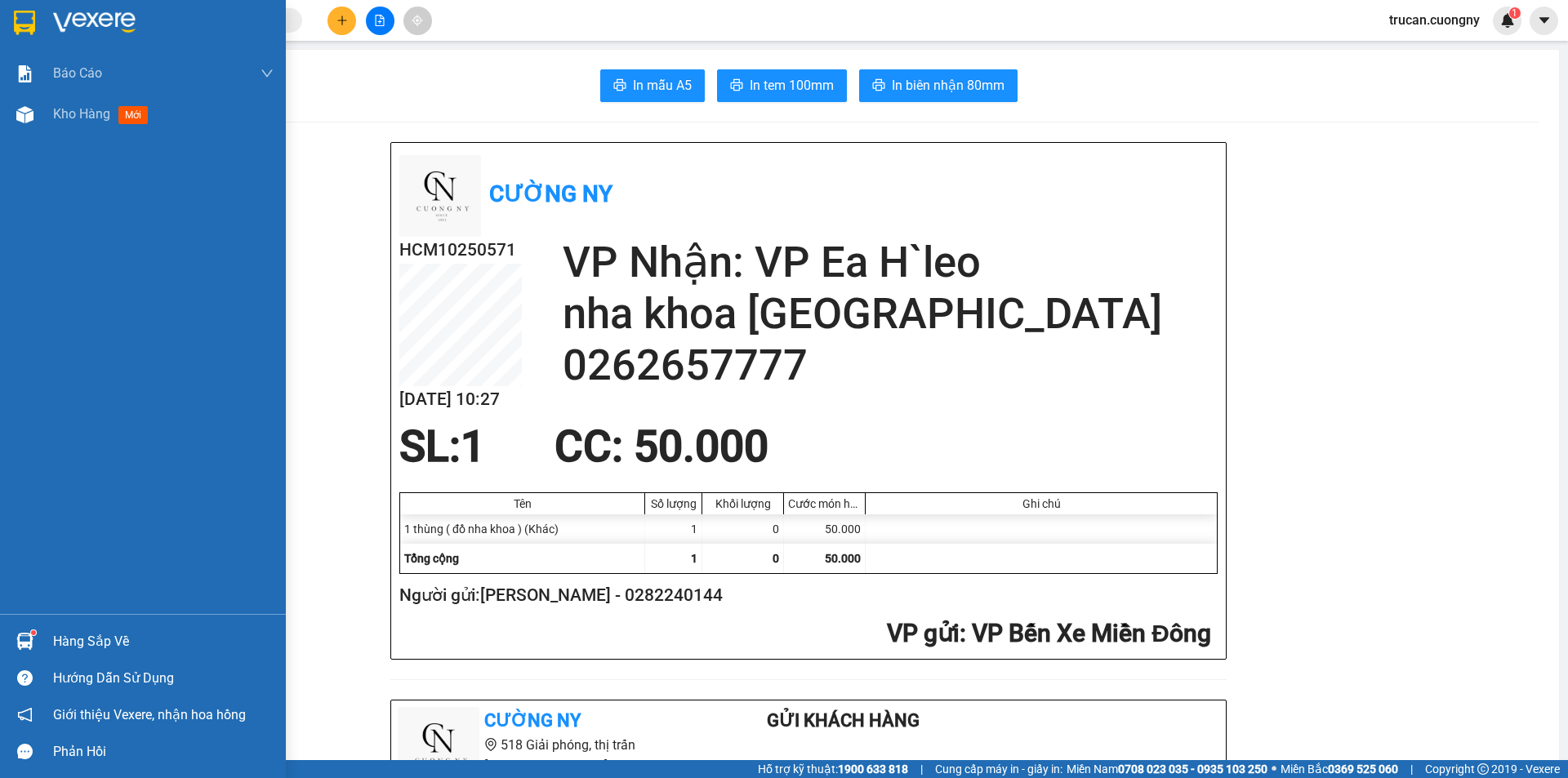
click at [16, 15] on img at bounding box center [24, 23] width 21 height 24
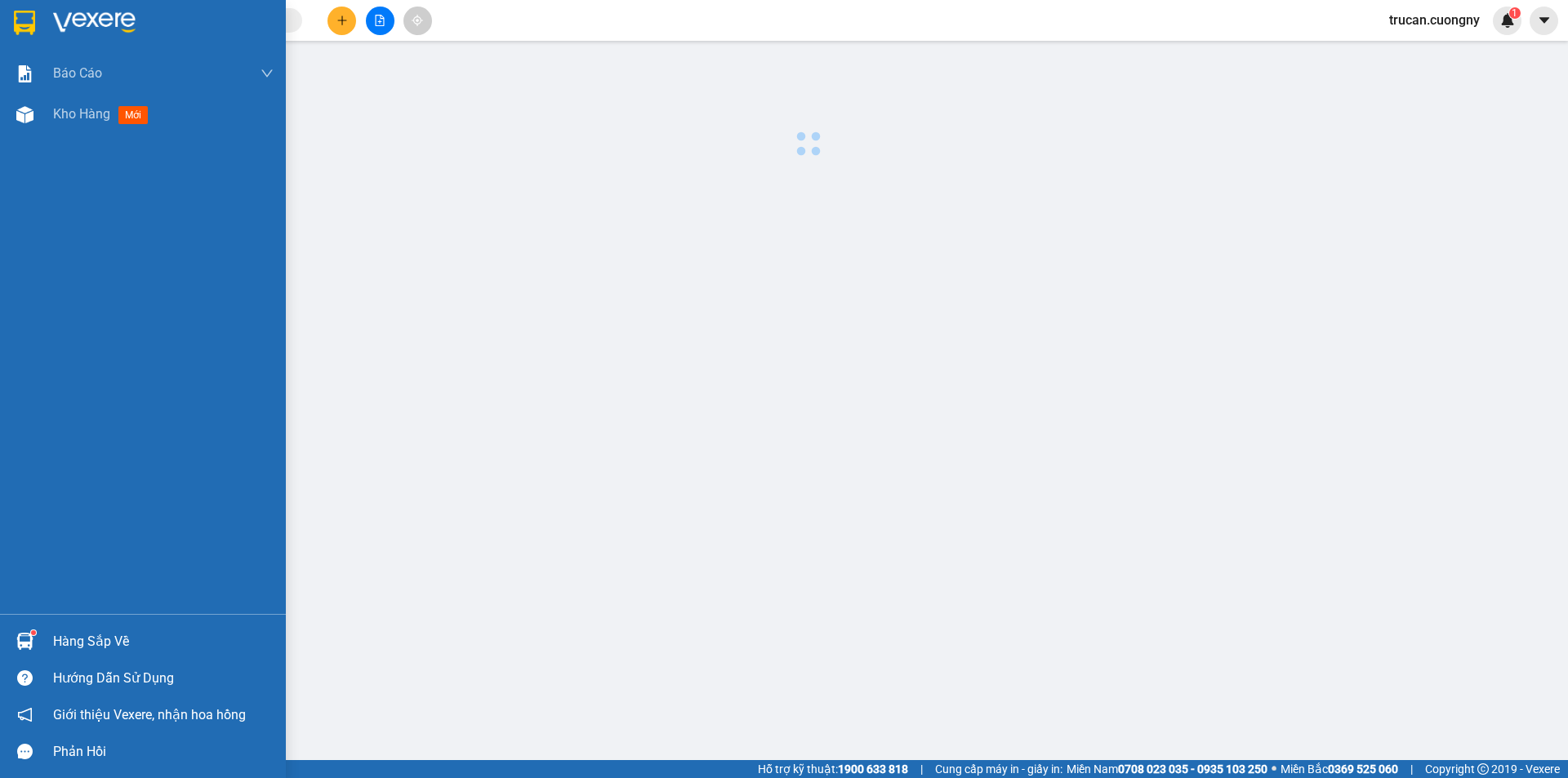
click at [17, 15] on img at bounding box center [24, 23] width 21 height 24
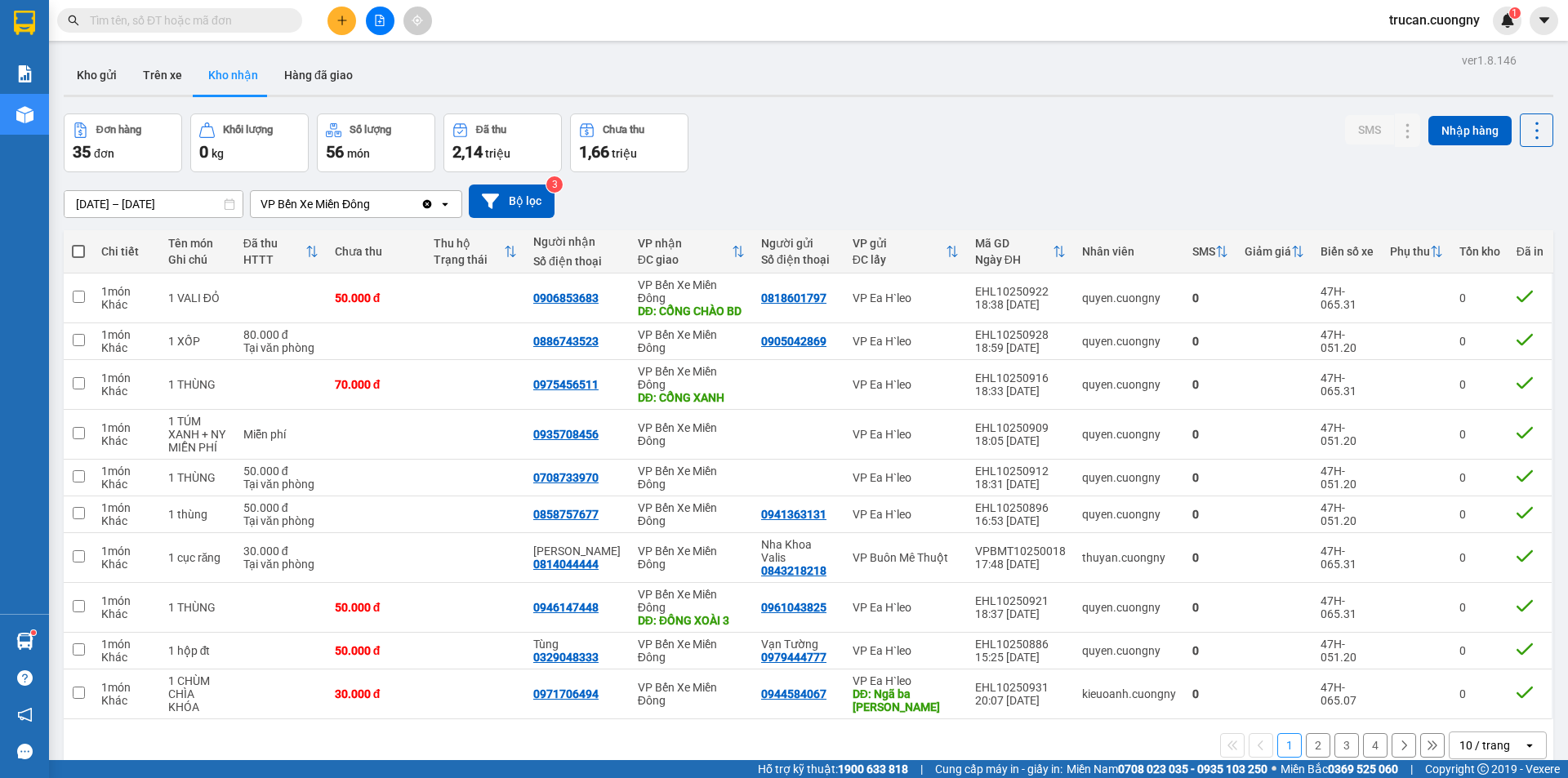
drag, startPoint x: 126, startPoint y: 48, endPoint x: 108, endPoint y: 55, distance: 19.3
click at [126, 49] on main "ver 1.8.146 Kho gửi Trên xe Kho nhận Hàng đã giao Đơn hàng 35 đơn Khối lượng 0 …" at bounding box center [784, 380] width 1568 height 761
click at [104, 66] on button "Kho gửi" at bounding box center [97, 75] width 66 height 39
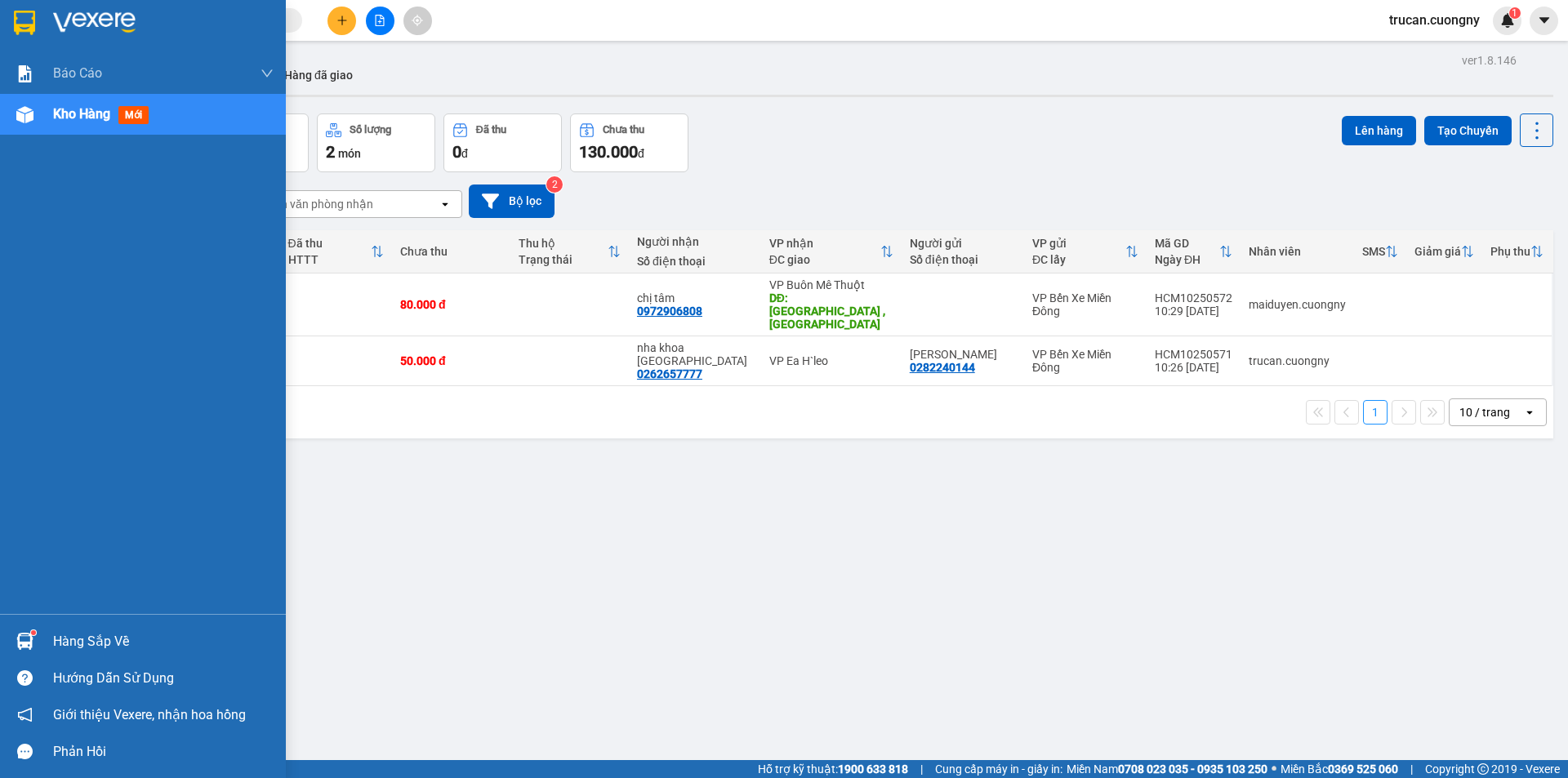
drag, startPoint x: 45, startPoint y: 21, endPoint x: 64, endPoint y: 31, distance: 21.5
click at [47, 22] on div at bounding box center [143, 26] width 286 height 53
click at [51, 22] on div at bounding box center [143, 26] width 286 height 53
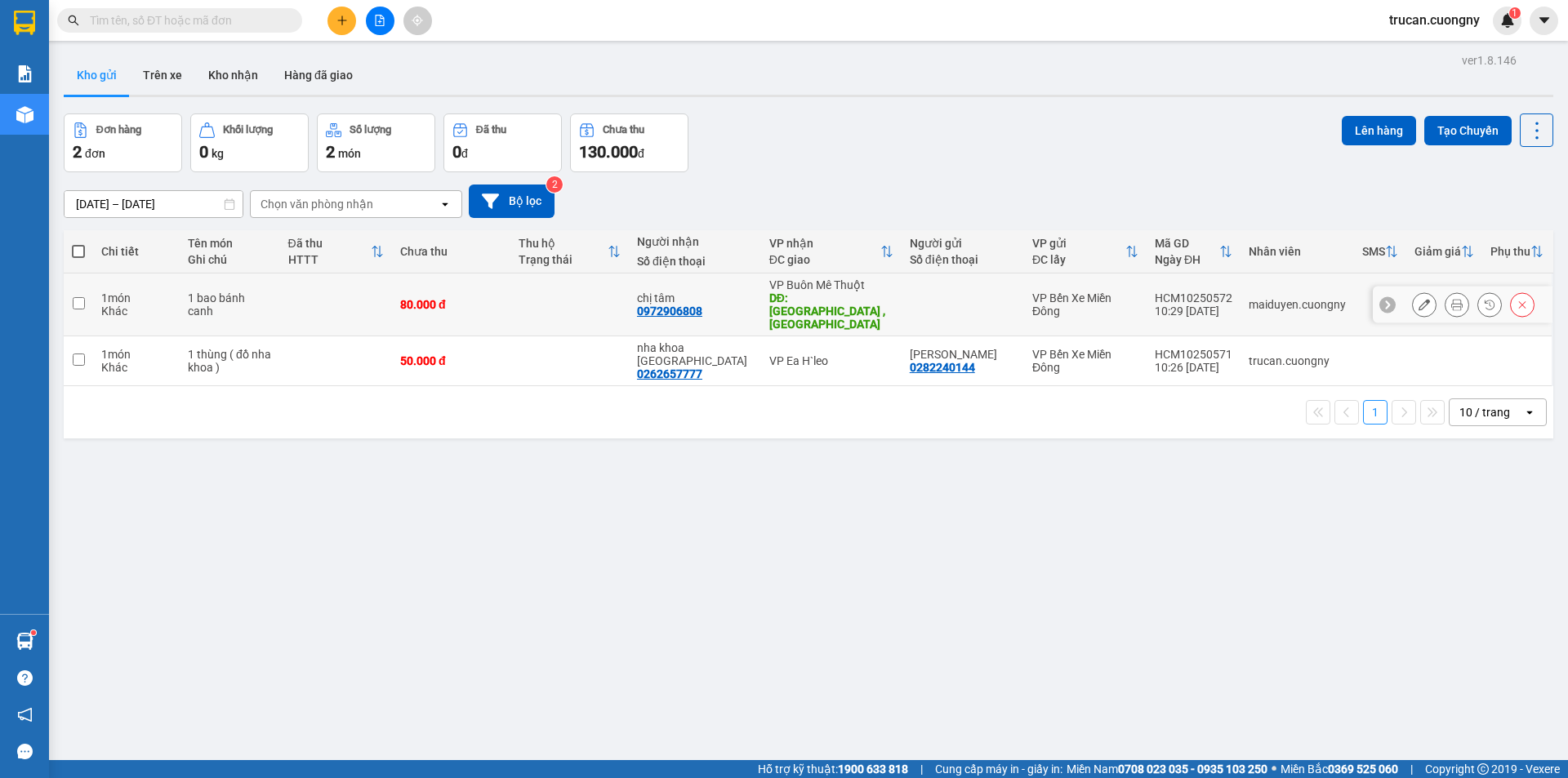
click at [1445, 302] on button at bounding box center [1456, 304] width 23 height 29
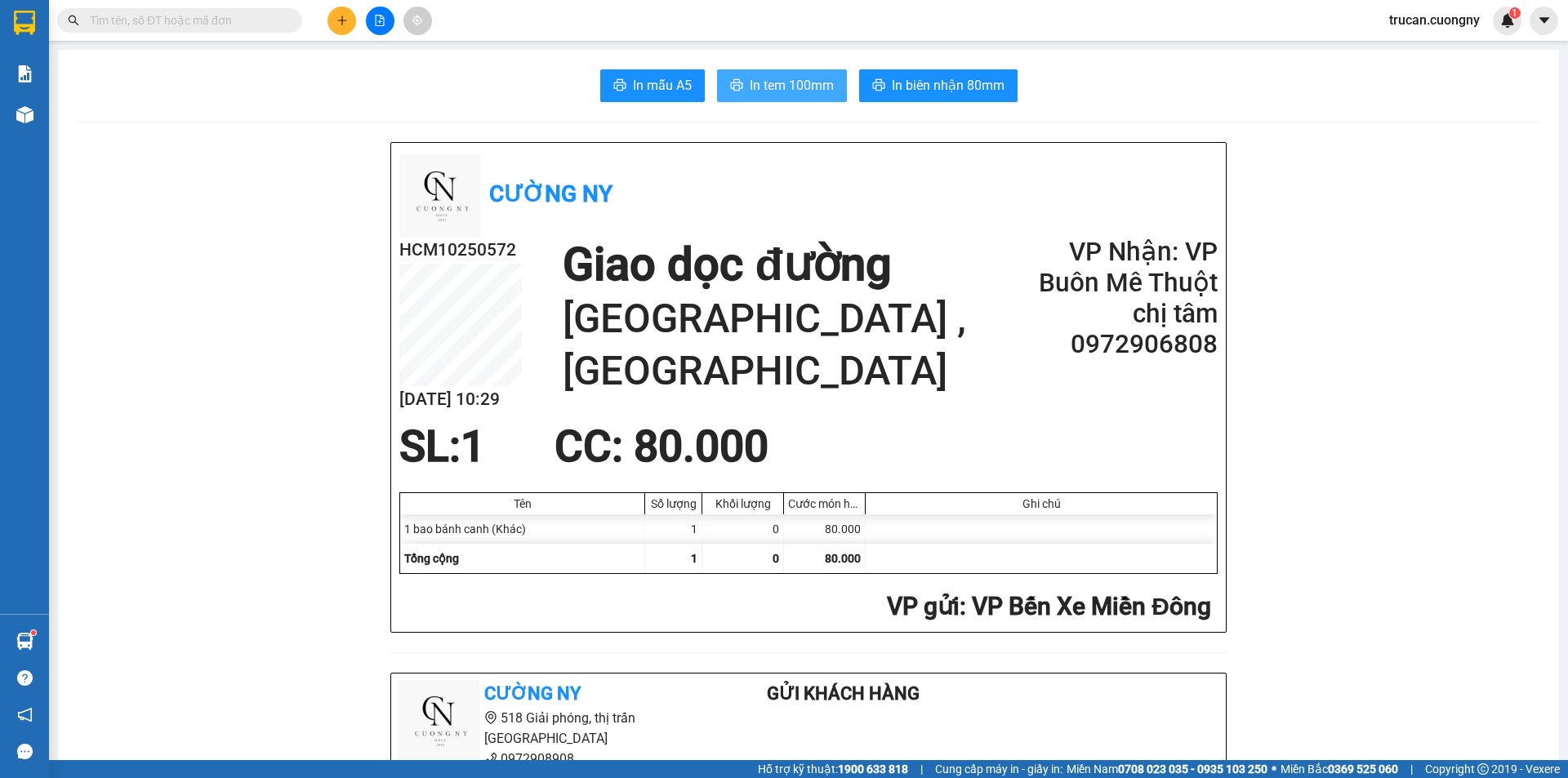
click at [804, 80] on span "In tem 100mm" at bounding box center [792, 85] width 84 height 20
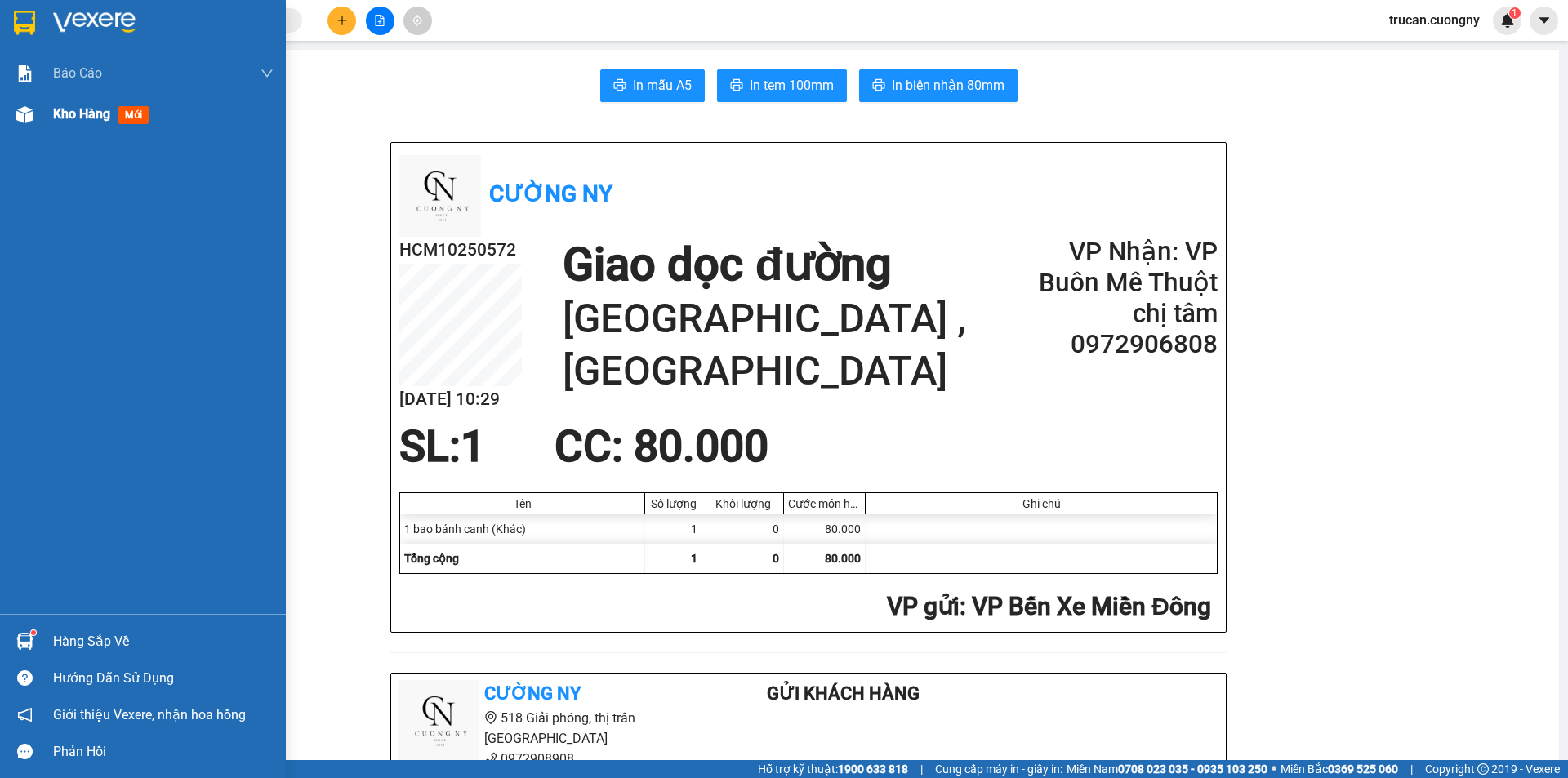
click at [67, 110] on span "Kho hàng" at bounding box center [82, 114] width 58 height 16
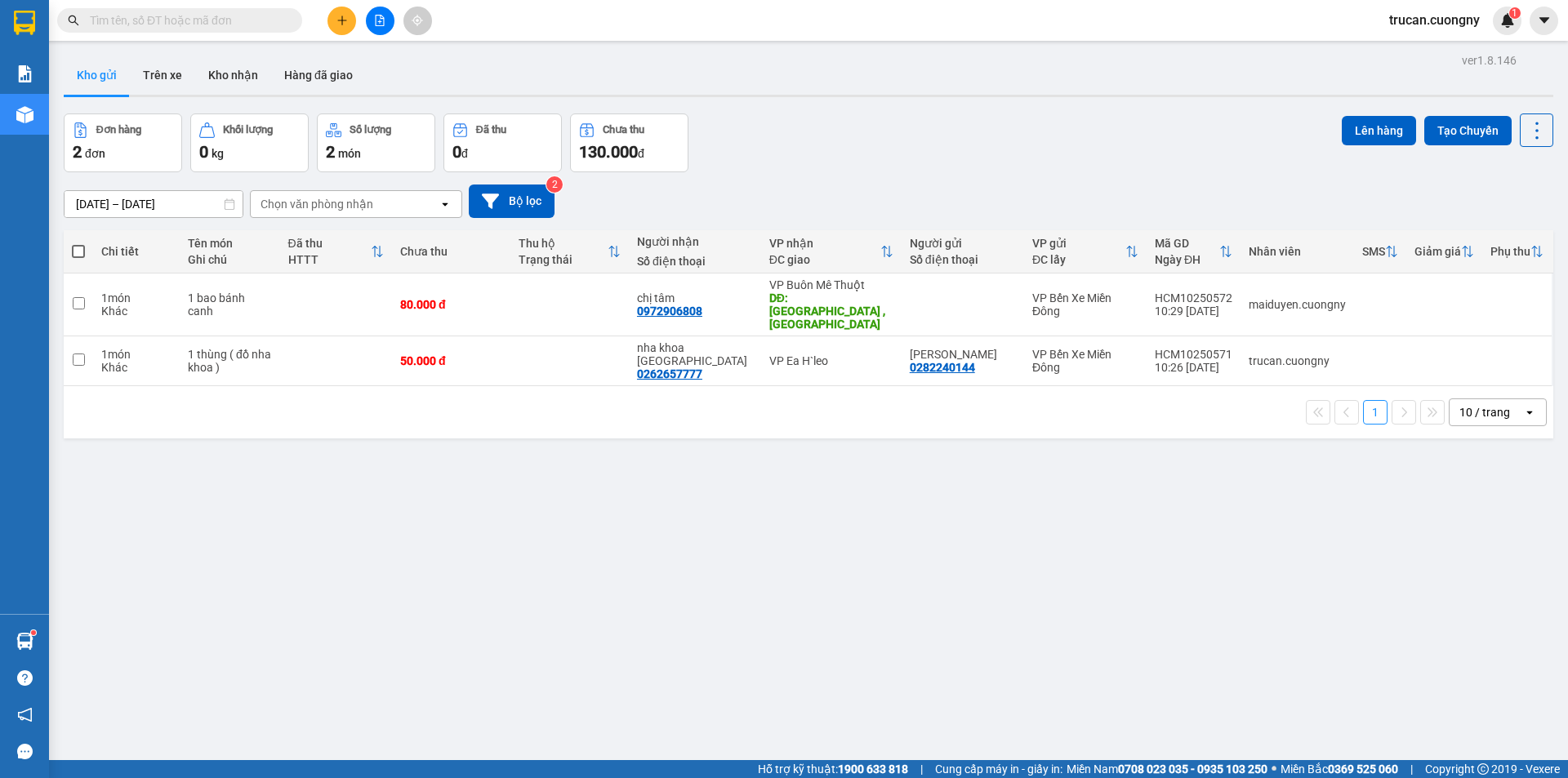
click at [208, 33] on div "Kết quả tìm kiếm ( 13 ) Bộ lọc Mã ĐH Trạng thái Món hàng Thu hộ Tổng cước Chưa …" at bounding box center [159, 20] width 318 height 29
click at [215, 22] on input "text" at bounding box center [186, 20] width 193 height 18
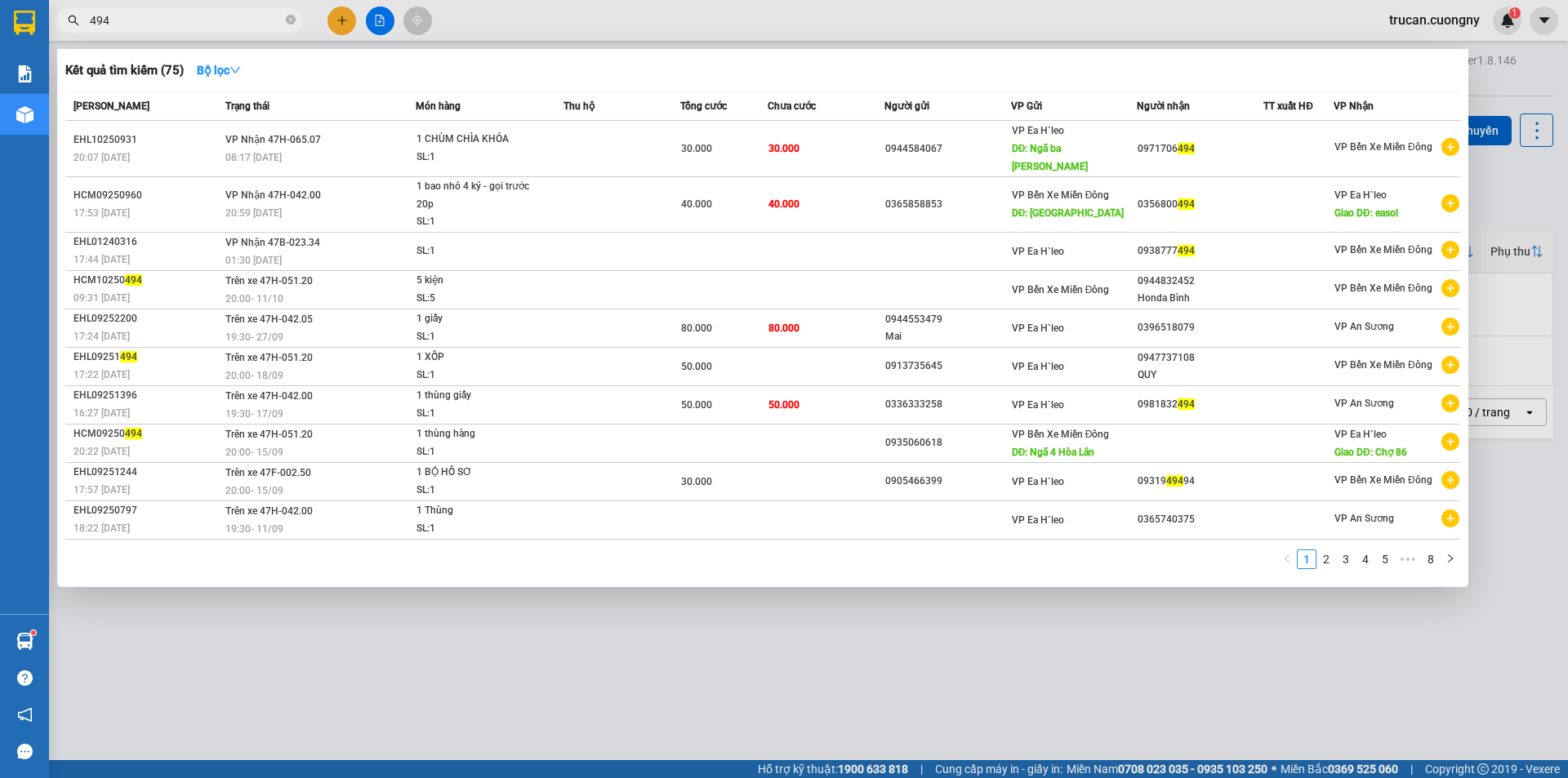
type input "494"
click at [1293, 675] on div at bounding box center [784, 389] width 1568 height 778
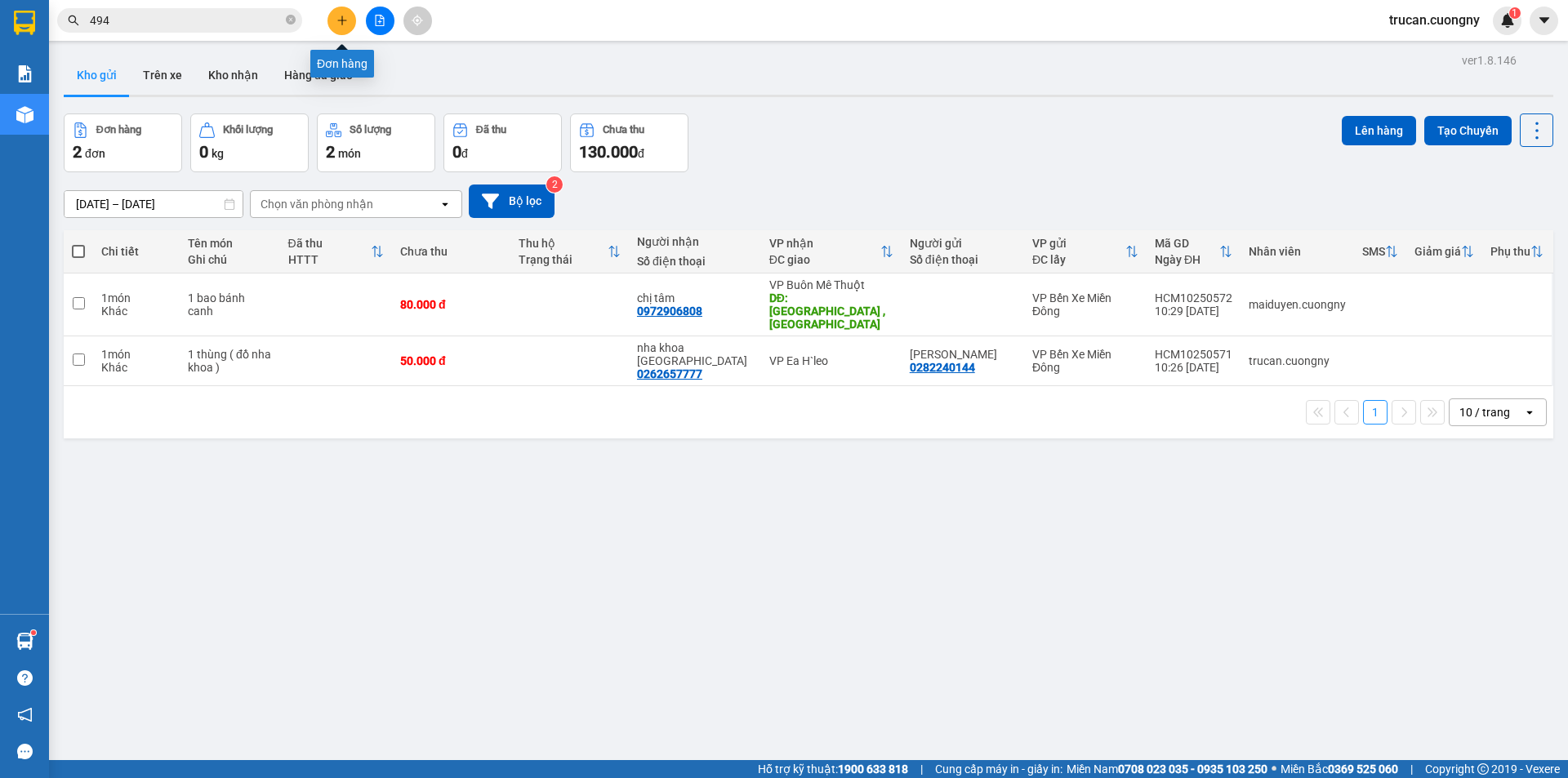
click at [348, 26] on button at bounding box center [342, 20] width 29 height 29
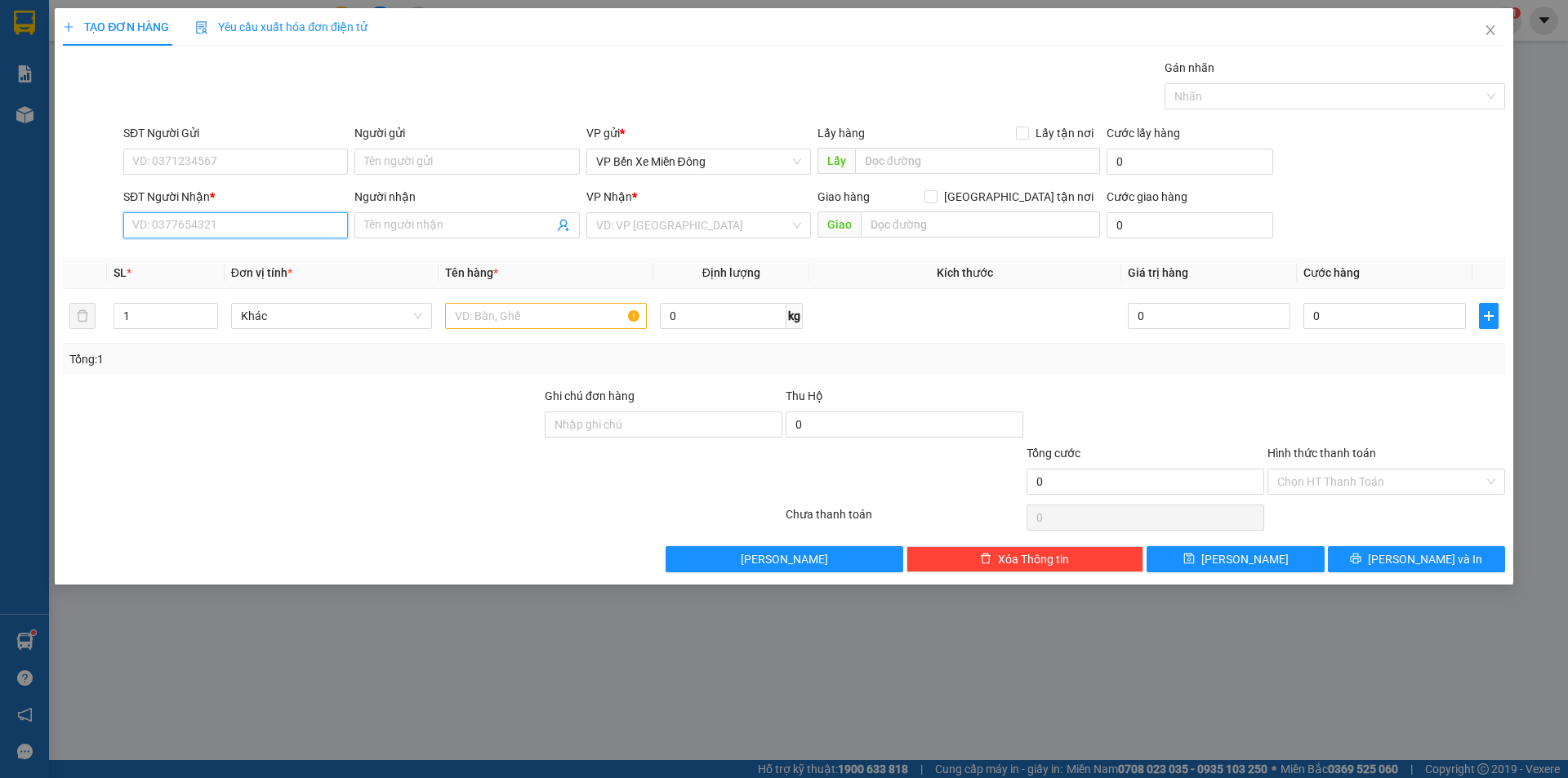
click at [331, 231] on input "SĐT Người Nhận *" at bounding box center [235, 225] width 225 height 26
type input "0986260770"
click at [466, 225] on input "Người nhận" at bounding box center [459, 225] width 188 height 18
click at [492, 315] on input "text" at bounding box center [545, 316] width 201 height 26
type input "ă"
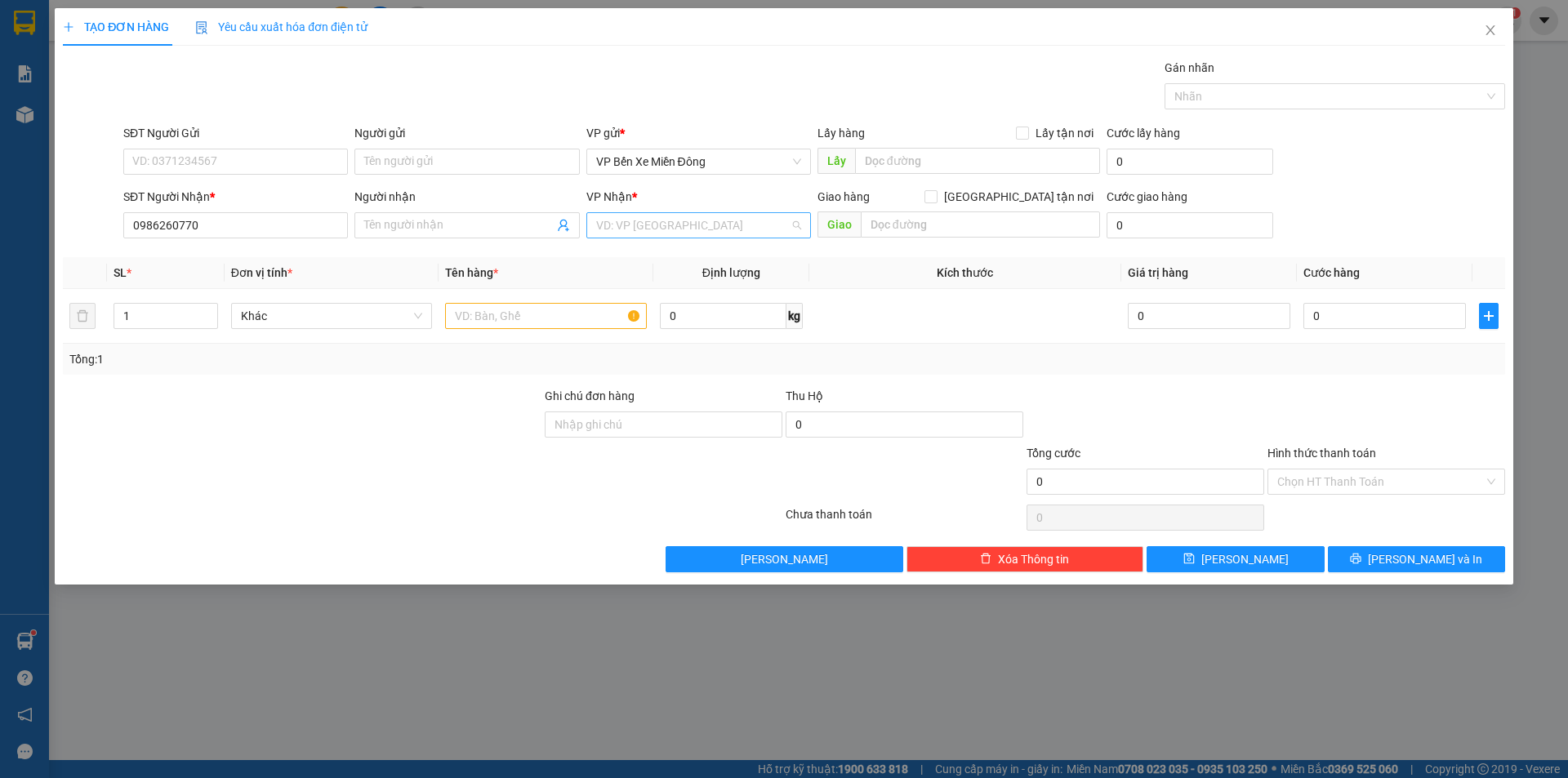
click at [710, 230] on input "search" at bounding box center [693, 225] width 194 height 24
click at [700, 252] on div "VP Ea H`leo" at bounding box center [699, 258] width 205 height 18
click at [571, 317] on input "text" at bounding box center [545, 316] width 201 height 26
type input "1 thùng giấy"
click at [431, 226] on input "Người nhận" at bounding box center [459, 225] width 188 height 18
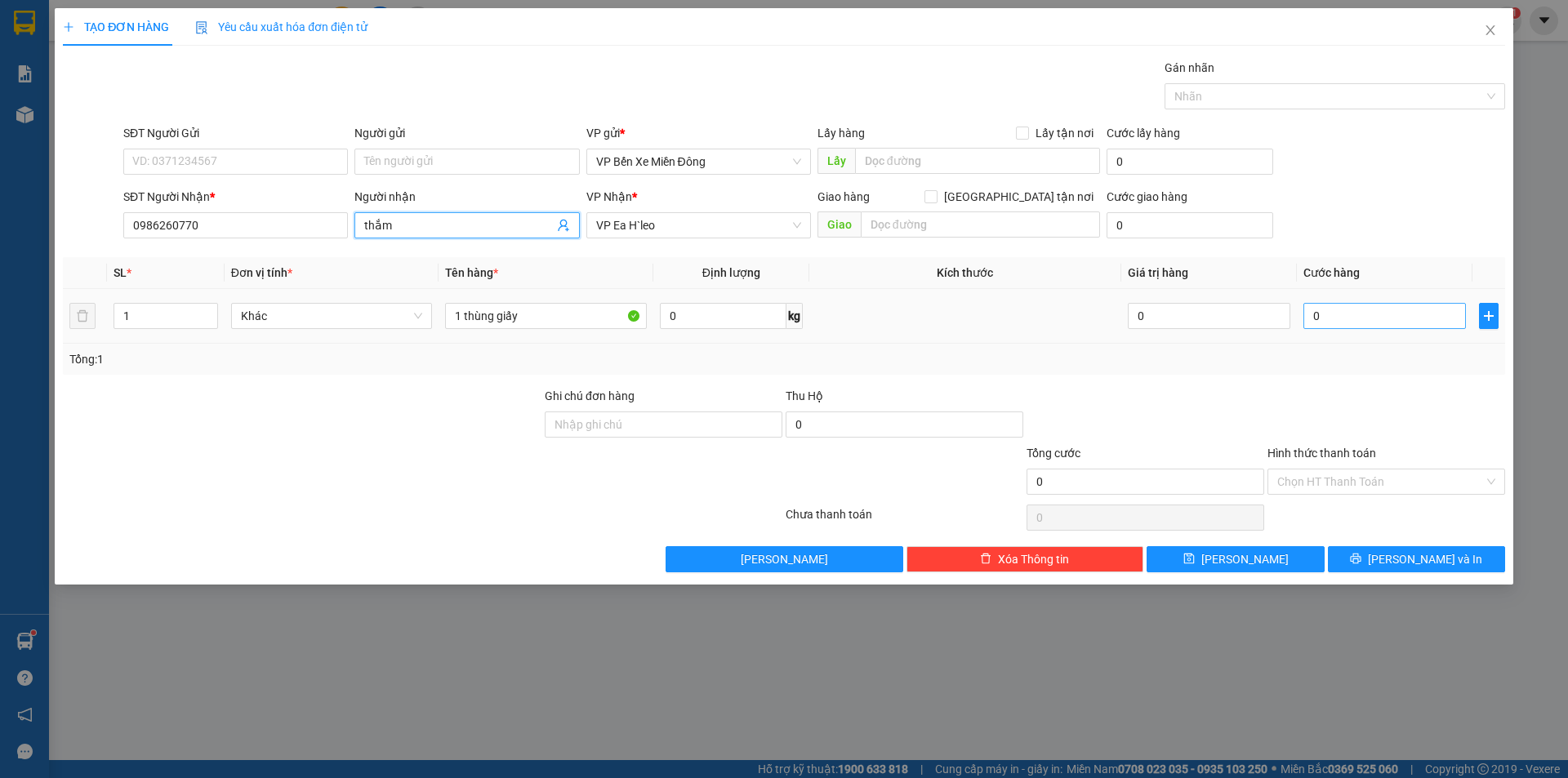
type input "thắm"
click at [1346, 310] on input "0" at bounding box center [1385, 316] width 162 height 26
click at [1342, 312] on input "0" at bounding box center [1385, 316] width 162 height 26
type input "08"
type input "8"
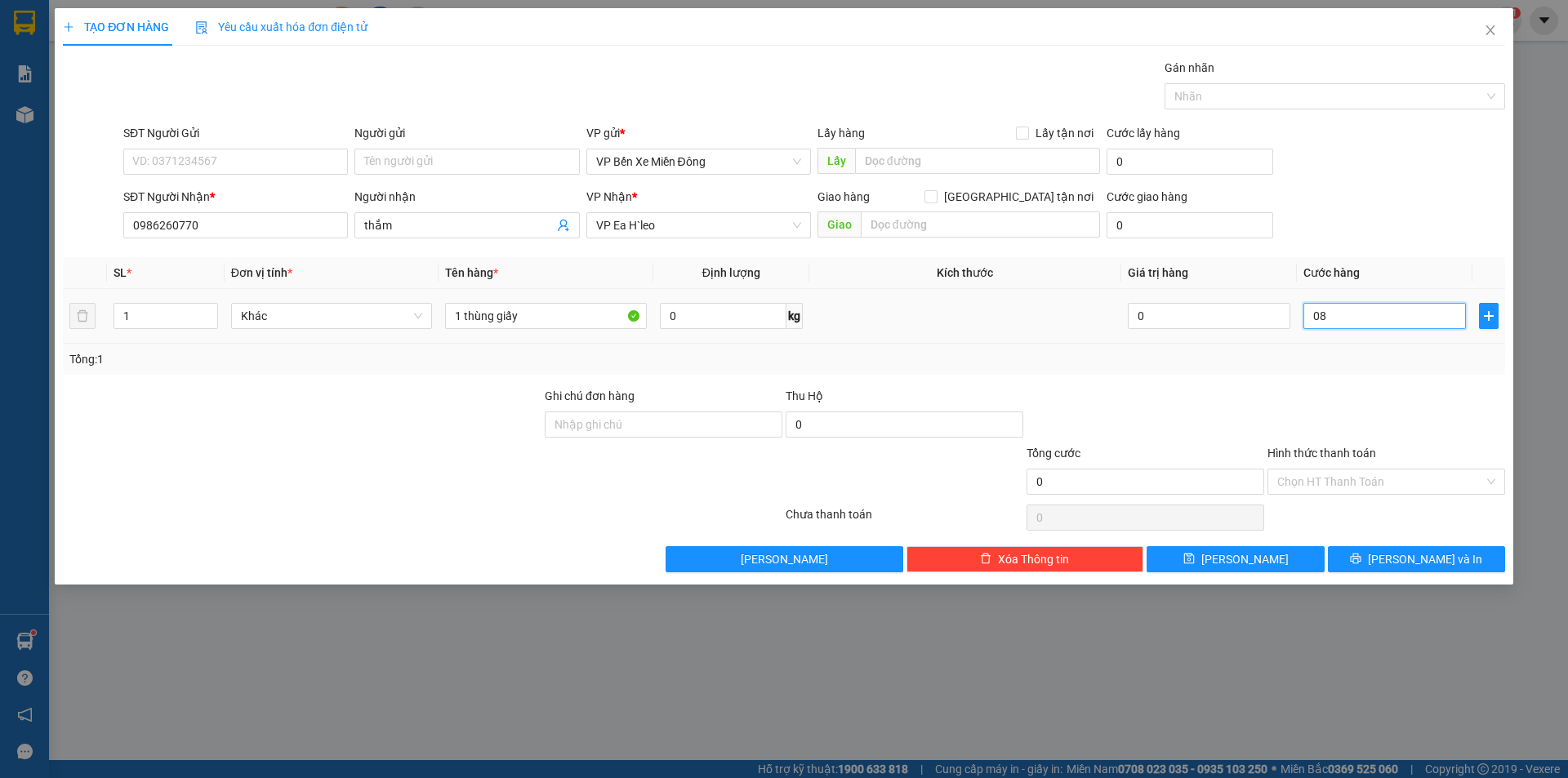
type input "8"
type input "080"
type input "80"
type input "0.800"
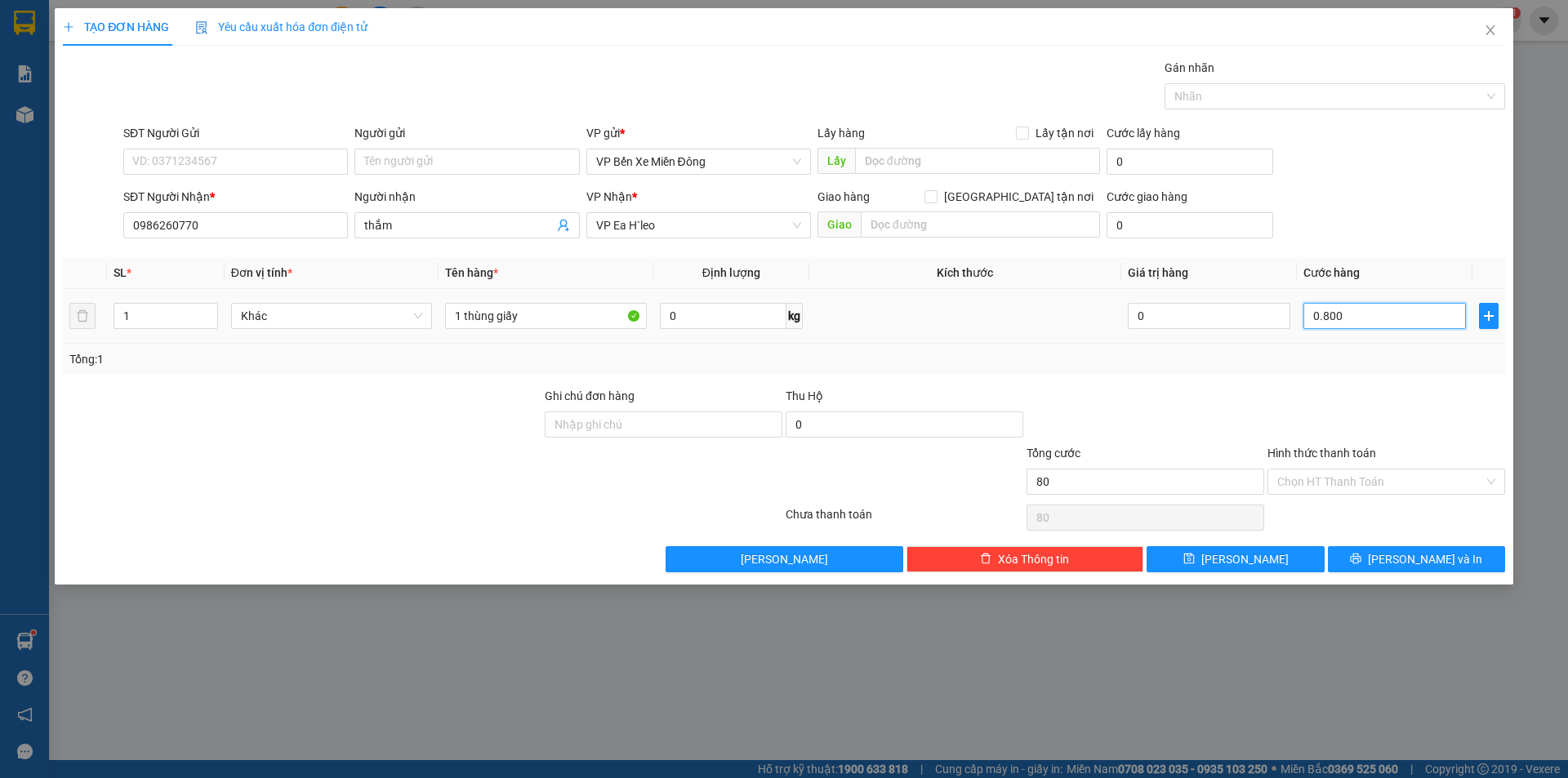
type input "800"
type input "08.000"
type input "8.000"
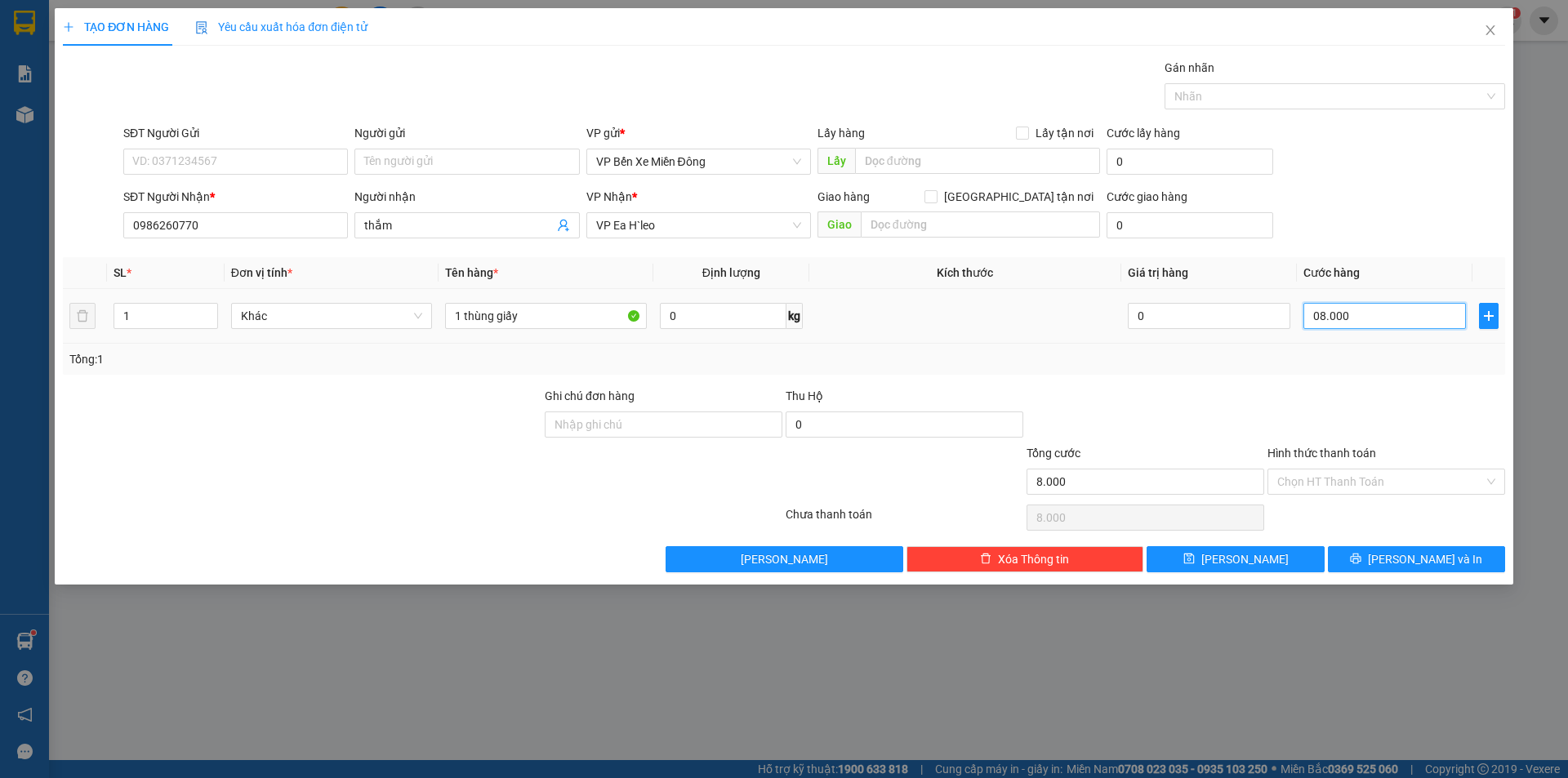
type input "080.000"
type input "80.000"
click at [1369, 481] on input "Hình thức thanh toán" at bounding box center [1381, 481] width 207 height 24
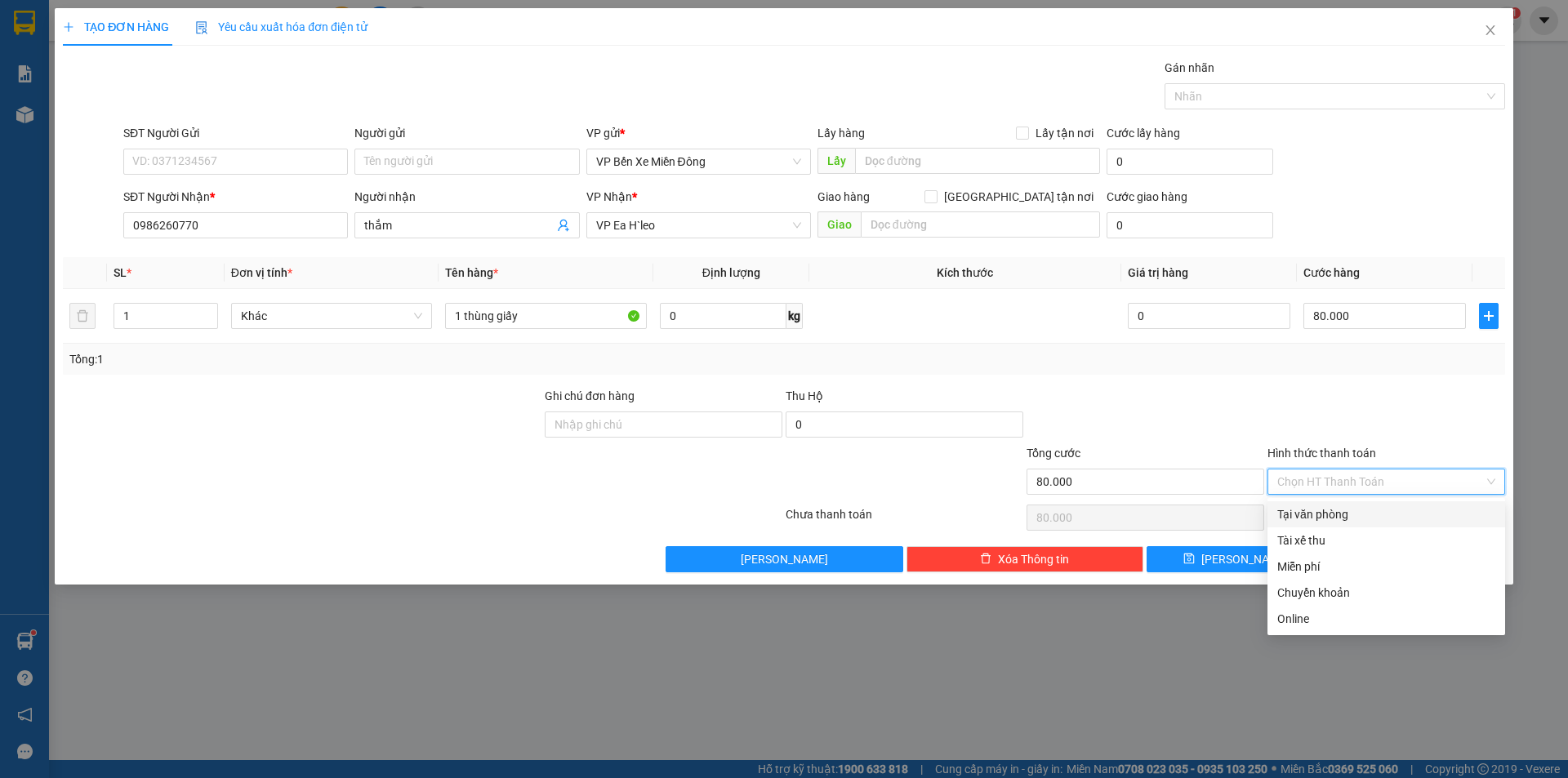
click at [1332, 520] on div "Tại văn phòng" at bounding box center [1387, 515] width 218 height 18
type input "0"
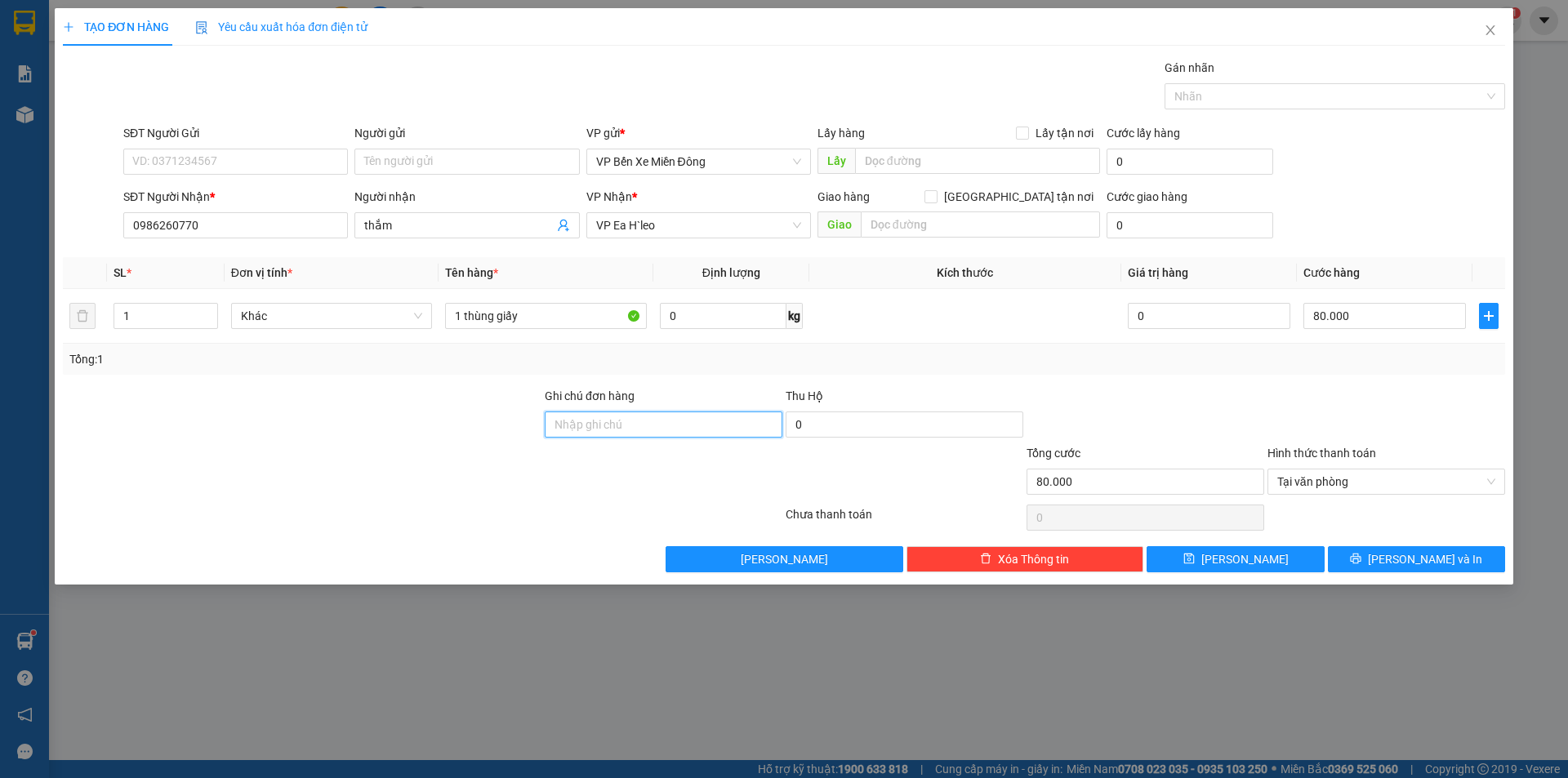
click at [690, 428] on input "Ghi chú đơn hàng" at bounding box center [664, 425] width 237 height 26
type input "ck cho Đạt"
click at [1352, 553] on button "[PERSON_NAME] và In" at bounding box center [1416, 559] width 177 height 26
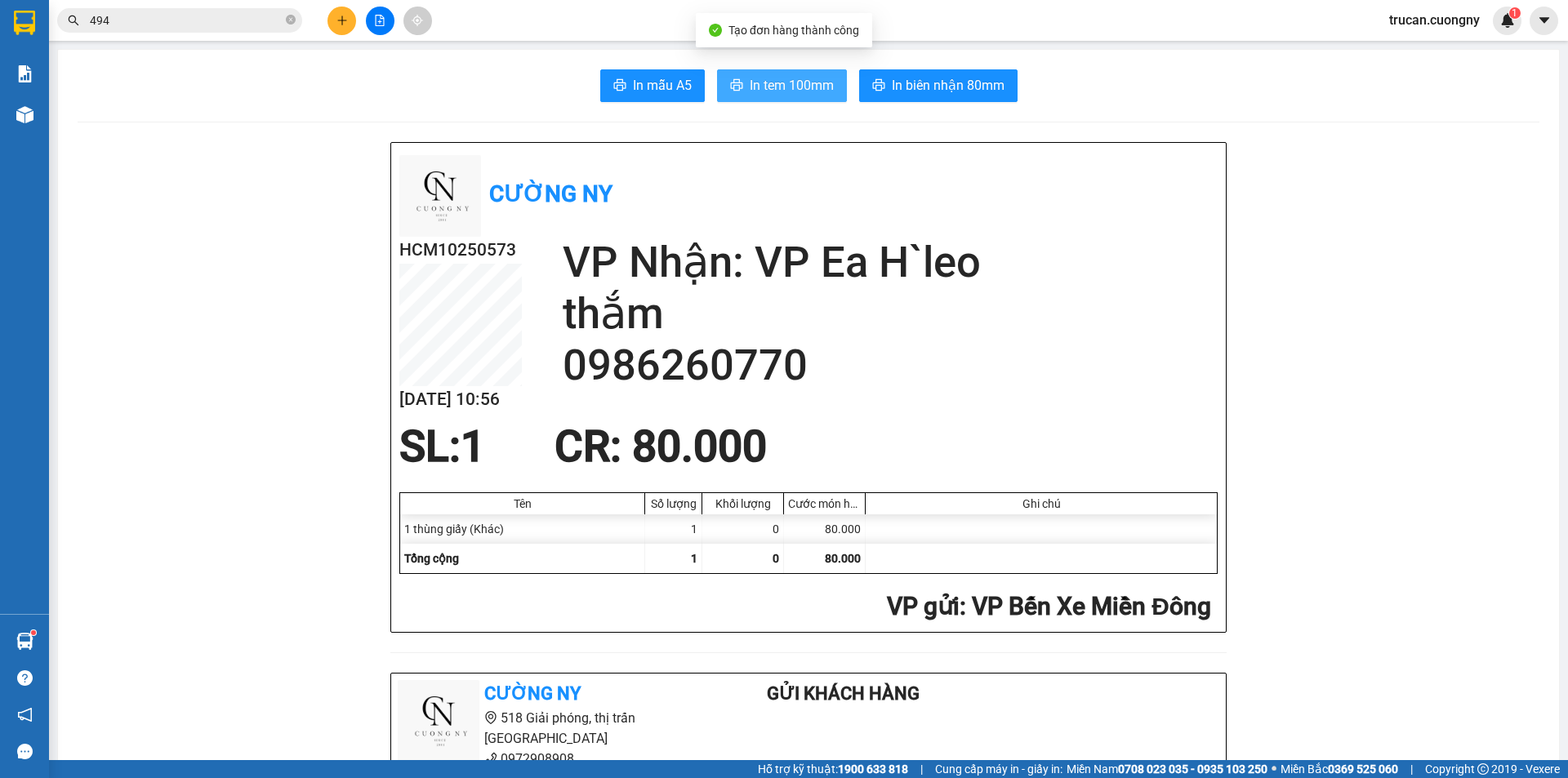
click at [773, 80] on span "In tem 100mm" at bounding box center [792, 85] width 84 height 20
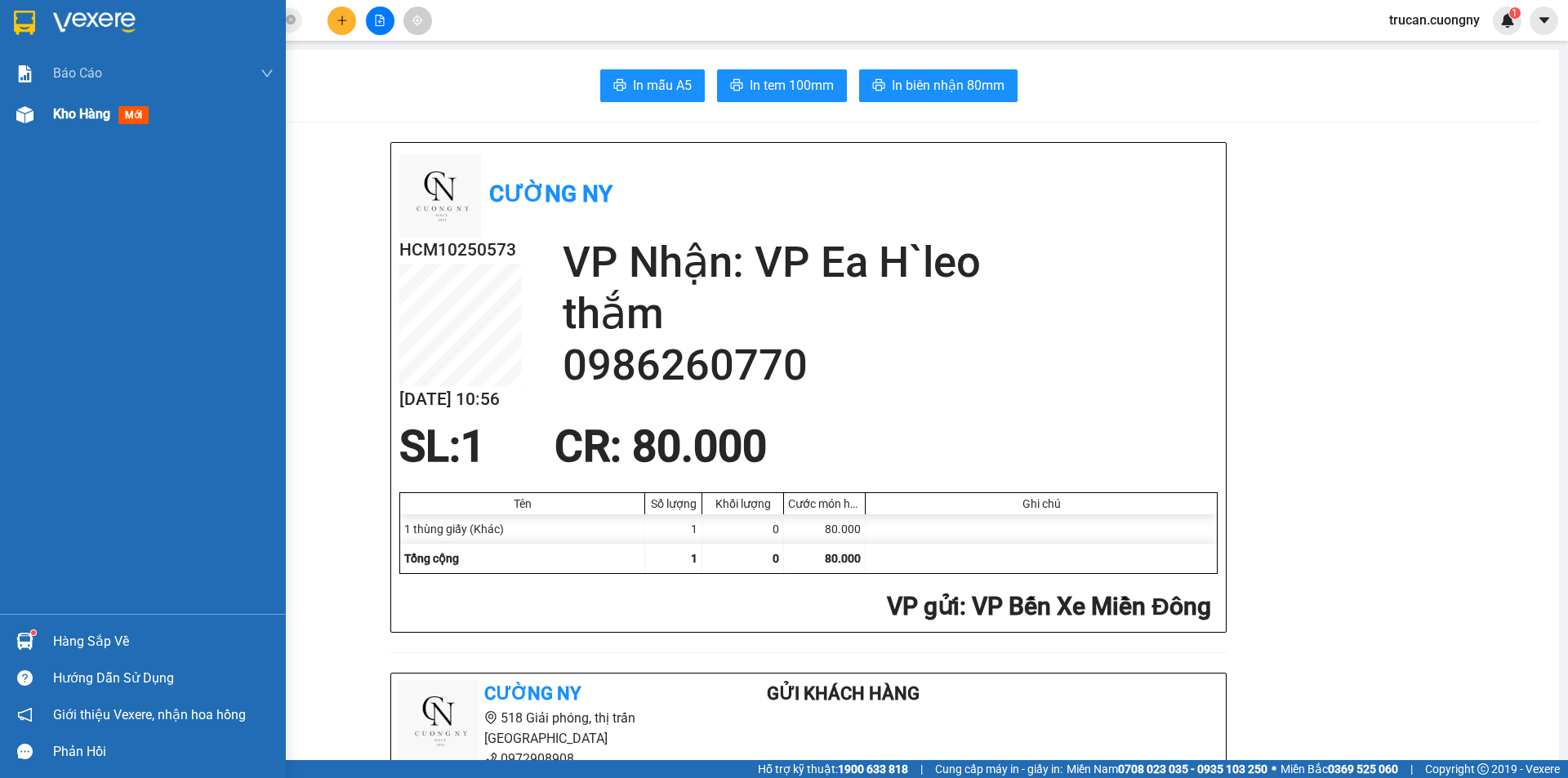
click at [44, 124] on div "Kho hàng mới" at bounding box center [143, 114] width 286 height 41
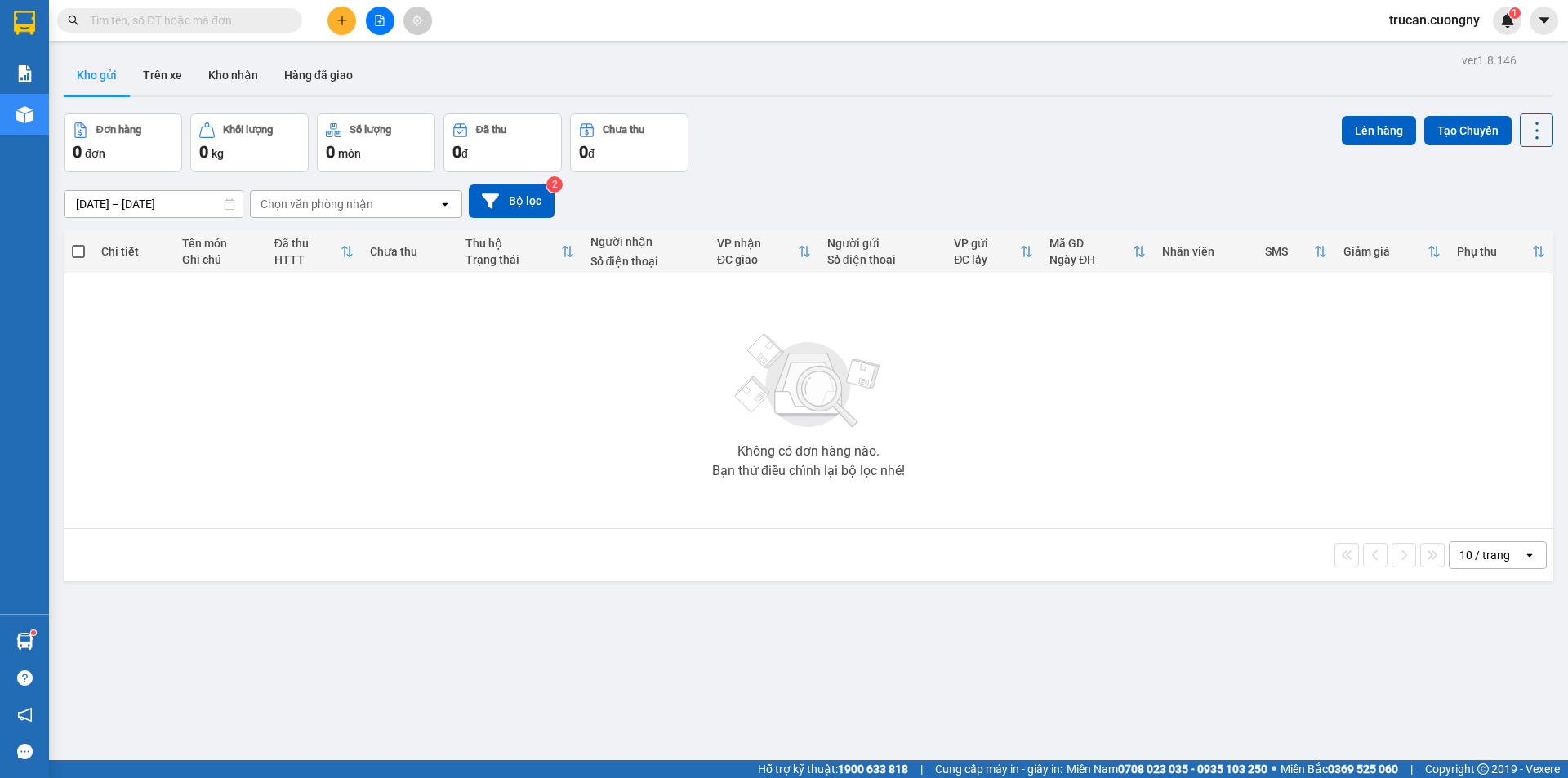
click at [145, 19] on input "text" at bounding box center [186, 20] width 193 height 18
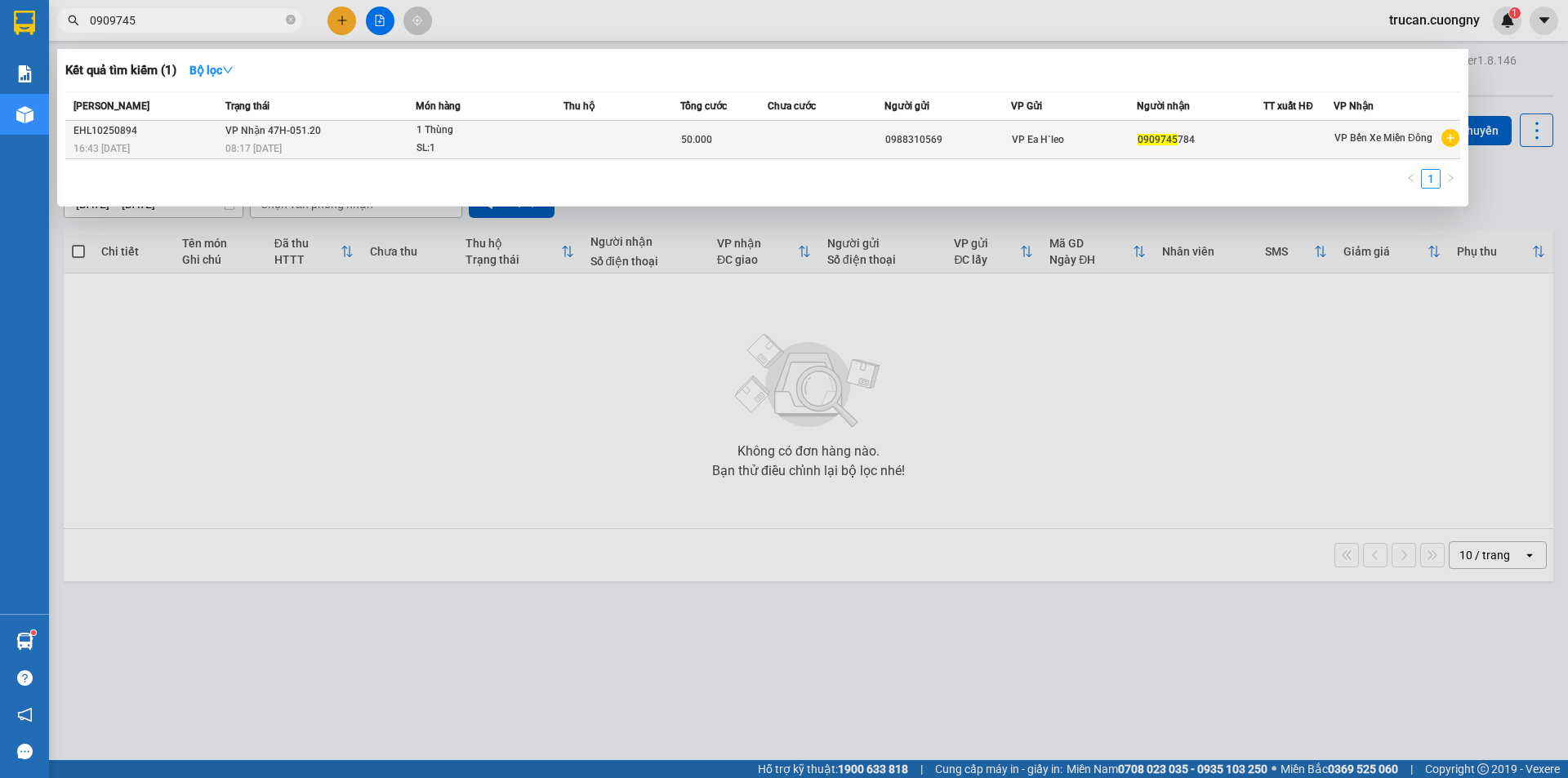
type input "0909745"
click at [447, 127] on div "1 Thùng" at bounding box center [478, 131] width 122 height 18
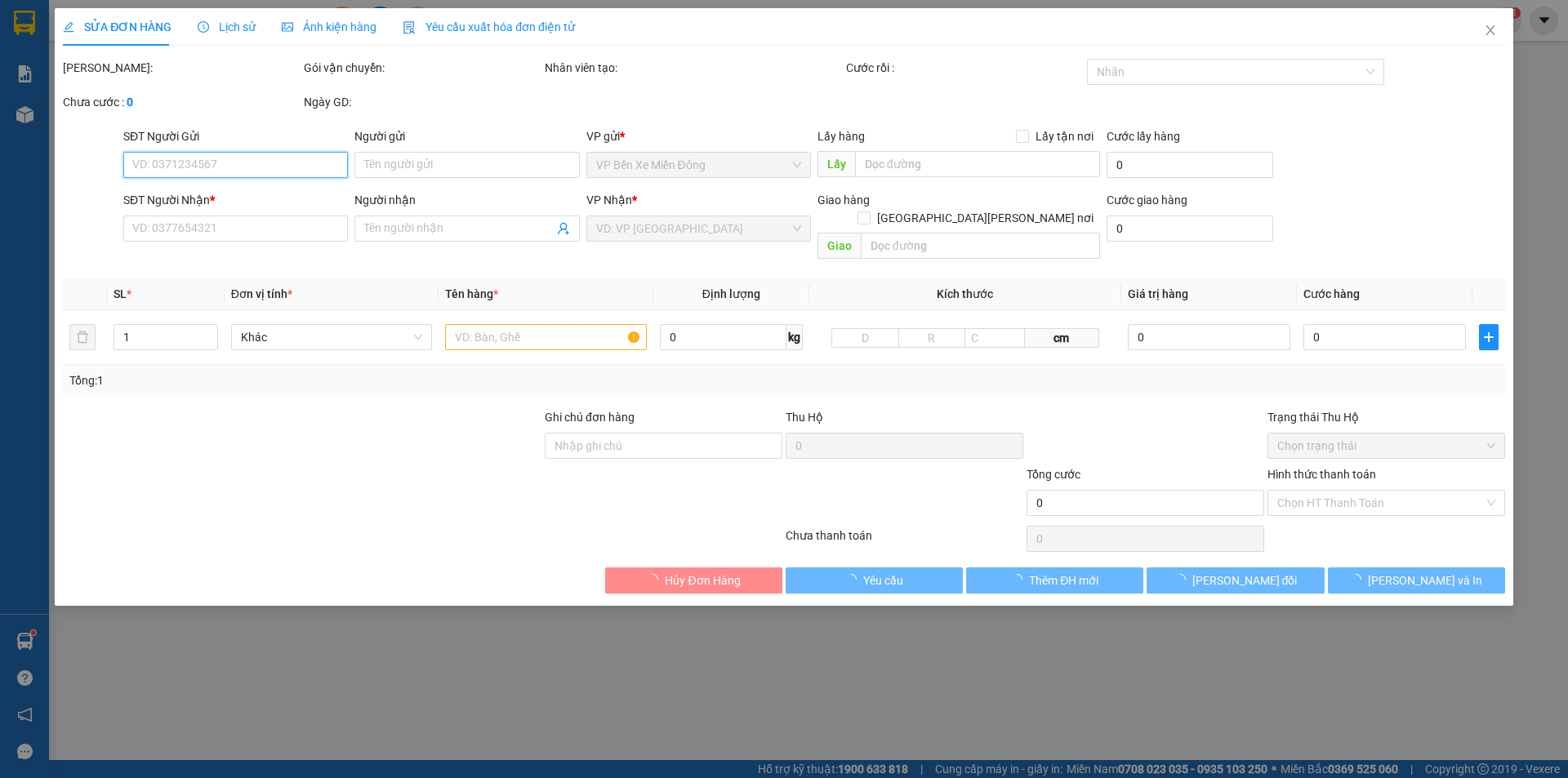
type input "0988310569"
type input "0909745784"
type input "50.000"
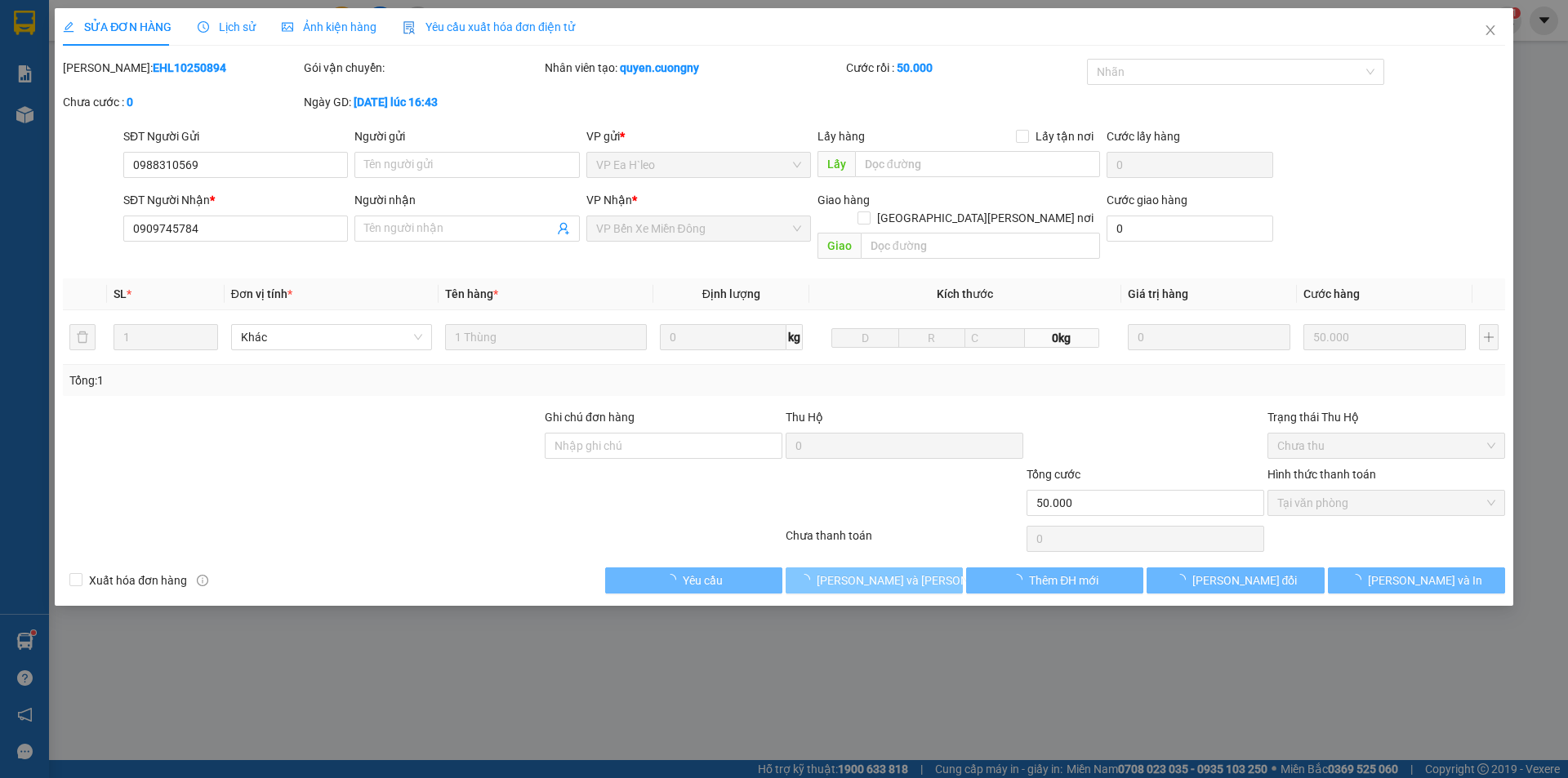
click at [910, 571] on span "[PERSON_NAME] và [PERSON_NAME] hàng" at bounding box center [926, 580] width 221 height 18
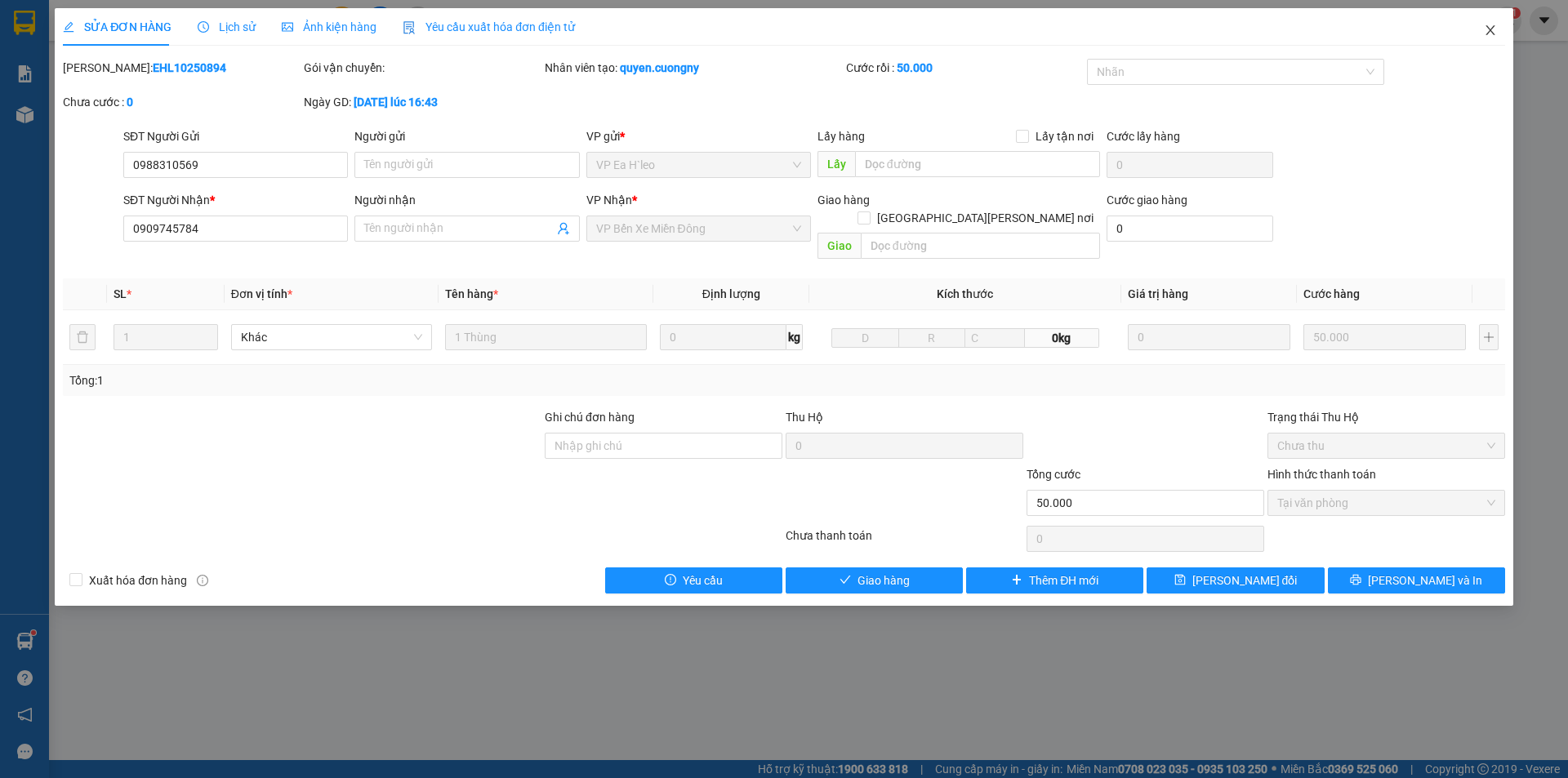
click at [1490, 26] on icon "close" at bounding box center [1490, 30] width 13 height 13
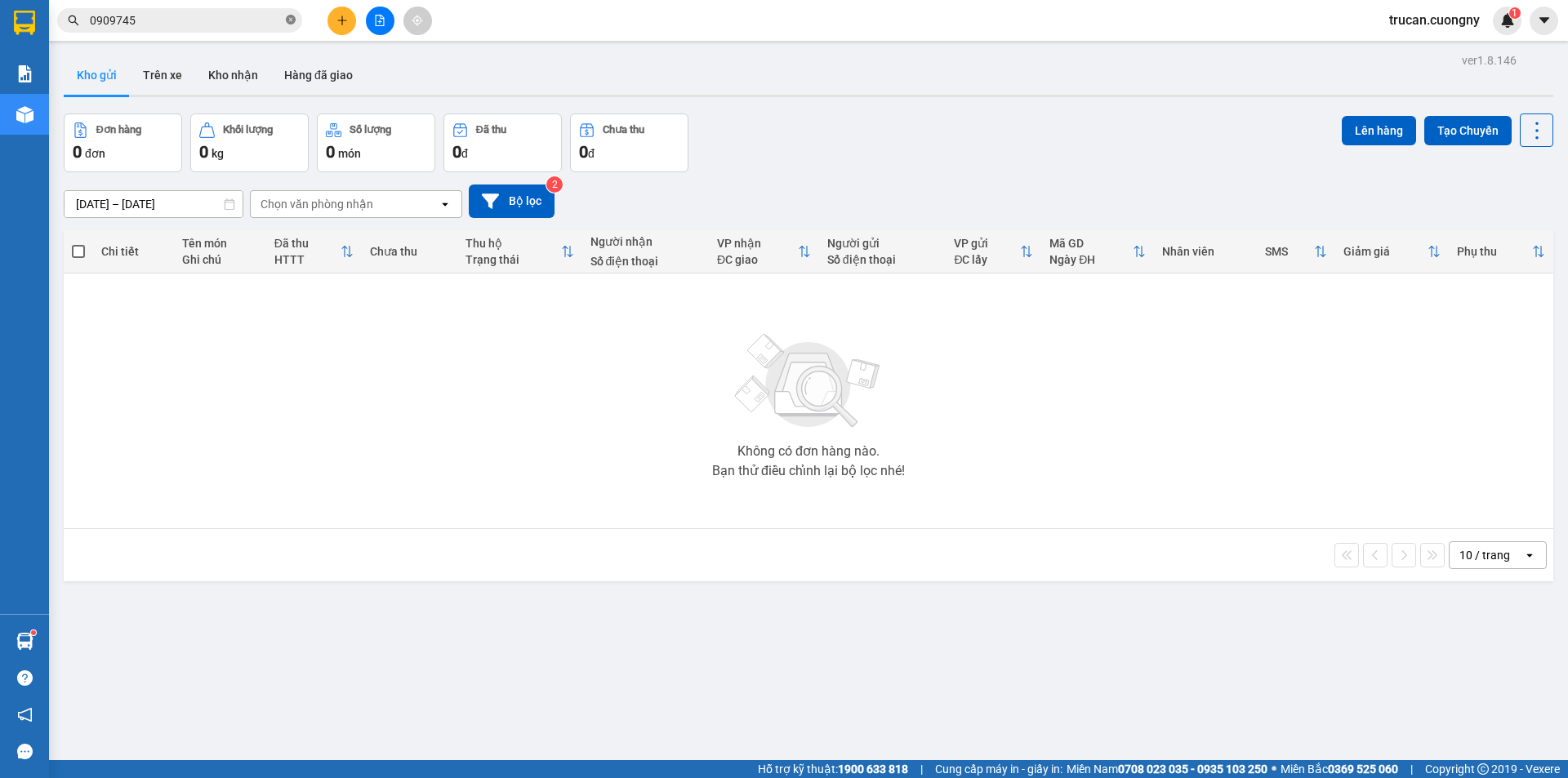
drag, startPoint x: 292, startPoint y: 21, endPoint x: 266, endPoint y: 3, distance: 31.6
click at [292, 22] on icon "close-circle" at bounding box center [290, 19] width 10 height 10
